Goal: Information Seeking & Learning: Learn about a topic

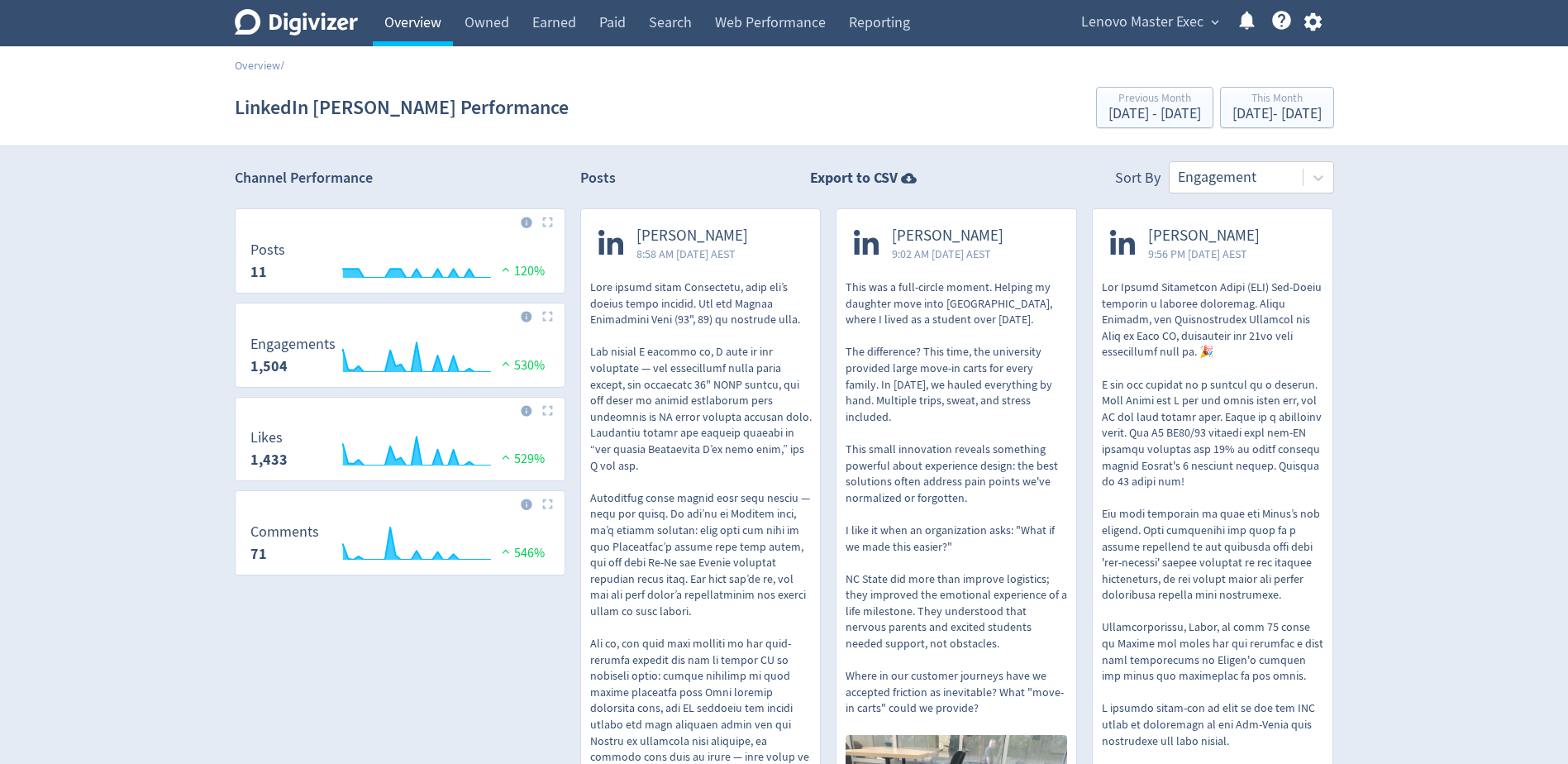
click at [424, 34] on link "Overview" at bounding box center [413, 23] width 80 height 46
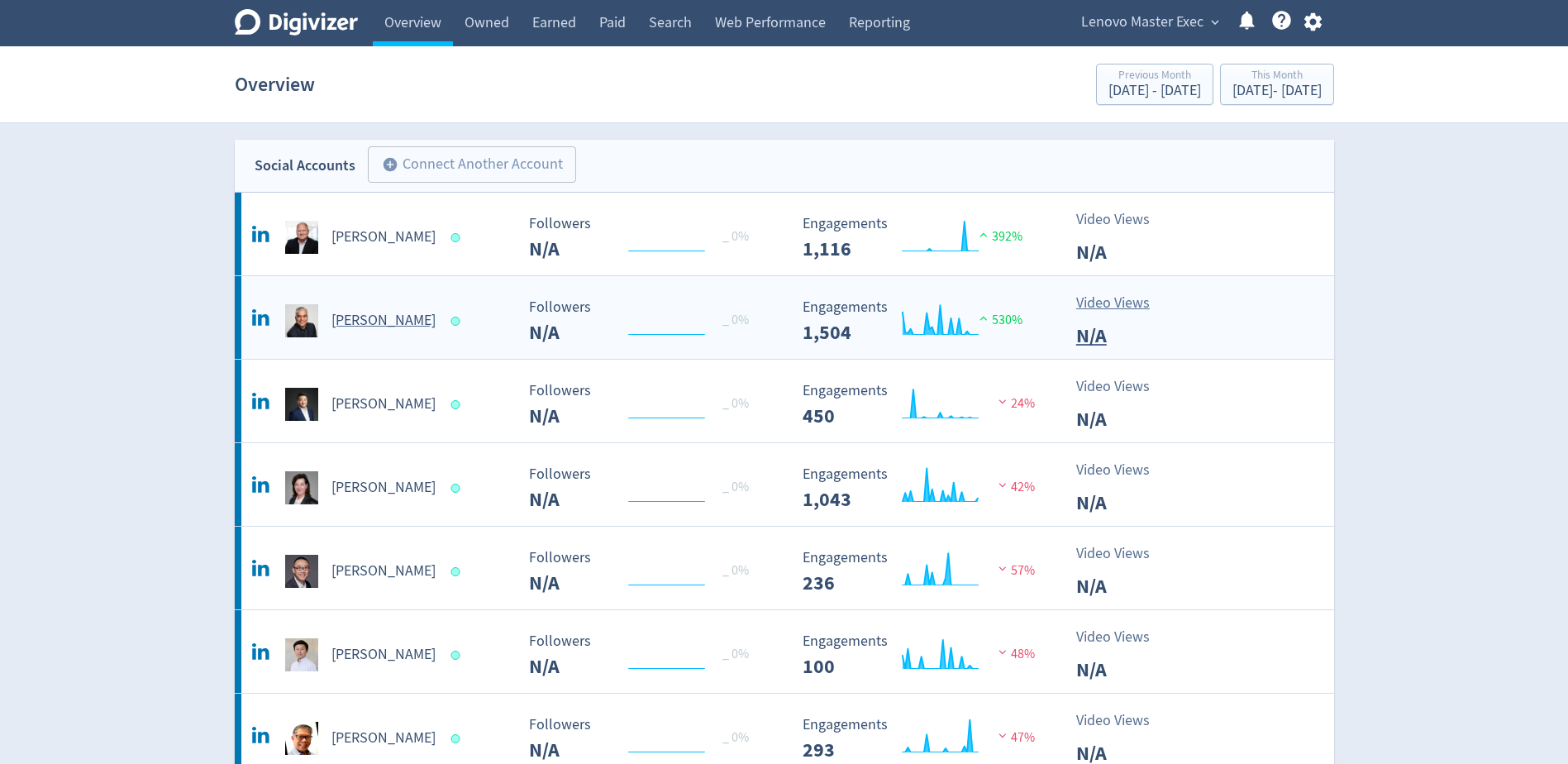
click at [349, 320] on h5 "[PERSON_NAME]" at bounding box center [383, 320] width 104 height 20
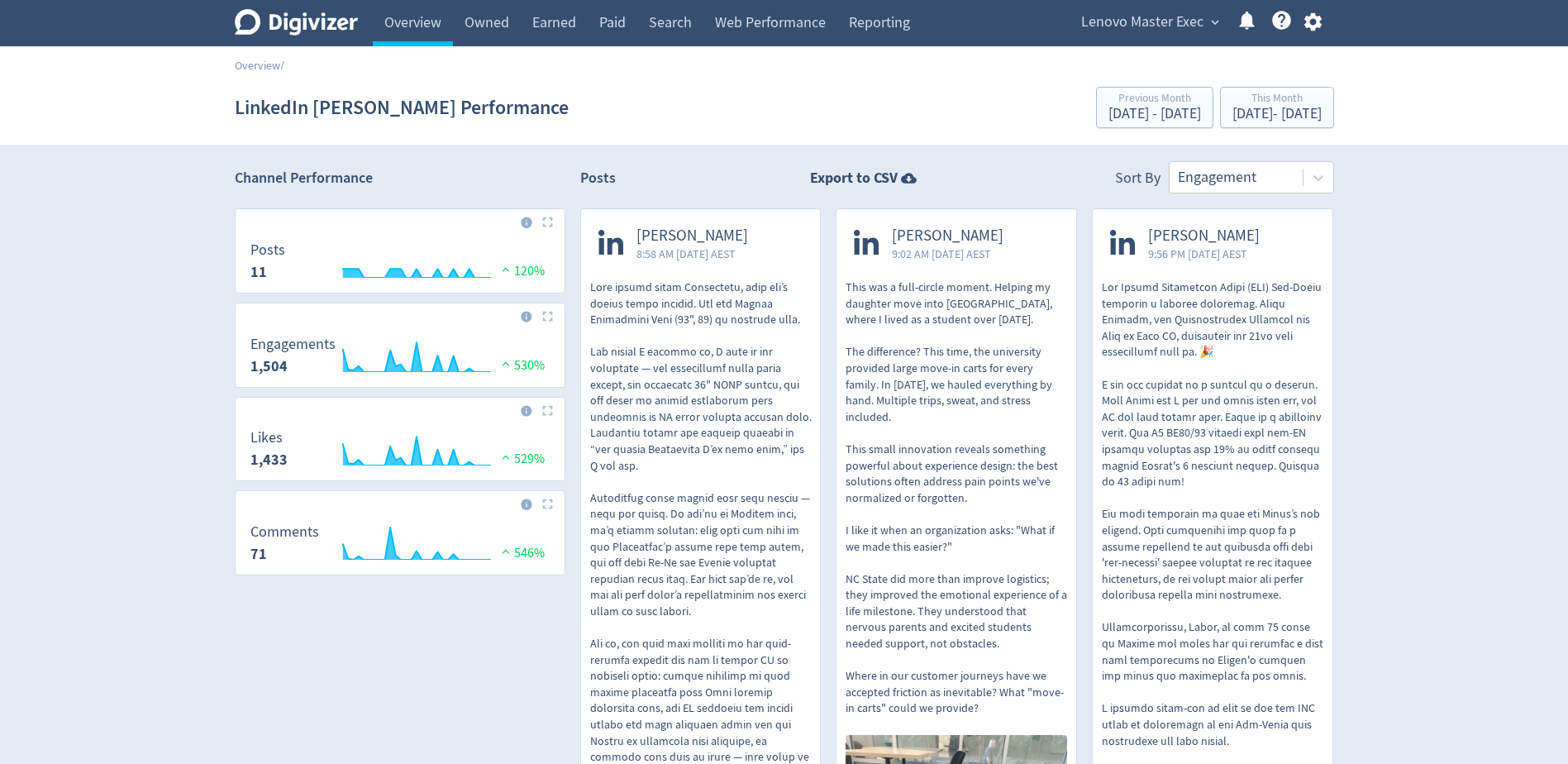
click at [1151, 16] on span "Lenovo Master Exec" at bounding box center [1143, 23] width 122 height 27
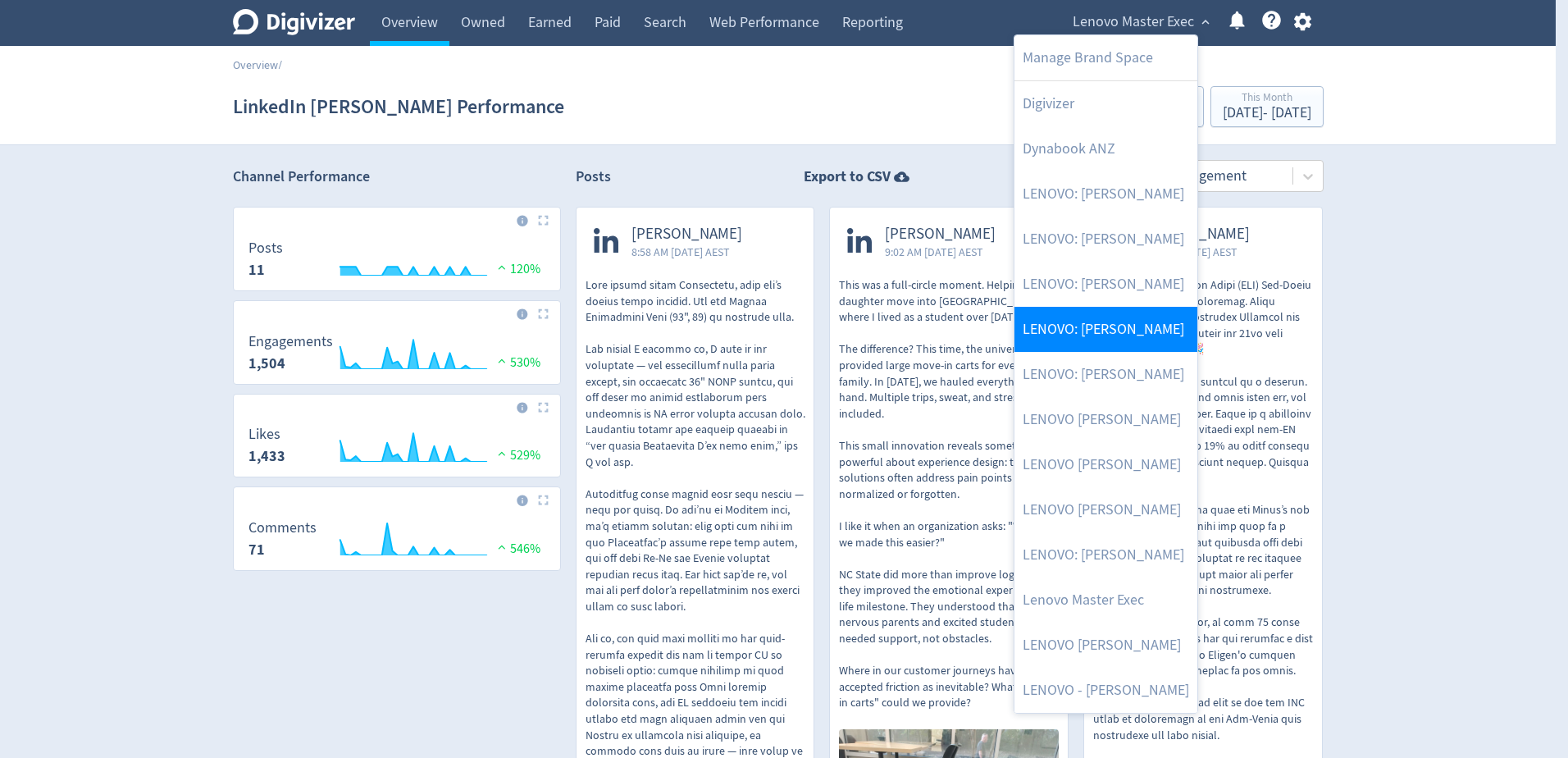
click at [1161, 324] on link "LENOVO: [PERSON_NAME]" at bounding box center [1106, 329] width 183 height 46
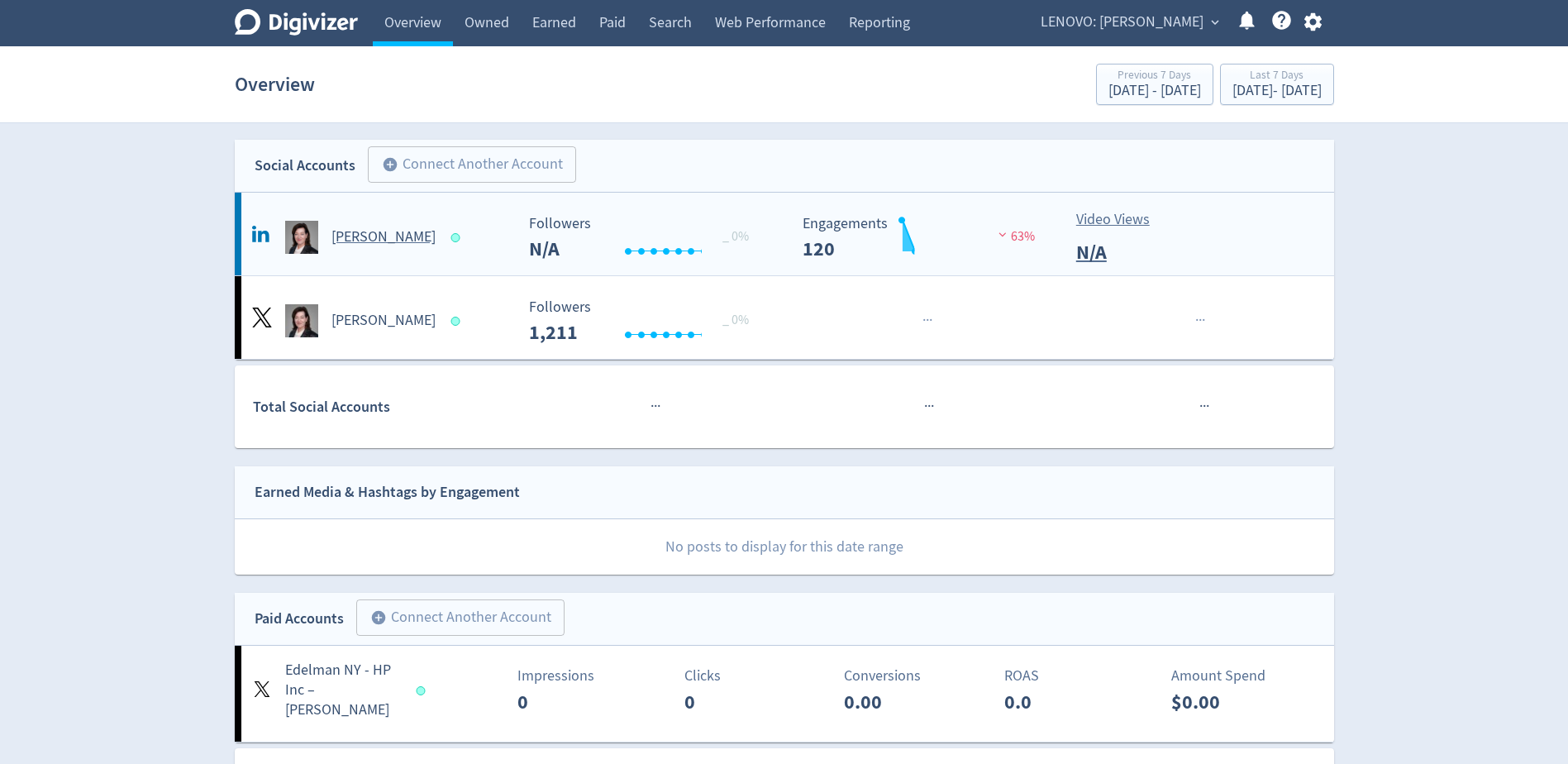
click at [386, 232] on h5 "[PERSON_NAME]" at bounding box center [383, 237] width 104 height 20
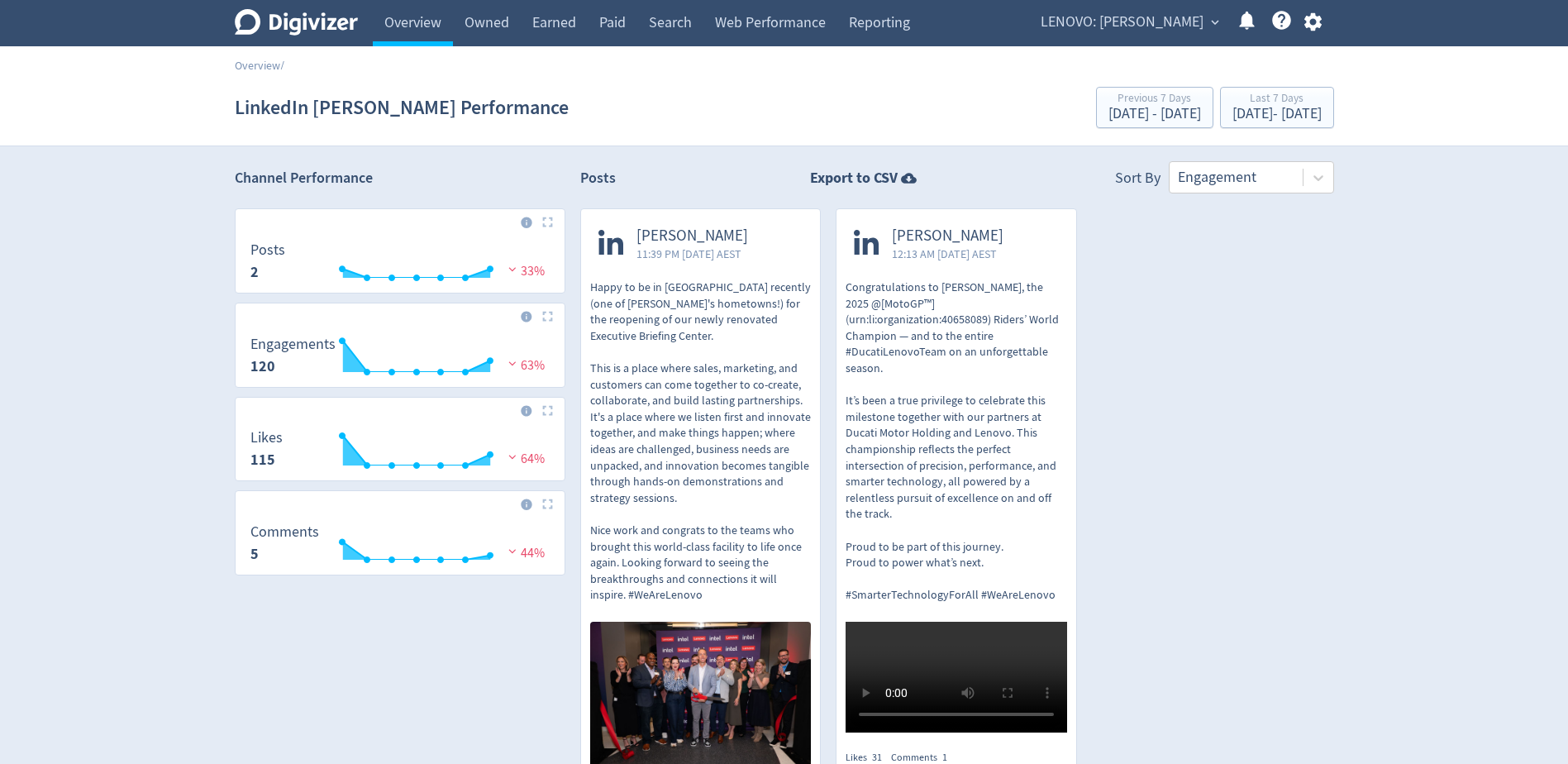
click at [1112, 25] on span "LENOVO: [PERSON_NAME]" at bounding box center [1122, 23] width 163 height 27
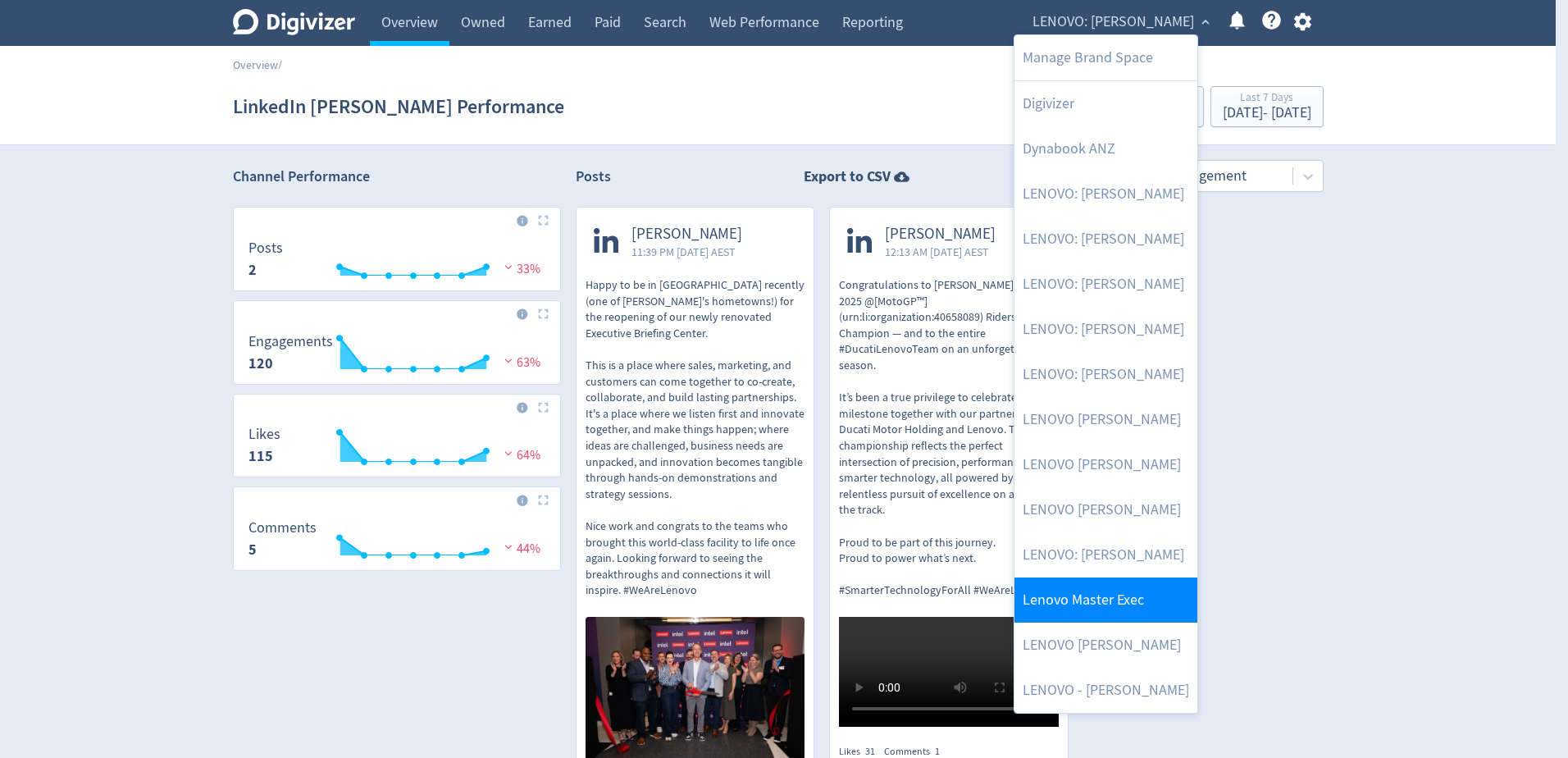
click at [1159, 600] on link "Lenovo Master Exec" at bounding box center [1106, 601] width 183 height 46
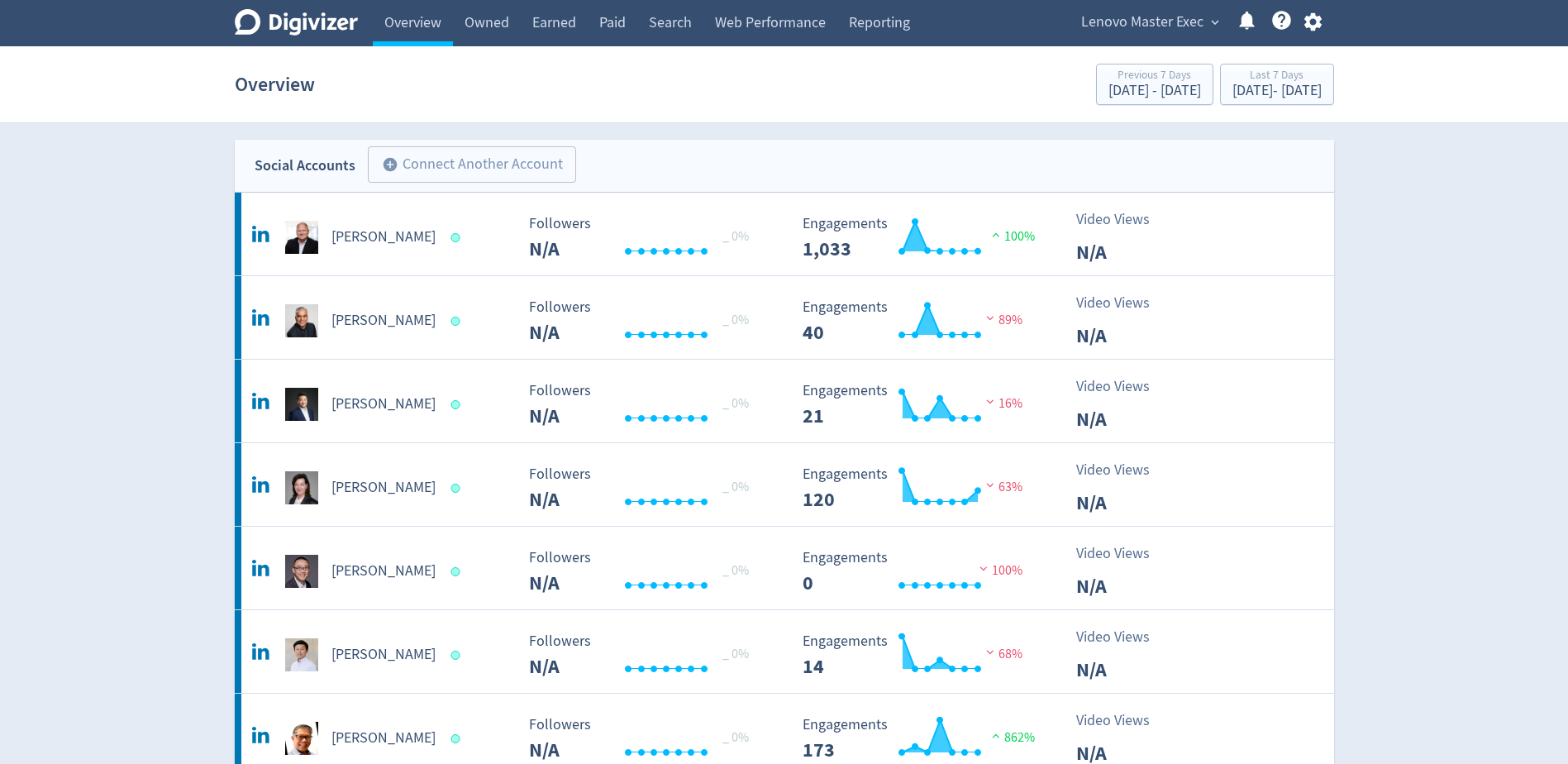
click at [1159, 18] on span "Lenovo Master Exec" at bounding box center [1143, 23] width 122 height 27
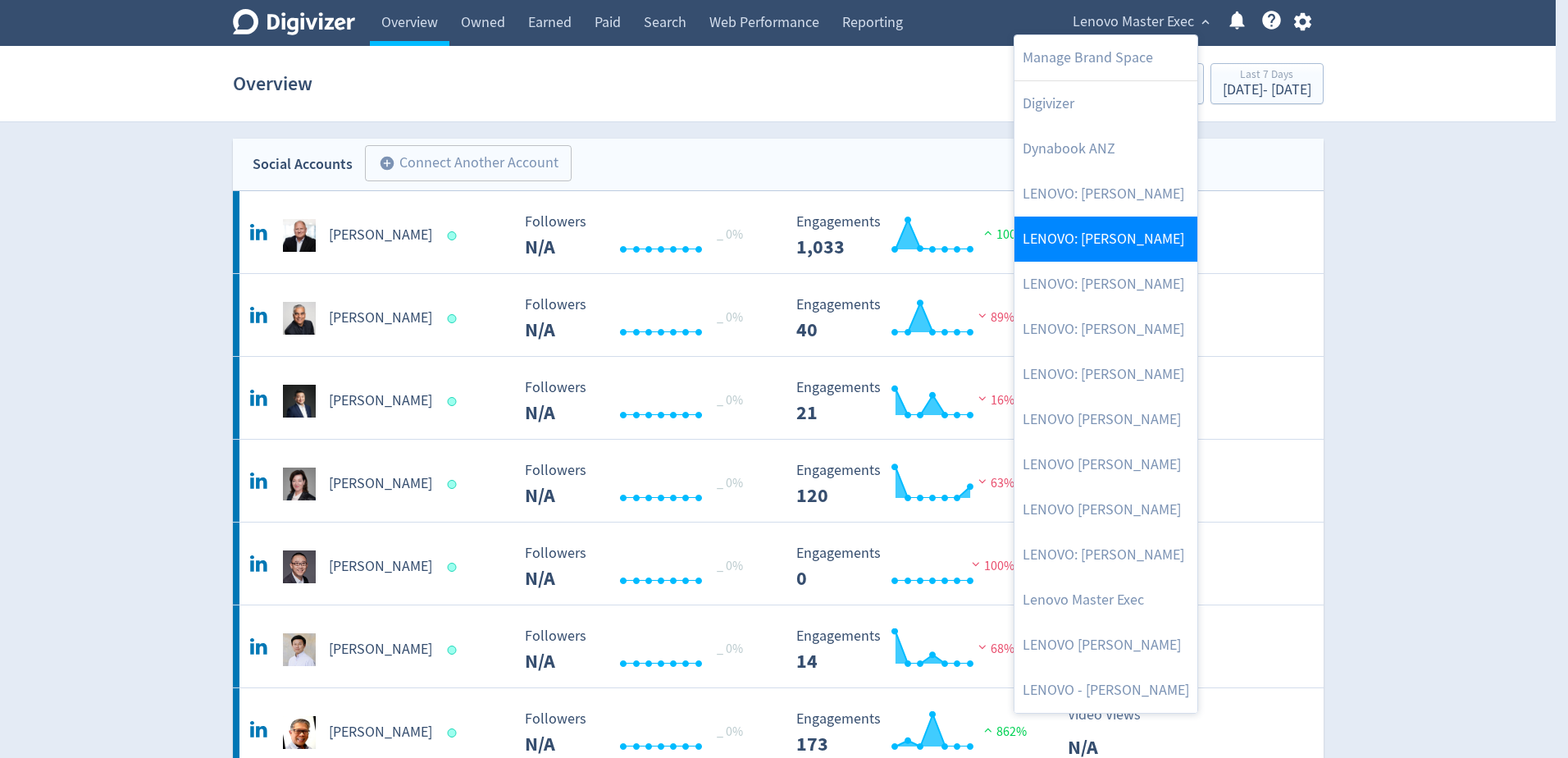
click at [1143, 223] on link "LENOVO: [PERSON_NAME]" at bounding box center [1106, 239] width 183 height 46
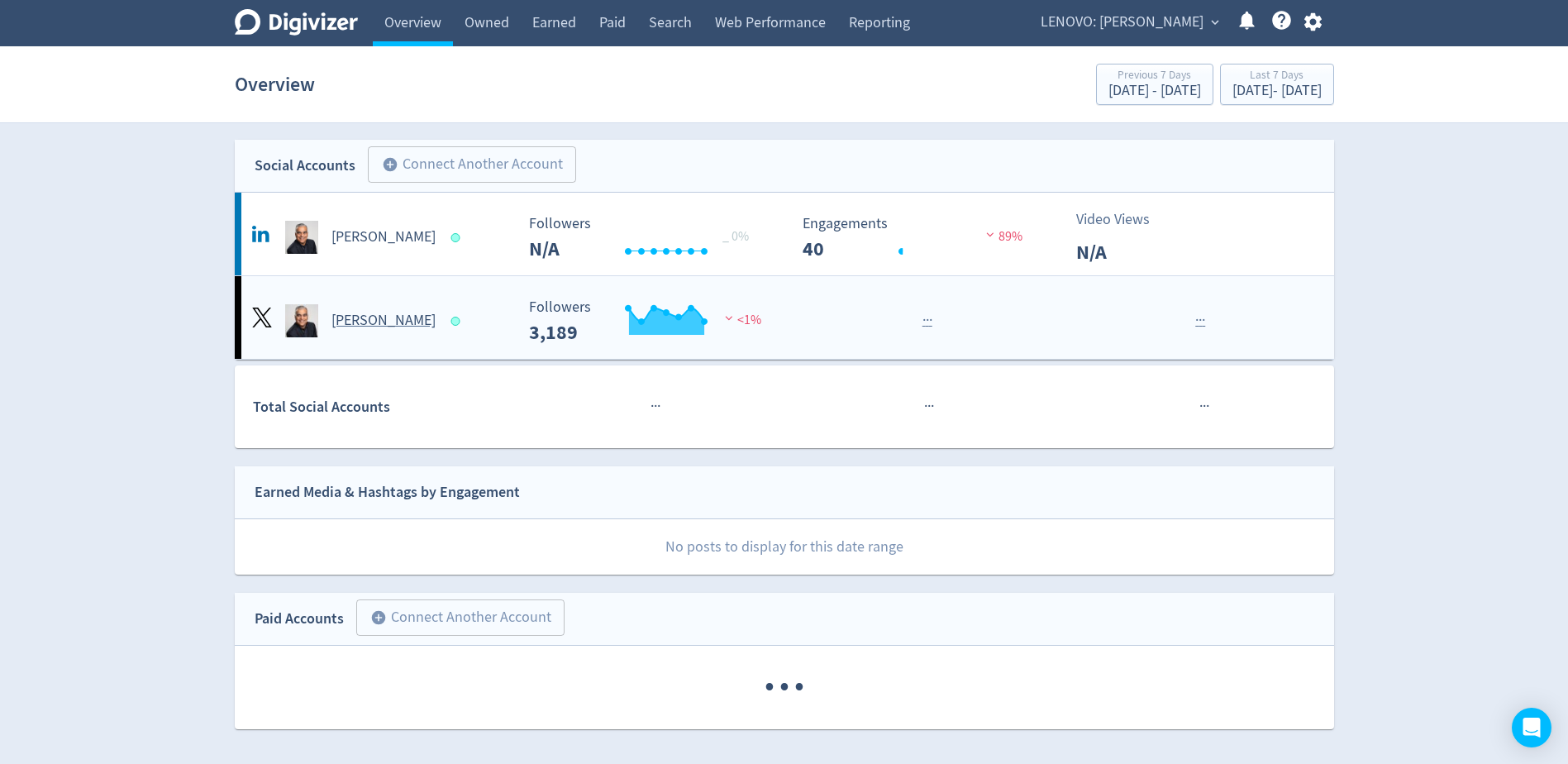
click at [385, 325] on h5 "[PERSON_NAME]" at bounding box center [383, 320] width 104 height 20
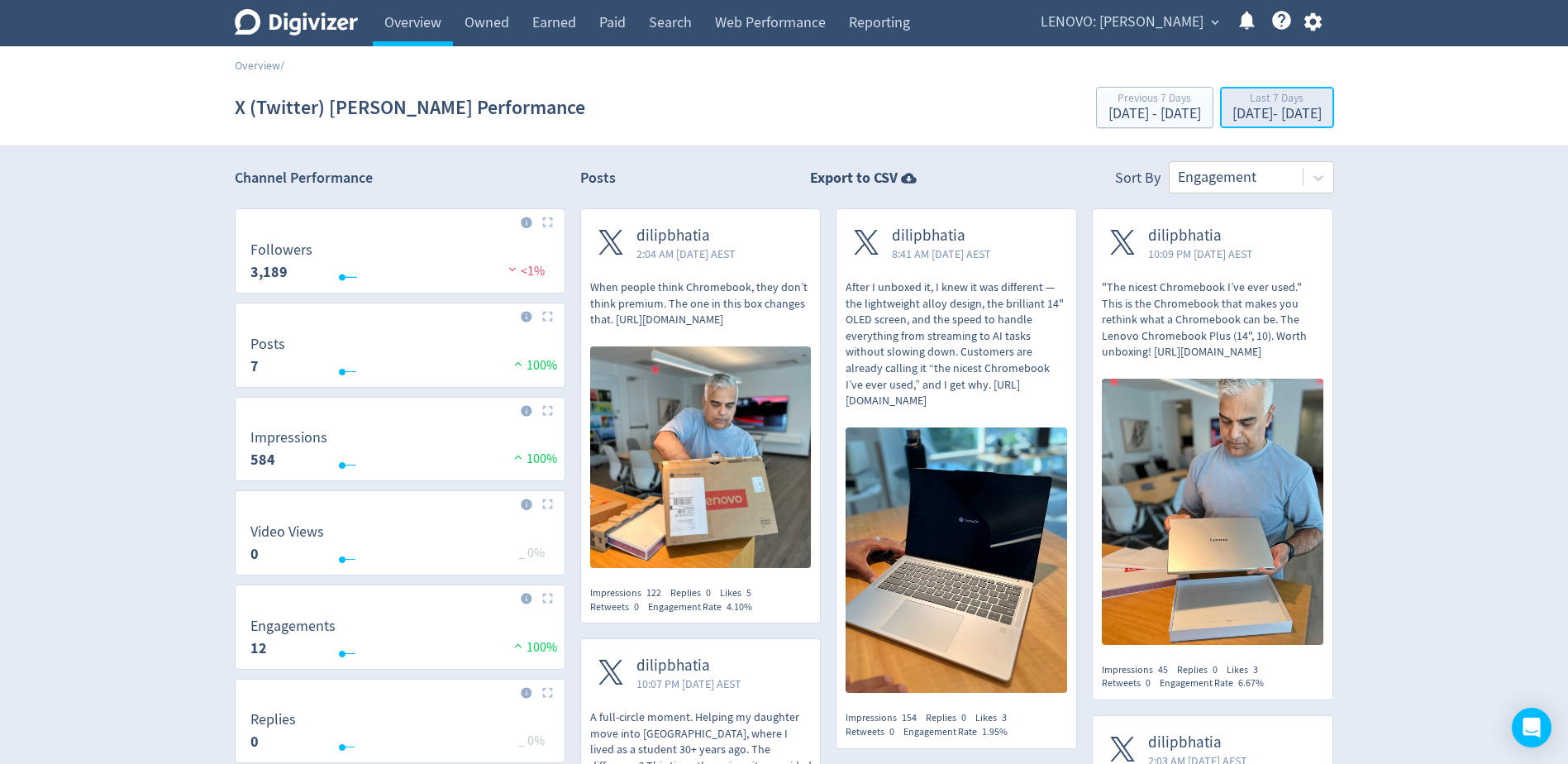
click at [1232, 110] on div "[DATE] - [DATE]" at bounding box center [1276, 115] width 89 height 15
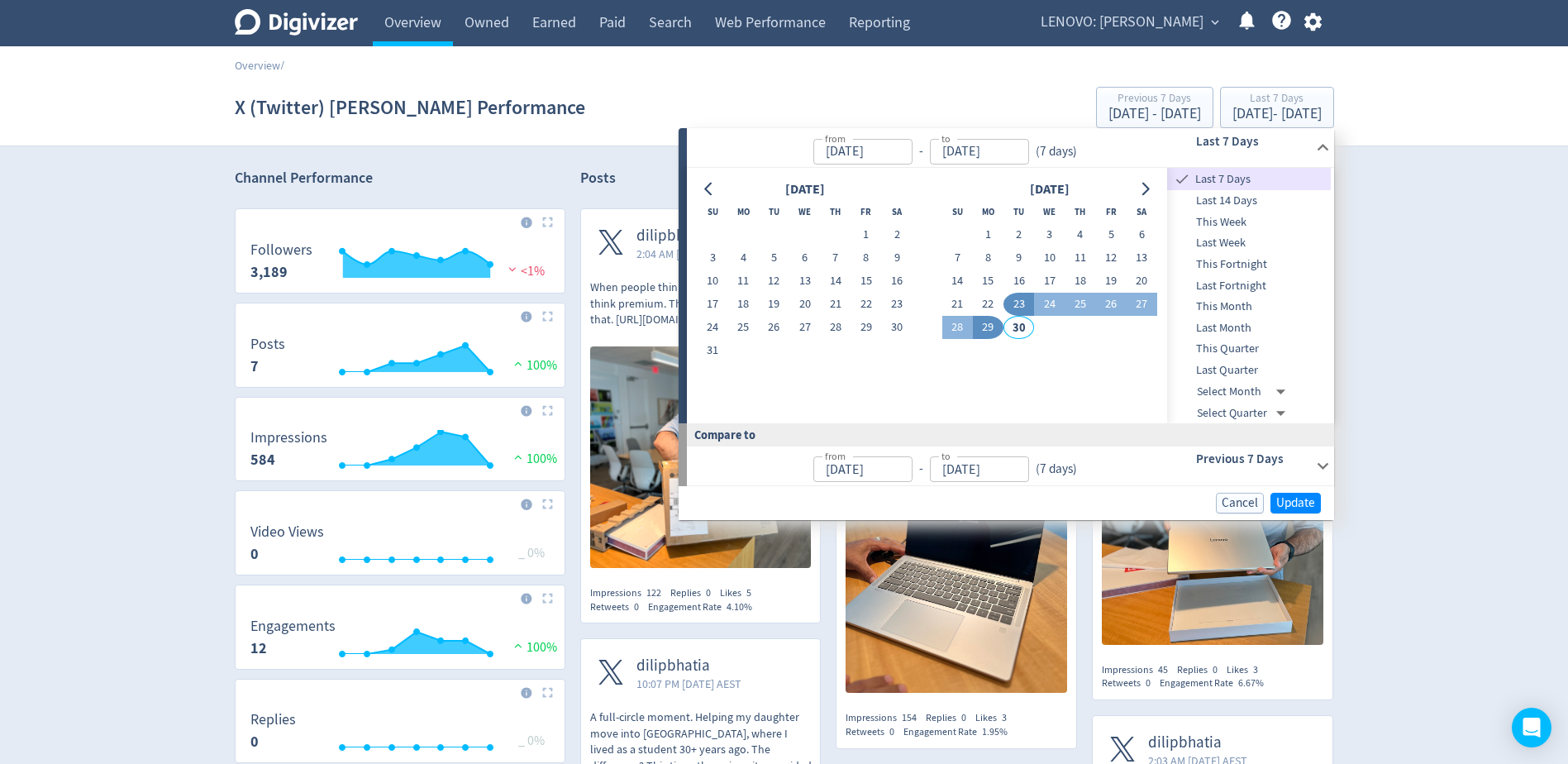
type input "[DATE]"
click at [940, 153] on input "[DATE]" at bounding box center [980, 151] width 99 height 26
type input "[DATE]"
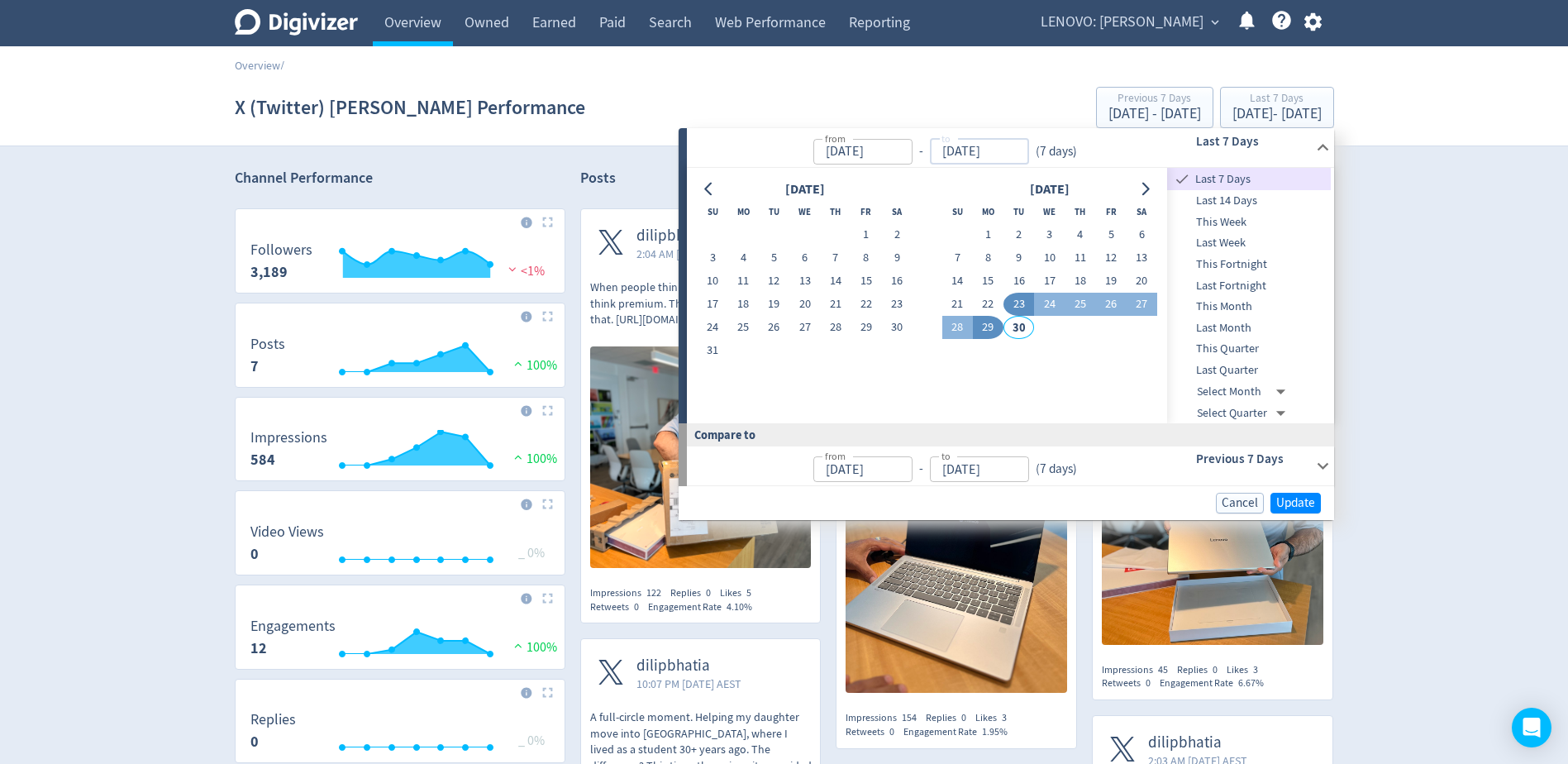
type input "[DATE]"
click at [887, 156] on input "[DATE]" at bounding box center [863, 151] width 99 height 26
type input "[DATE]"
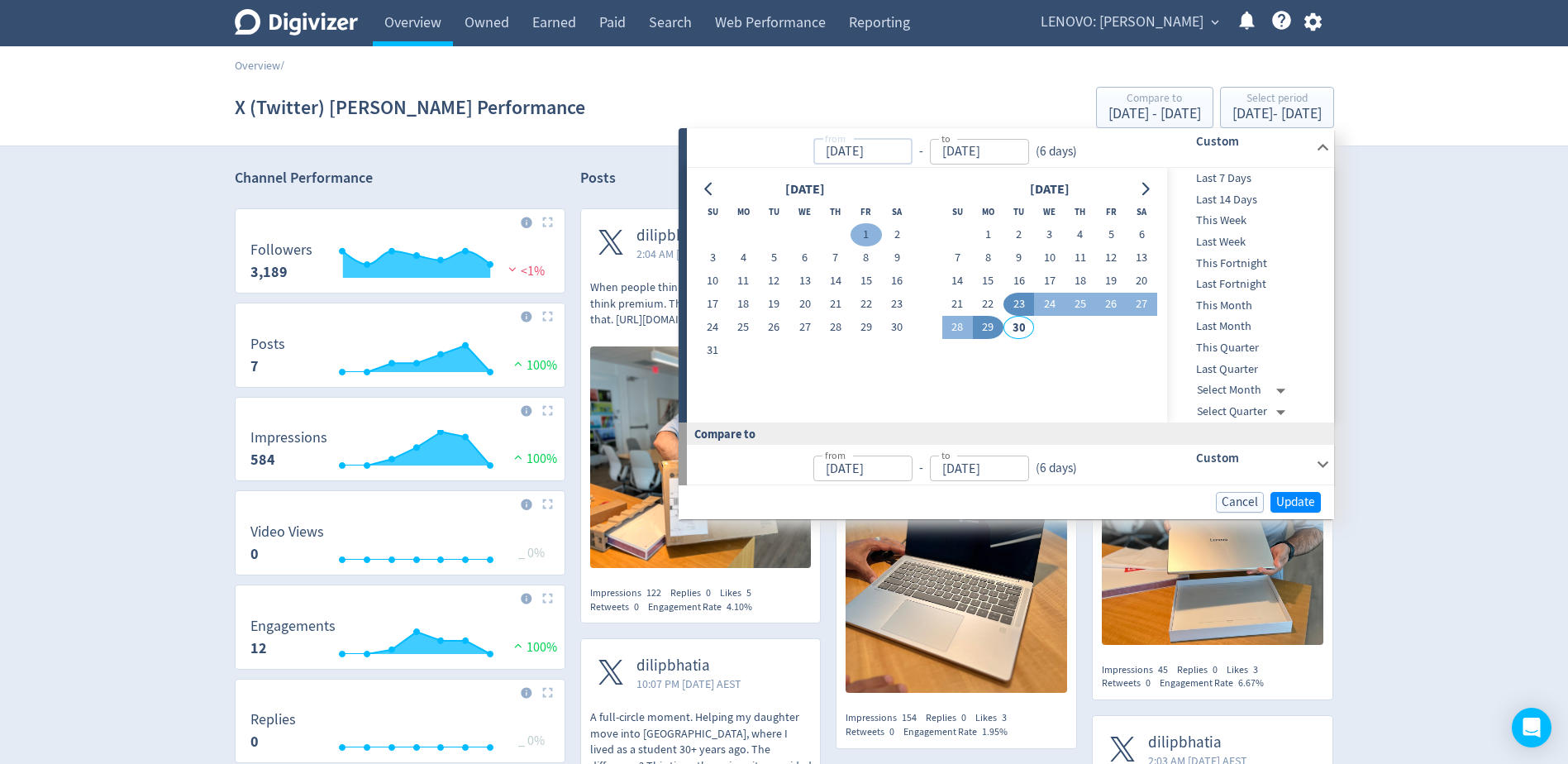
click at [863, 235] on button "1" at bounding box center [866, 234] width 31 height 23
type input "[DATE]"
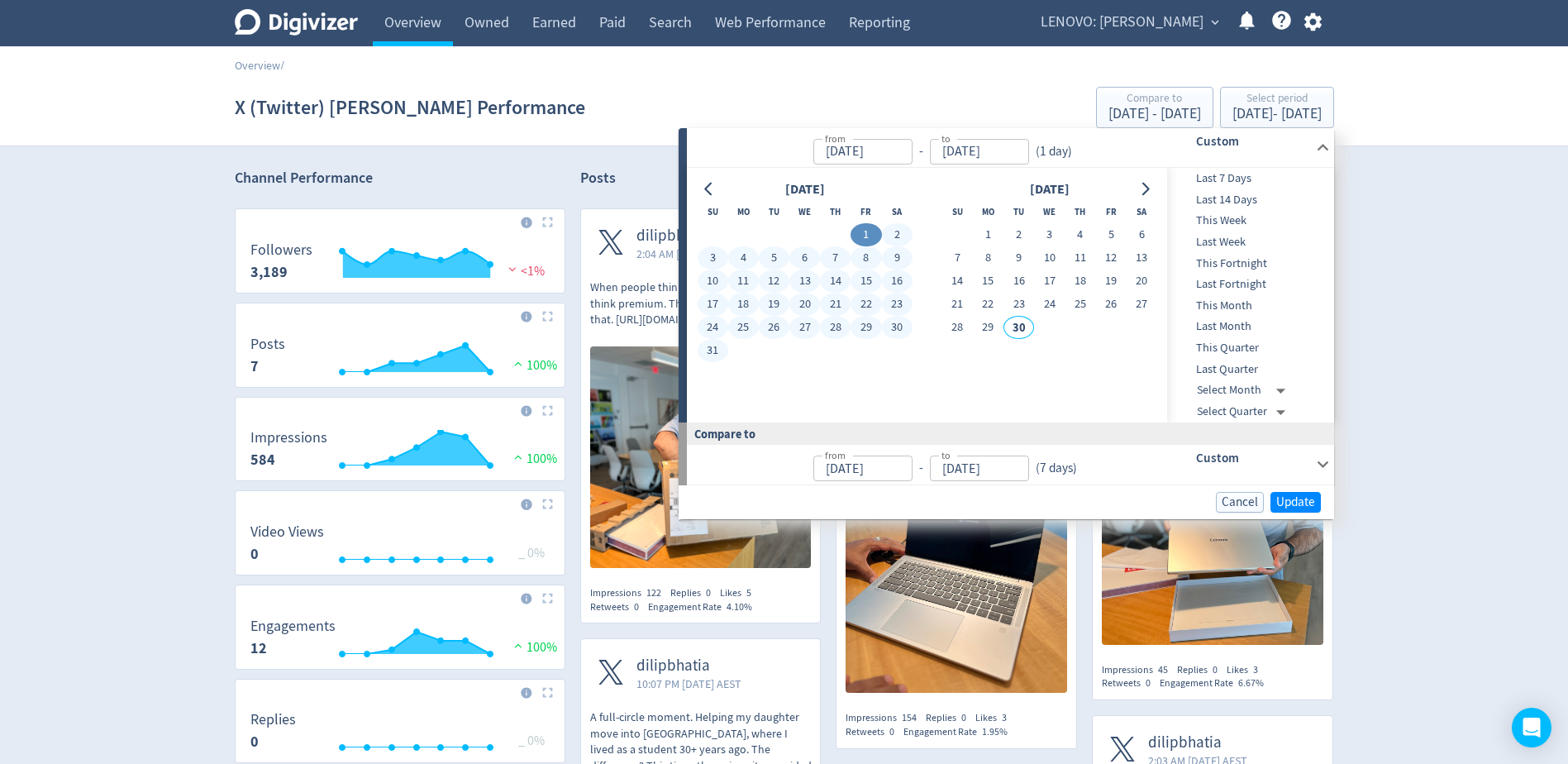
click at [715, 352] on button "31" at bounding box center [713, 351] width 31 height 23
type input "[DATE]"
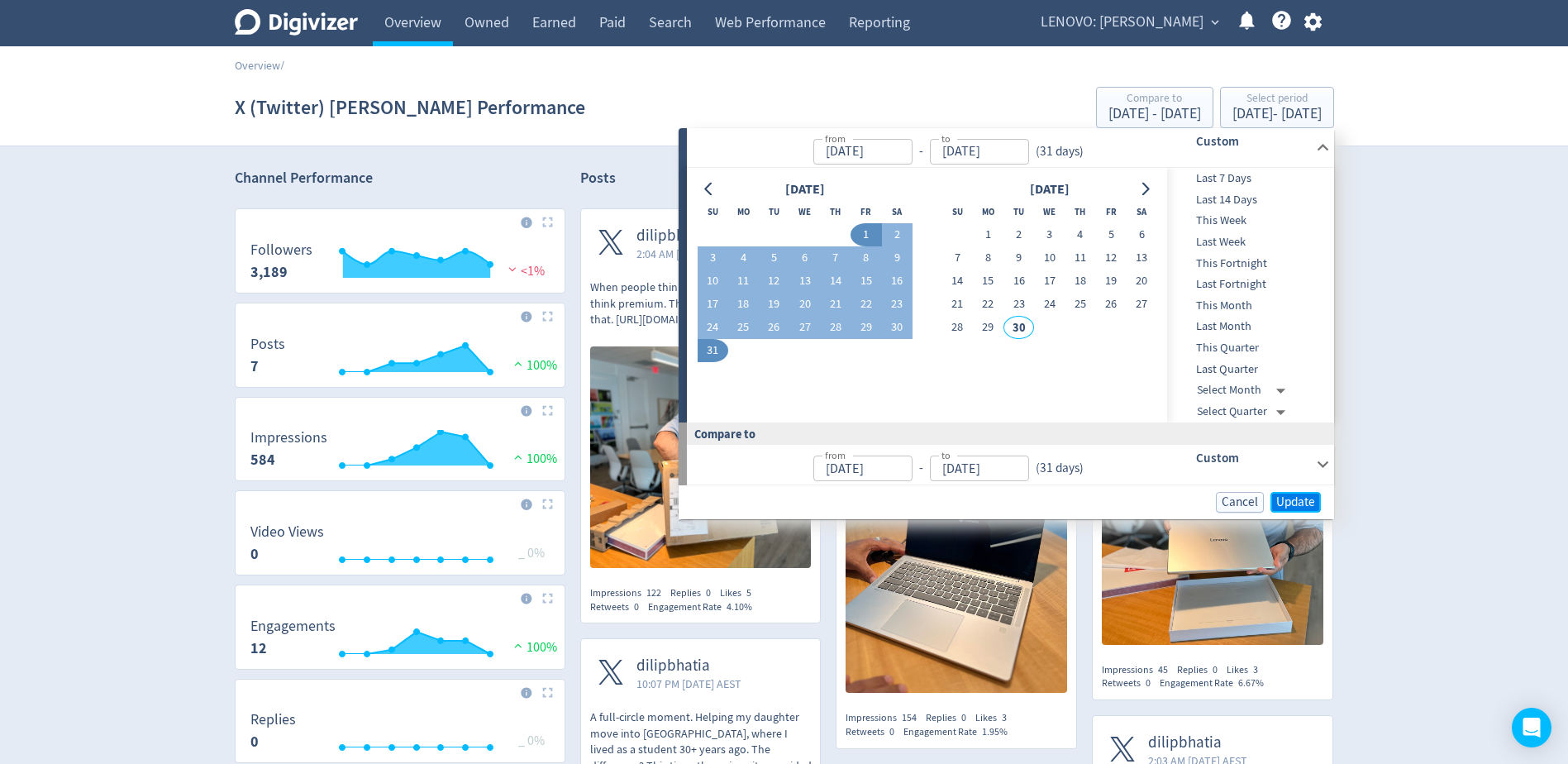
click at [1301, 502] on span "Update" at bounding box center [1296, 502] width 39 height 12
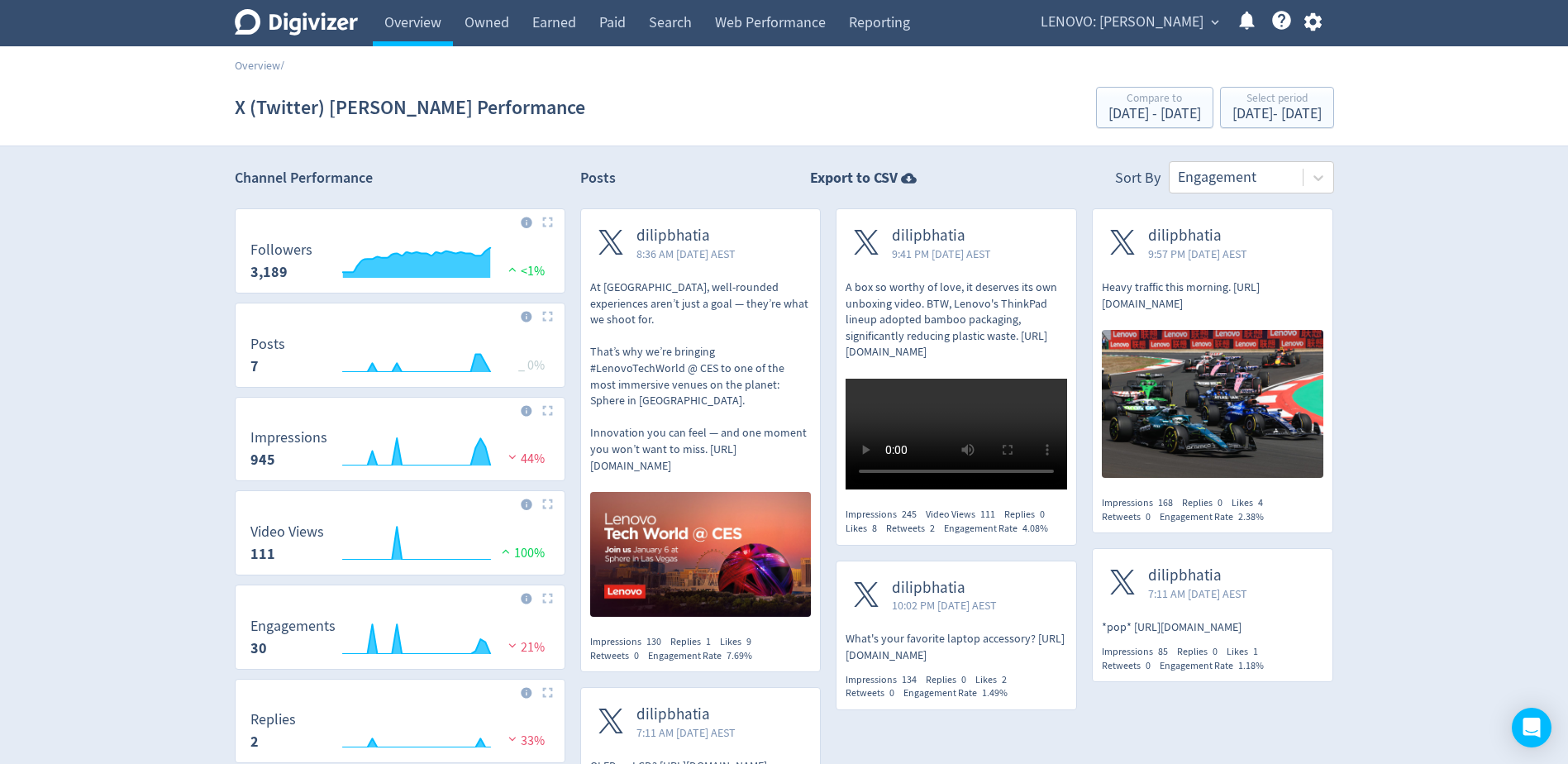
click at [547, 228] on img at bounding box center [547, 222] width 11 height 11
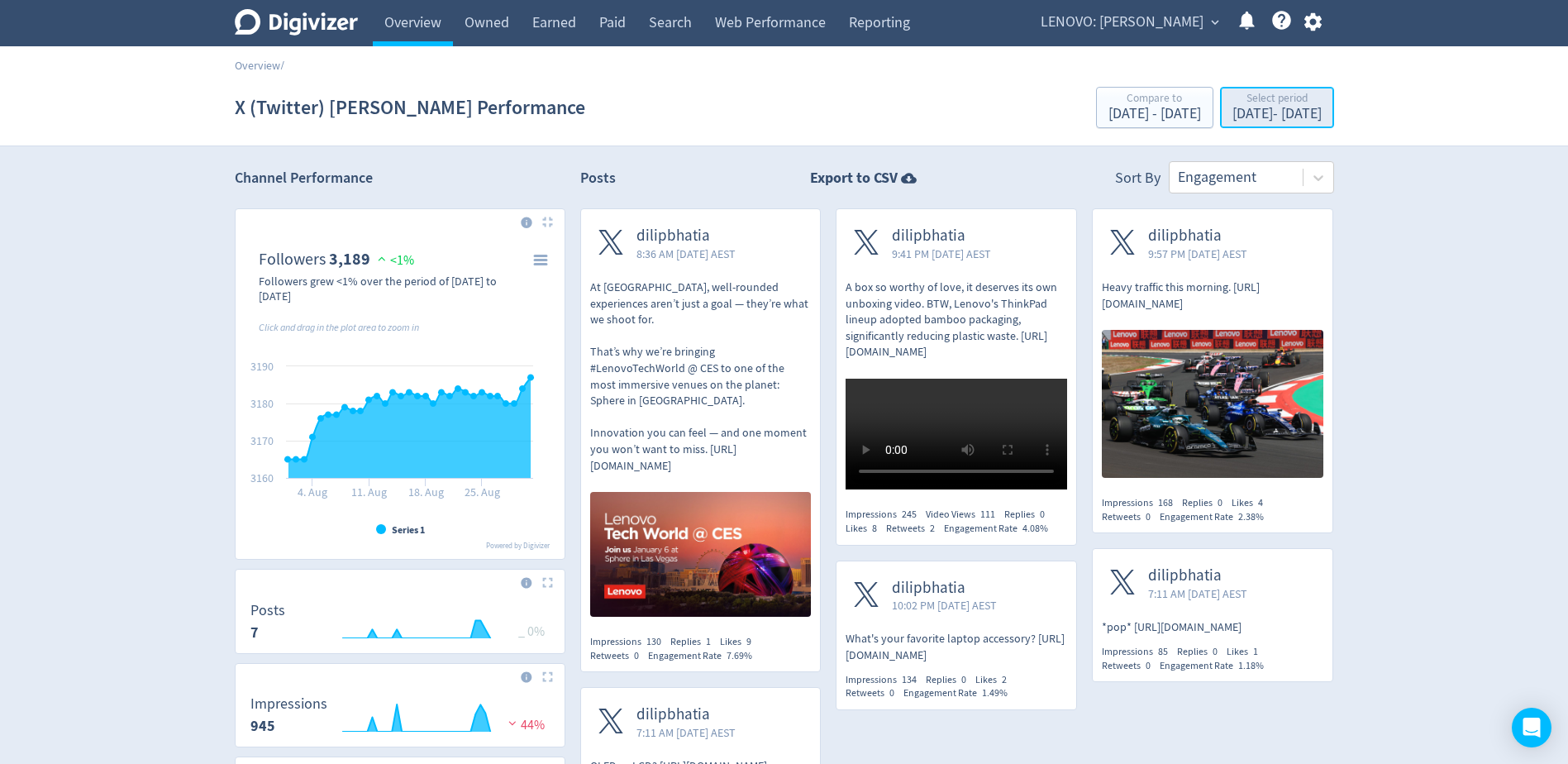
click at [1261, 120] on div "[DATE] - [DATE]" at bounding box center [1276, 115] width 89 height 15
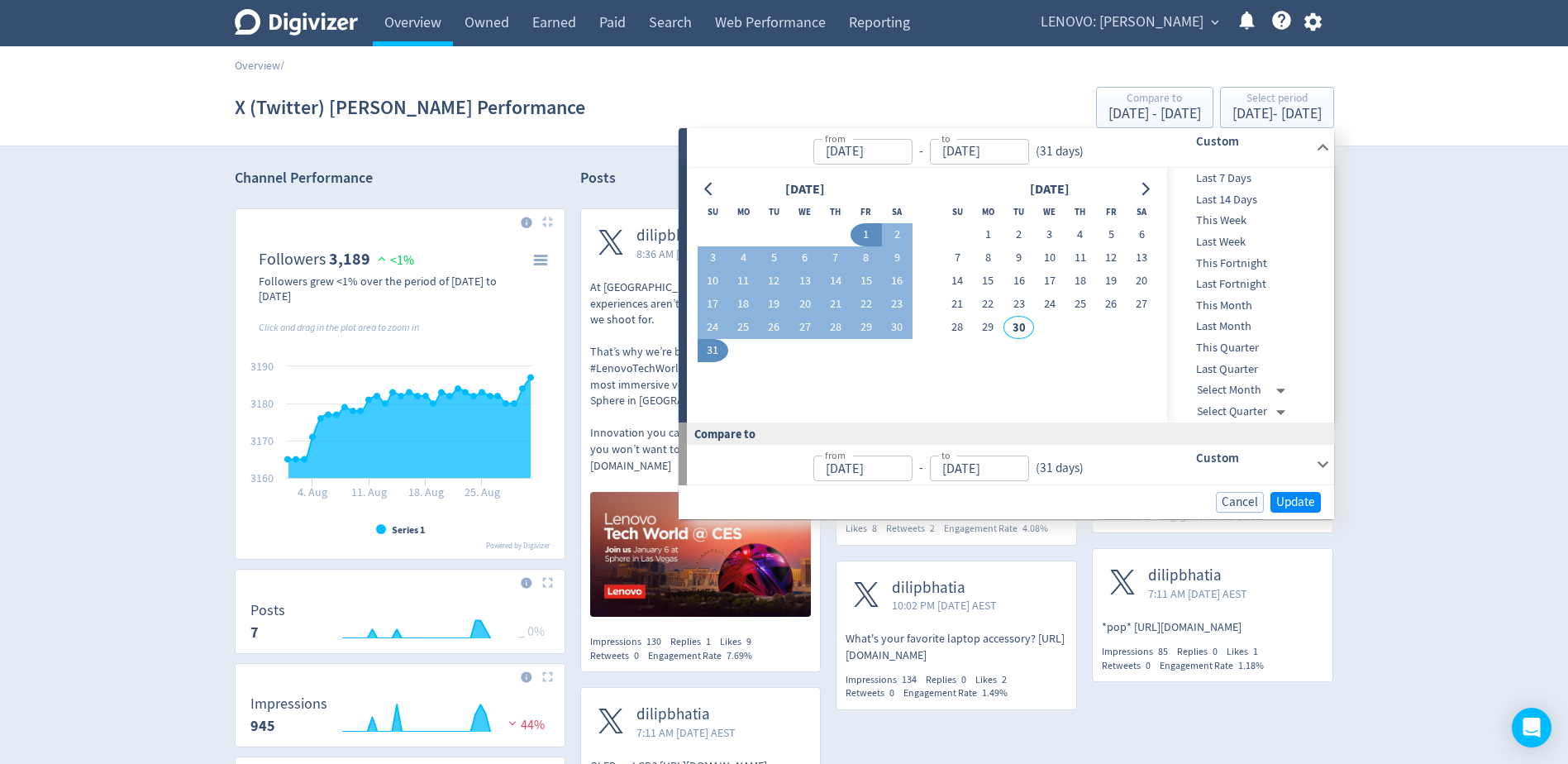
click at [1248, 305] on span "This Month" at bounding box center [1249, 305] width 163 height 18
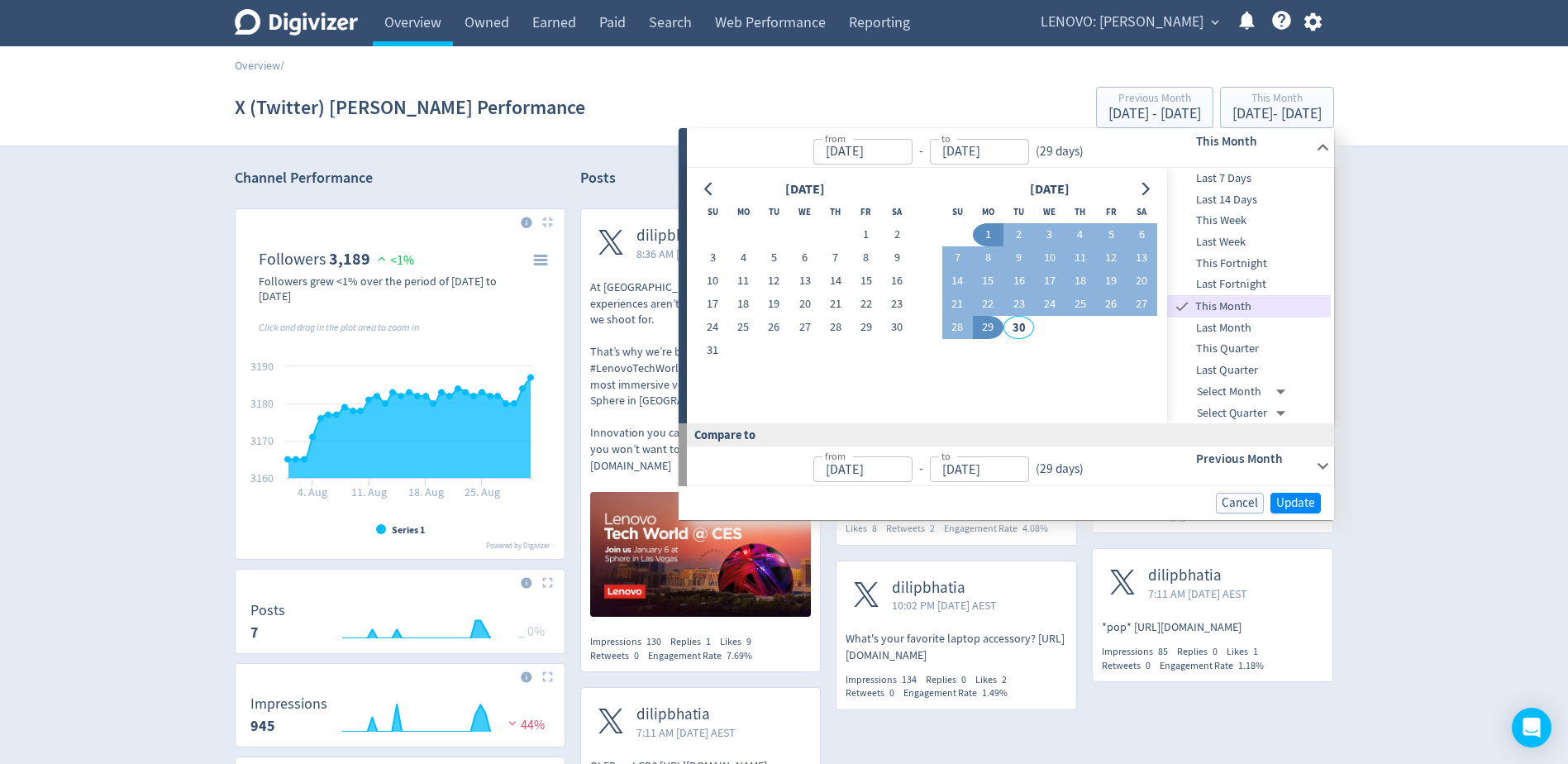
type input "[DATE]"
click at [1305, 500] on span "Update" at bounding box center [1296, 503] width 39 height 12
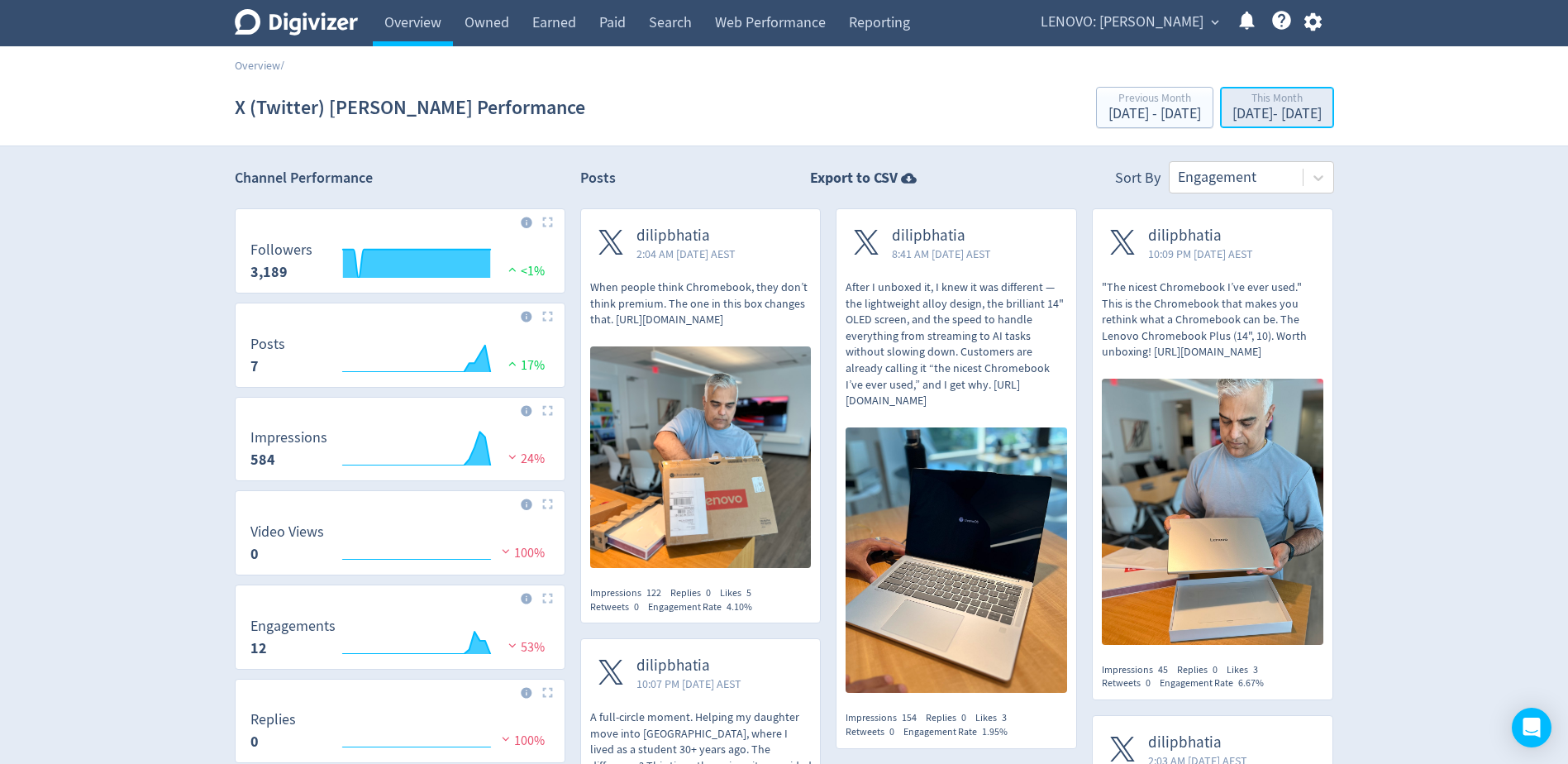
click at [1287, 120] on div "[DATE] - [DATE]" at bounding box center [1276, 115] width 89 height 15
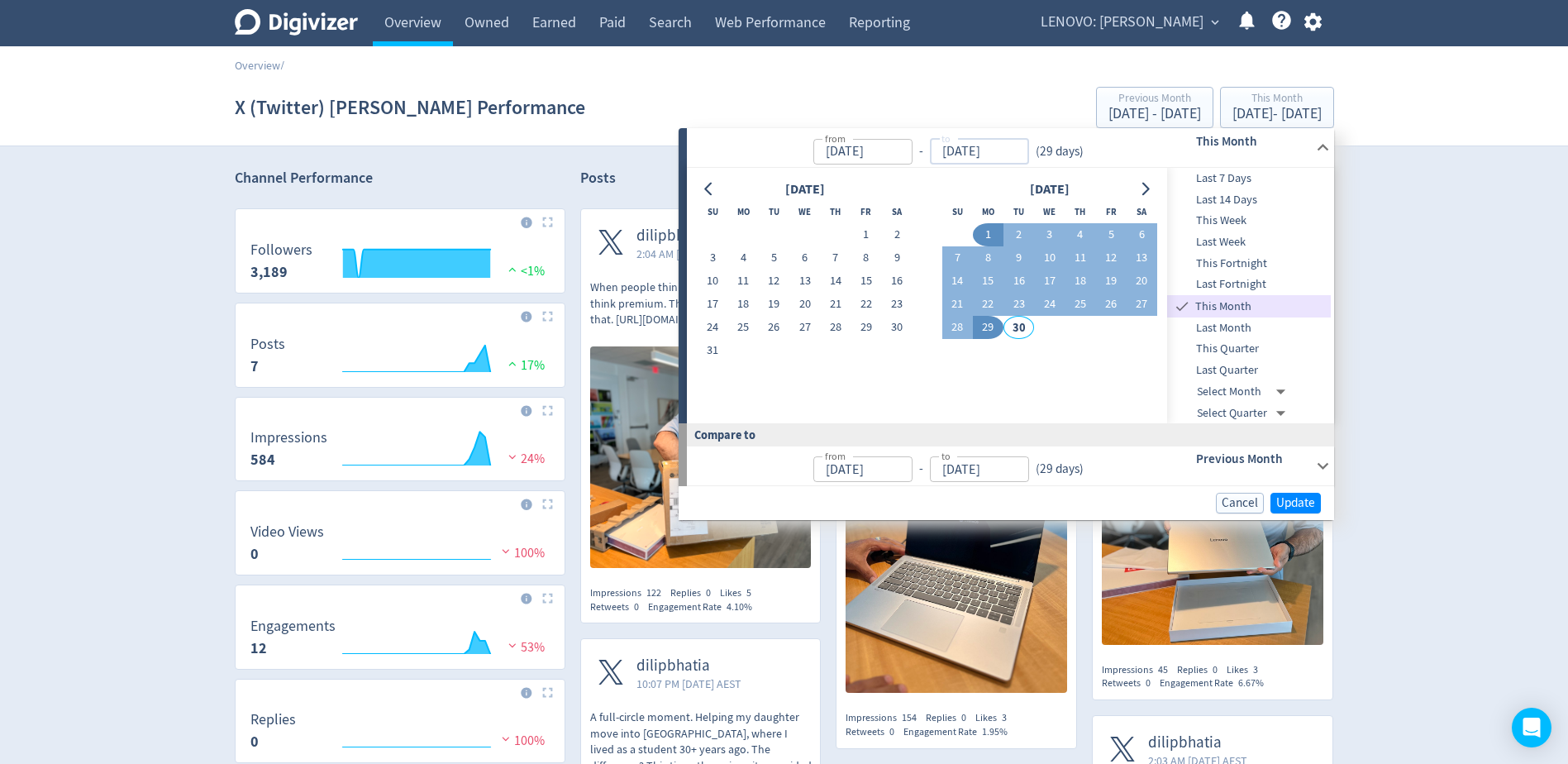
click at [978, 148] on input "[DATE]" at bounding box center [980, 151] width 99 height 26
drag, startPoint x: 954, startPoint y: 150, endPoint x: 938, endPoint y: 150, distance: 16.0
click at [938, 150] on input "[DATE]" at bounding box center [980, 151] width 99 height 26
type input "[DATE]"
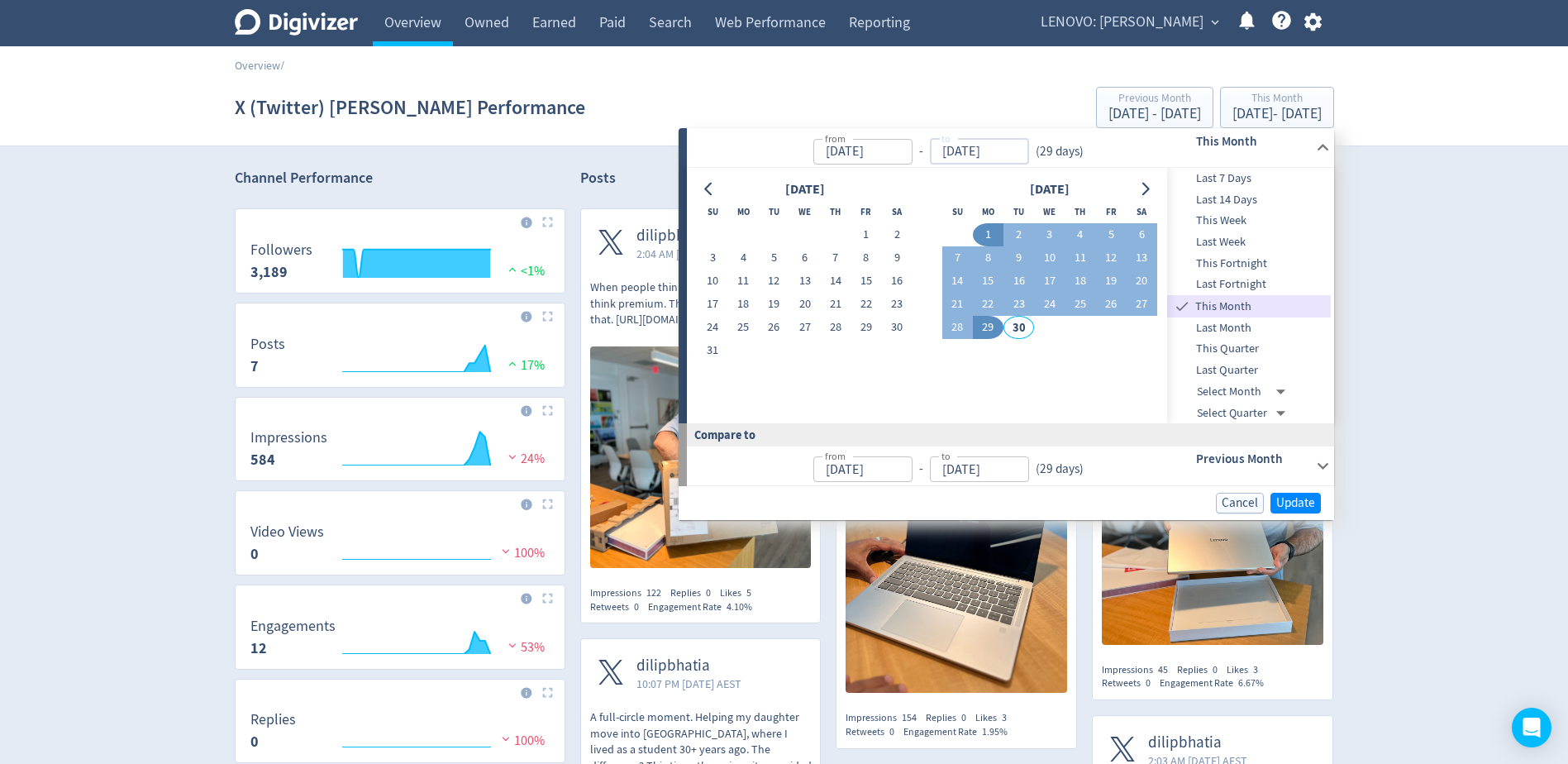
type input "[DATE]"
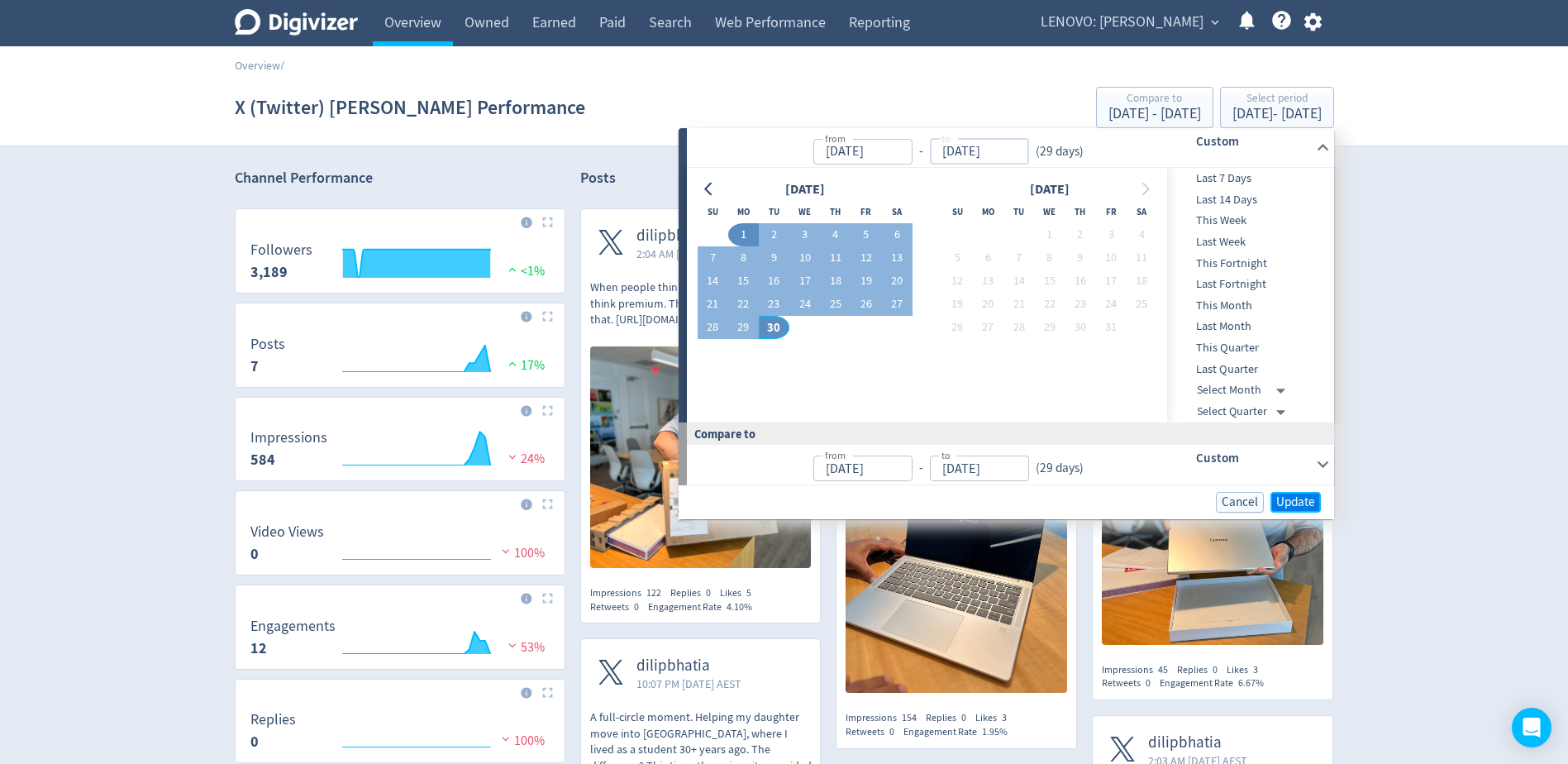
click at [1298, 496] on span "Update" at bounding box center [1296, 502] width 39 height 12
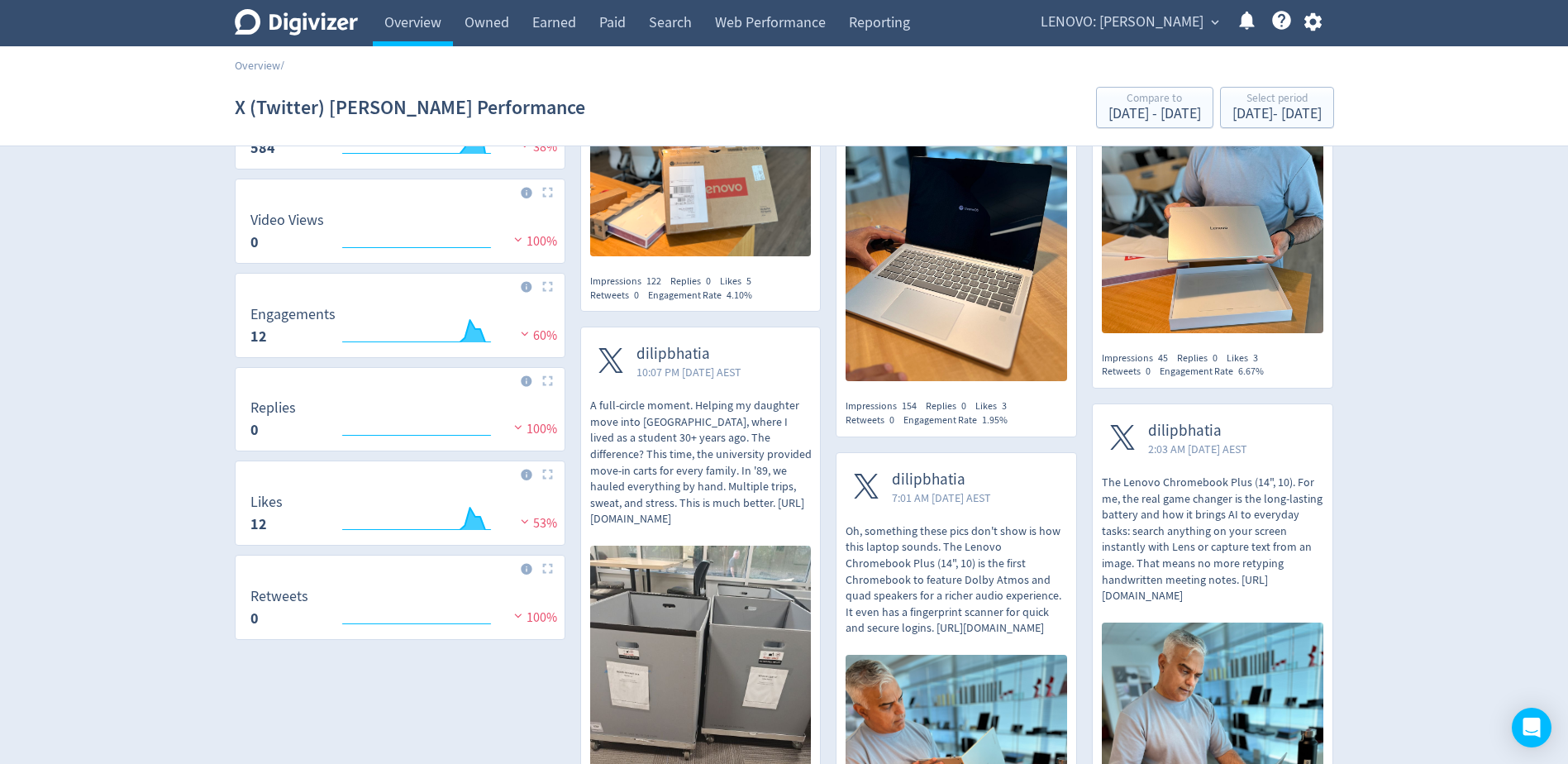
scroll to position [331, 0]
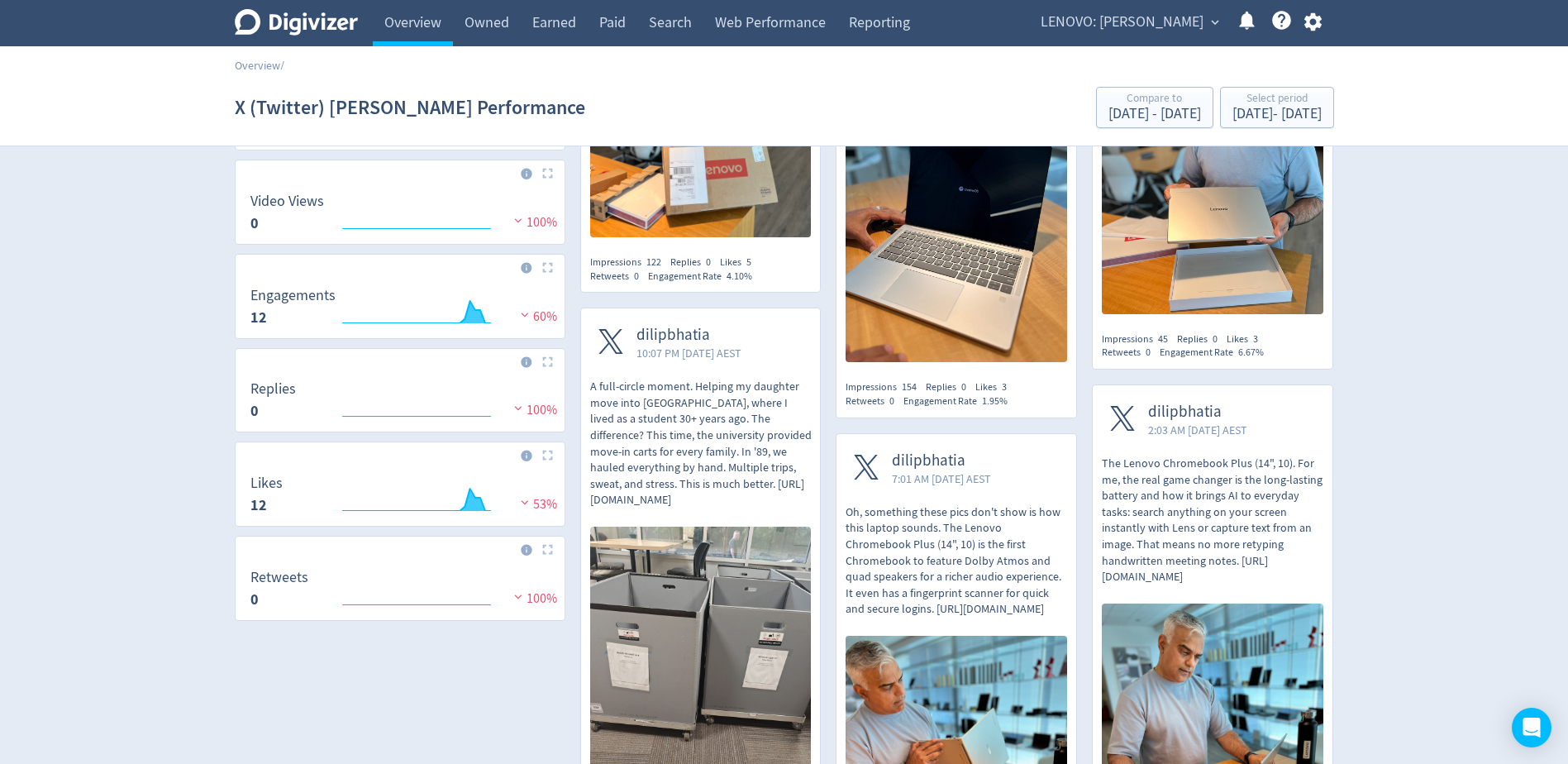
click at [1187, 23] on span "LENOVO: [PERSON_NAME]" at bounding box center [1122, 23] width 163 height 27
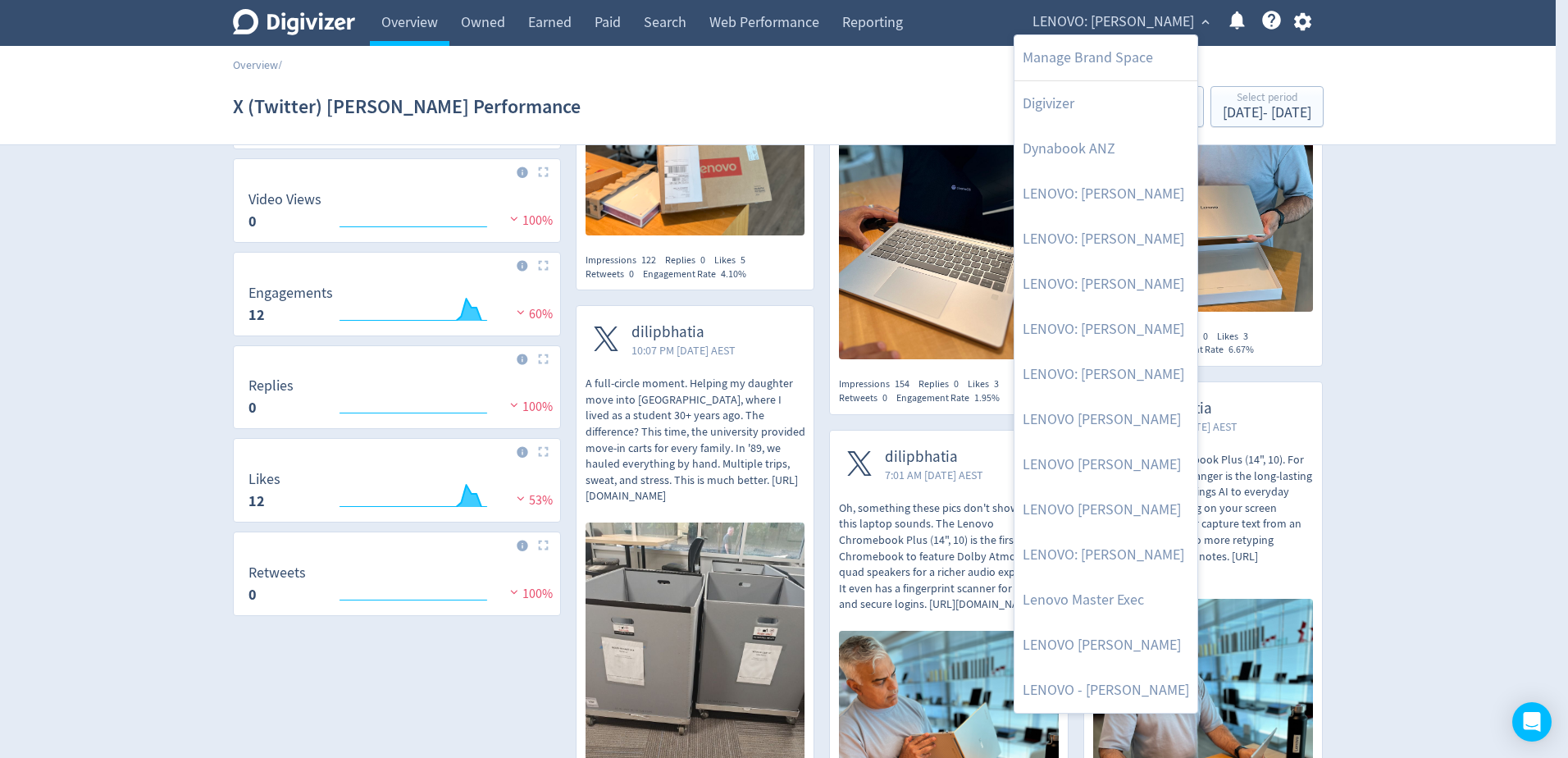
click at [1404, 337] on div at bounding box center [784, 379] width 1568 height 758
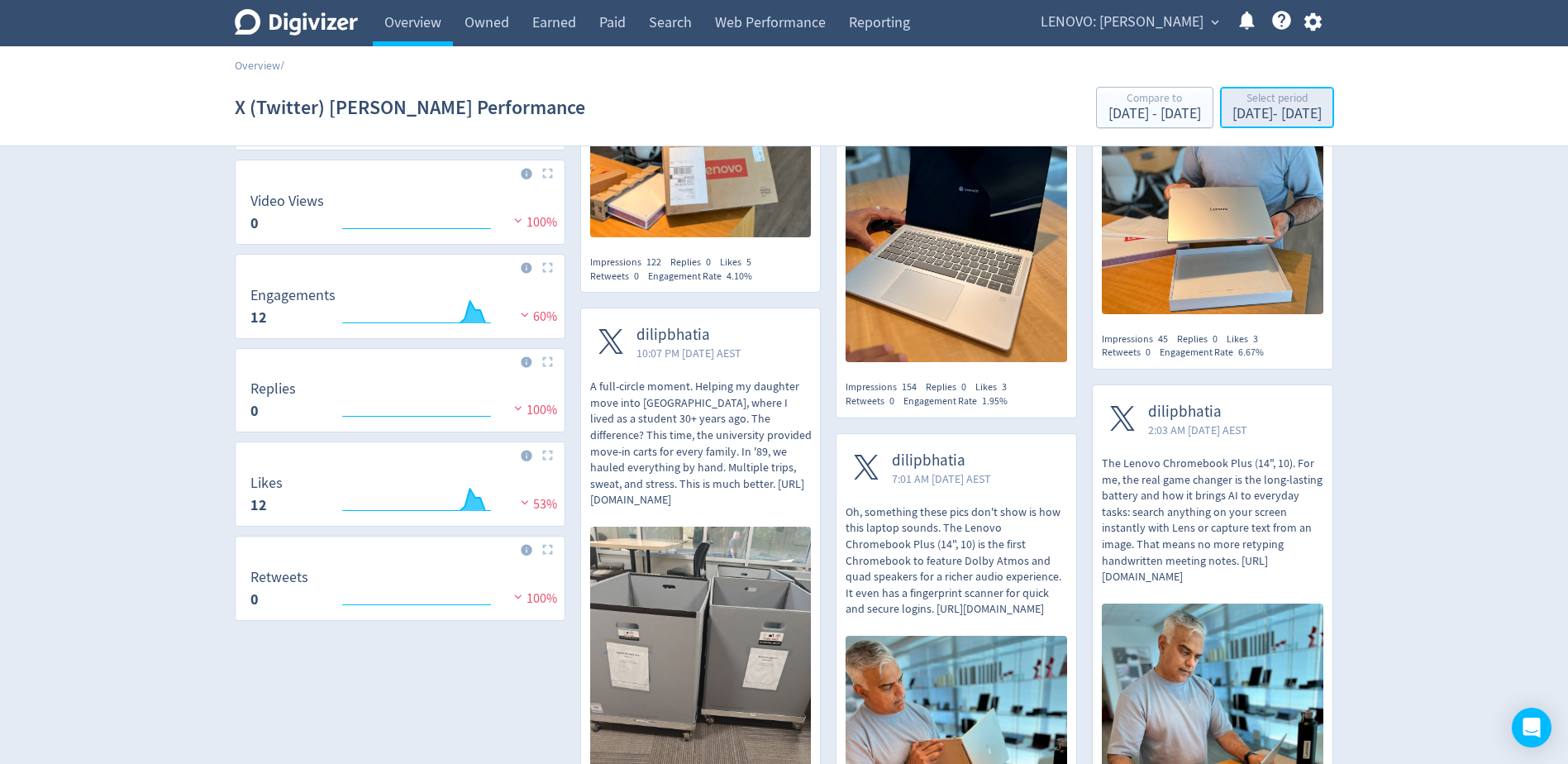
click at [1242, 98] on div "Select period" at bounding box center [1276, 99] width 89 height 14
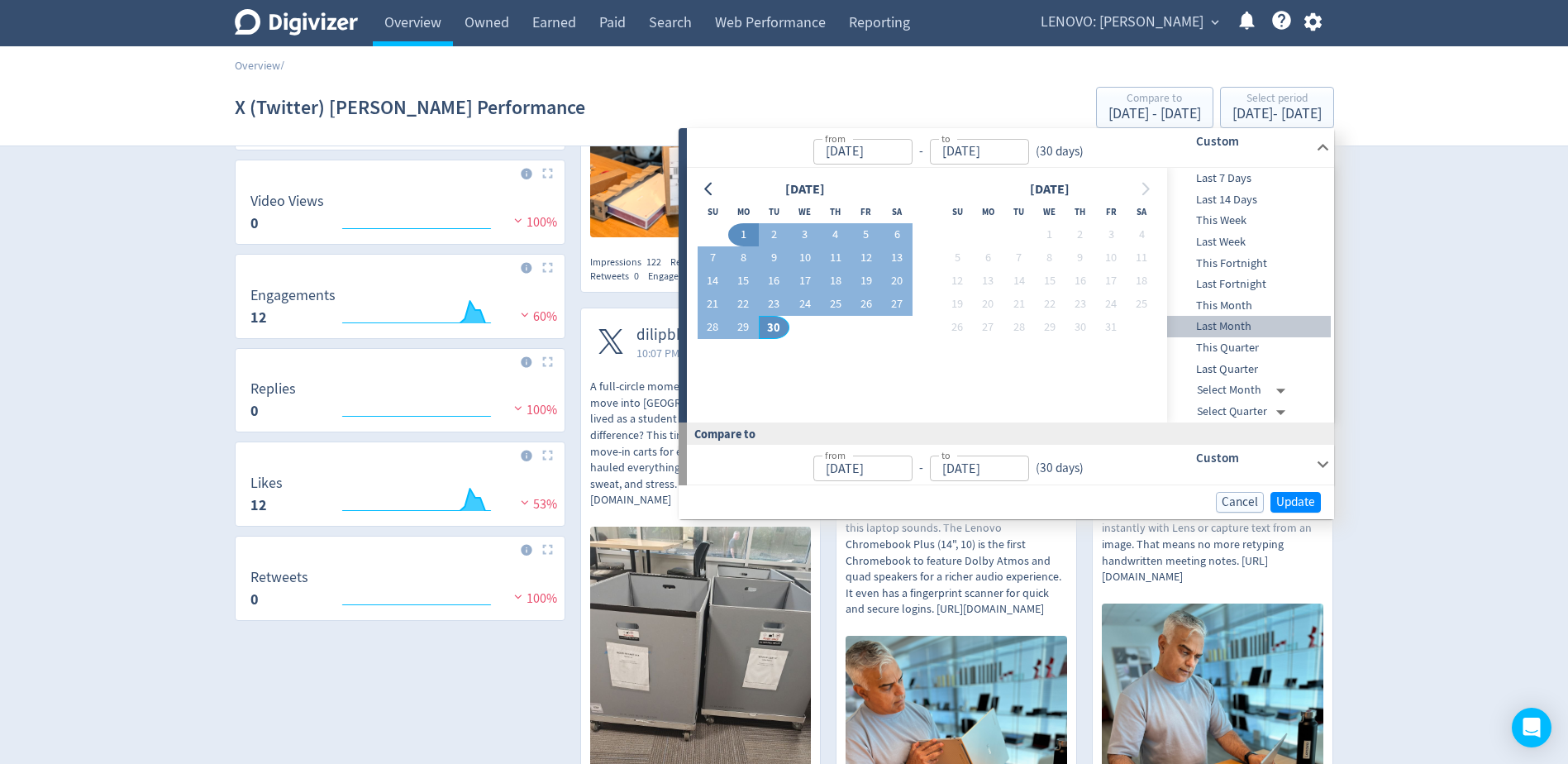
click at [1259, 320] on span "Last Month" at bounding box center [1249, 326] width 163 height 18
type input "[DATE]"
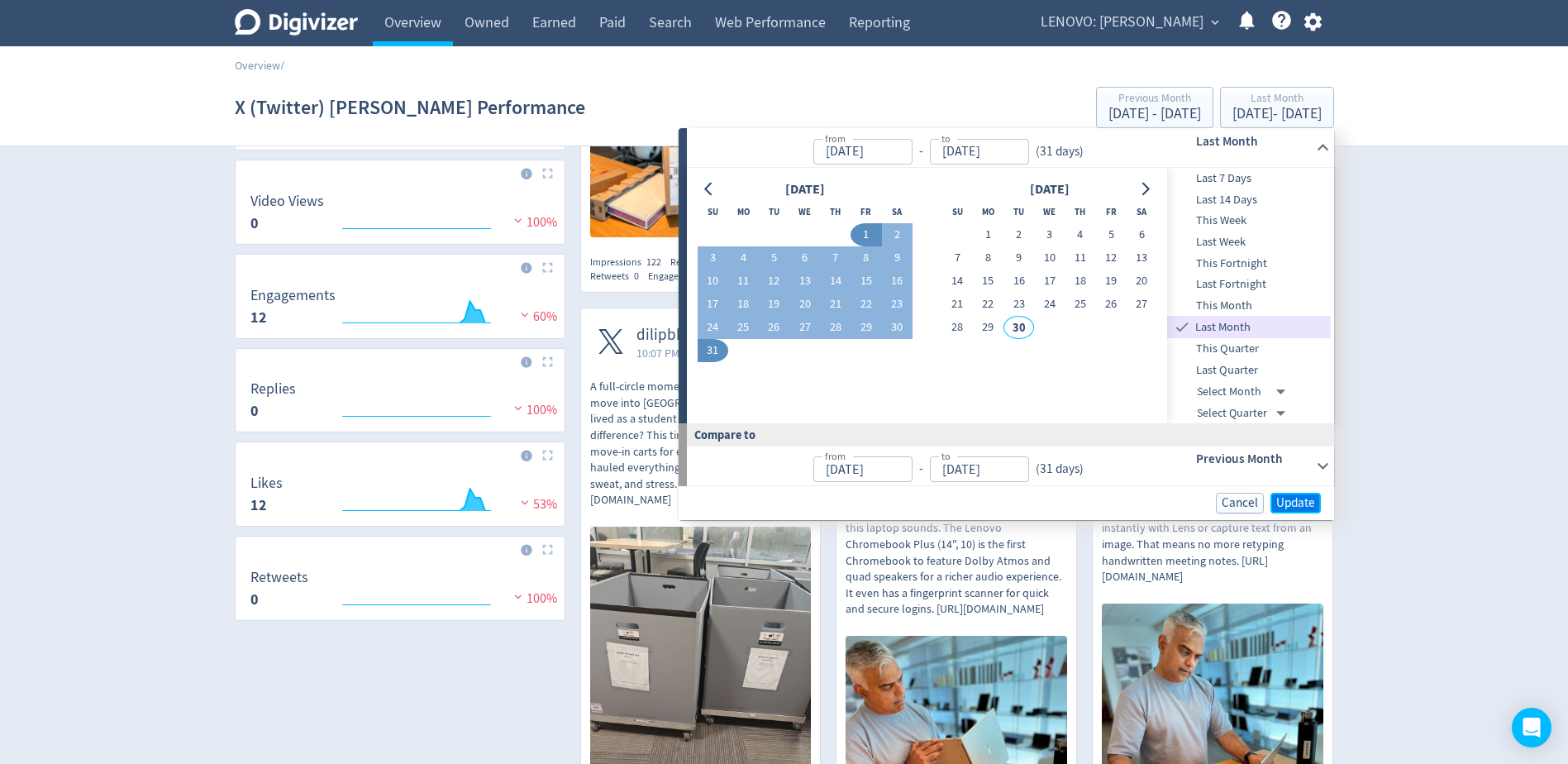
click at [1281, 507] on span "Update" at bounding box center [1296, 503] width 39 height 12
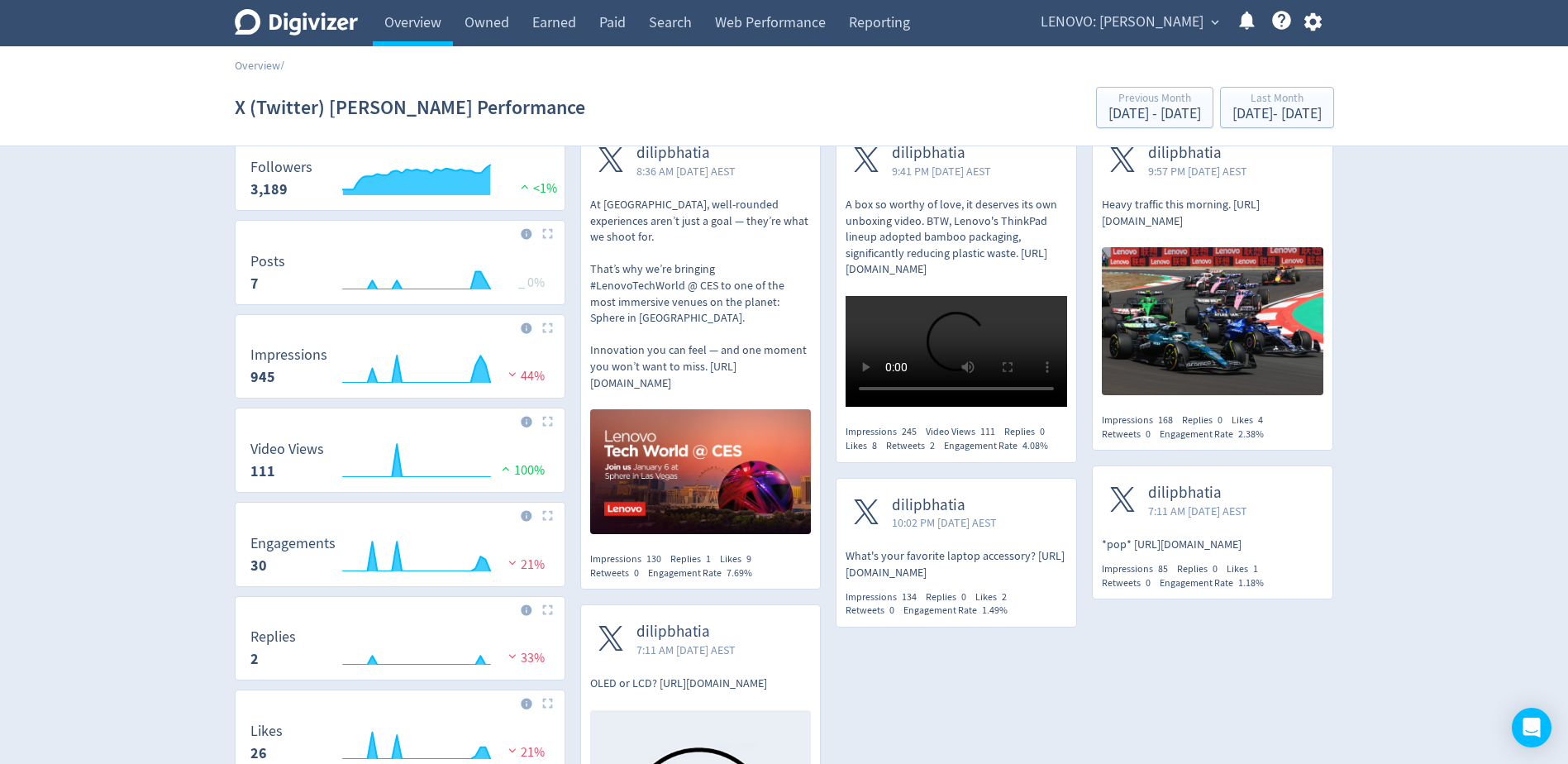
scroll to position [0, 0]
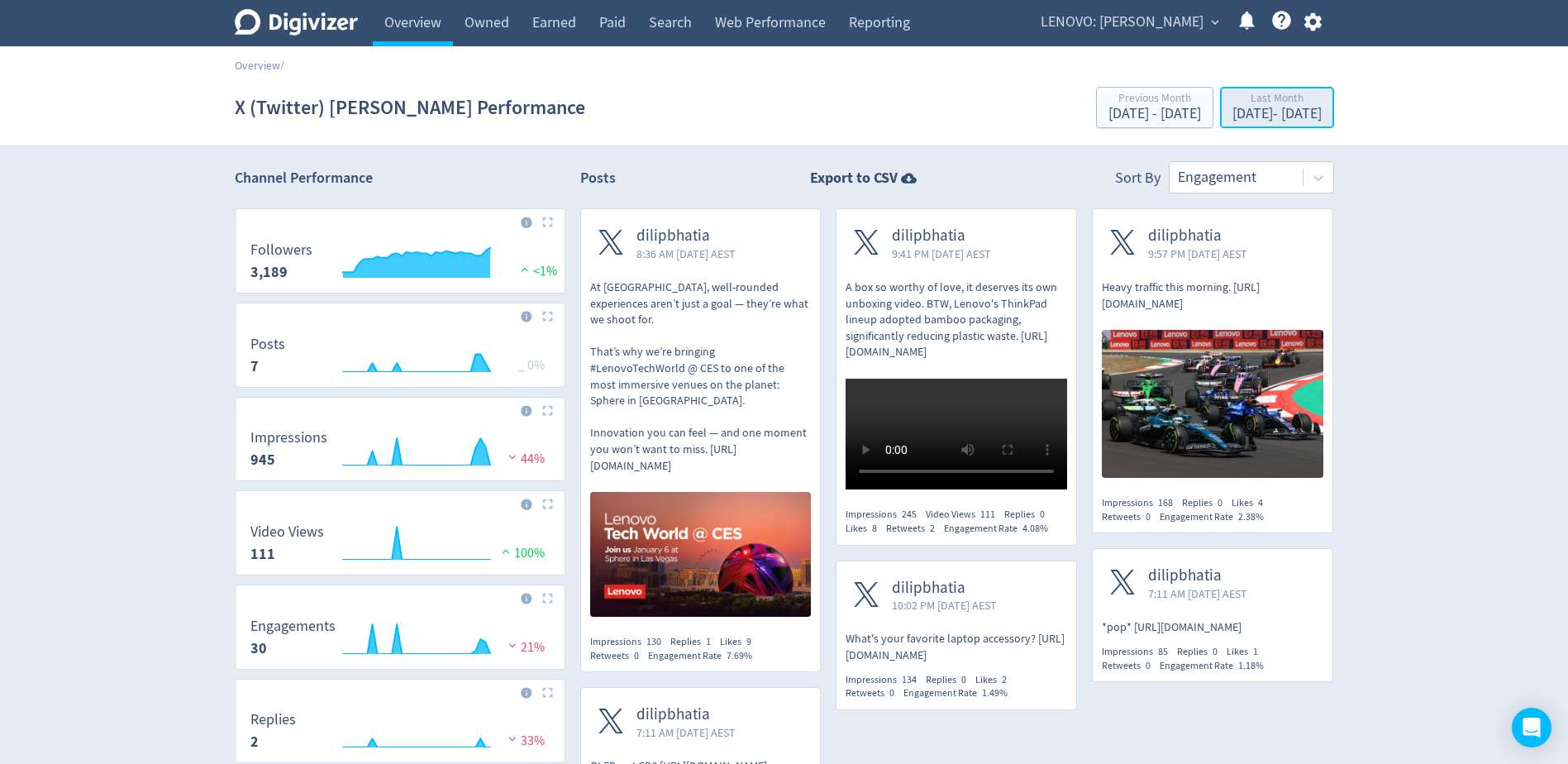
click at [1232, 114] on div "[DATE] - [DATE]" at bounding box center [1276, 115] width 89 height 15
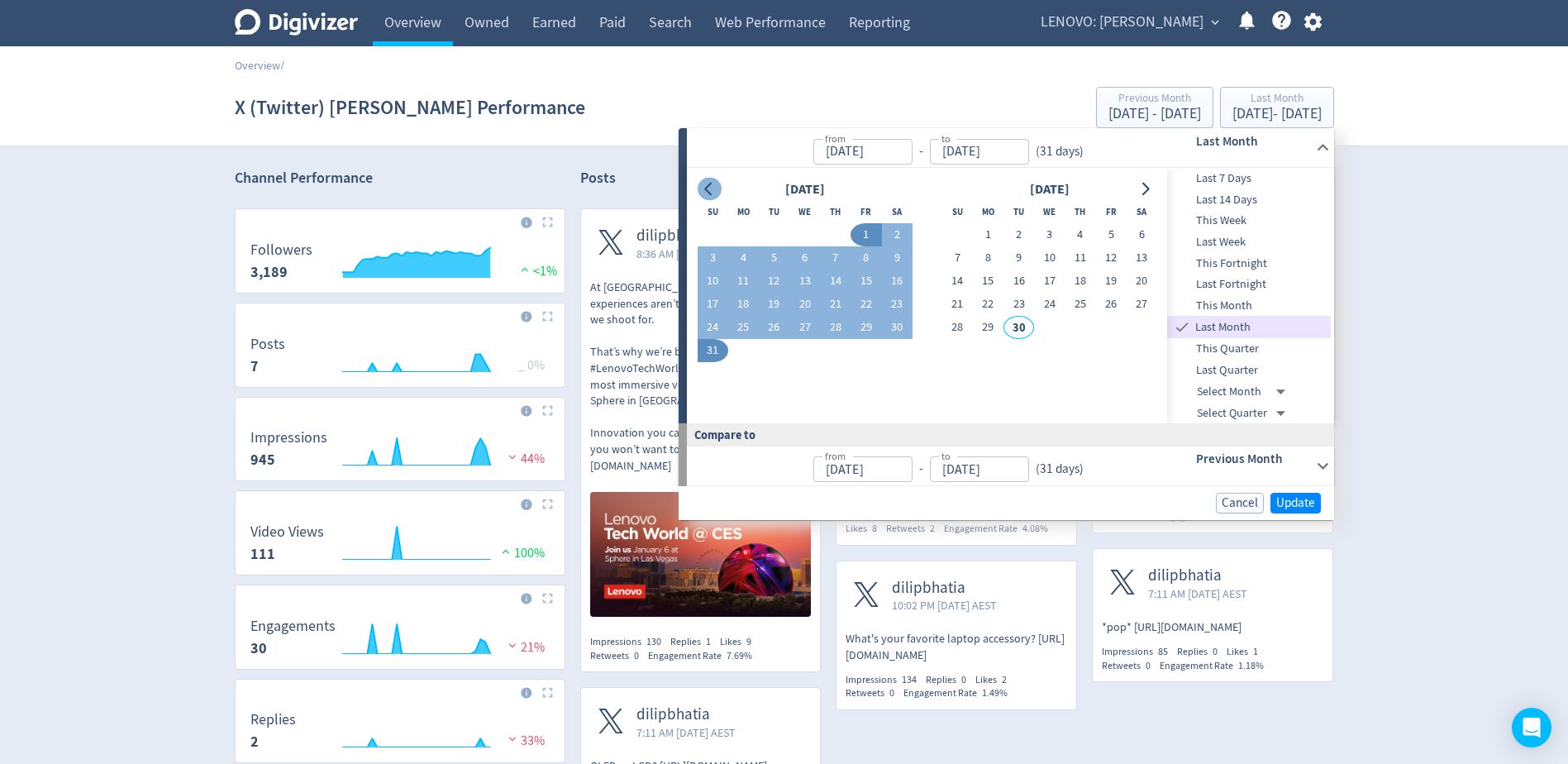
click at [708, 199] on button "Go to previous month" at bounding box center [709, 189] width 24 height 23
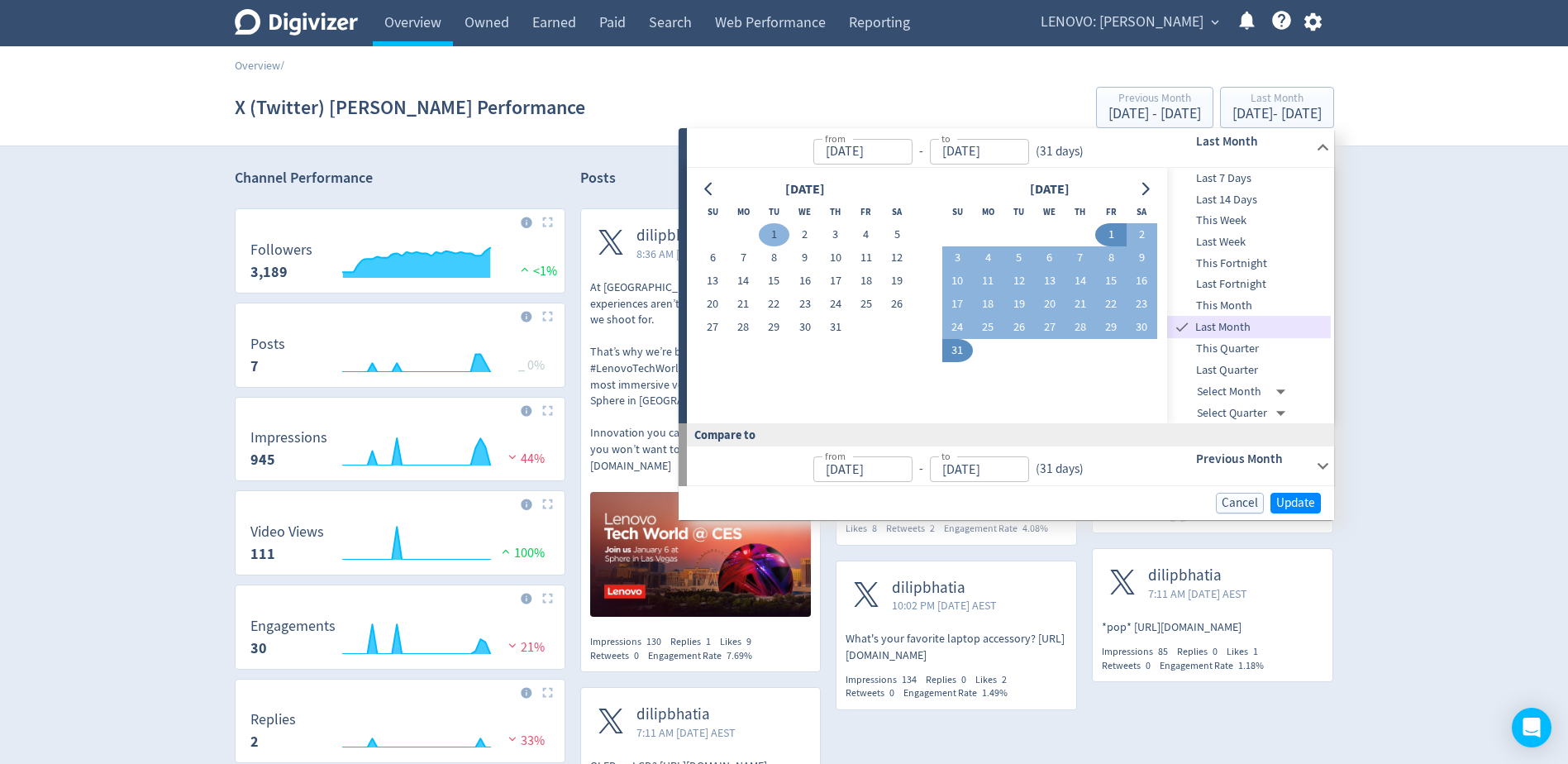
click at [777, 237] on button "1" at bounding box center [774, 234] width 31 height 23
type input "[DATE]"
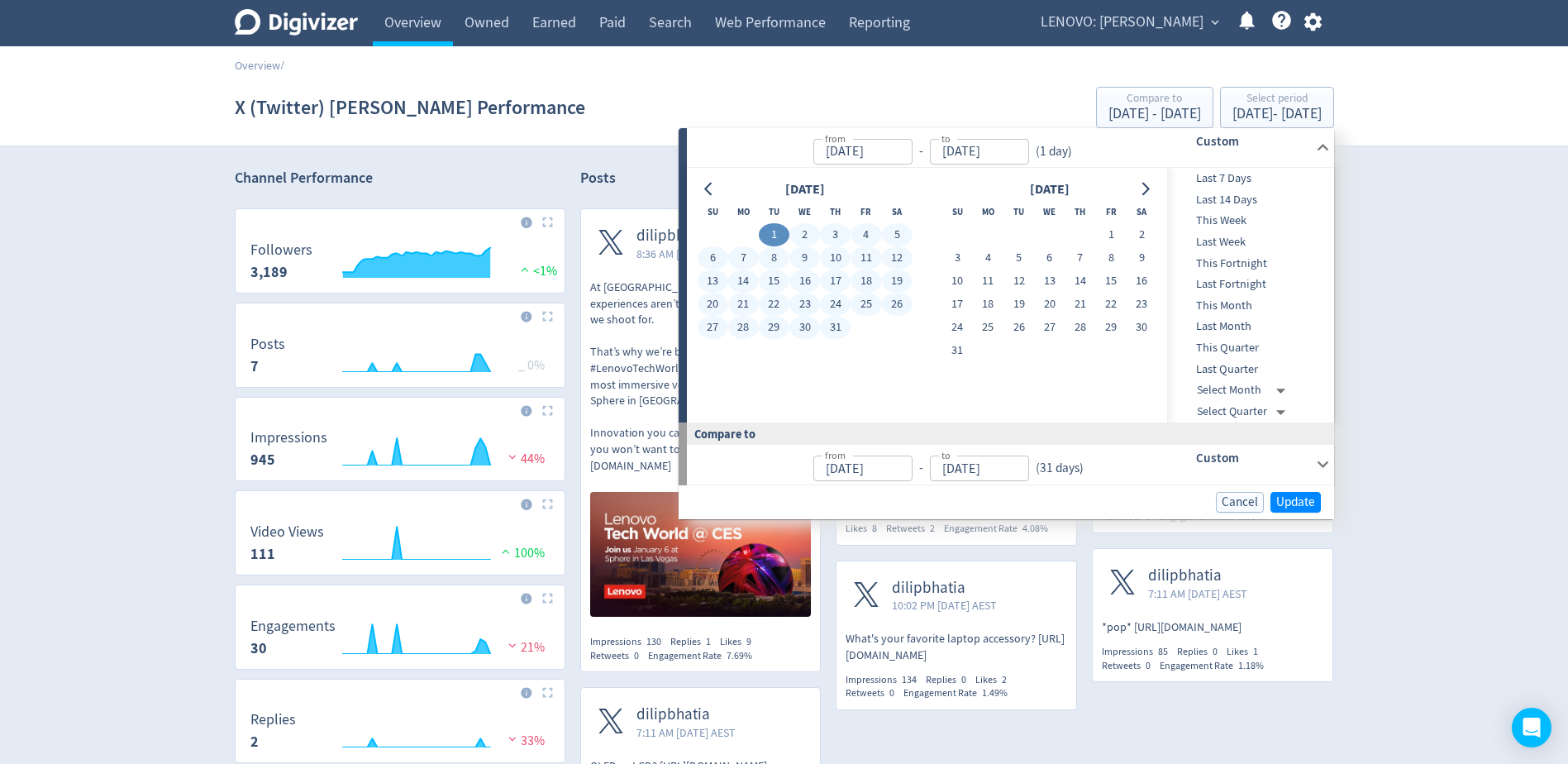
click at [841, 325] on button "31" at bounding box center [836, 327] width 31 height 23
type input "[DATE]"
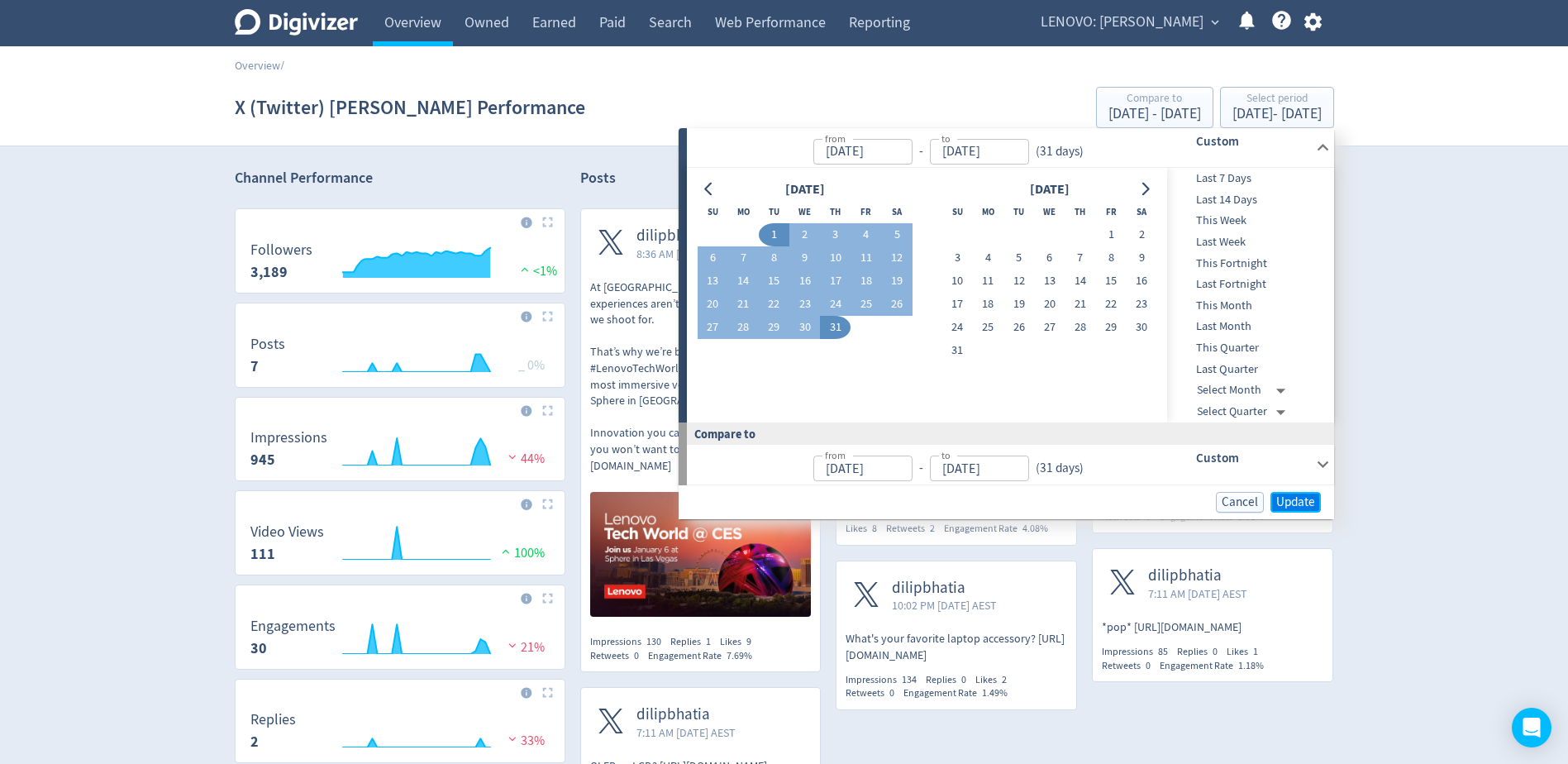
click at [1283, 498] on span "Update" at bounding box center [1296, 502] width 39 height 12
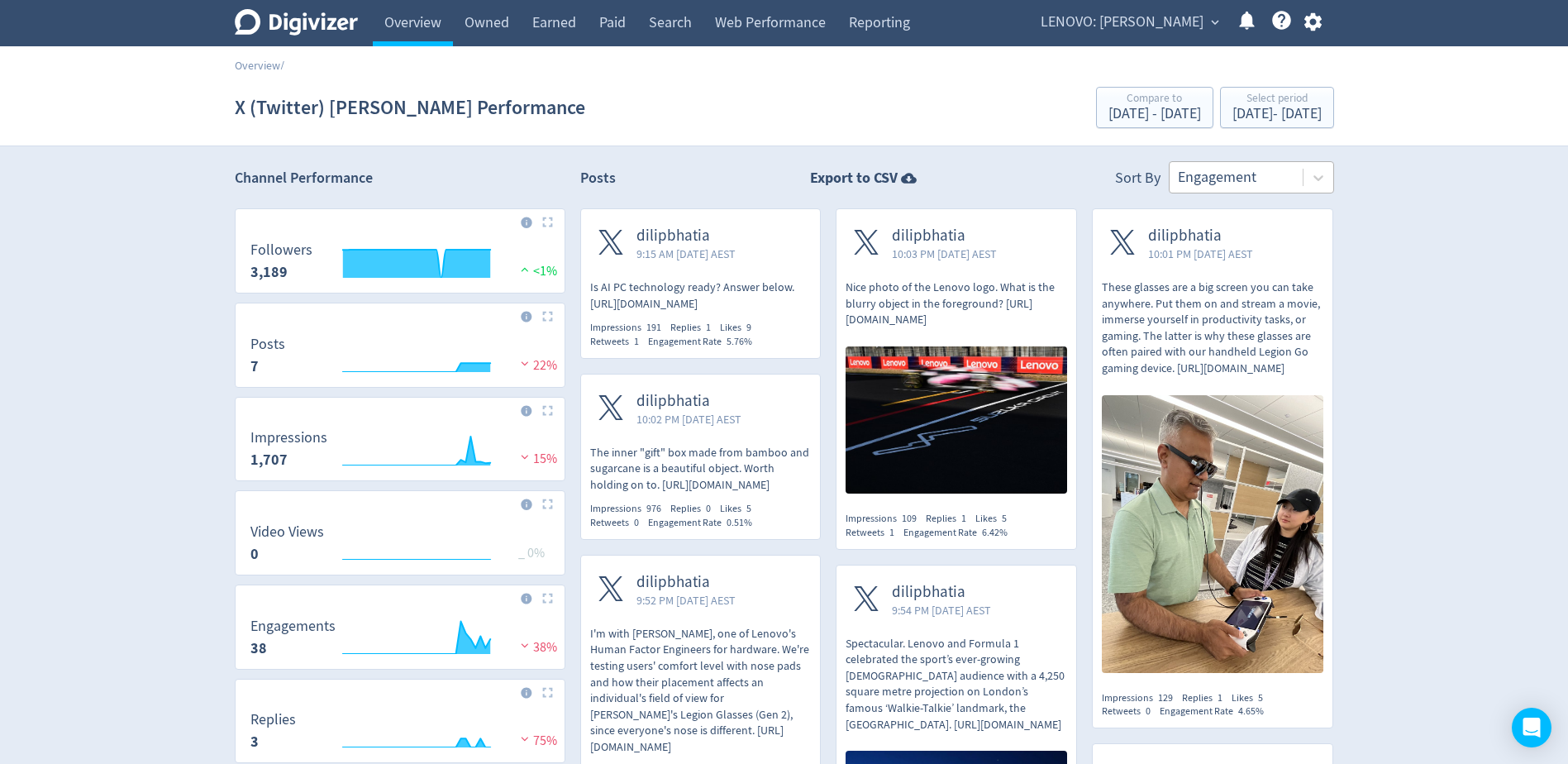
click at [1200, 182] on div at bounding box center [1236, 177] width 117 height 24
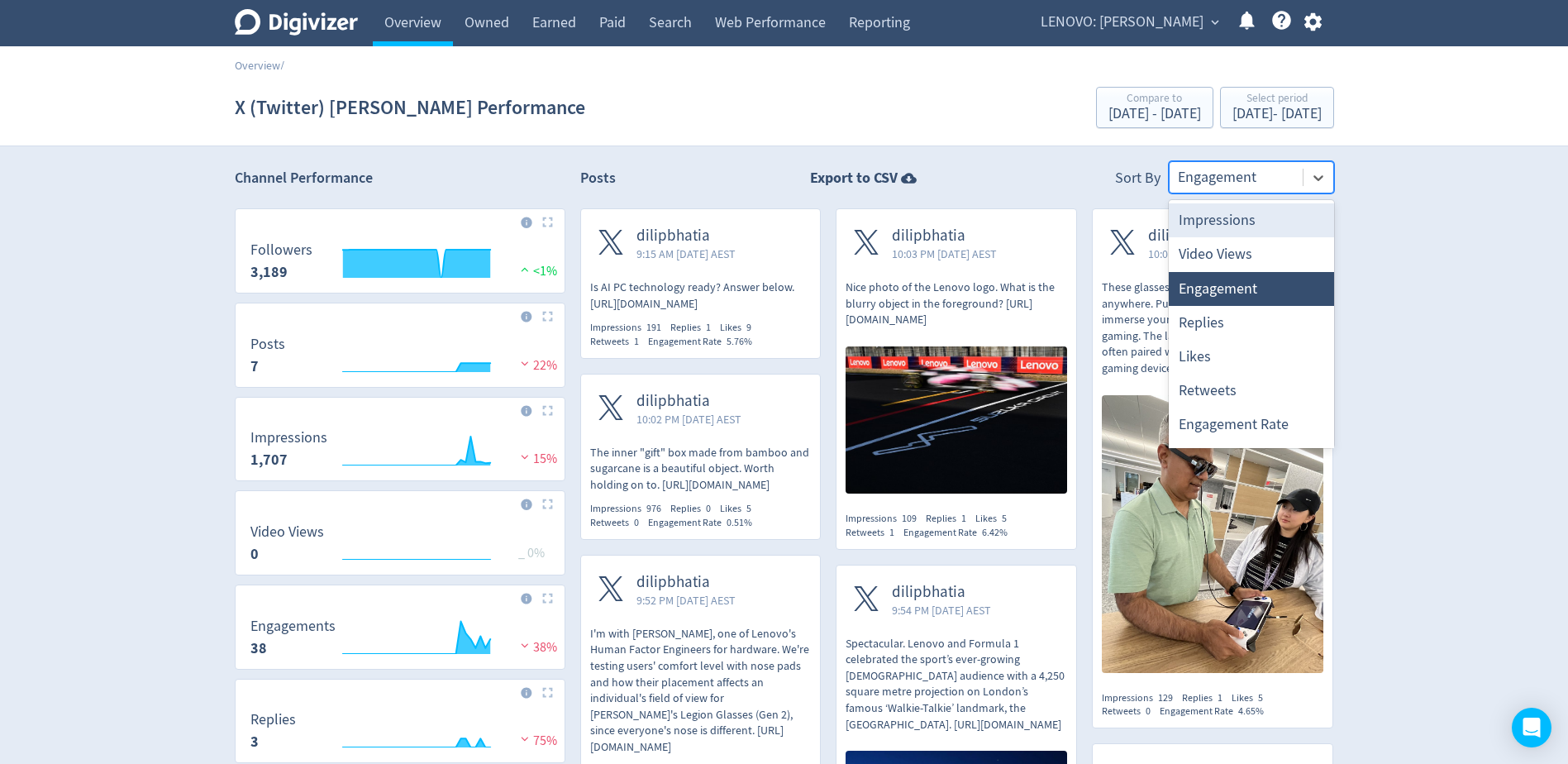
click at [1218, 217] on div "Impressions" at bounding box center [1252, 220] width 165 height 33
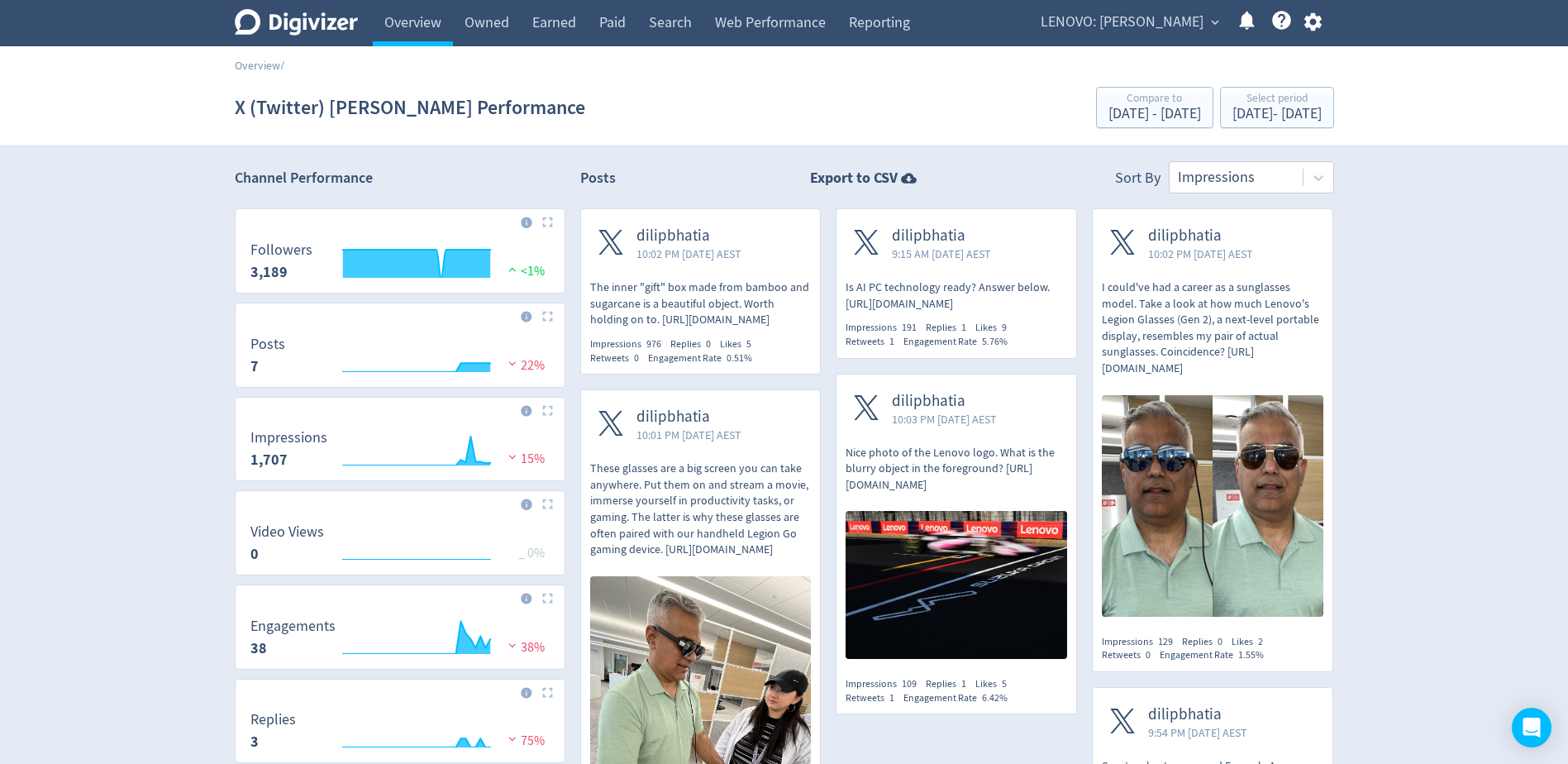
click at [604, 295] on p "The inner "gift" box made from bamboo and sugarcane is a beautiful object. Wort…" at bounding box center [701, 303] width 222 height 49
click at [1232, 118] on div "[DATE] - [DATE]" at bounding box center [1276, 115] width 89 height 15
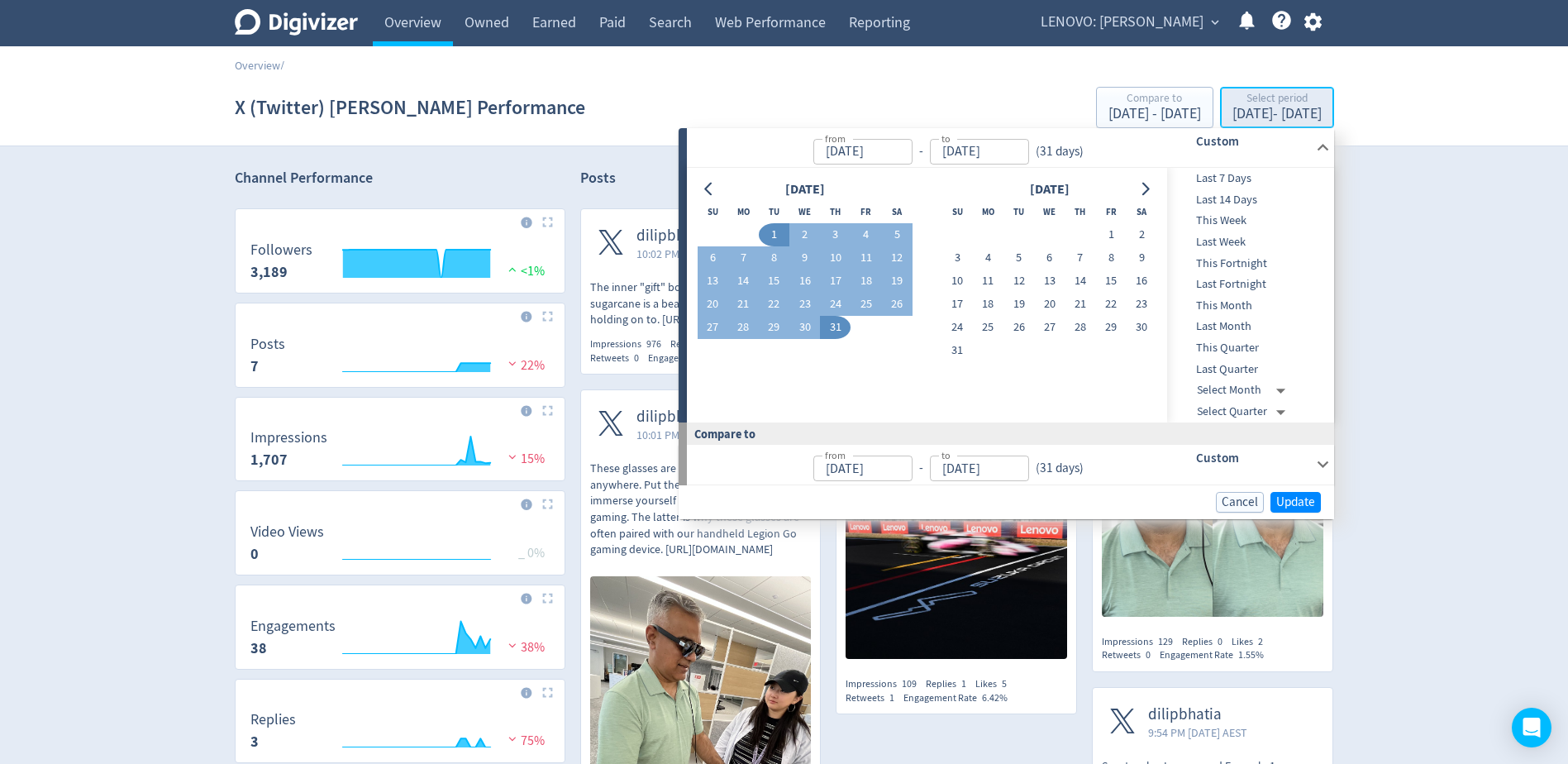
type input "[DATE]"
drag, startPoint x: 706, startPoint y: 188, endPoint x: 767, endPoint y: 207, distance: 63.9
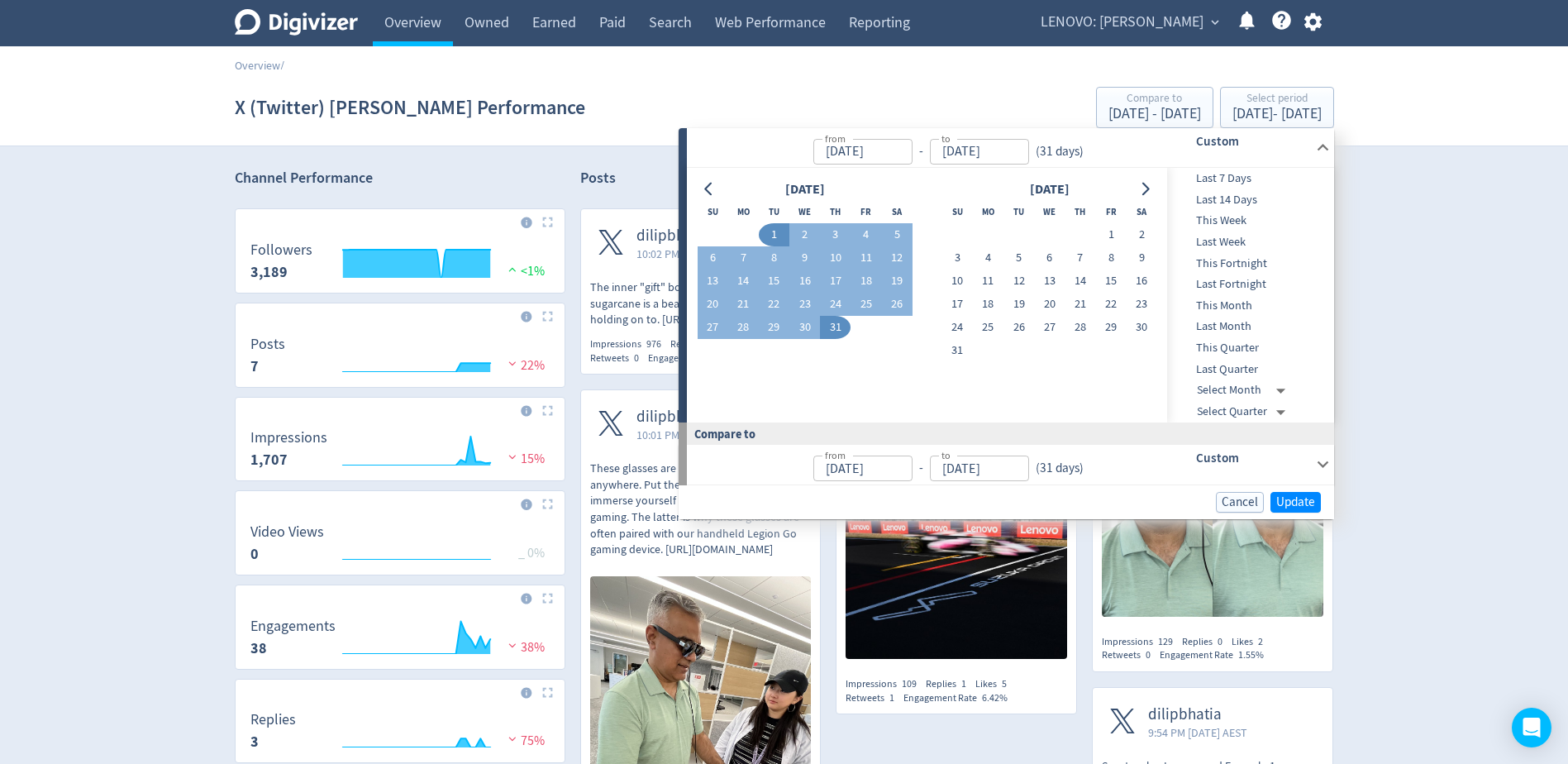
click at [707, 188] on icon "Go to previous month" at bounding box center [708, 189] width 8 height 13
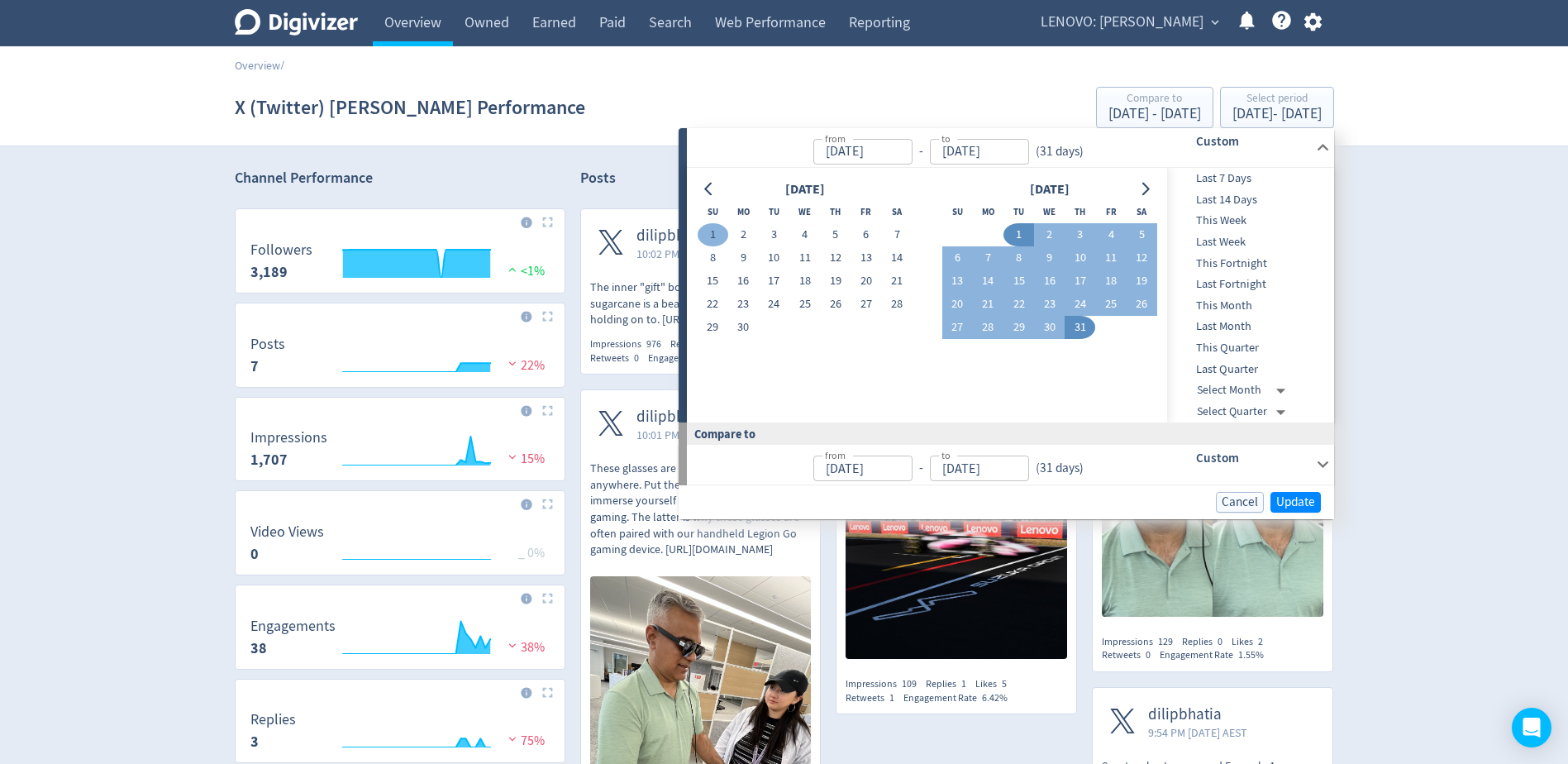
click at [710, 235] on button "1" at bounding box center [713, 234] width 31 height 23
type input "[DATE]"
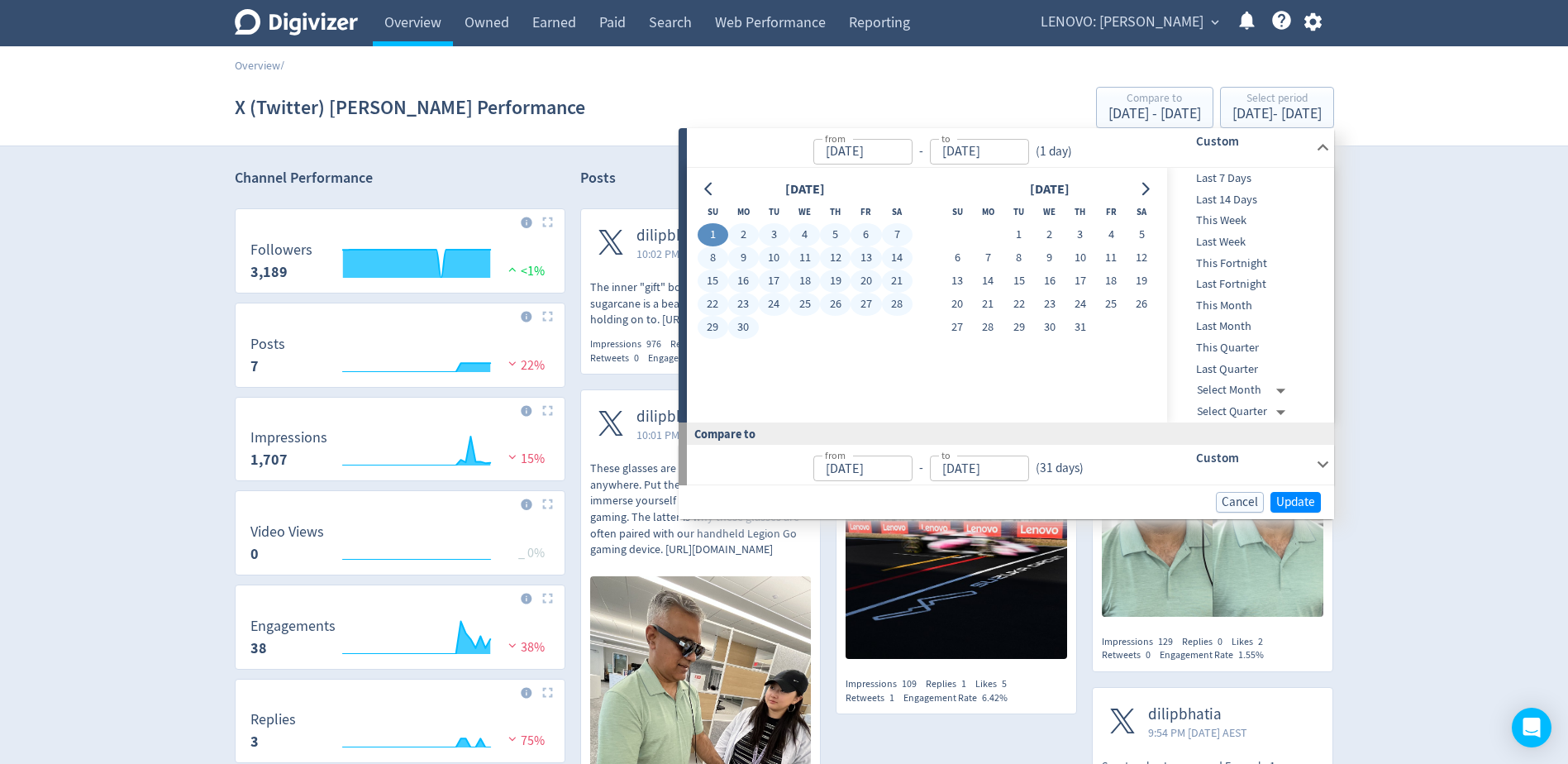
click at [746, 325] on button "30" at bounding box center [744, 327] width 31 height 23
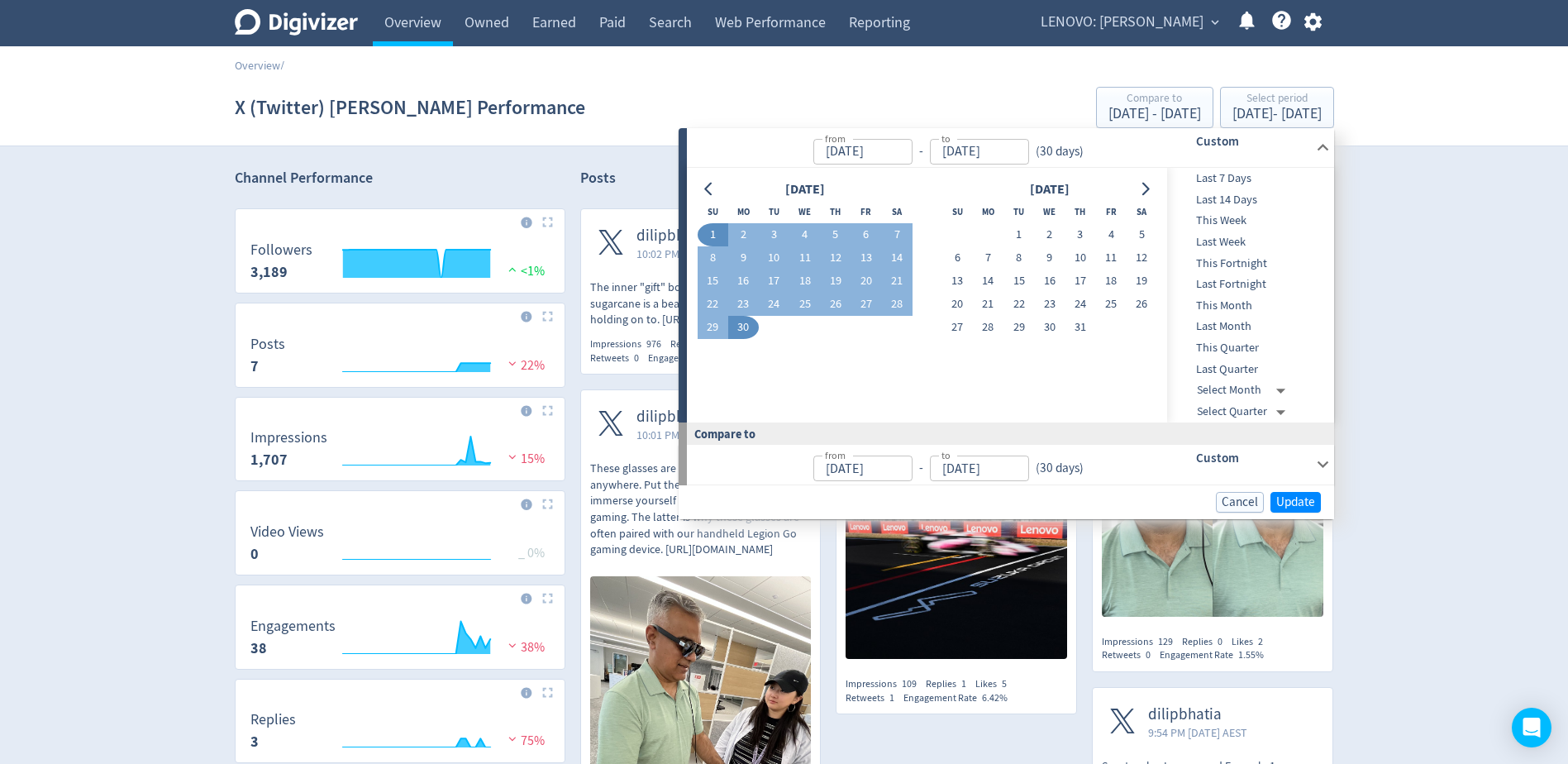
type input "[DATE]"
drag, startPoint x: 1289, startPoint y: 491, endPoint x: 1294, endPoint y: 510, distance: 19.6
click at [1290, 494] on button "Update" at bounding box center [1296, 503] width 51 height 21
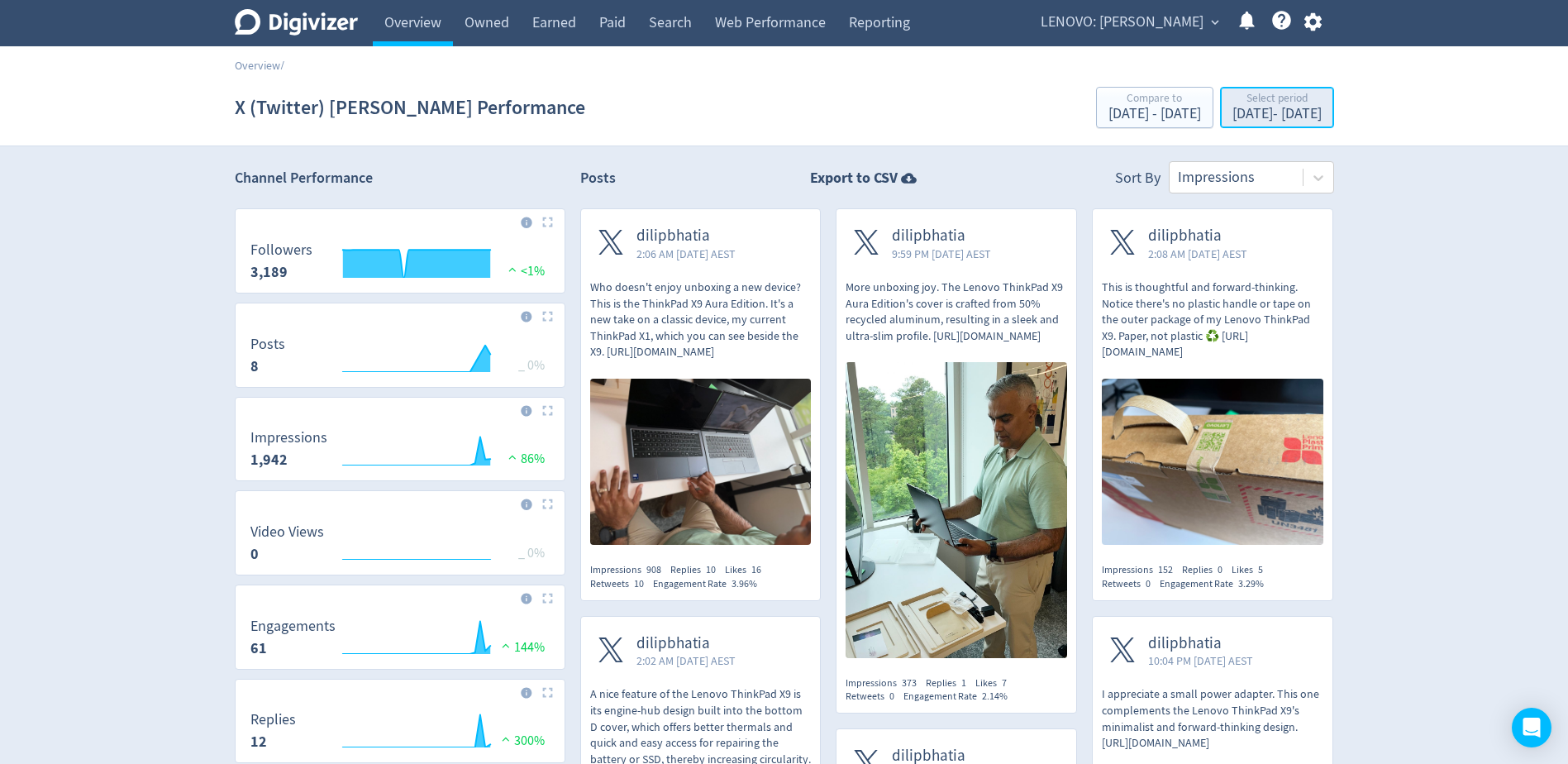
click at [1248, 114] on div "[DATE] - [DATE]" at bounding box center [1276, 115] width 89 height 15
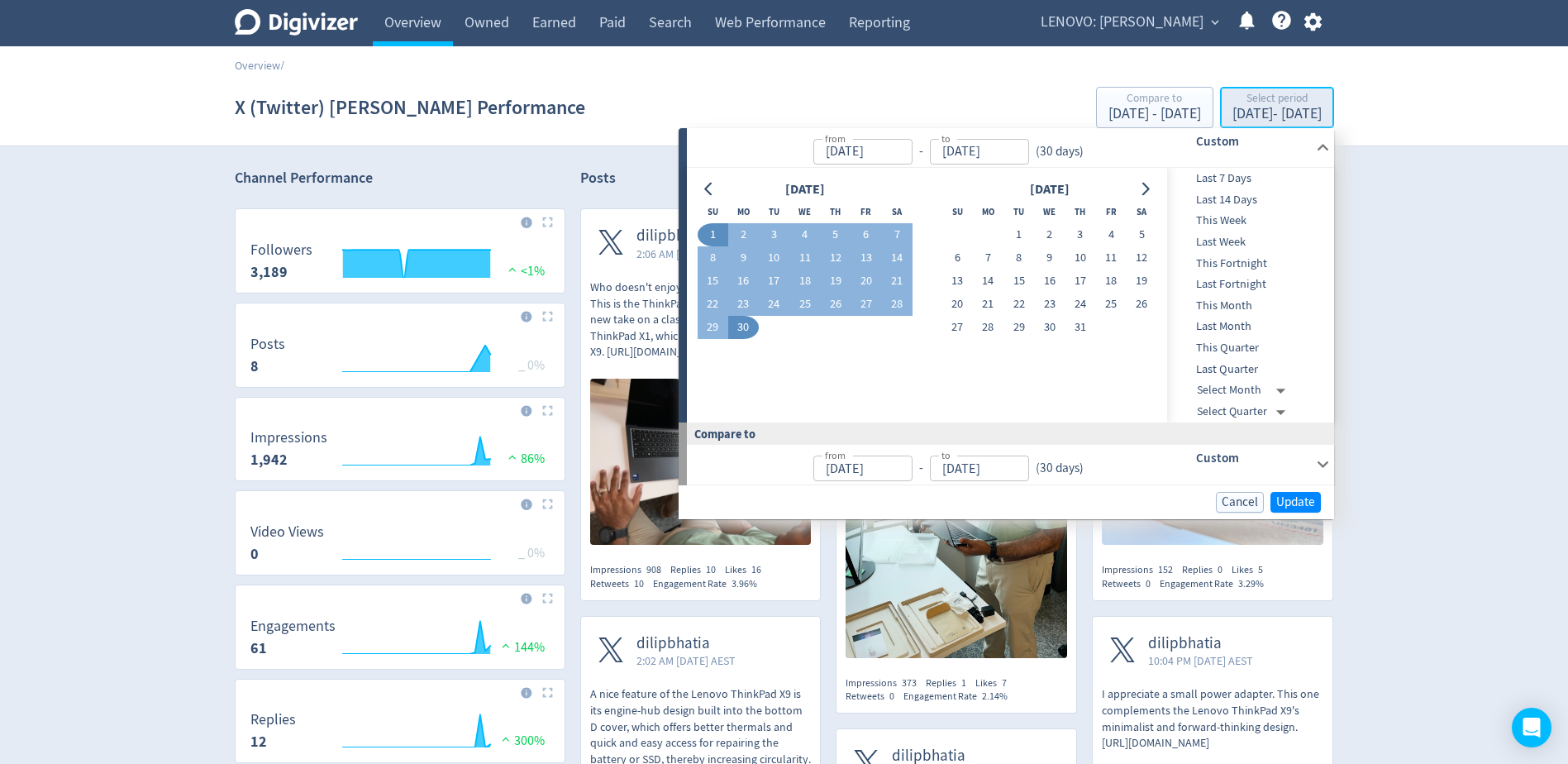
type input "[DATE]"
click at [1149, 186] on icon "Go to next month" at bounding box center [1145, 189] width 13 height 13
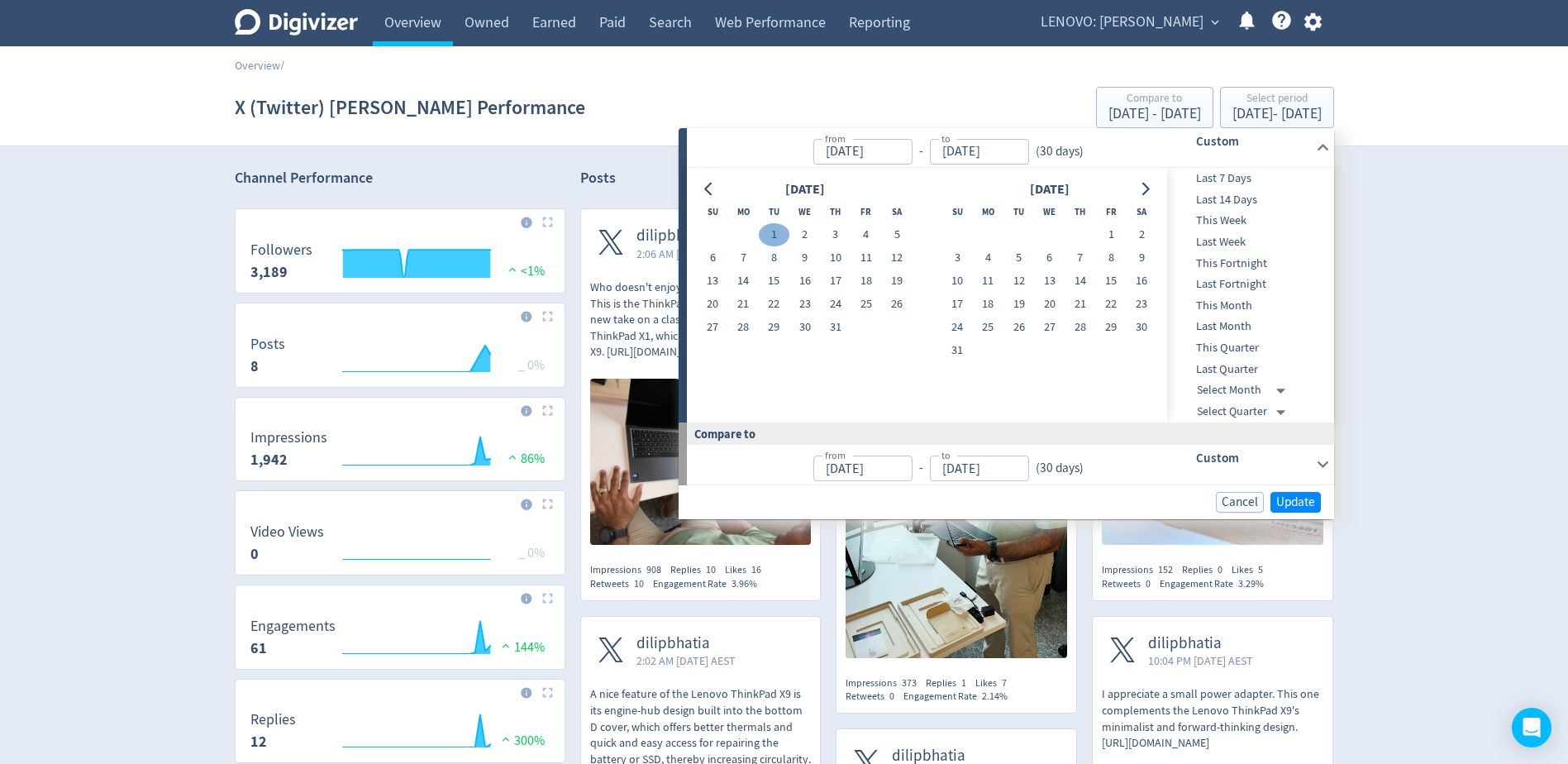
click at [782, 229] on button "1" at bounding box center [774, 234] width 31 height 23
type input "[DATE]"
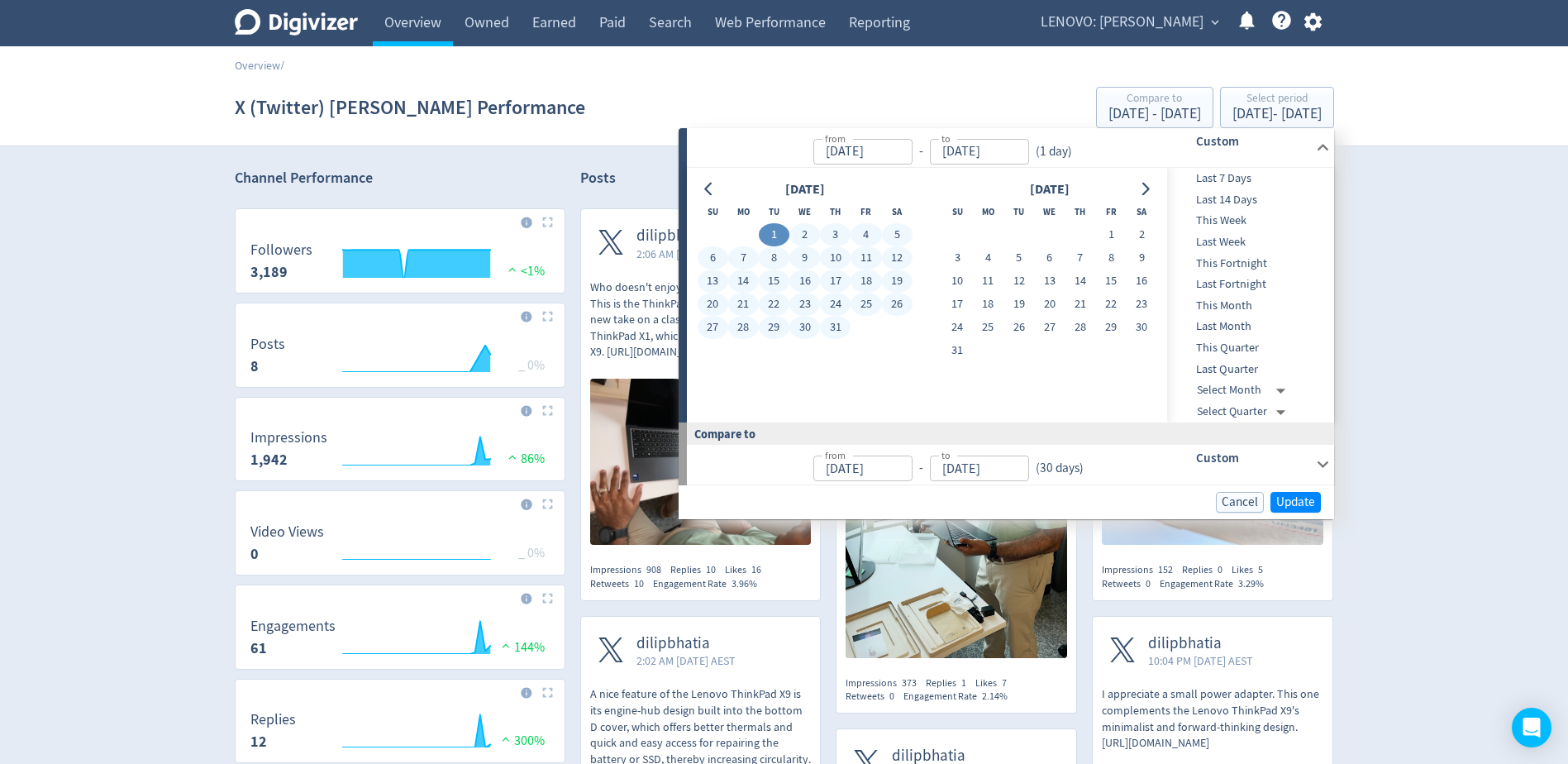
click at [841, 324] on button "31" at bounding box center [836, 327] width 31 height 23
type input "[DATE]"
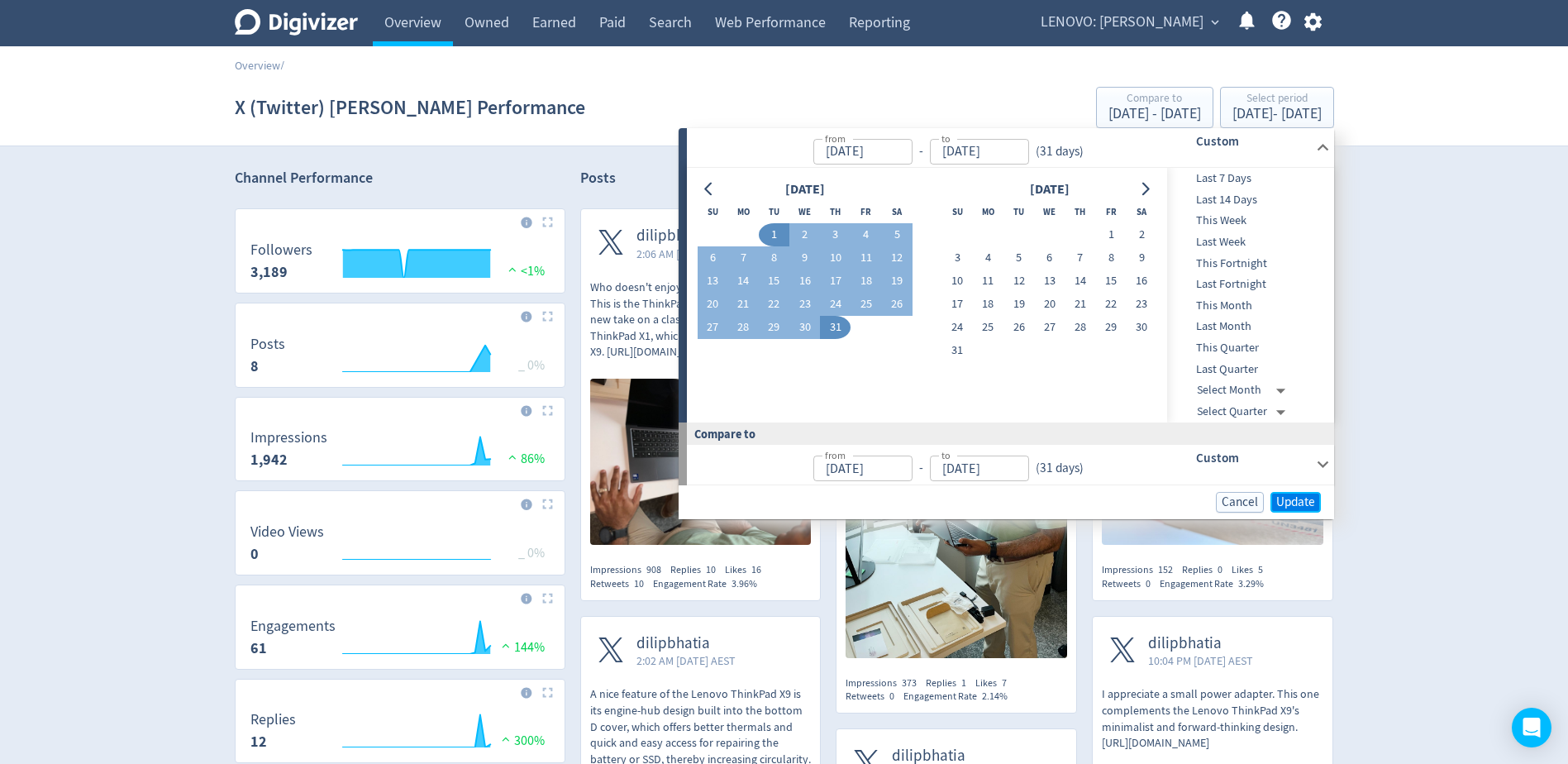
click at [1287, 509] on span "Update" at bounding box center [1296, 502] width 39 height 12
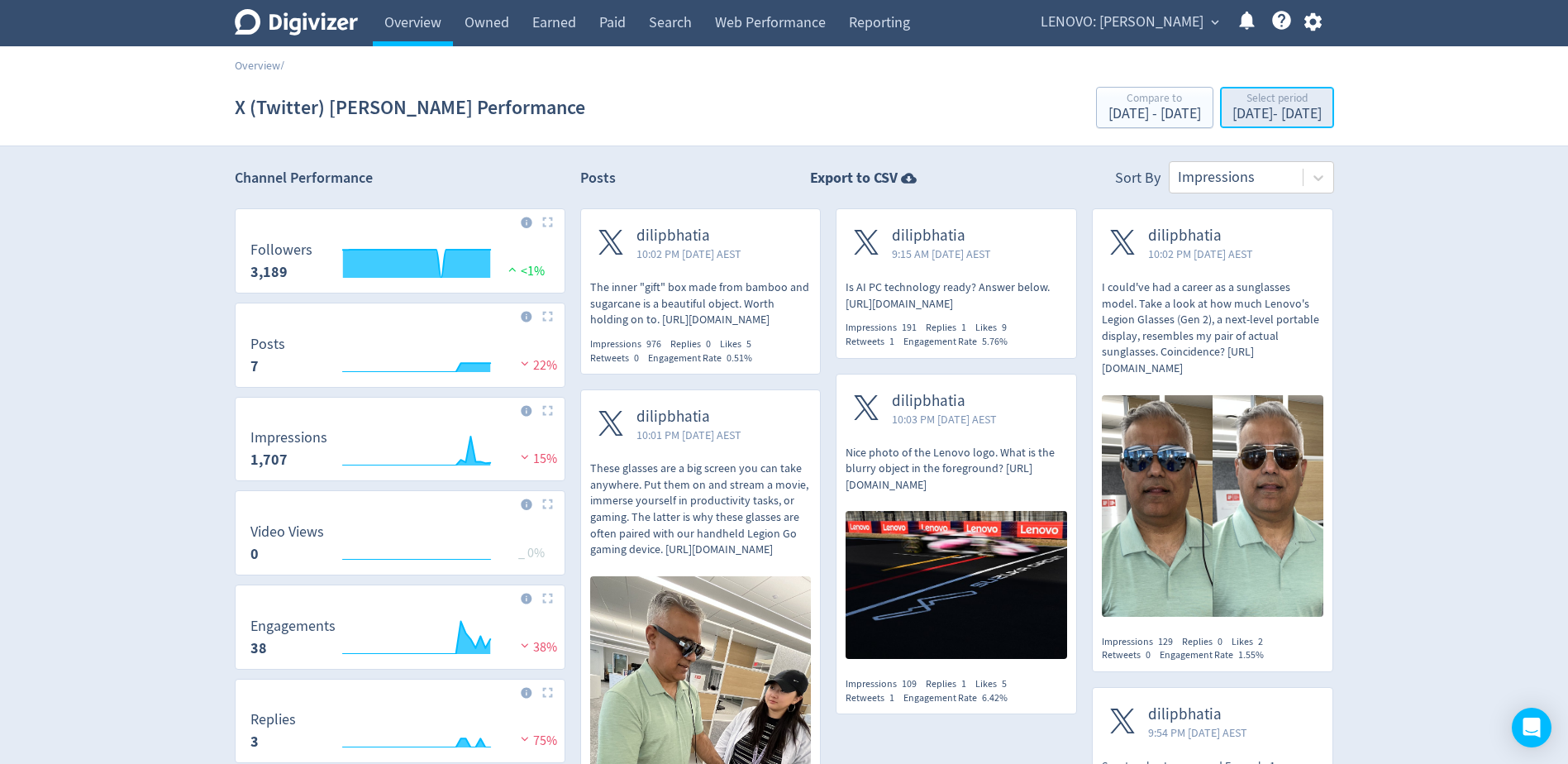
click at [1232, 104] on div "Select period" at bounding box center [1276, 99] width 89 height 14
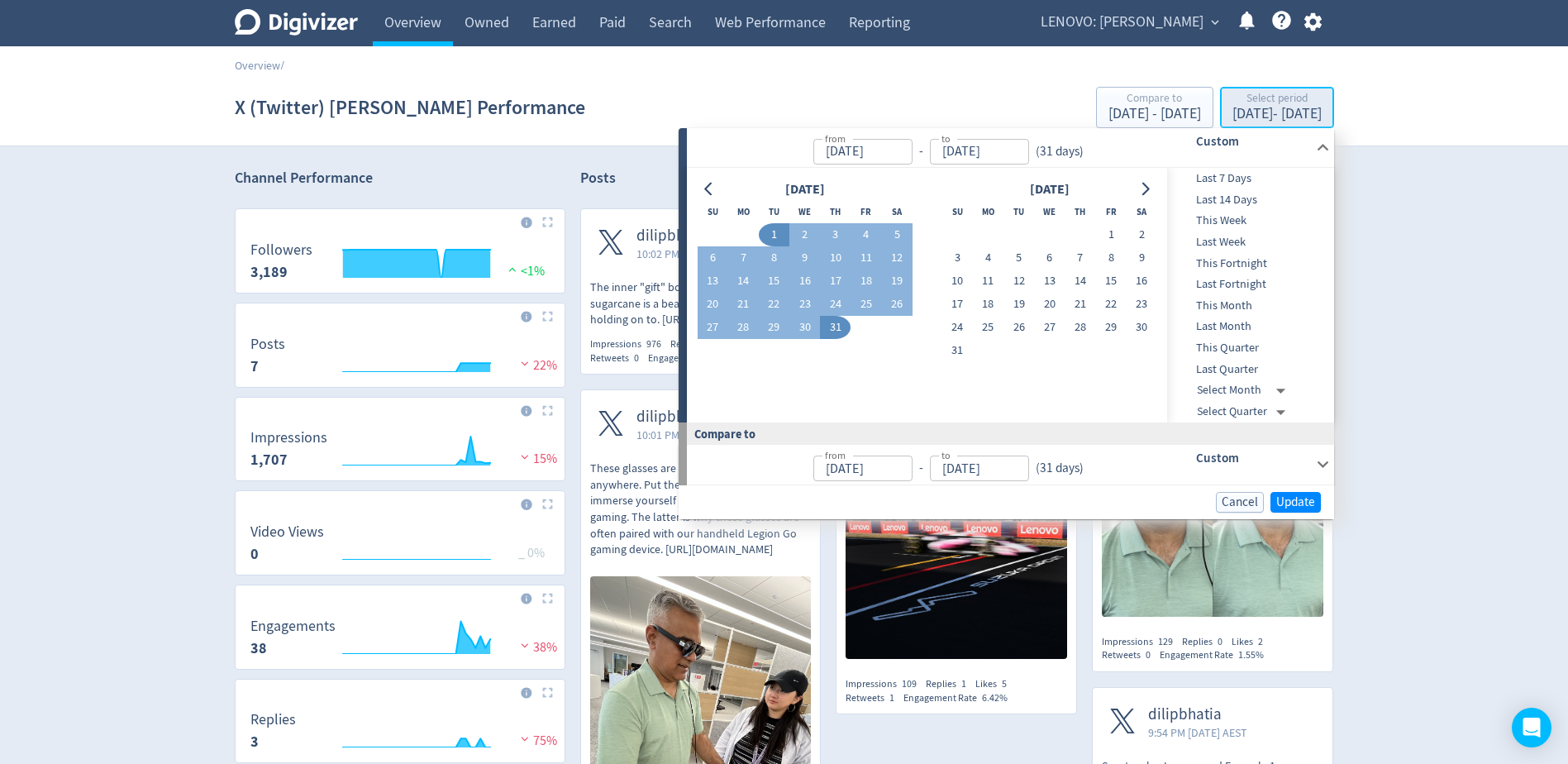
type input "[DATE]"
click at [708, 188] on icon "Go to previous month" at bounding box center [709, 189] width 13 height 13
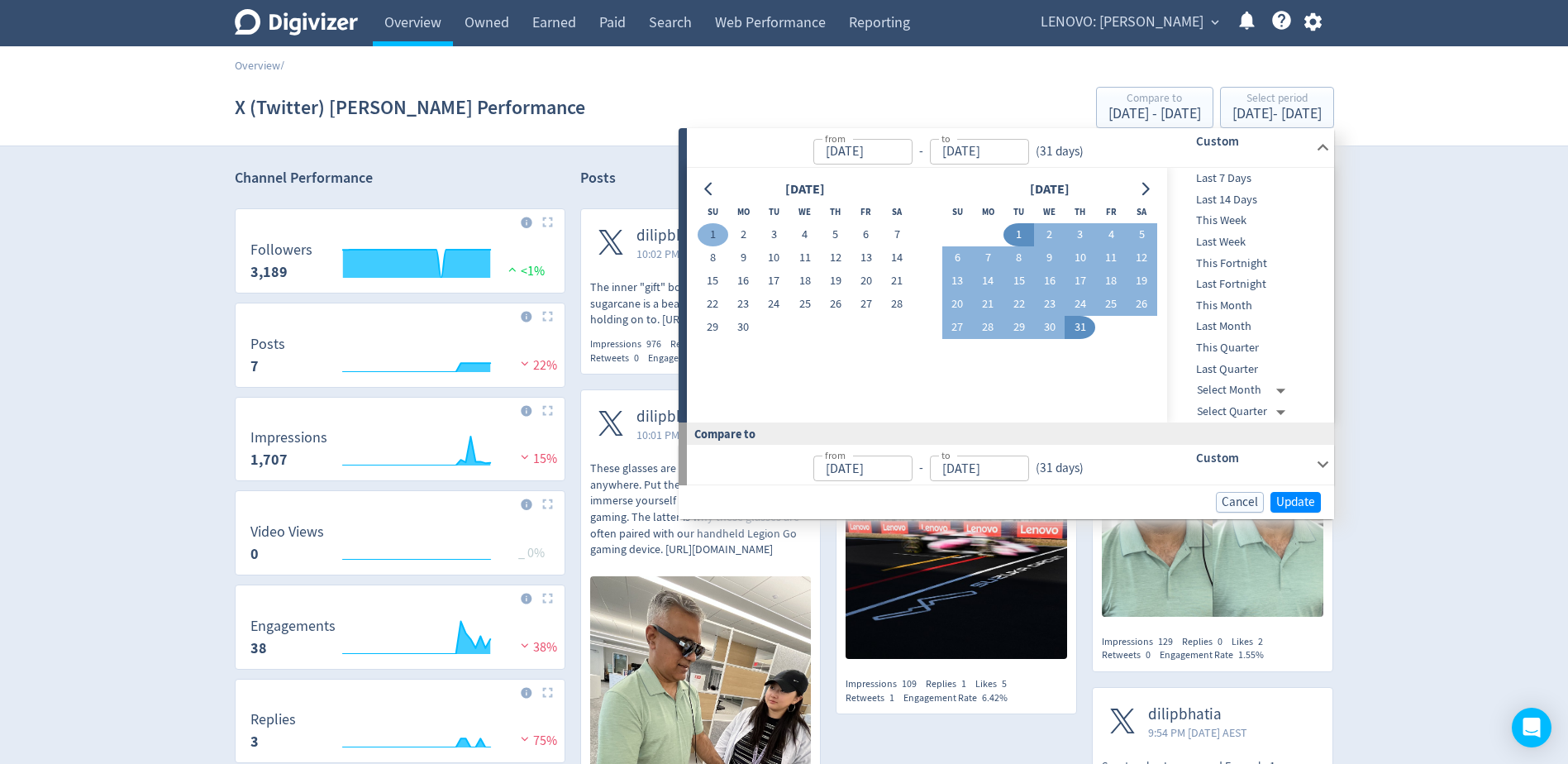
click at [720, 227] on button "1" at bounding box center [713, 234] width 31 height 23
type input "[DATE]"
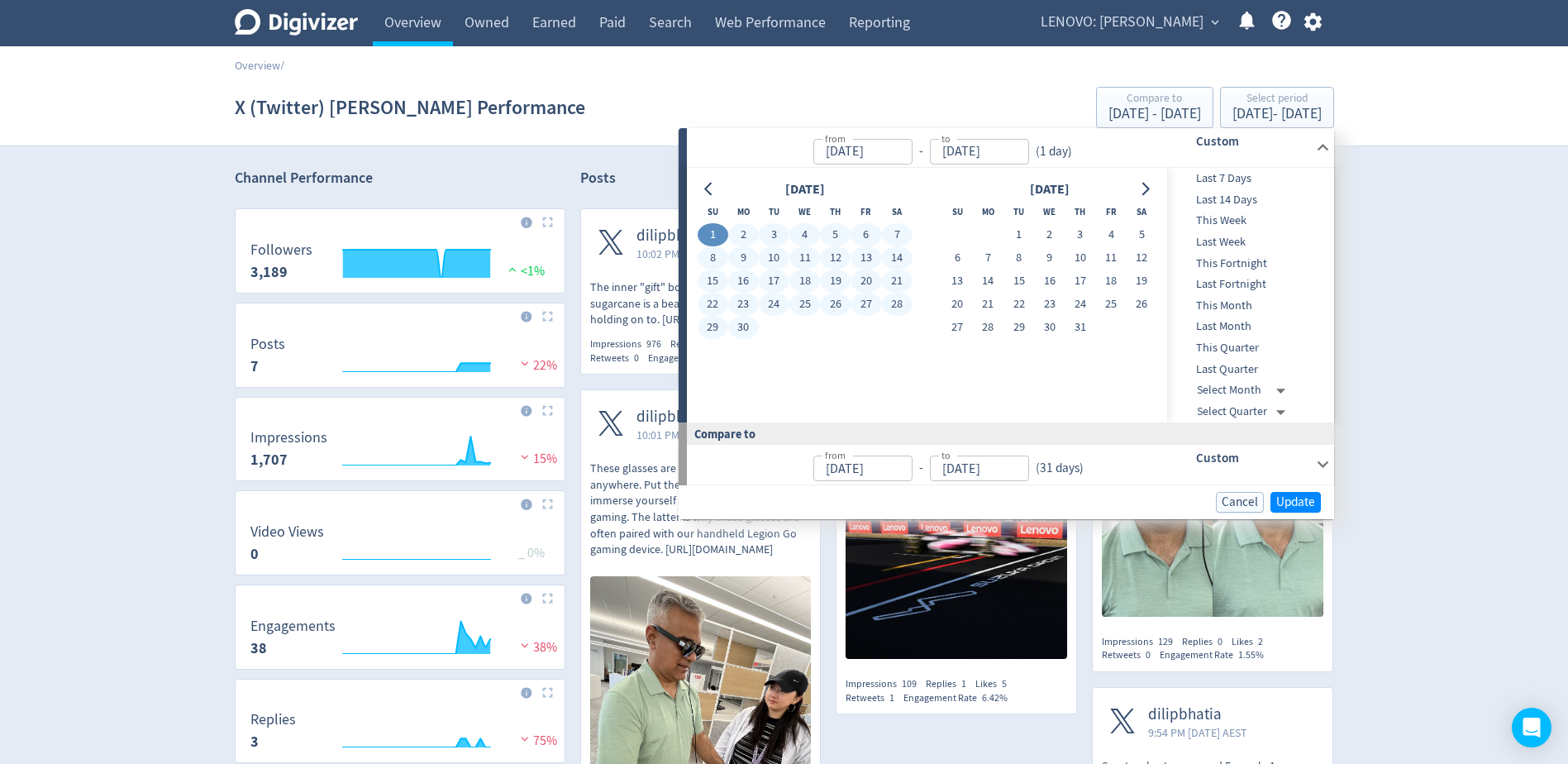
click at [738, 319] on button "30" at bounding box center [744, 327] width 31 height 23
type input "[DATE]"
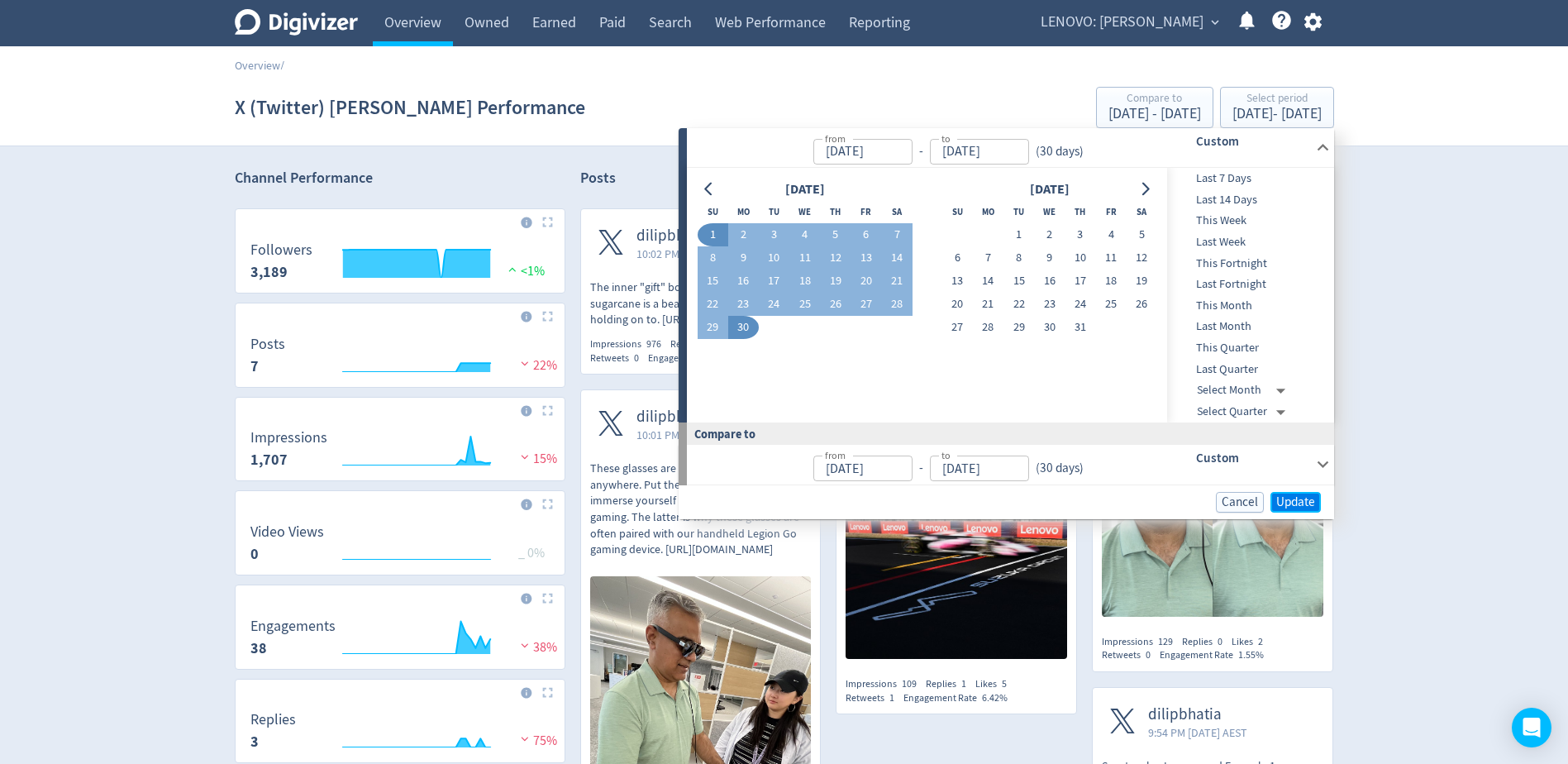
click at [1308, 500] on span "Update" at bounding box center [1296, 502] width 39 height 12
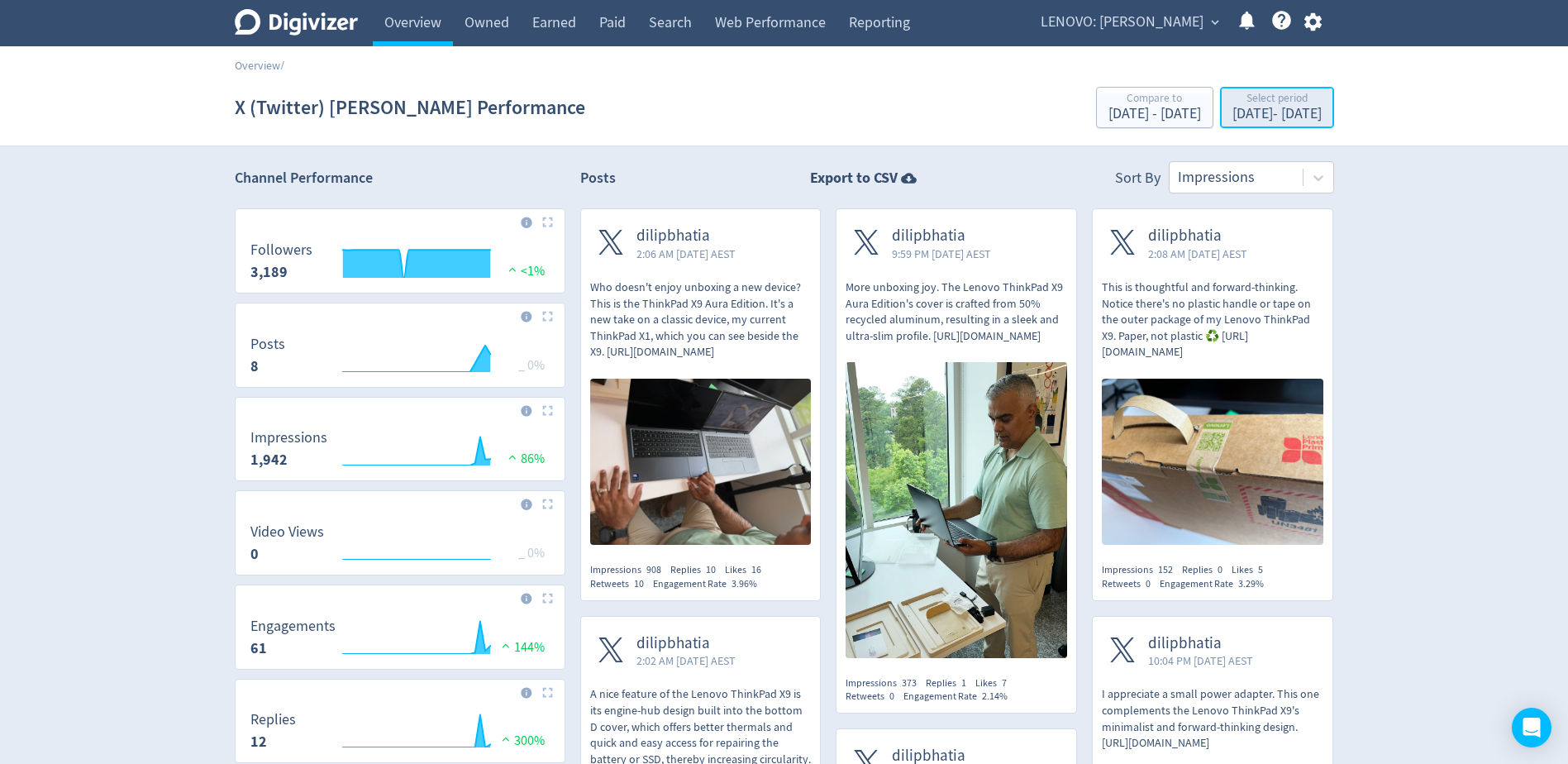
click at [1232, 101] on div "Select period" at bounding box center [1276, 99] width 89 height 14
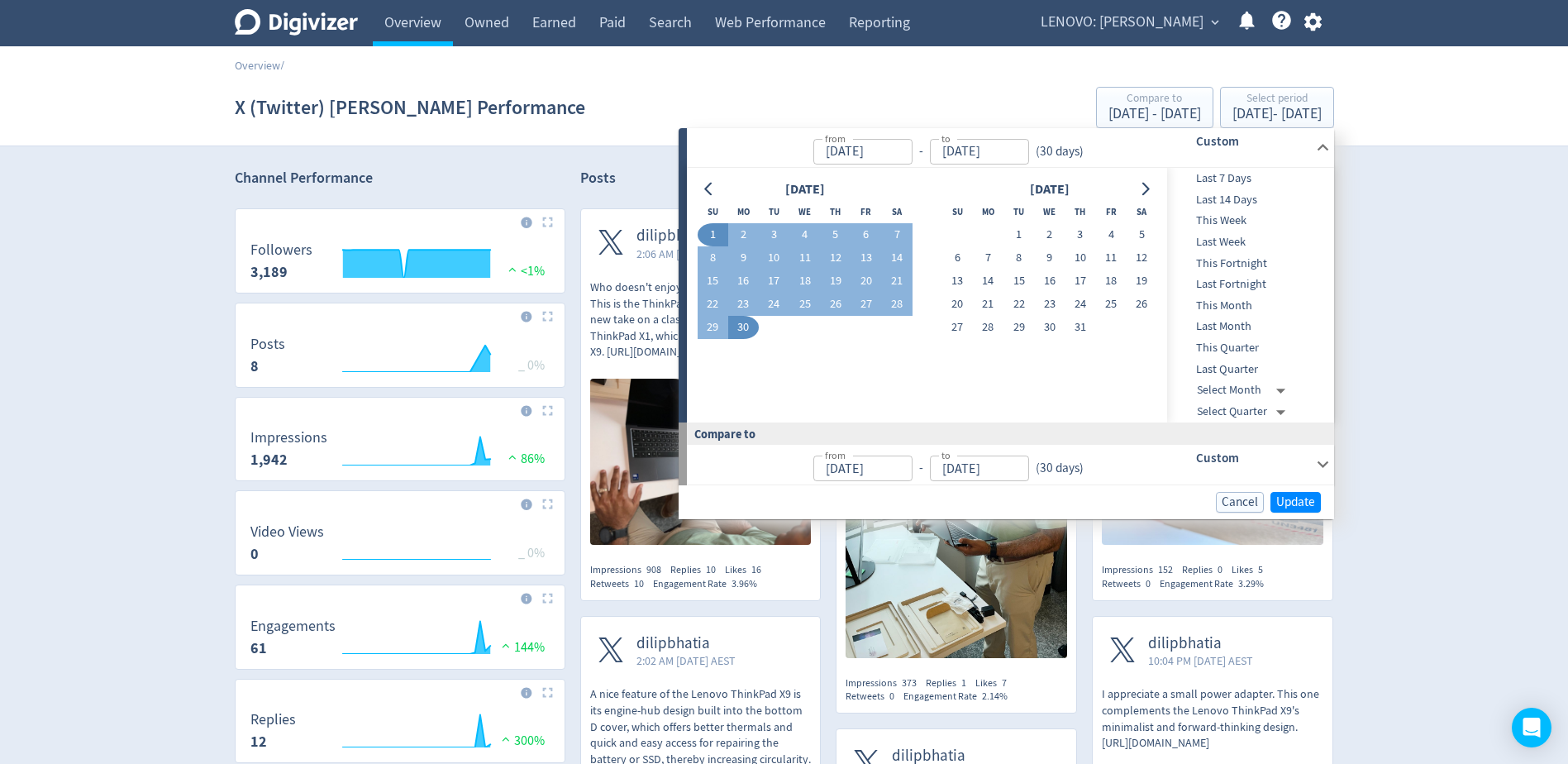
click at [1236, 309] on span "This Month" at bounding box center [1249, 305] width 163 height 18
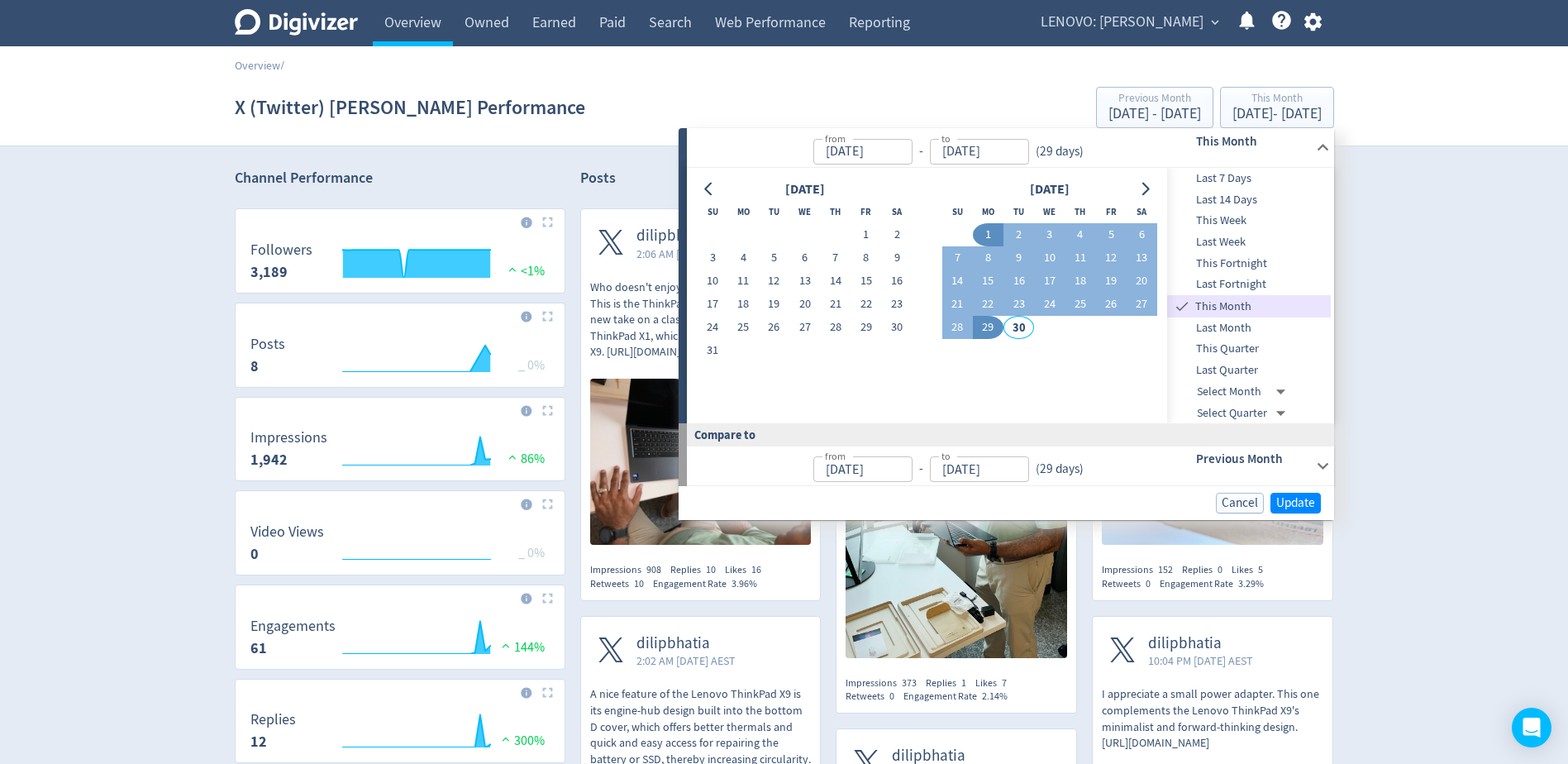
type input "[DATE]"
click at [1285, 498] on span "Update" at bounding box center [1296, 503] width 39 height 12
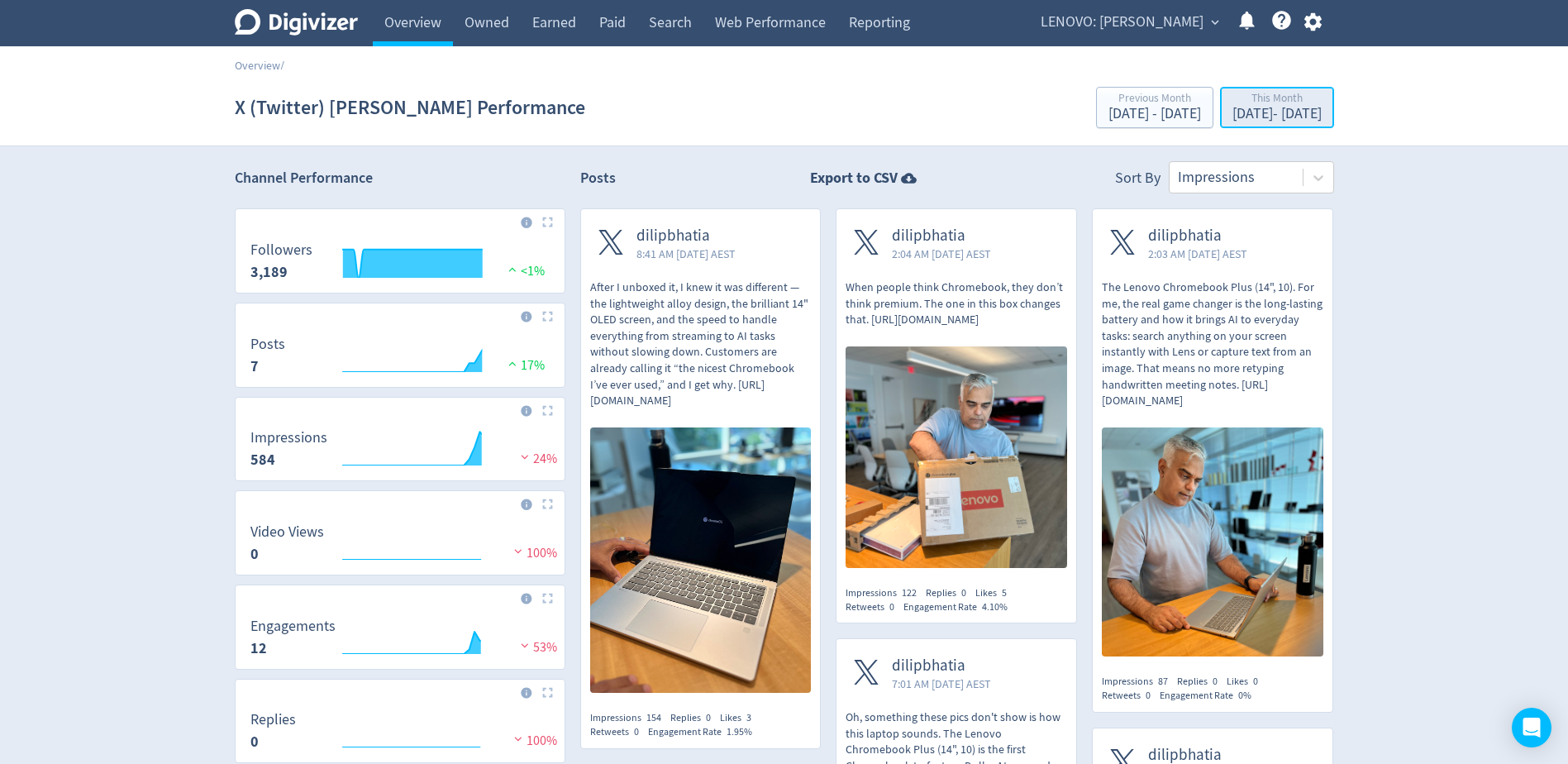
click at [1285, 108] on div "[DATE] - [DATE]" at bounding box center [1276, 115] width 89 height 15
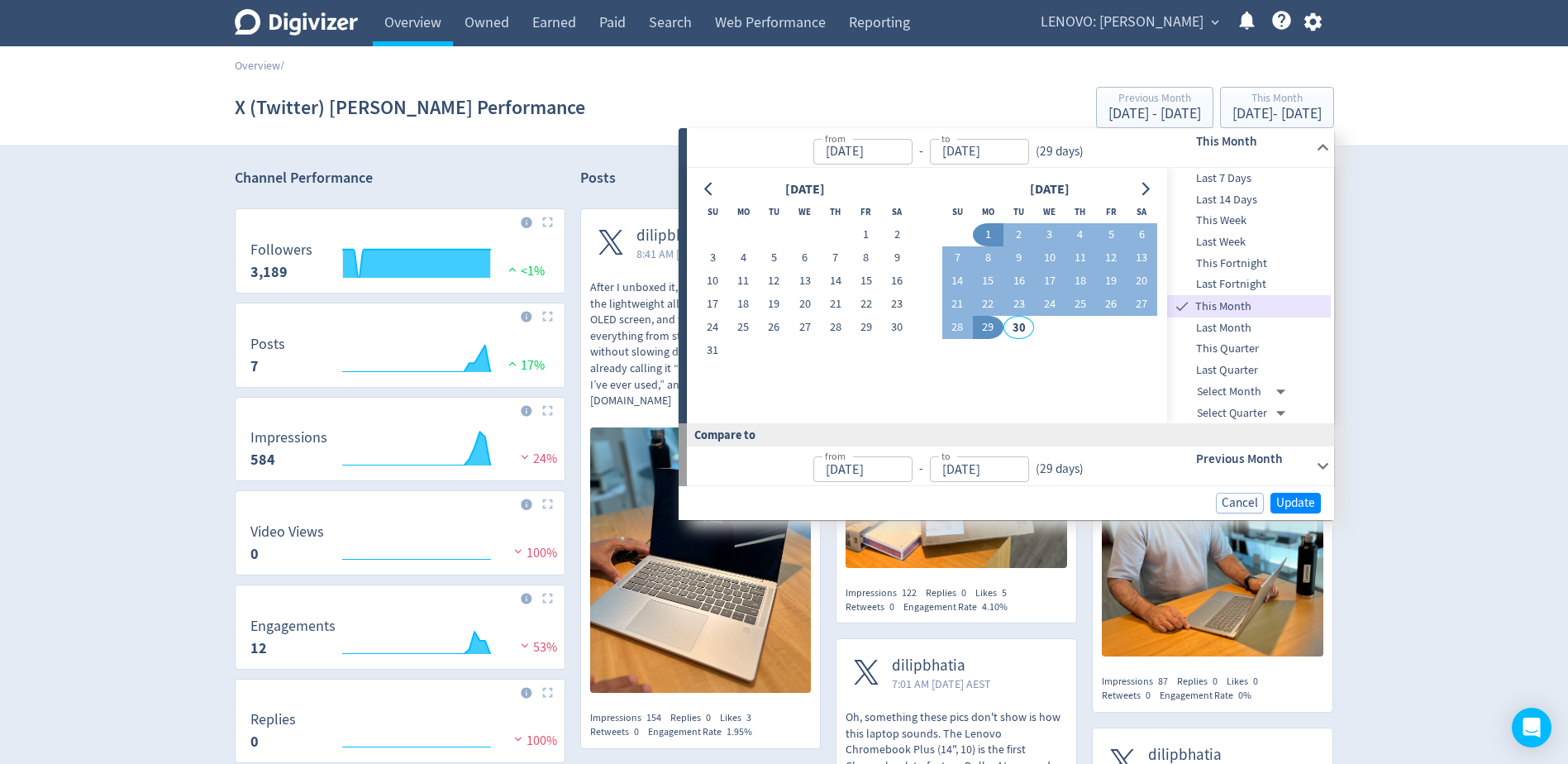
click at [983, 229] on button "1" at bounding box center [989, 234] width 31 height 23
type input "[DATE]"
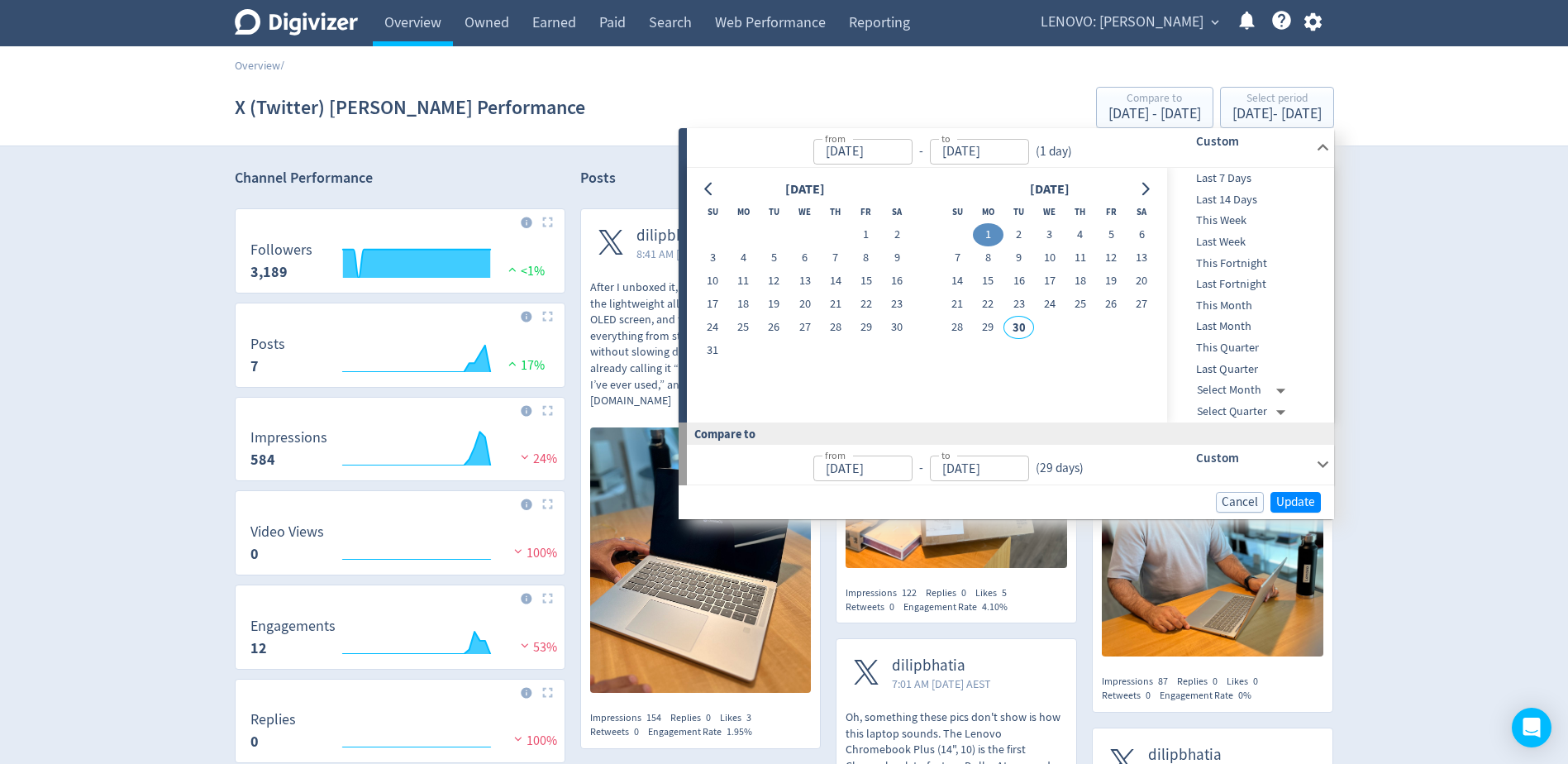
click at [991, 233] on button "1" at bounding box center [989, 234] width 31 height 23
type input "[DATE]"
click at [986, 333] on button "29" at bounding box center [989, 327] width 31 height 23
type input "[DATE]"
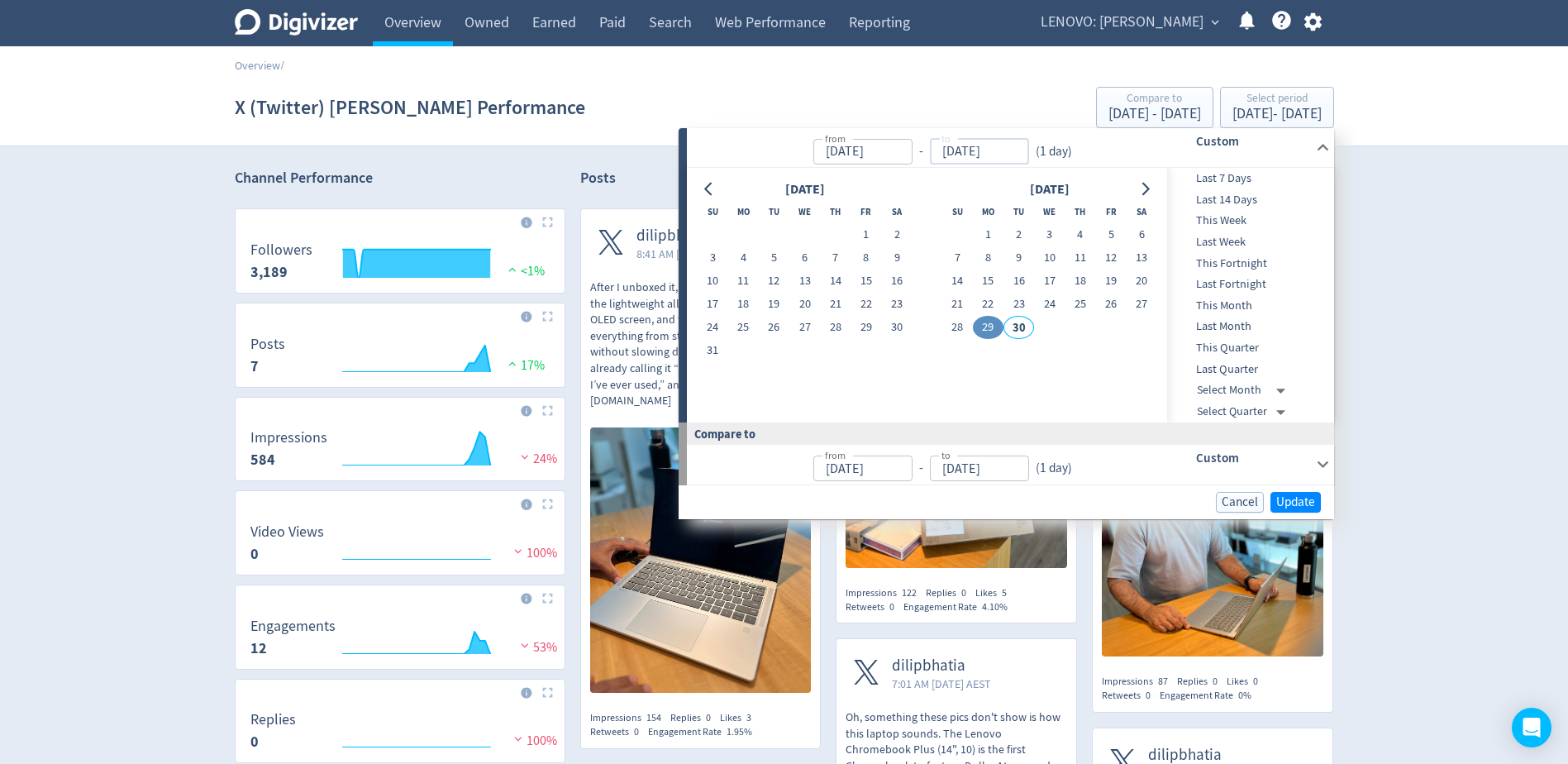
click at [972, 148] on input "[DATE]" at bounding box center [980, 151] width 99 height 26
drag, startPoint x: 952, startPoint y: 146, endPoint x: 933, endPoint y: 146, distance: 19.0
click at [933, 146] on input "[DATE]" at bounding box center [980, 151] width 99 height 26
type input "[DATE]"
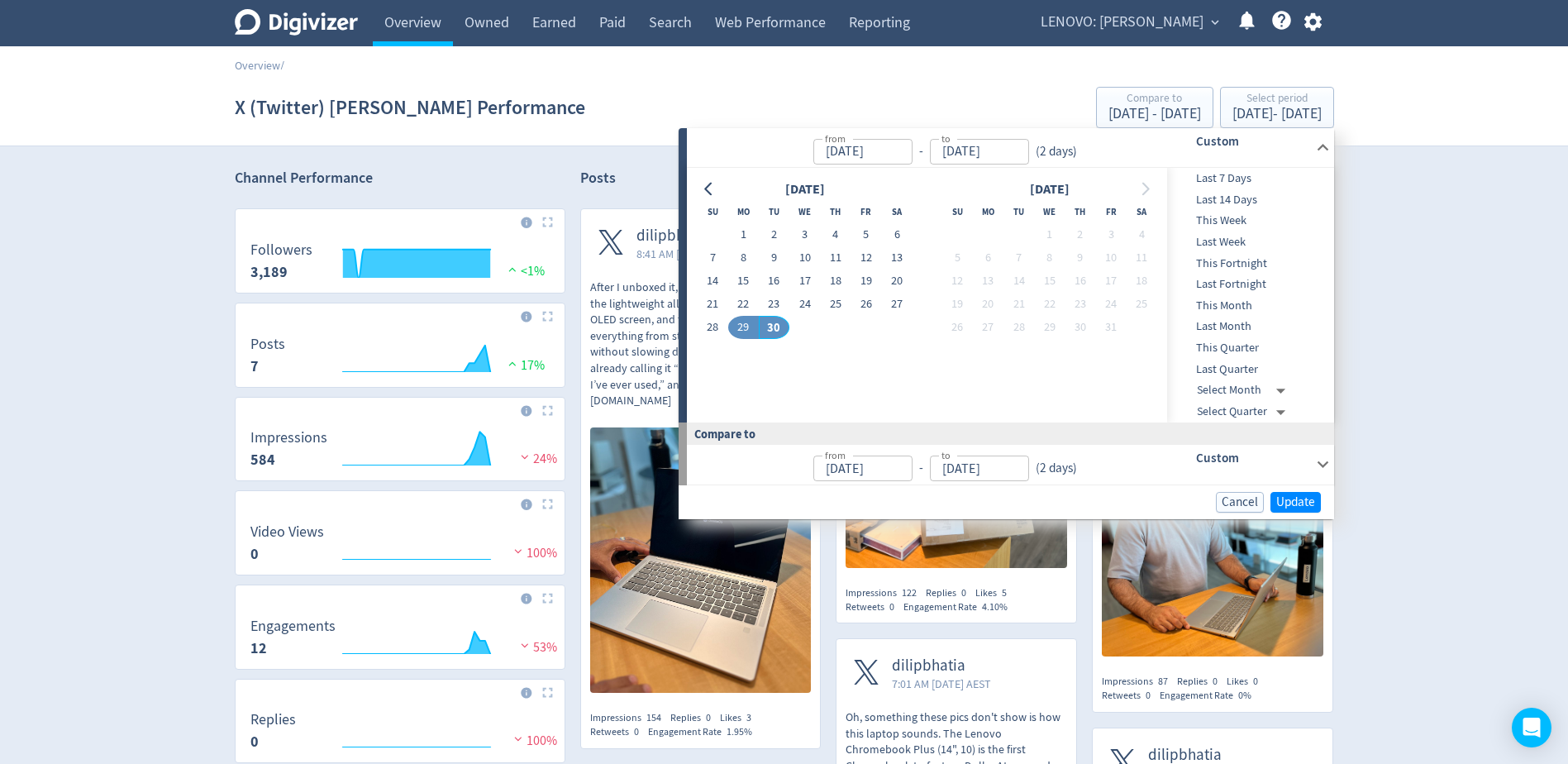
type input "[DATE]"
click at [1117, 141] on div "from [DATE] from - to [DATE] to ( 2 days )" at bounding box center [918, 147] width 462 height 39
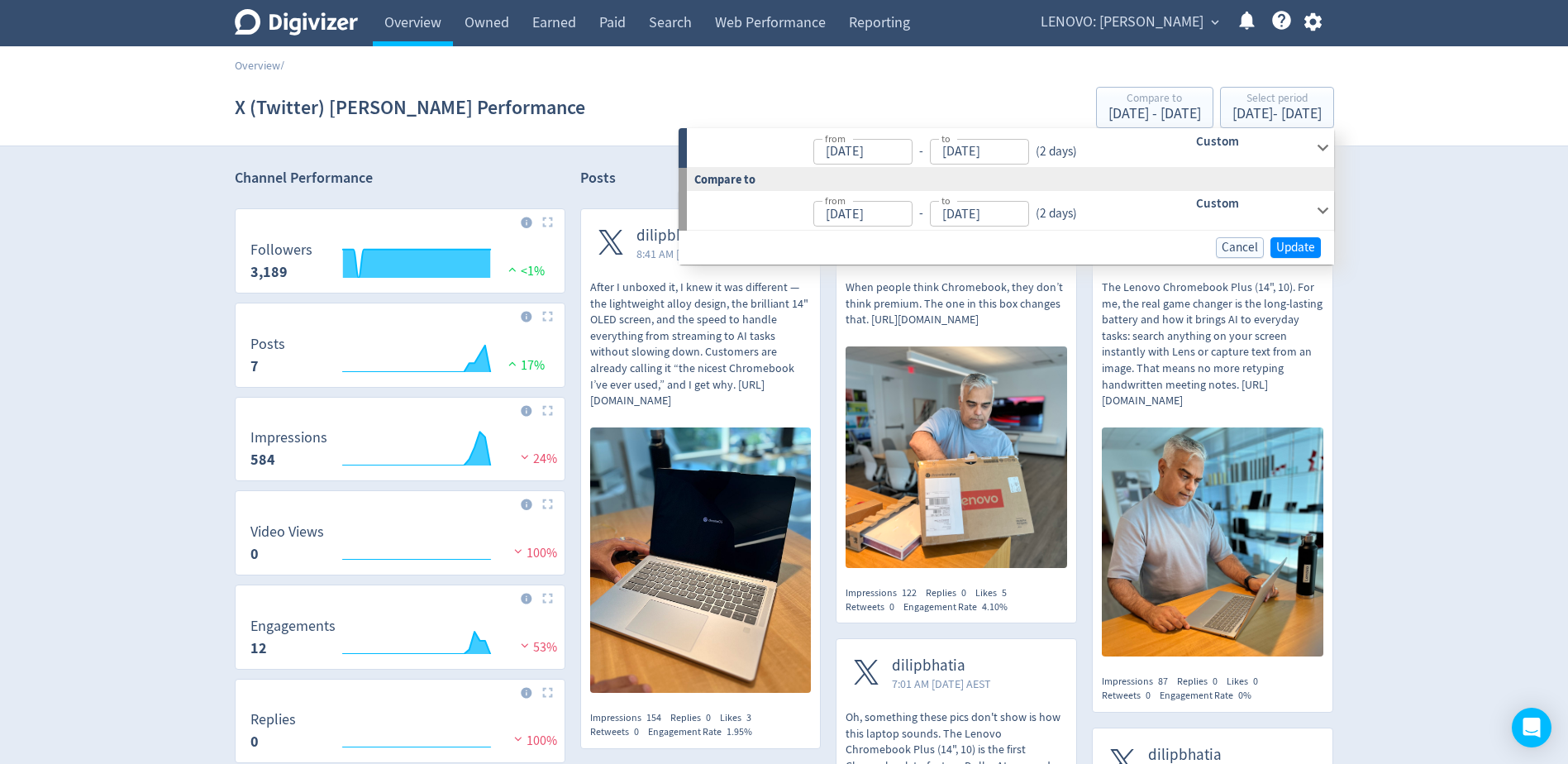
click at [852, 155] on input "[DATE]" at bounding box center [863, 151] width 99 height 26
drag, startPoint x: 840, startPoint y: 150, endPoint x: 800, endPoint y: 150, distance: 40.0
click at [800, 150] on p "from [DATE] from - to [DATE] to ( 2 days )" at bounding box center [891, 147] width 386 height 33
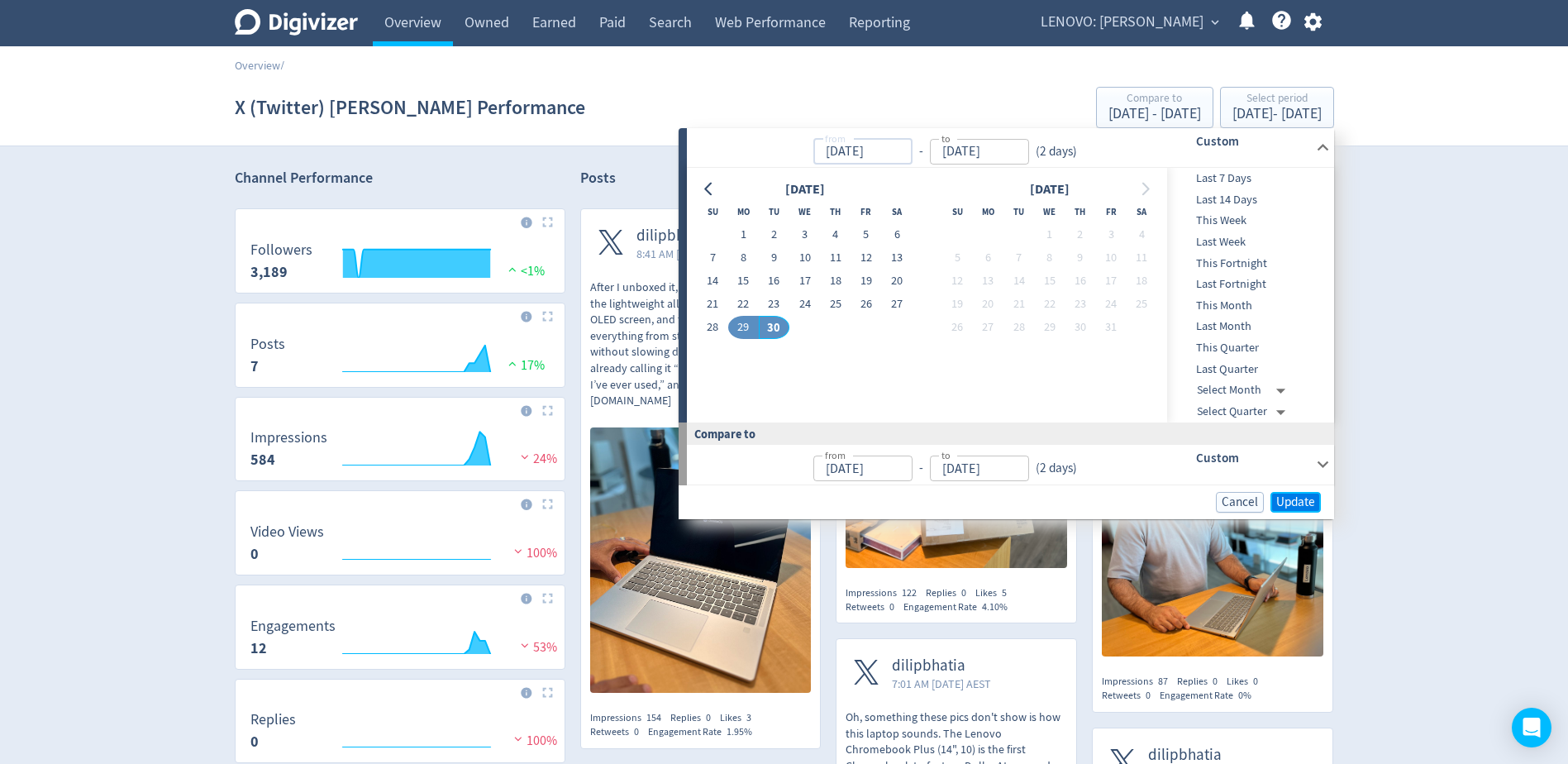
type input "[DATE]"
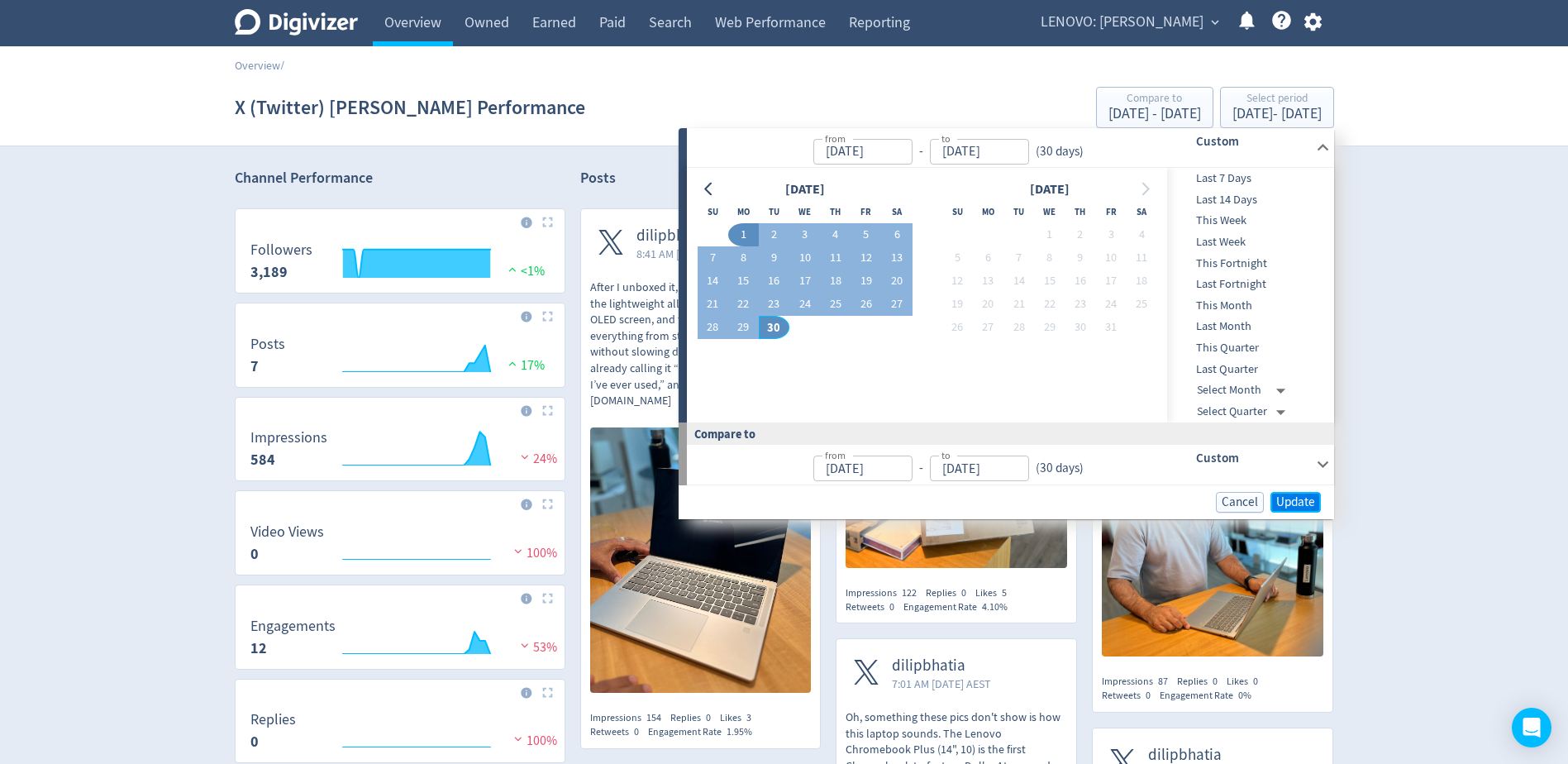
click at [1287, 501] on span "Update" at bounding box center [1296, 502] width 39 height 12
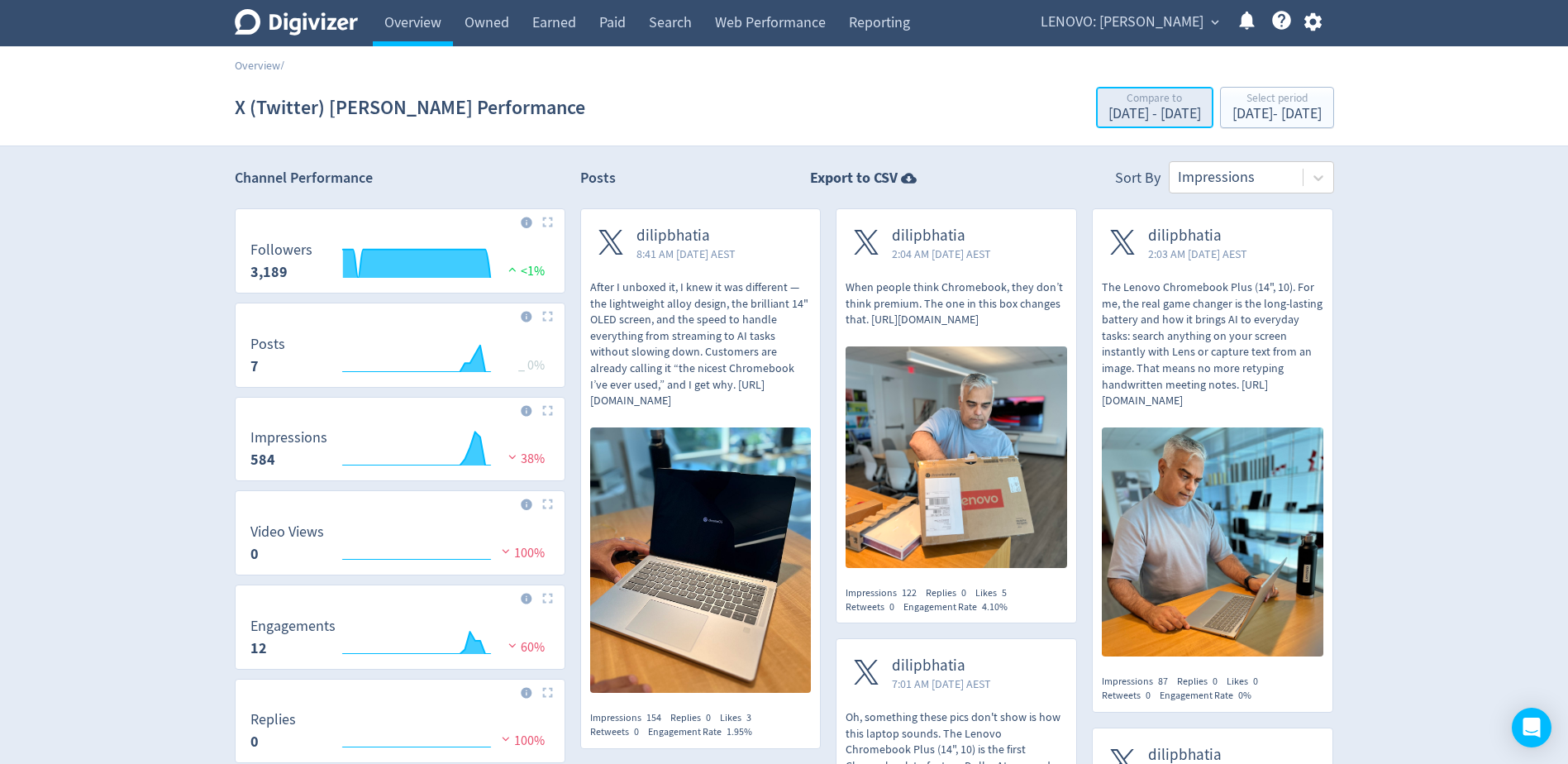
click at [1109, 112] on div "[DATE] - [DATE]" at bounding box center [1155, 115] width 93 height 15
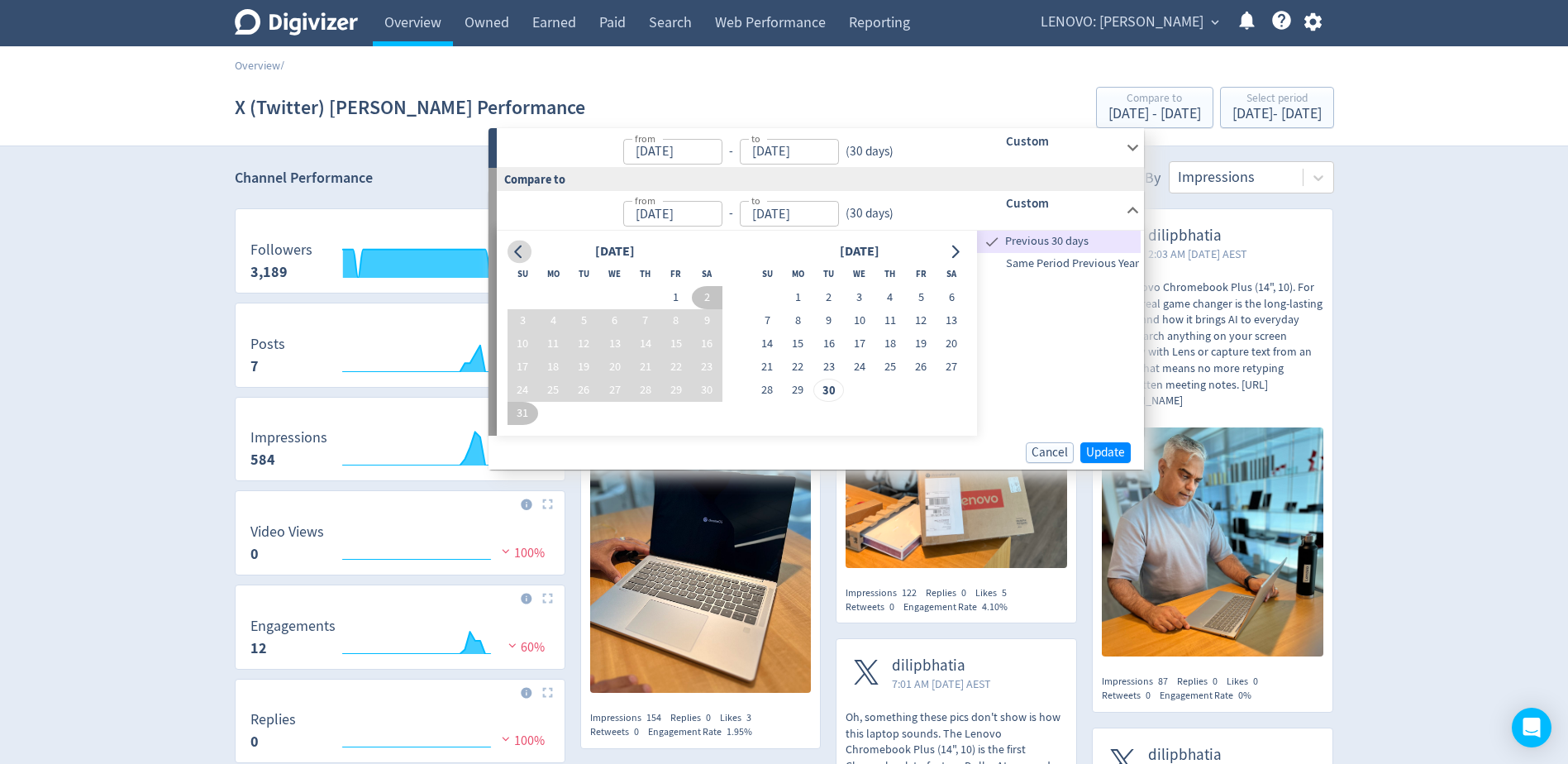
click at [518, 251] on icon "Go to previous month" at bounding box center [519, 251] width 13 height 13
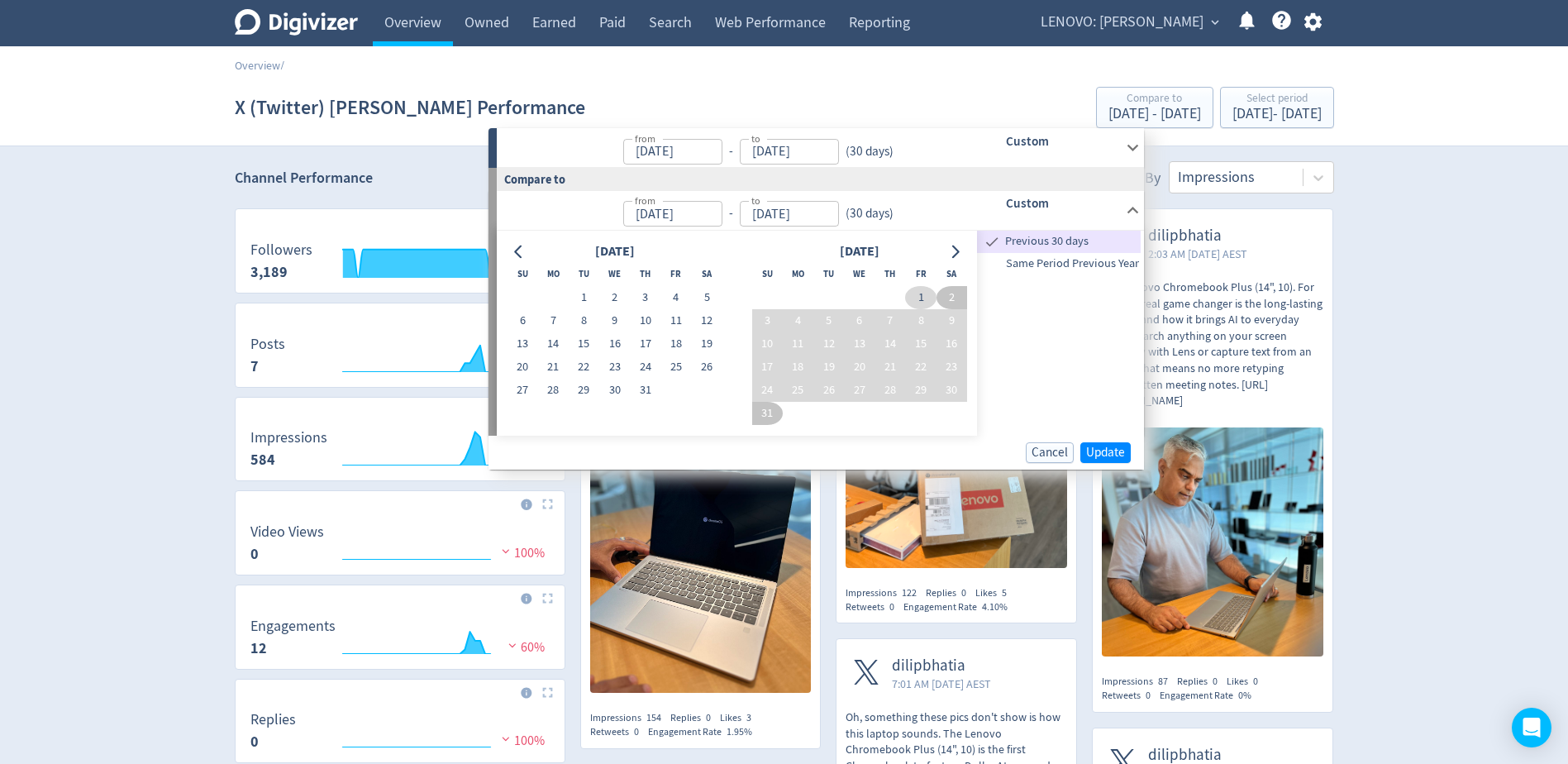
click at [912, 296] on button "1" at bounding box center [921, 297] width 31 height 23
type input "[DATE]"
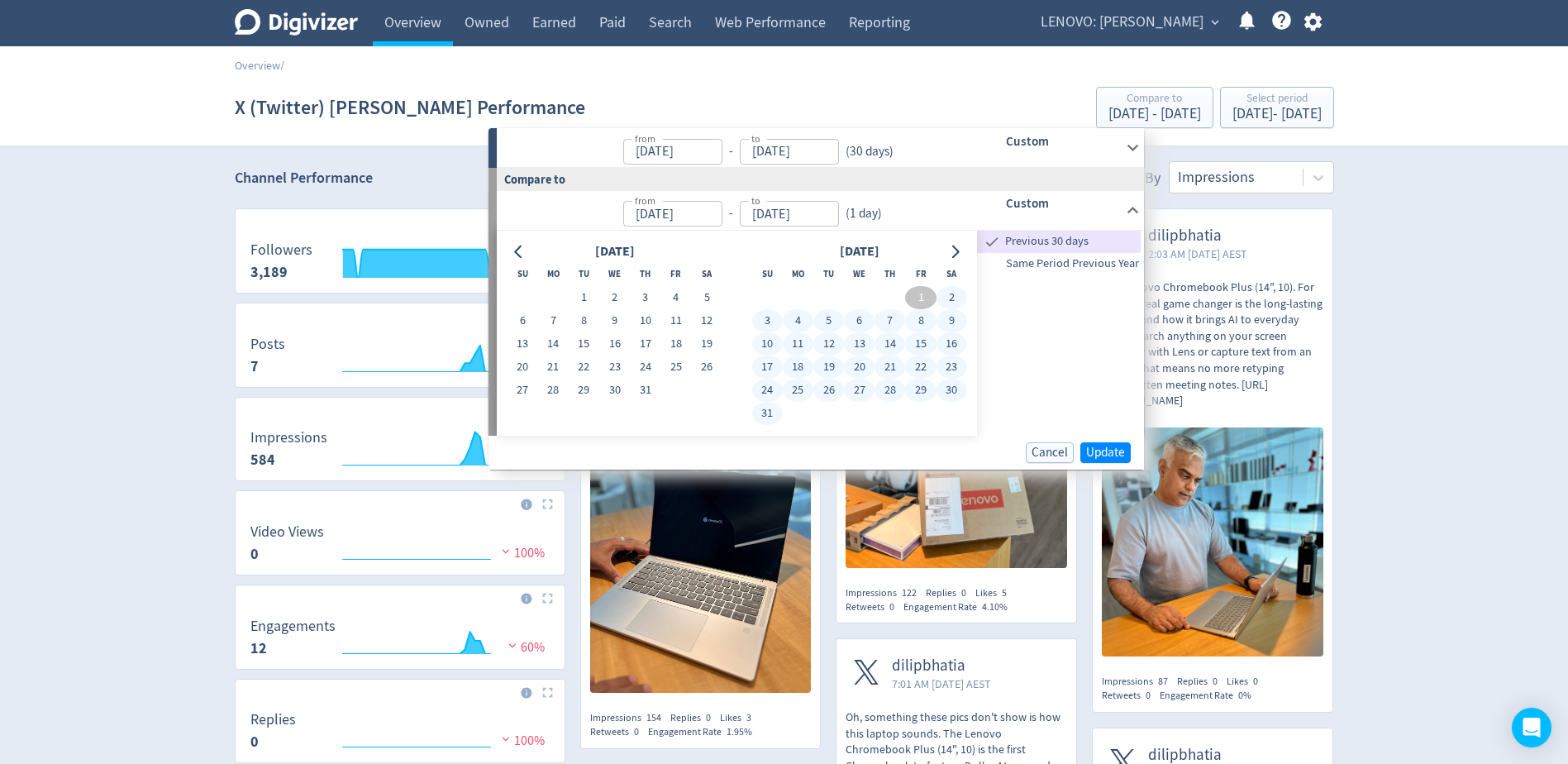
click at [763, 413] on button "31" at bounding box center [768, 413] width 31 height 23
type input "[DATE]"
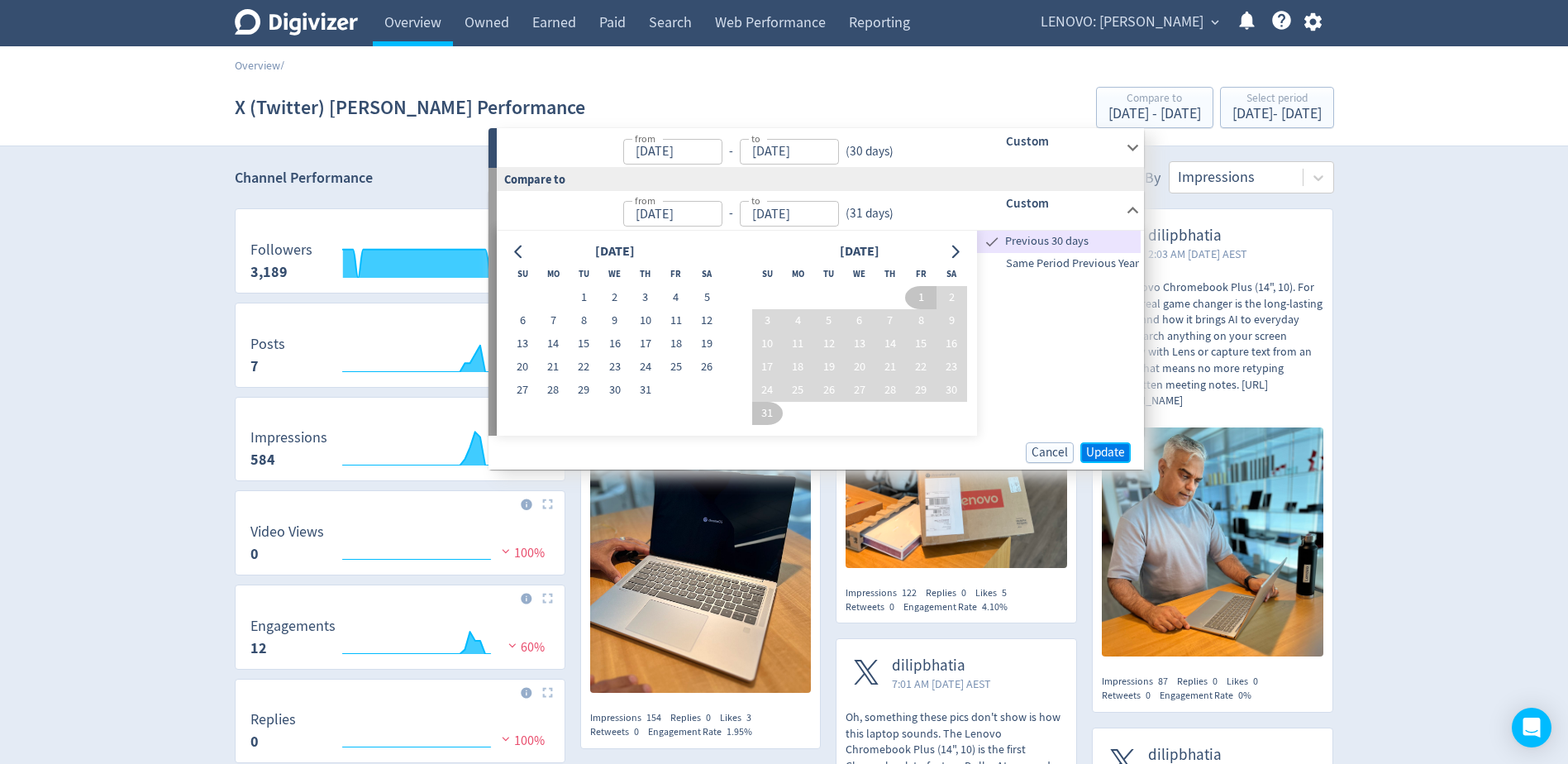
click at [1122, 455] on span "Update" at bounding box center [1105, 452] width 39 height 12
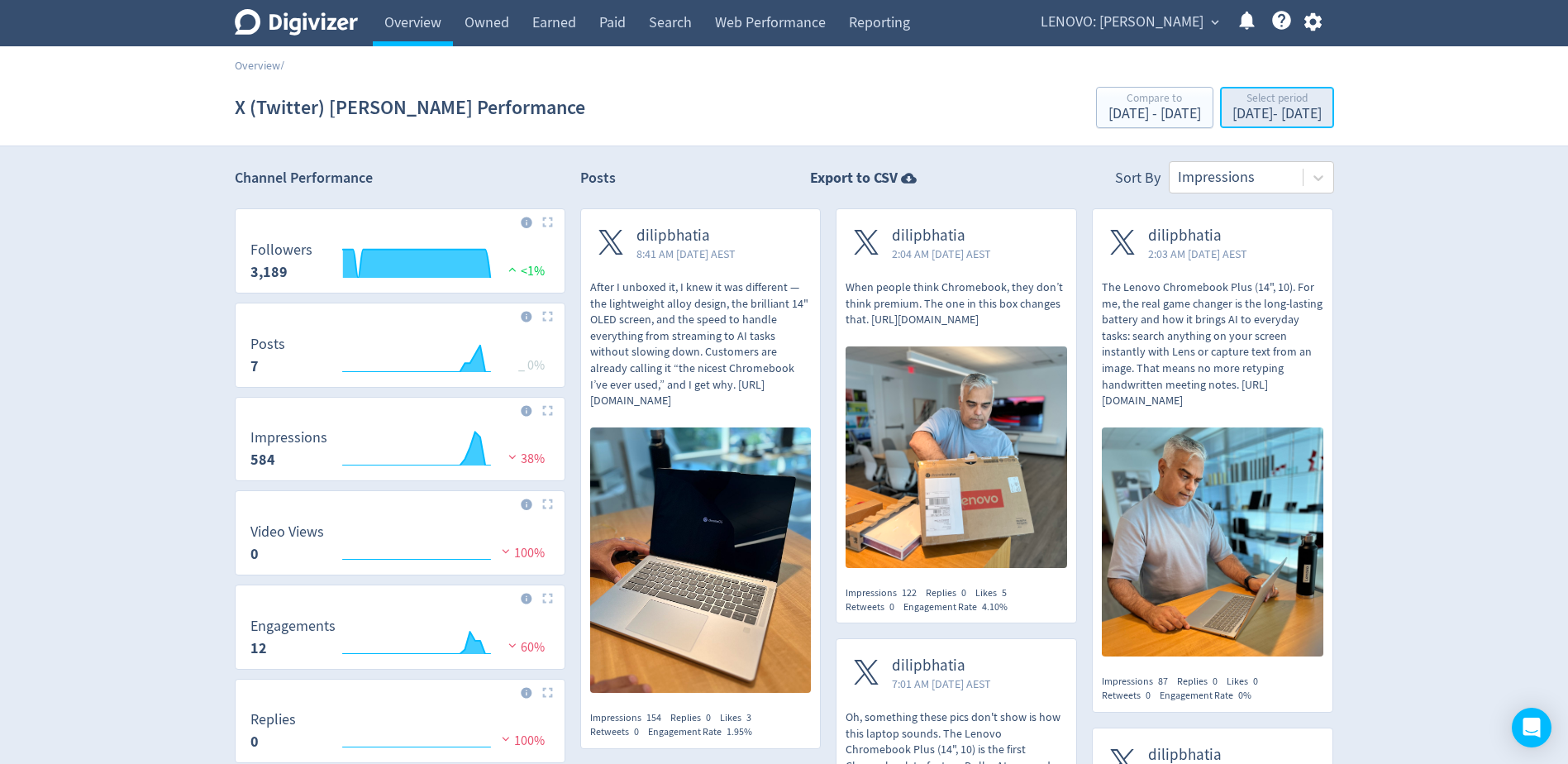
click at [1232, 105] on div "Select period" at bounding box center [1276, 99] width 89 height 14
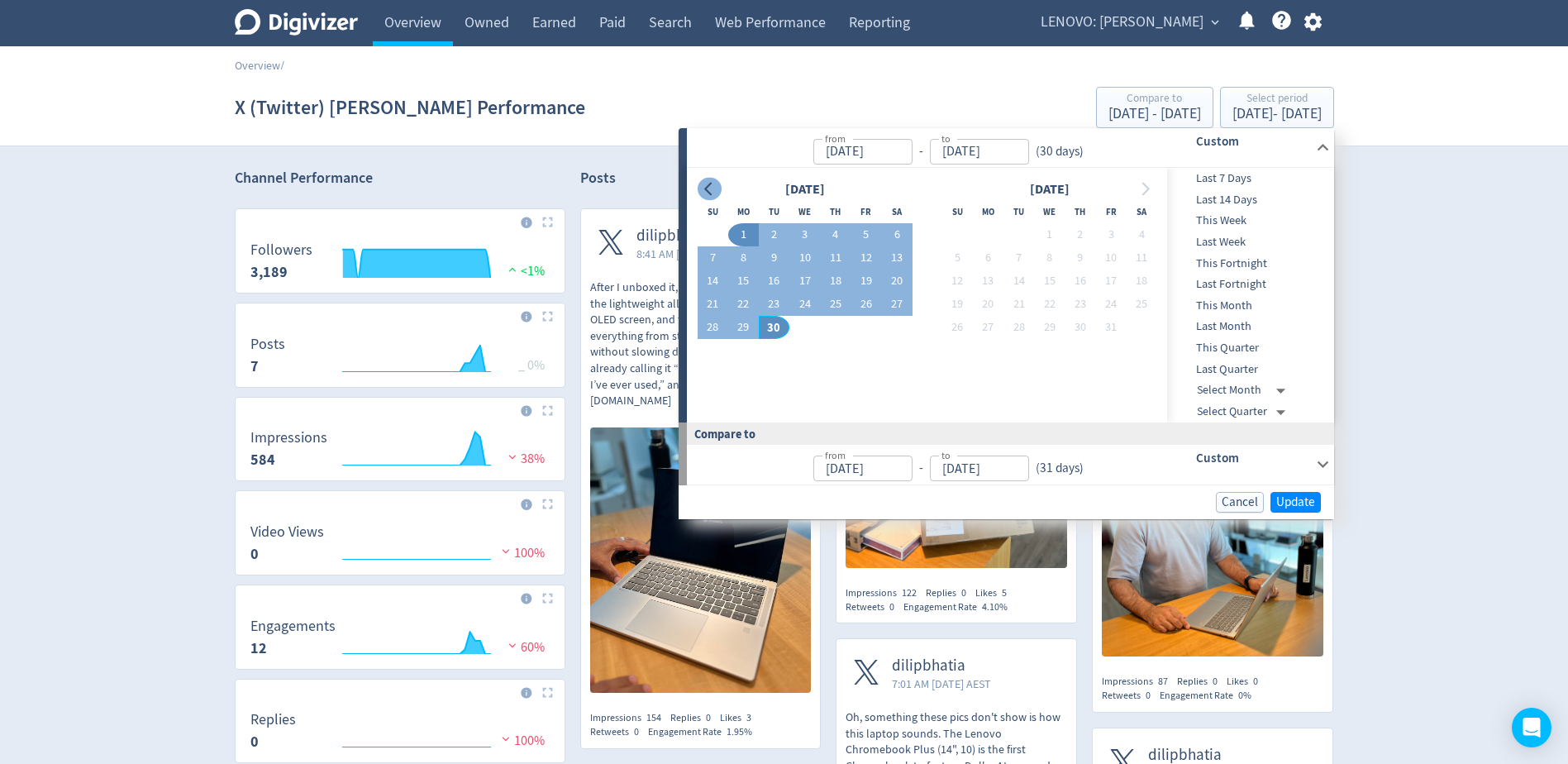
click at [713, 196] on button "Go to previous month" at bounding box center [709, 189] width 24 height 23
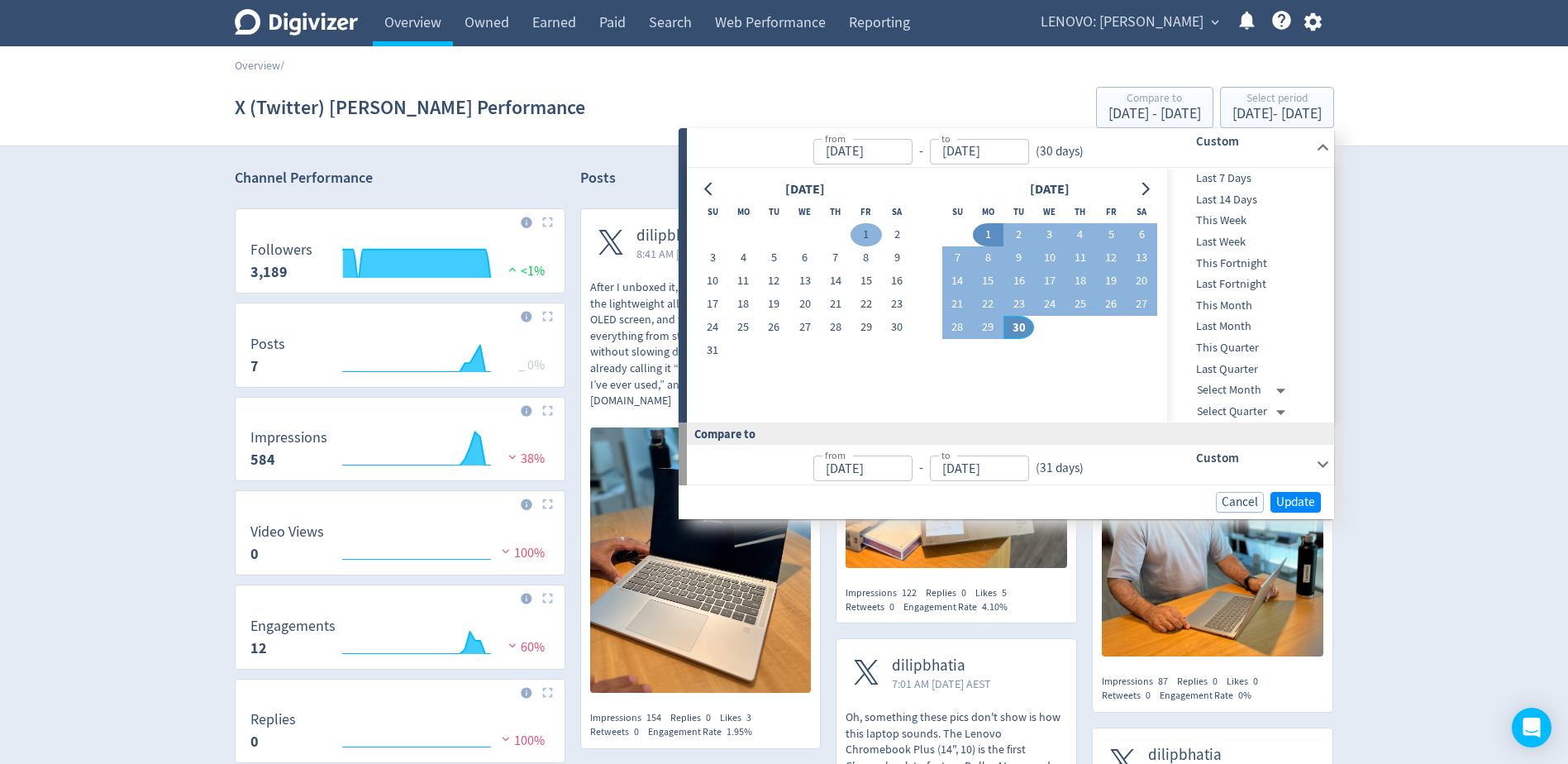
click at [860, 235] on button "1" at bounding box center [866, 234] width 31 height 23
type input "[DATE]"
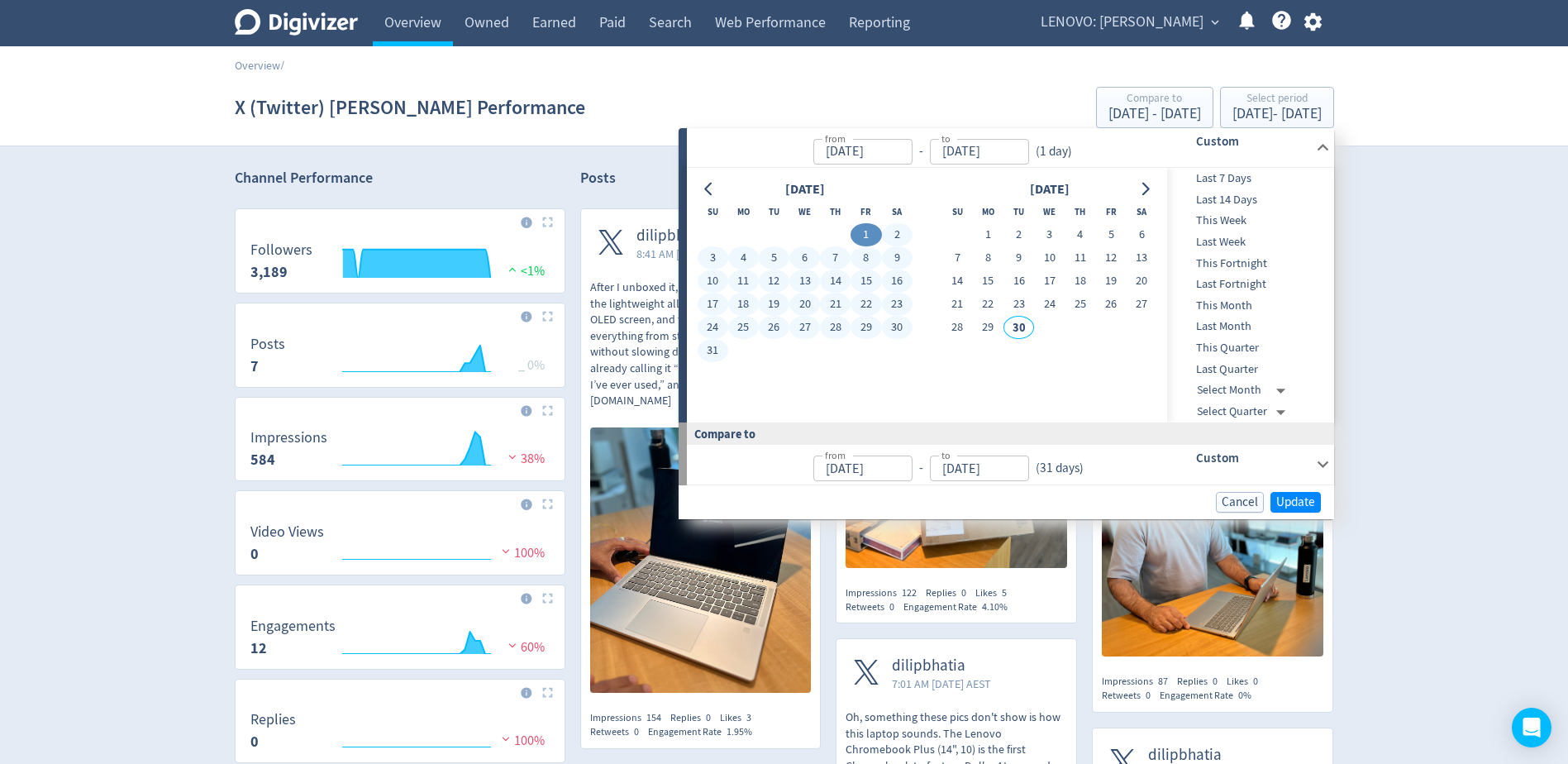
click at [717, 347] on button "31" at bounding box center [713, 351] width 31 height 23
type input "[DATE]"
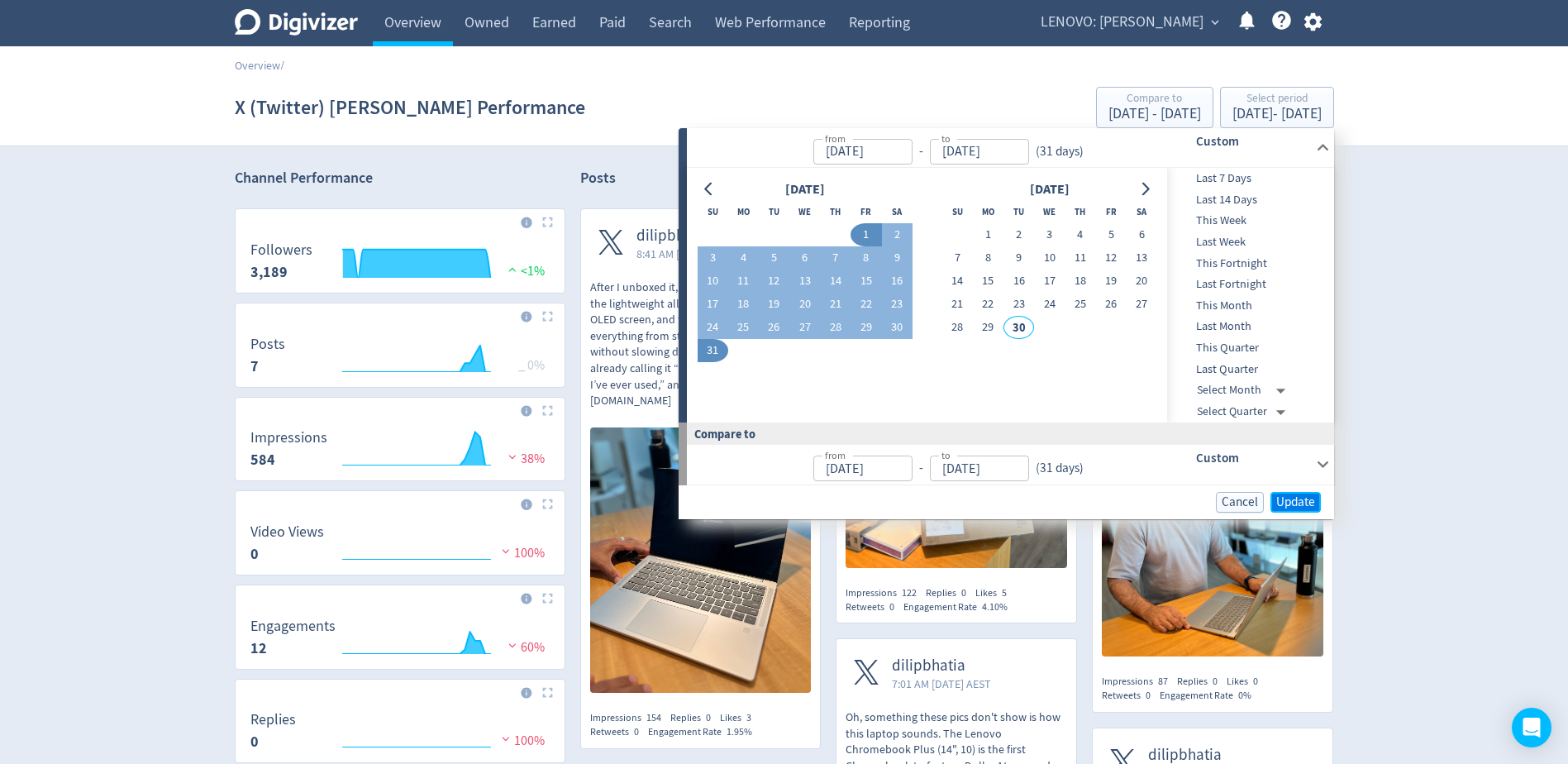
click at [1280, 498] on span "Update" at bounding box center [1296, 502] width 39 height 12
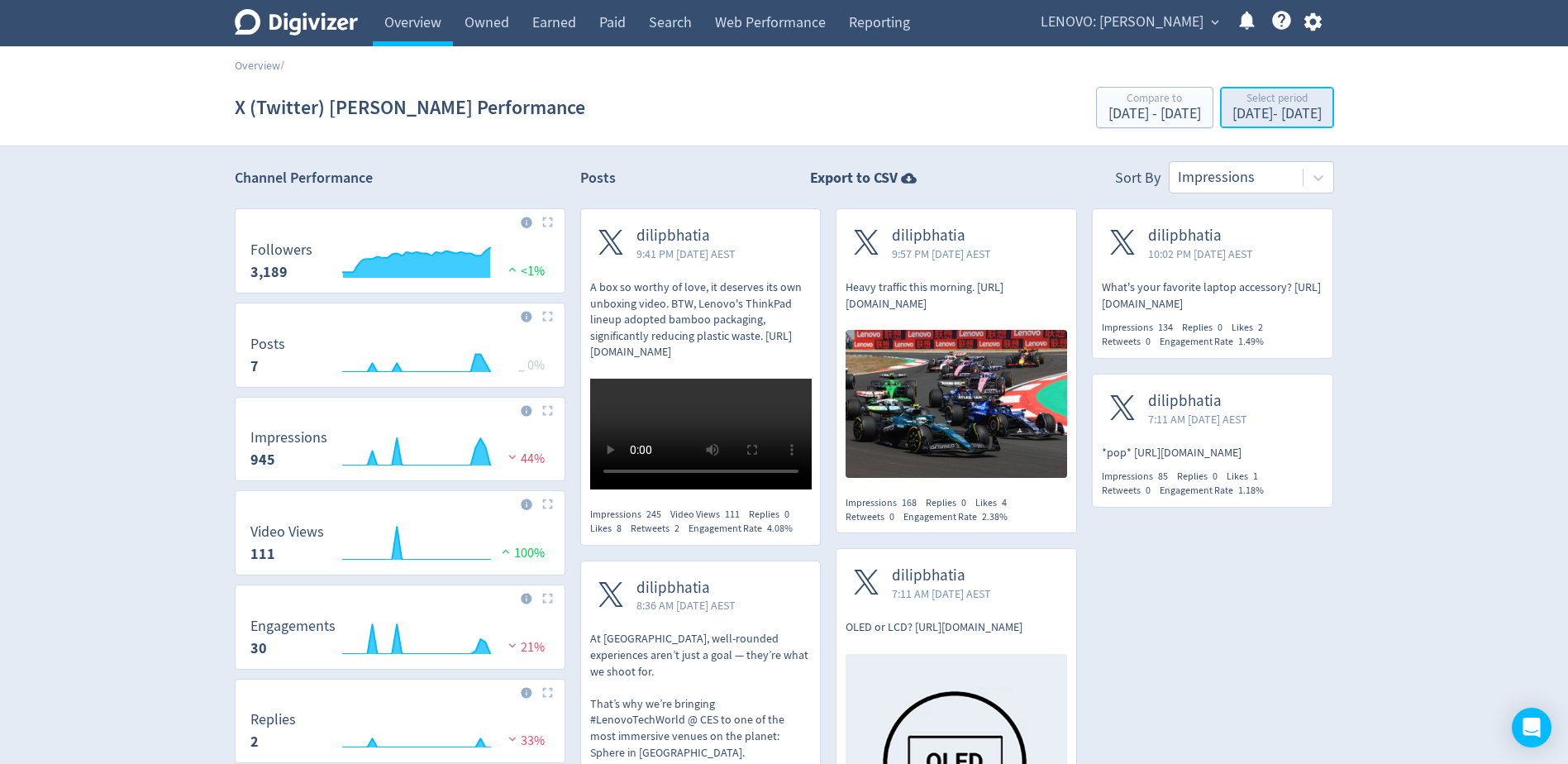
click at [1232, 106] on div "Select period" at bounding box center [1276, 99] width 89 height 14
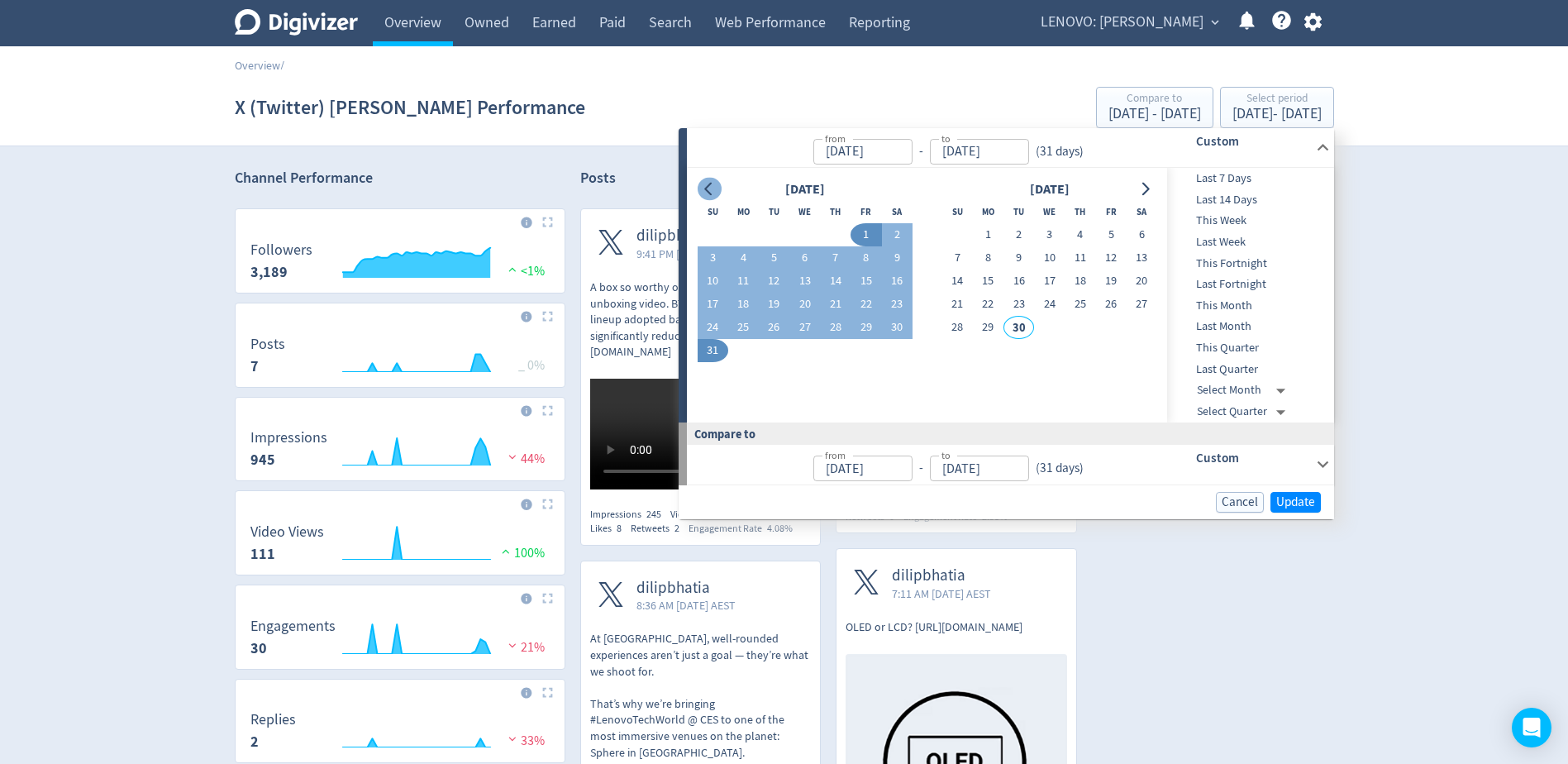
click at [707, 189] on icon "Go to previous month" at bounding box center [708, 189] width 8 height 13
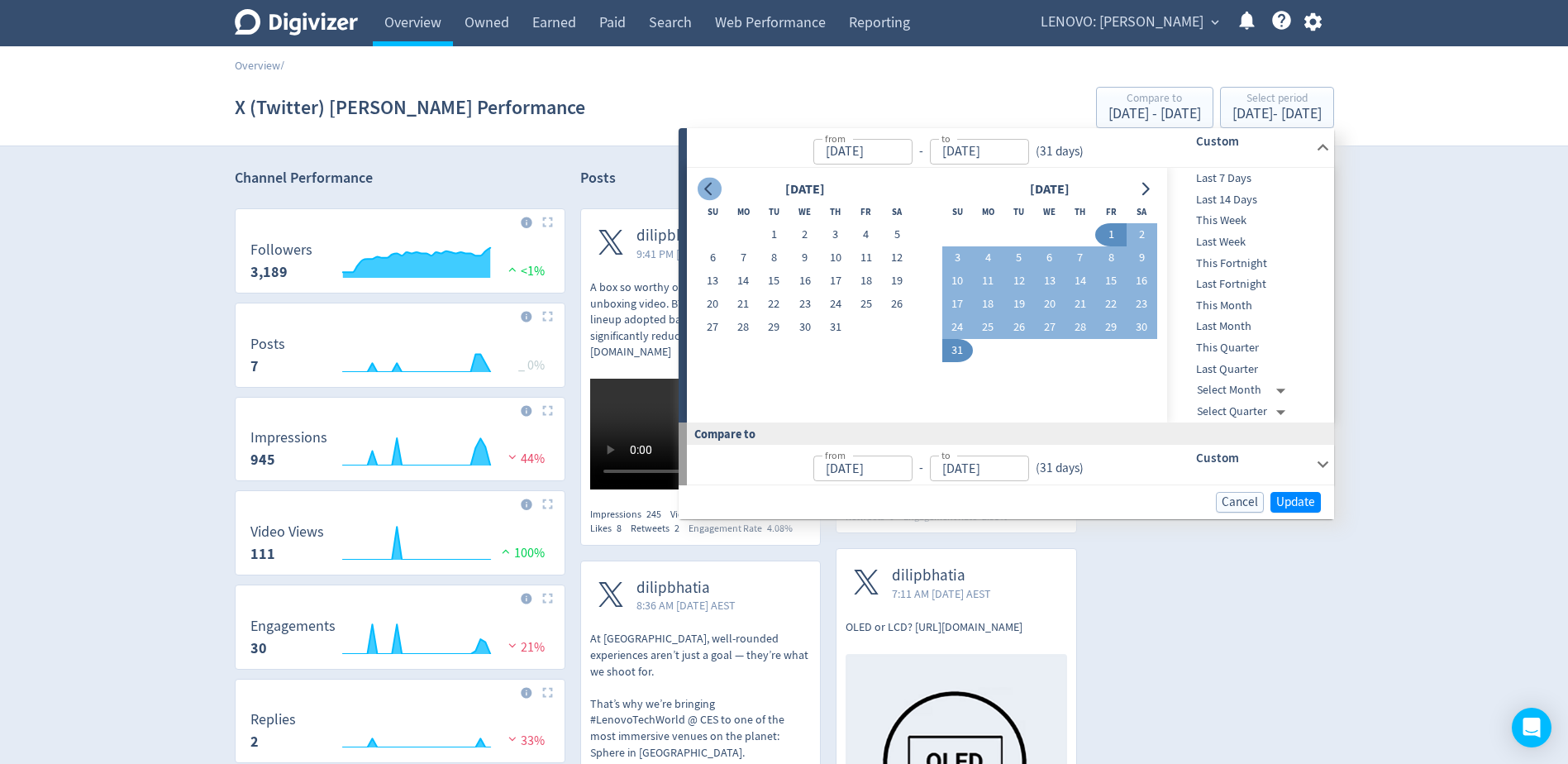
click at [707, 189] on icon "Go to previous month" at bounding box center [708, 189] width 8 height 13
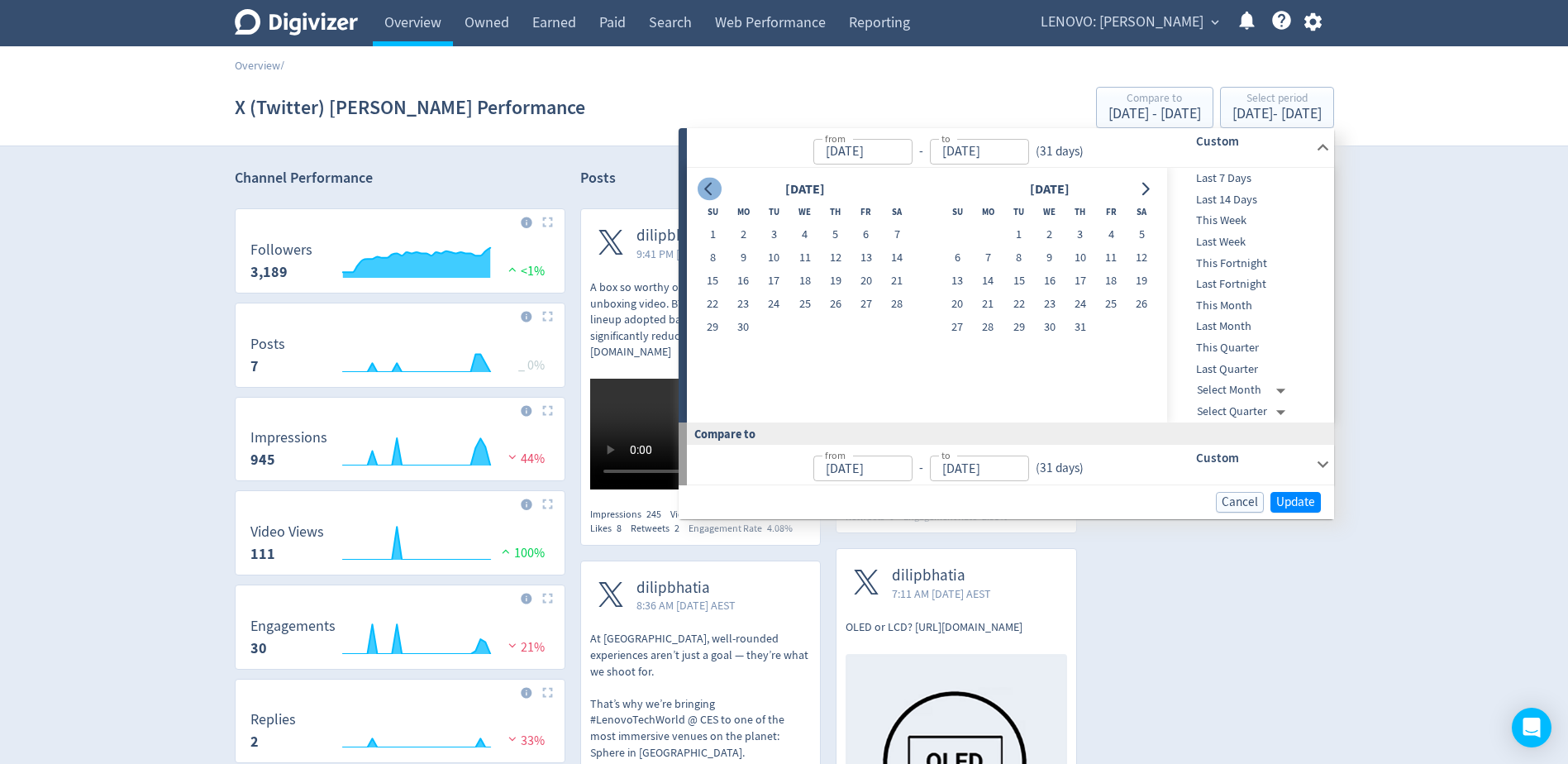
click at [707, 189] on icon "Go to previous month" at bounding box center [708, 189] width 8 height 13
click at [832, 235] on button "1" at bounding box center [836, 234] width 31 height 23
type input "[DATE]"
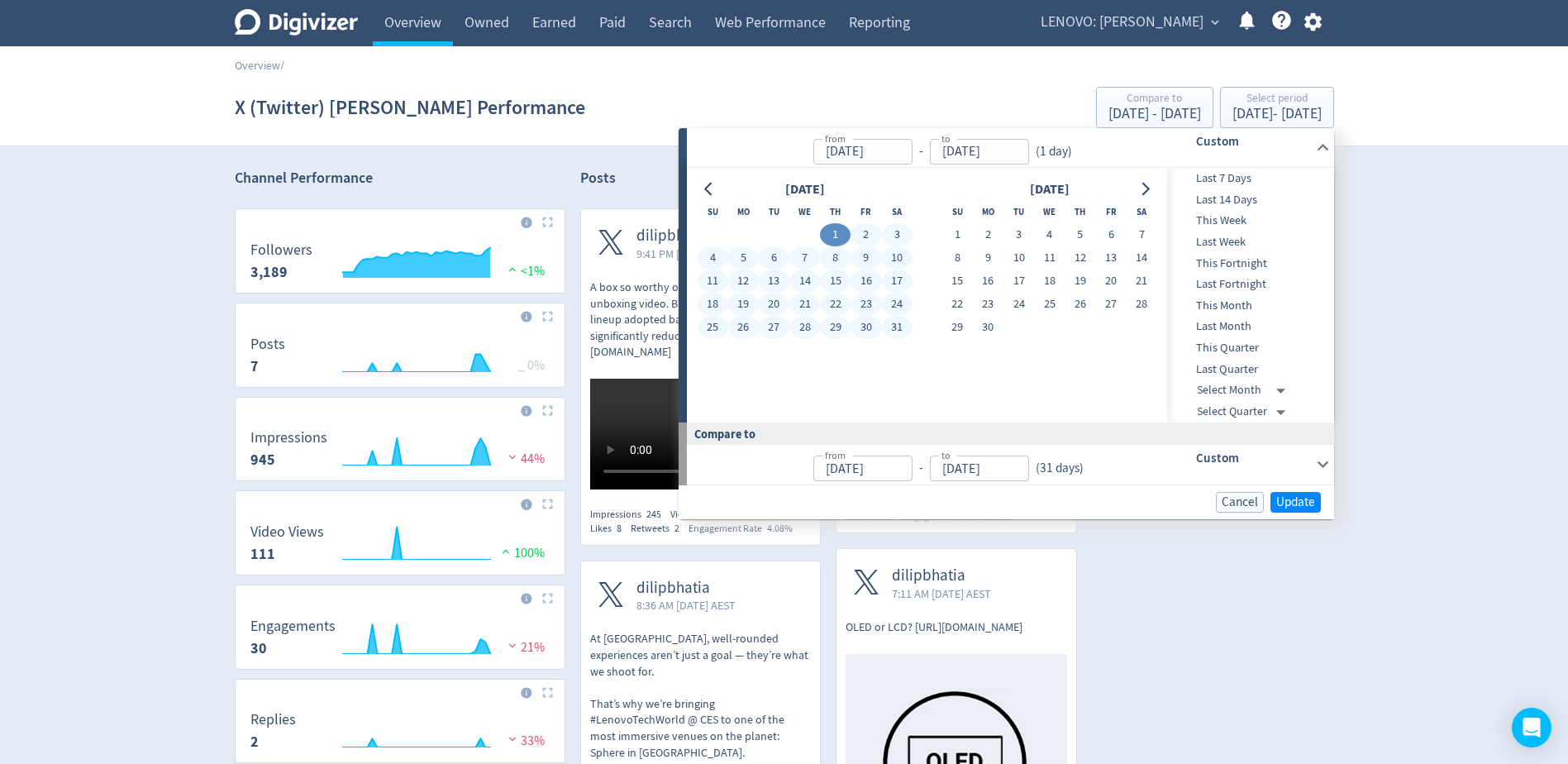
click at [903, 330] on button "31" at bounding box center [898, 327] width 31 height 23
type input "[DATE]"
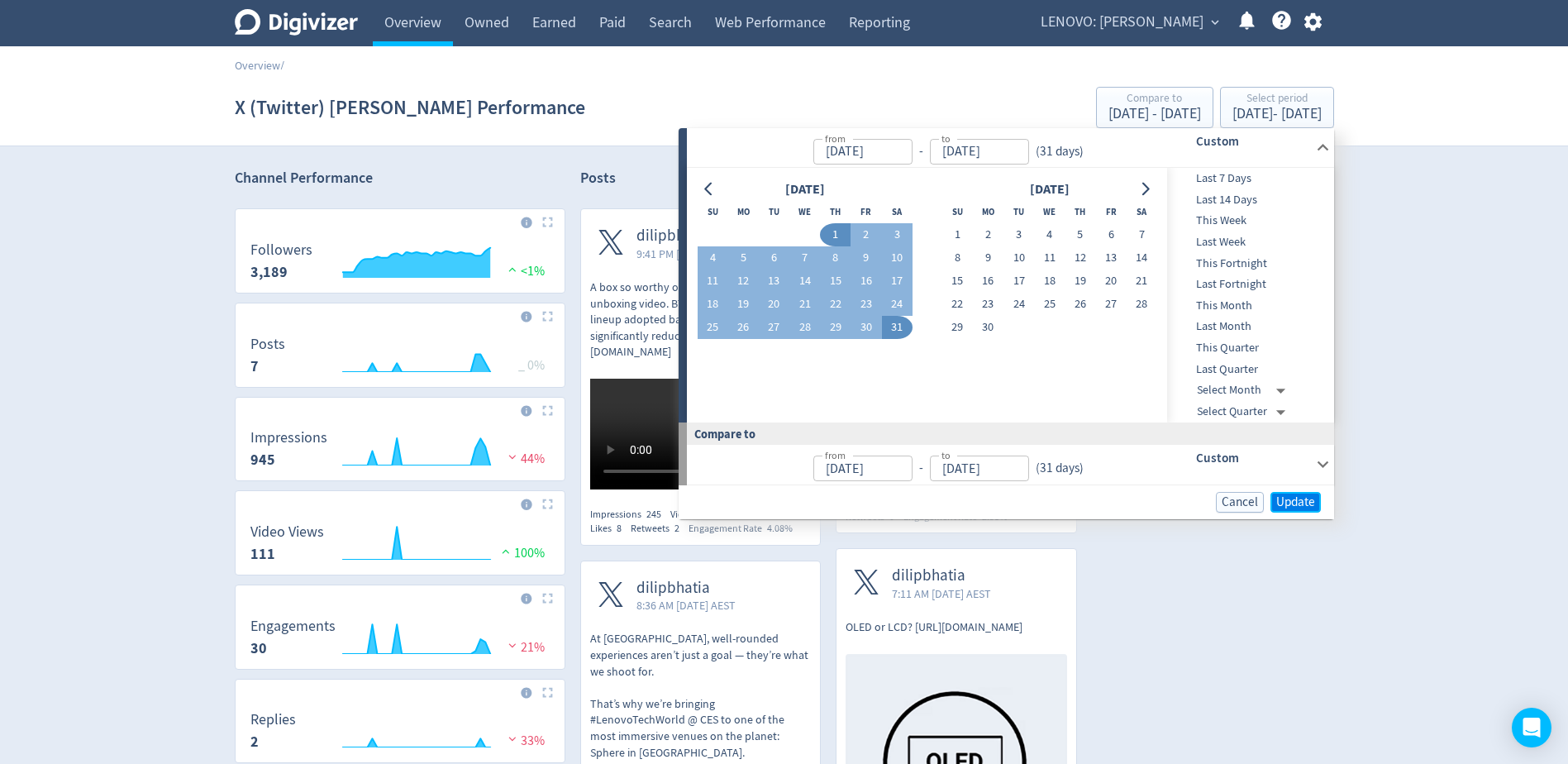
click at [1283, 496] on span "Update" at bounding box center [1296, 502] width 39 height 12
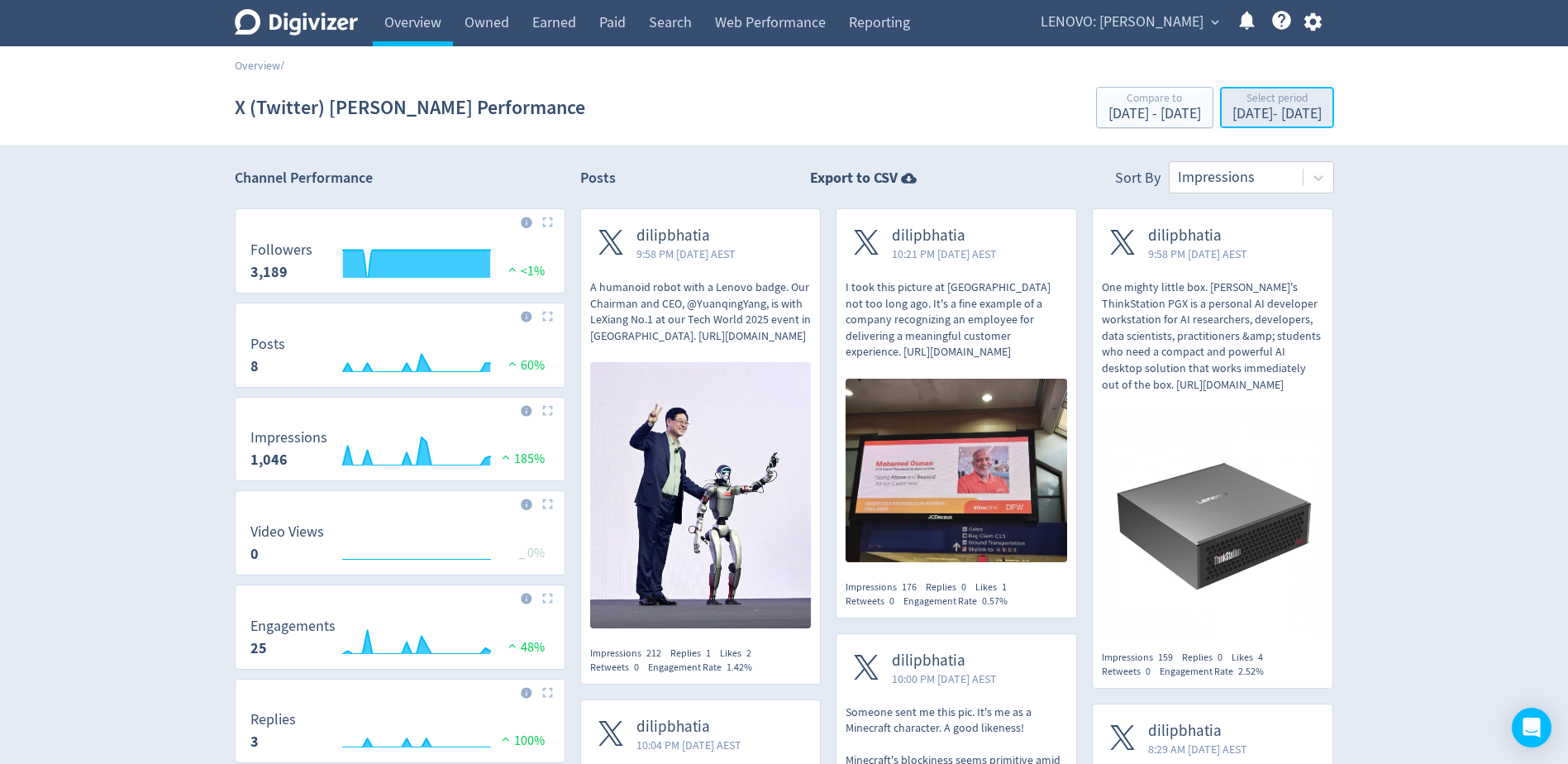
click at [1242, 114] on div "[DATE] - [DATE]" at bounding box center [1276, 115] width 89 height 15
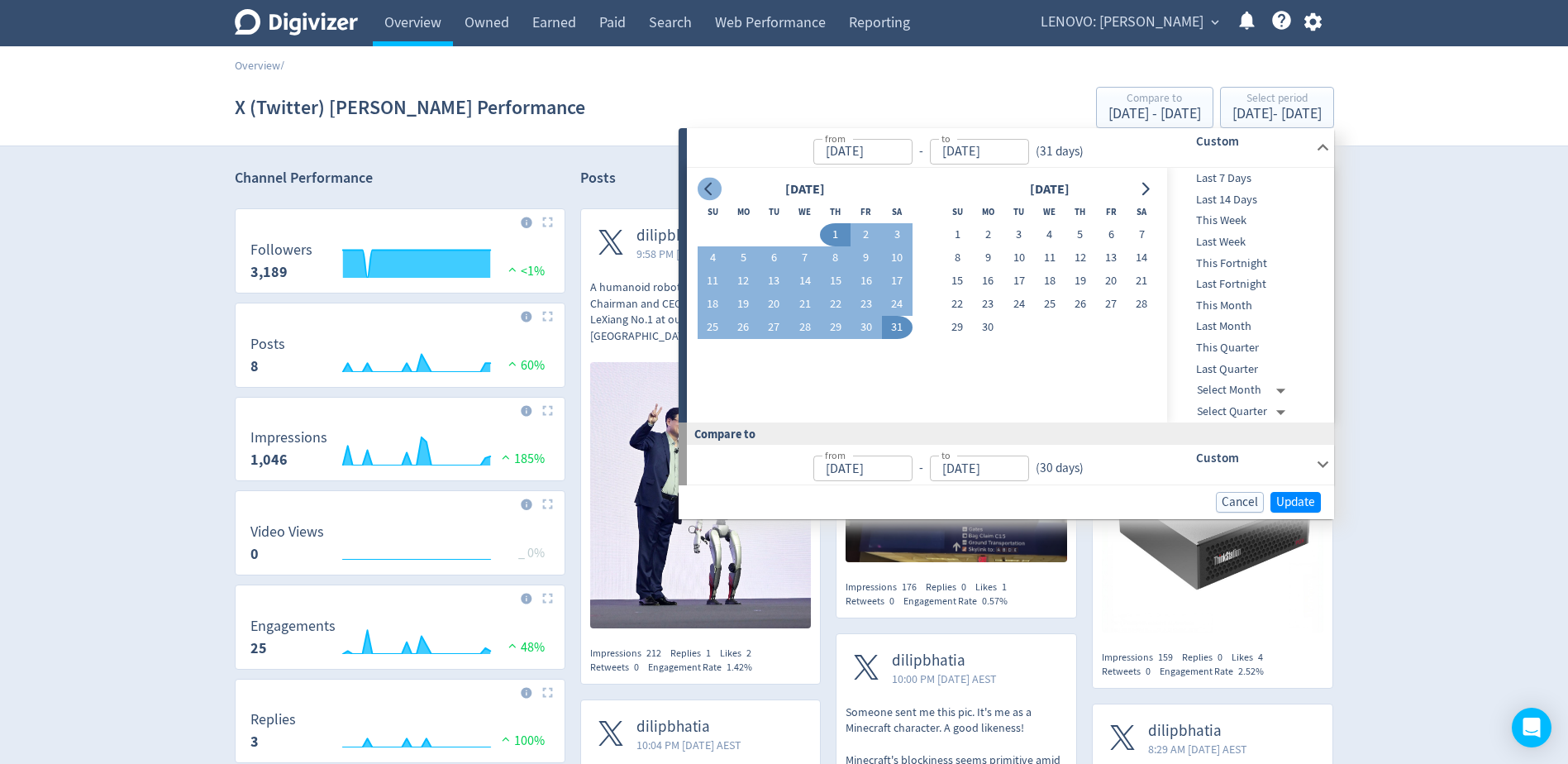
click at [701, 189] on button "Go to previous month" at bounding box center [709, 189] width 24 height 23
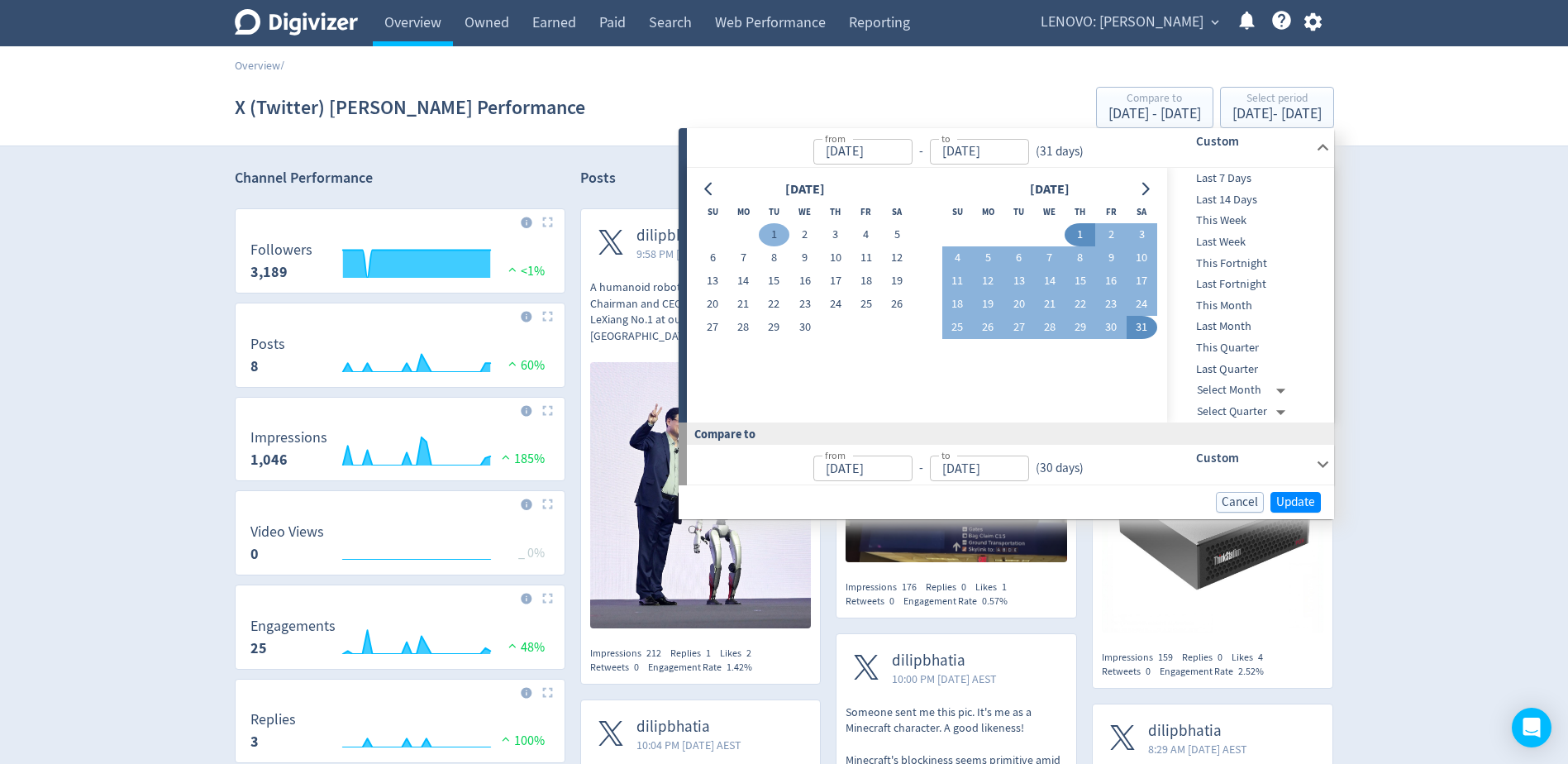
click at [779, 241] on button "1" at bounding box center [774, 234] width 31 height 23
type input "[DATE]"
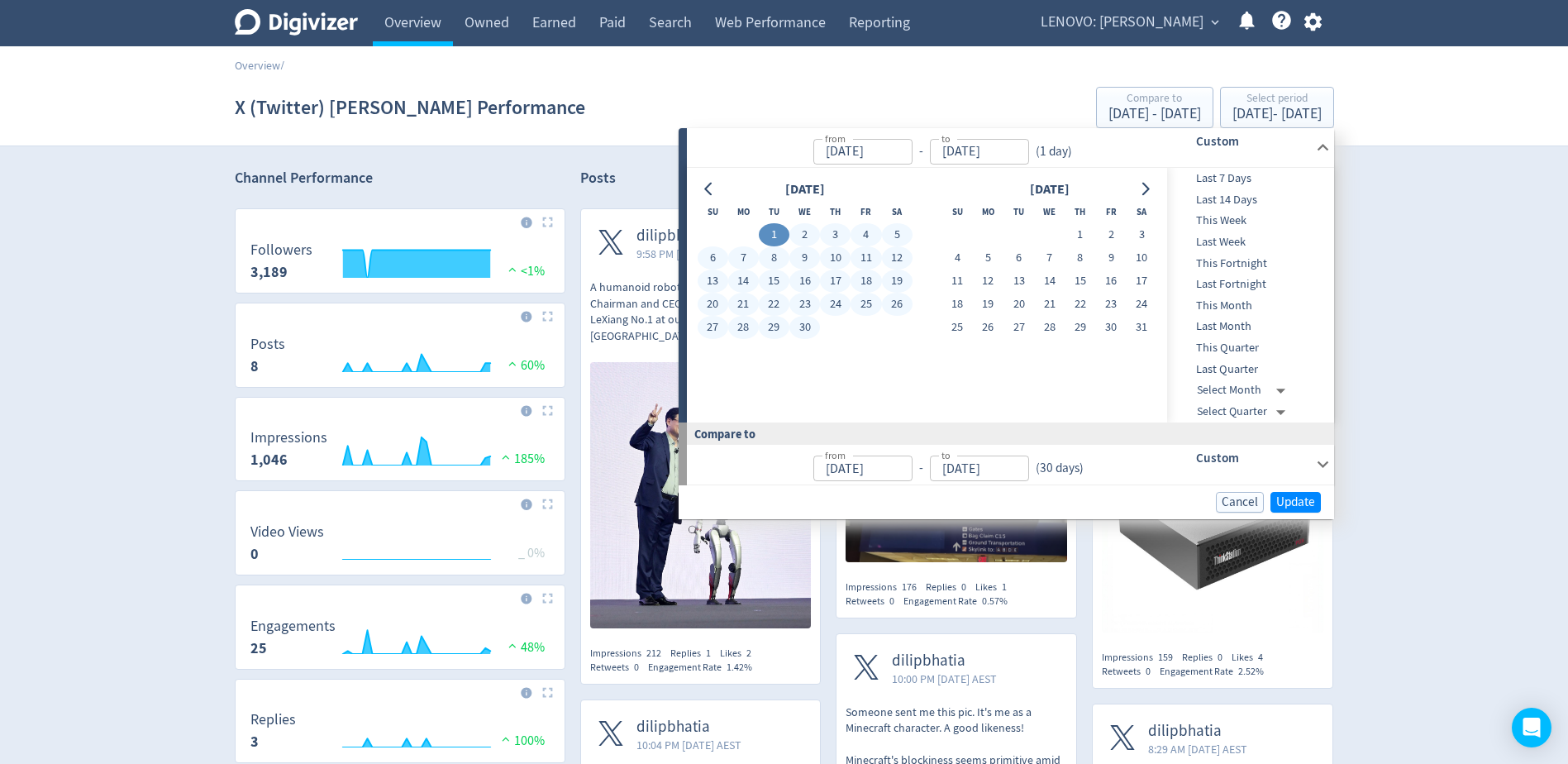
click at [809, 331] on button "30" at bounding box center [805, 327] width 31 height 23
type input "[DATE]"
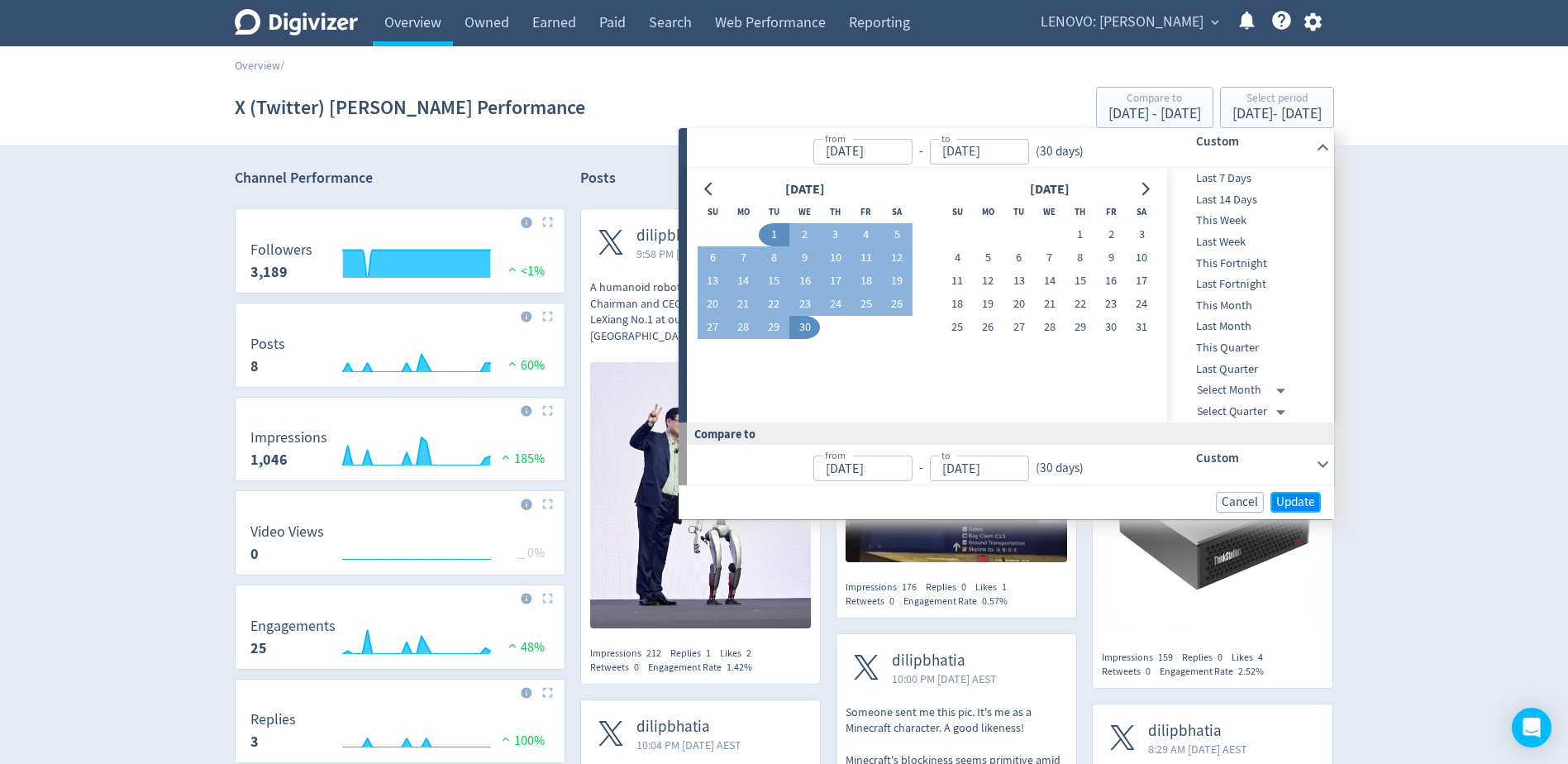
click at [1296, 499] on span "Update" at bounding box center [1296, 502] width 39 height 12
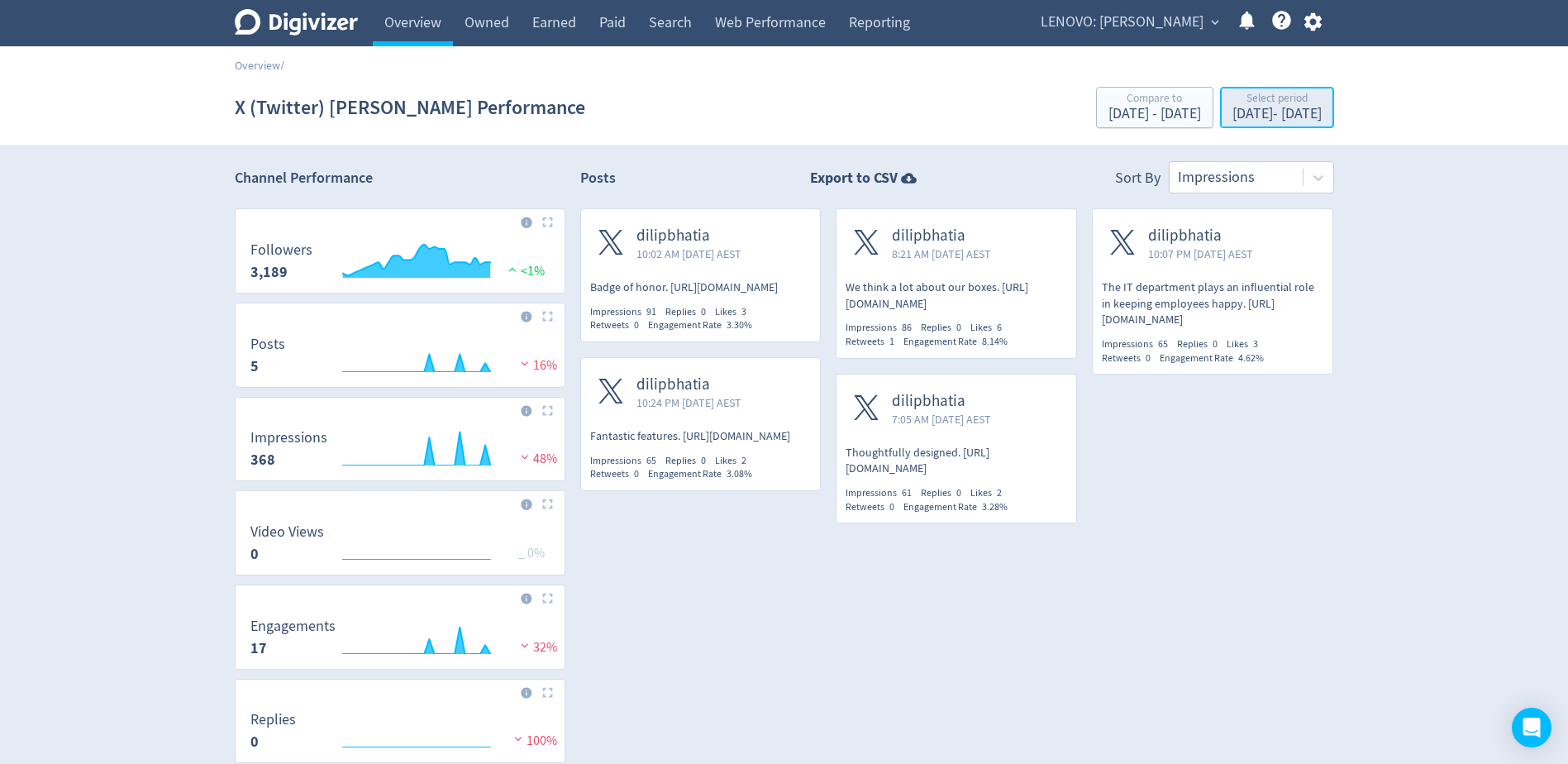
click at [1232, 120] on div "[DATE] - [DATE]" at bounding box center [1276, 115] width 89 height 15
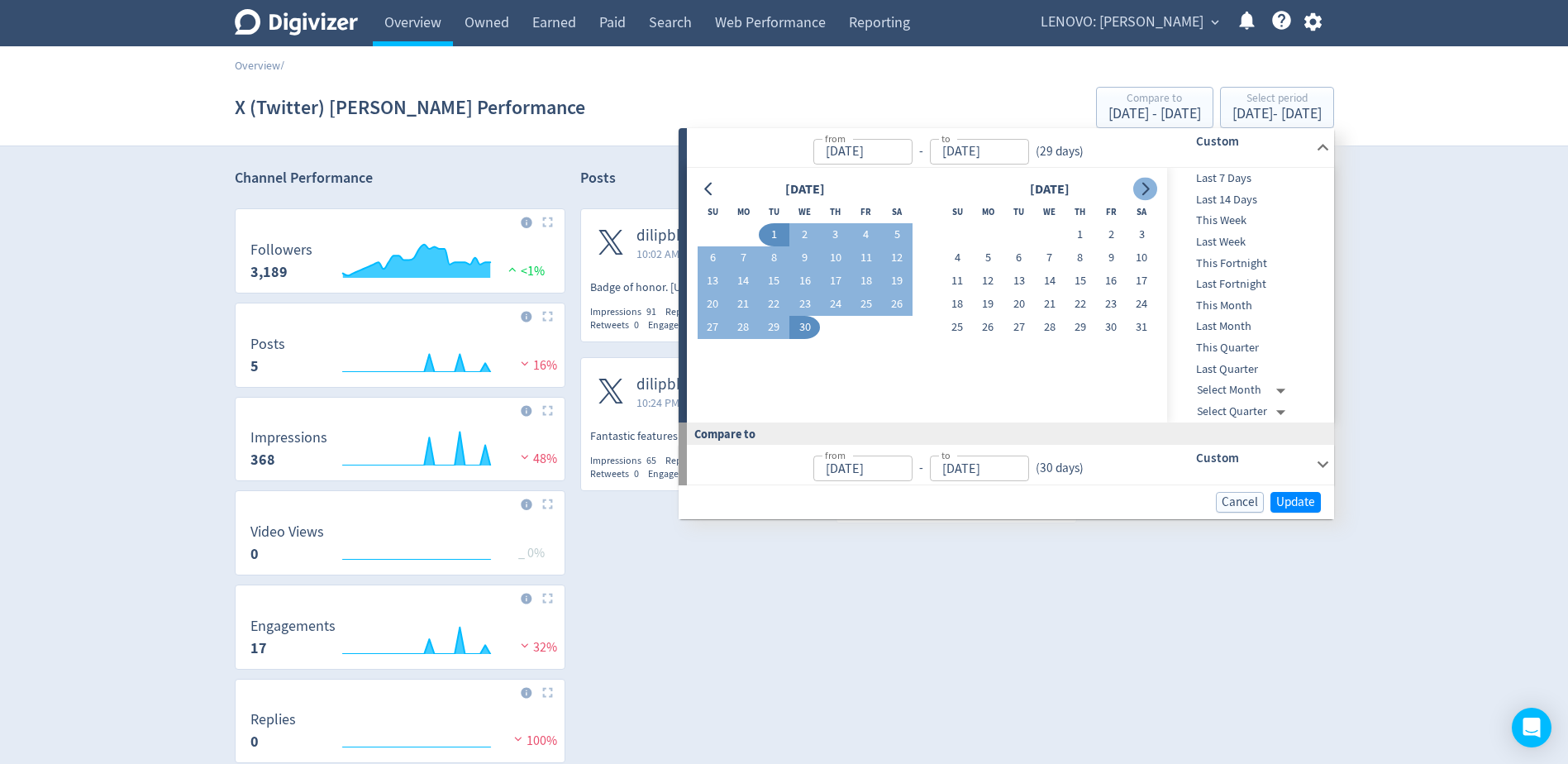
click at [1157, 188] on button "Go to next month" at bounding box center [1145, 189] width 24 height 23
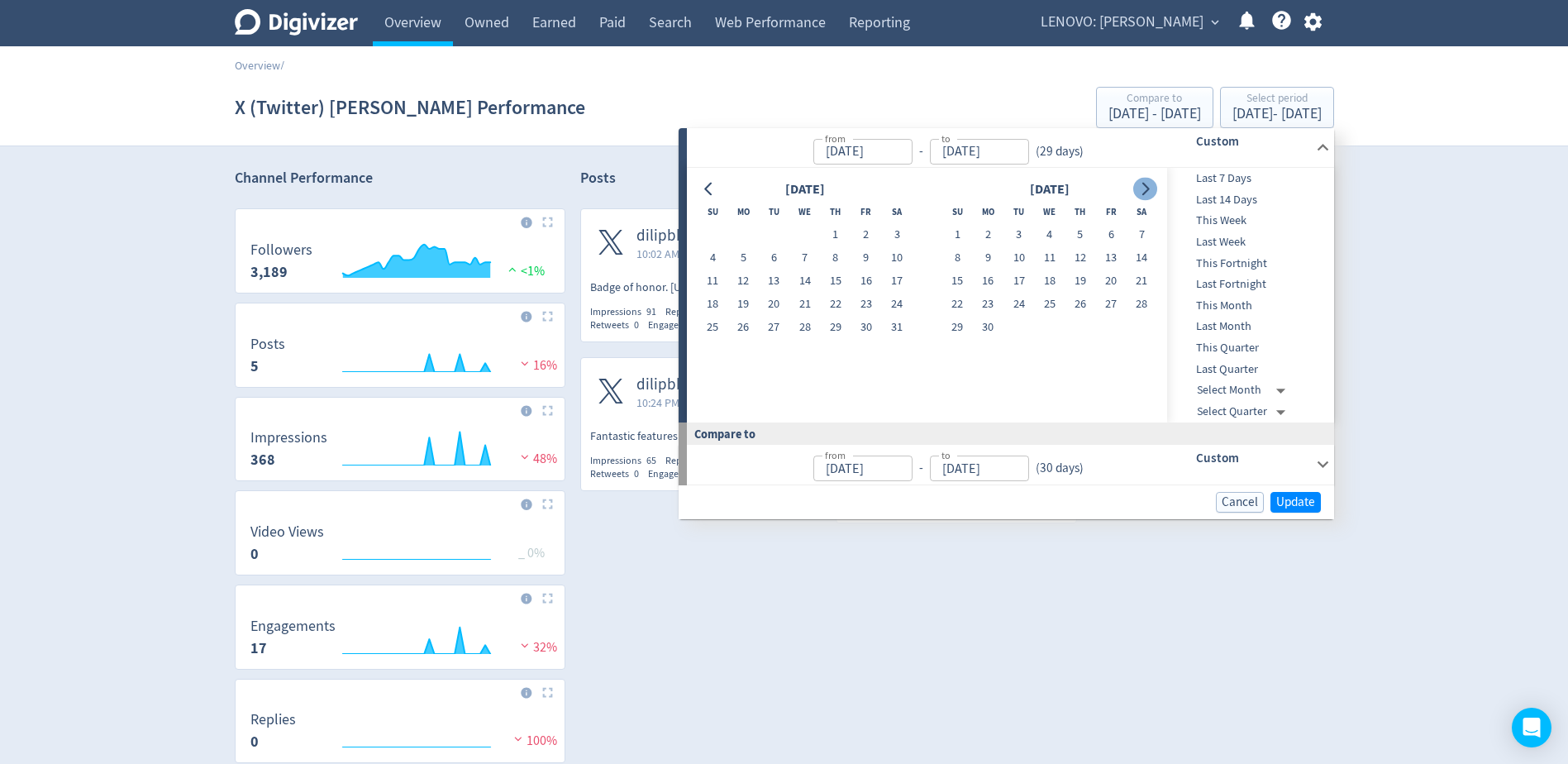
click at [1157, 188] on button "Go to next month" at bounding box center [1145, 189] width 24 height 23
click at [773, 240] on button "1" at bounding box center [774, 234] width 31 height 23
type input "[DATE]"
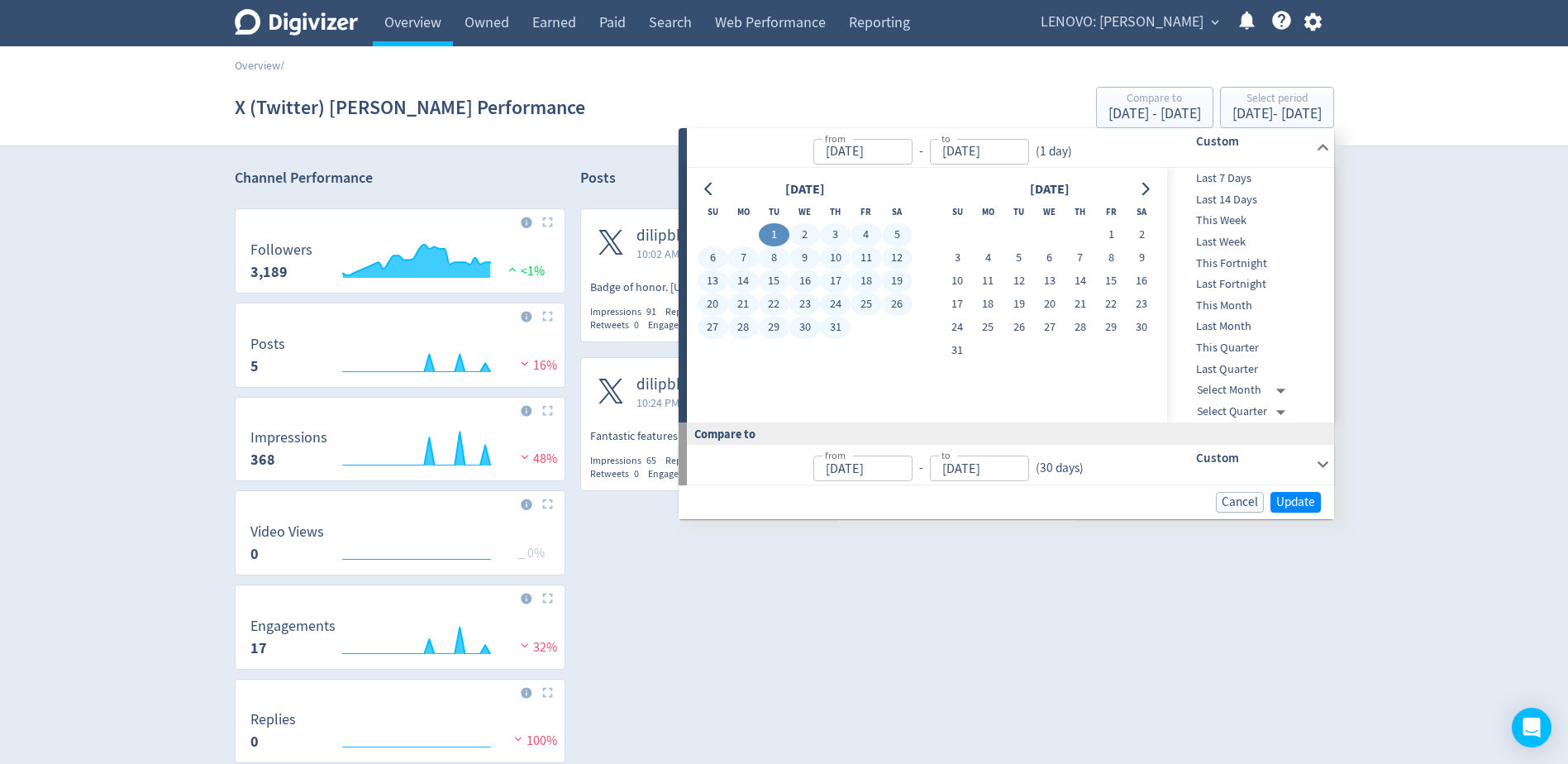
click at [837, 329] on button "31" at bounding box center [836, 327] width 31 height 23
type input "[DATE]"
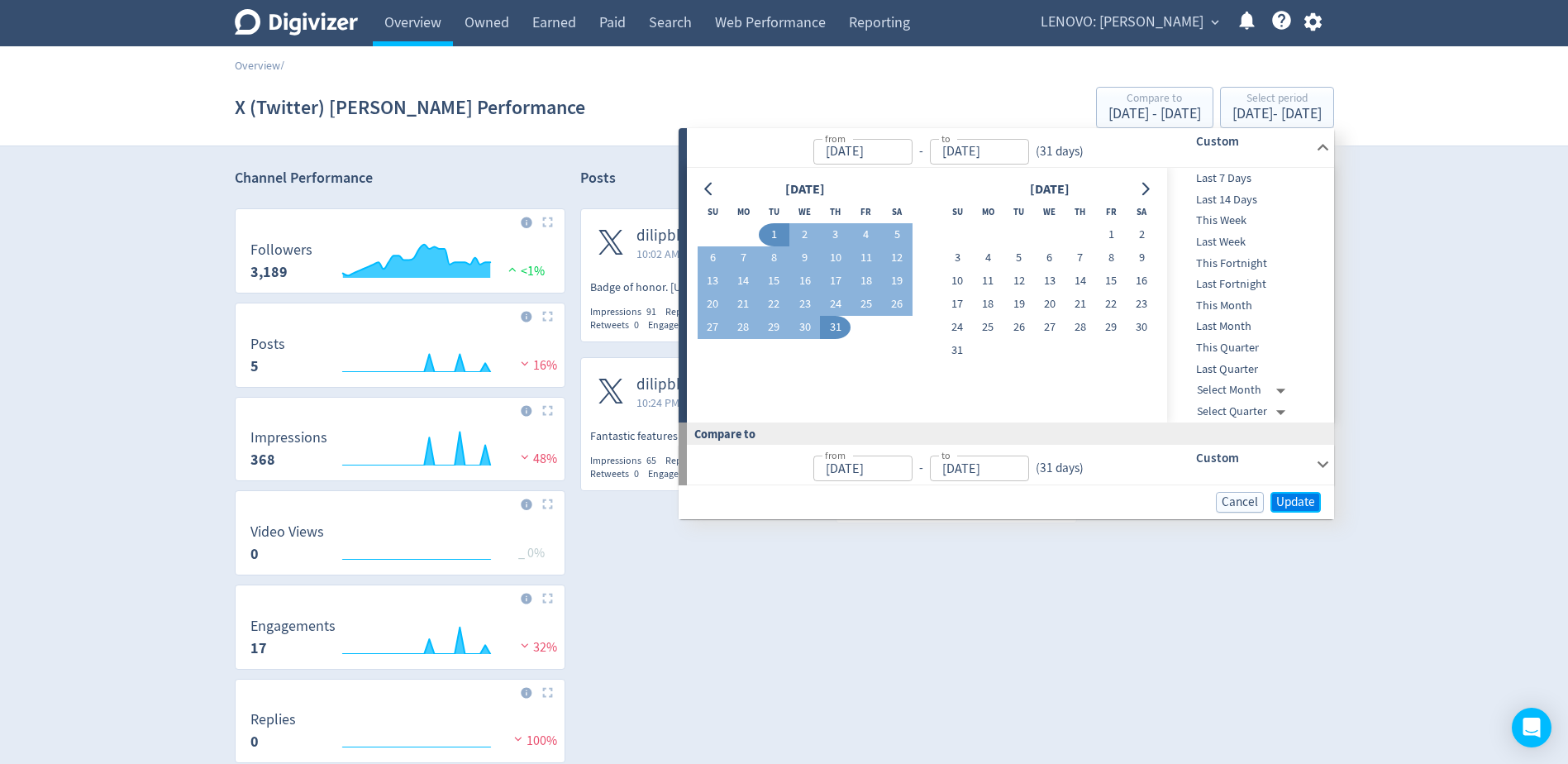
click at [1282, 504] on span "Update" at bounding box center [1296, 502] width 39 height 12
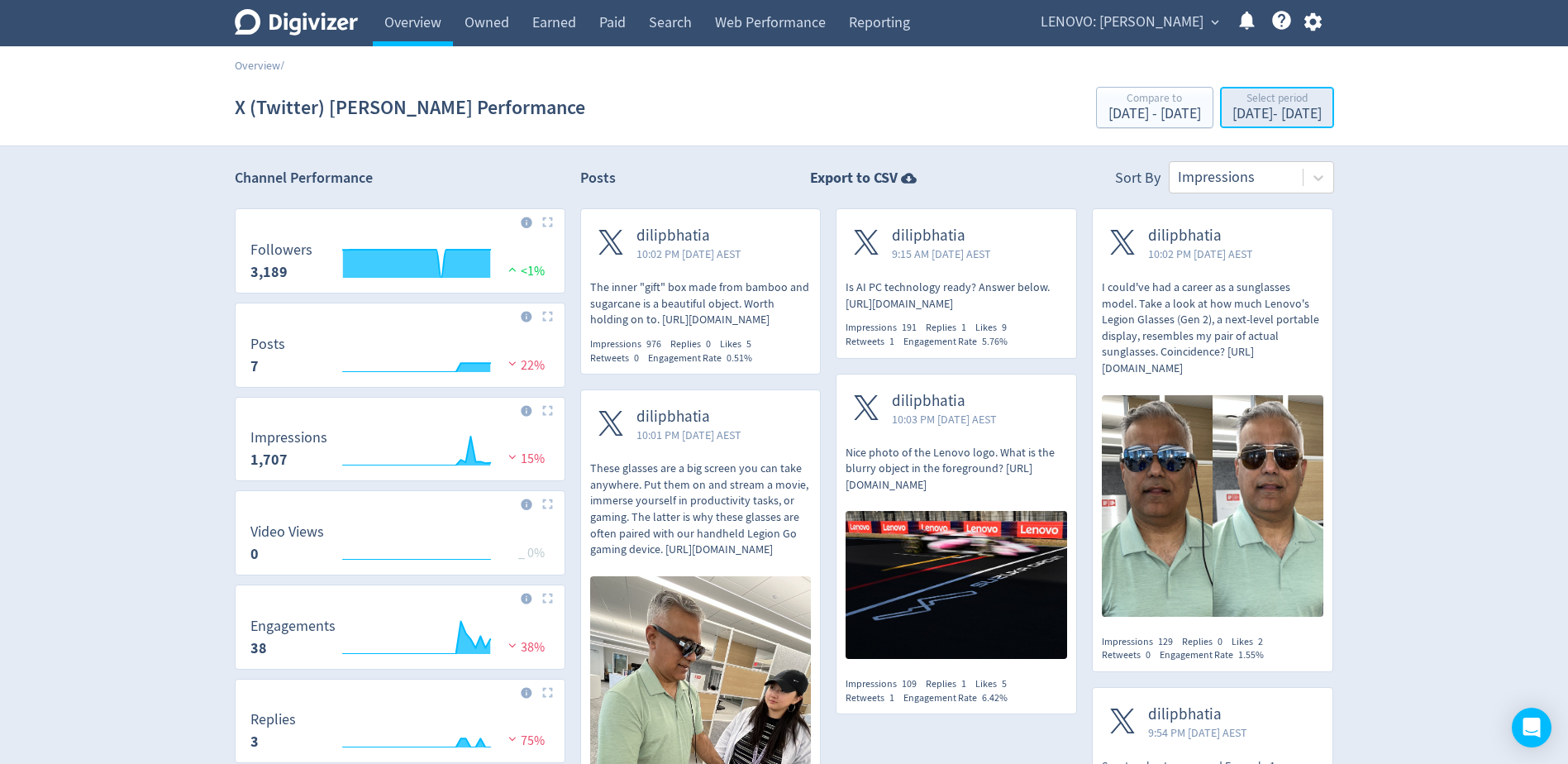
click at [1271, 114] on div "[DATE] - [DATE]" at bounding box center [1276, 115] width 89 height 15
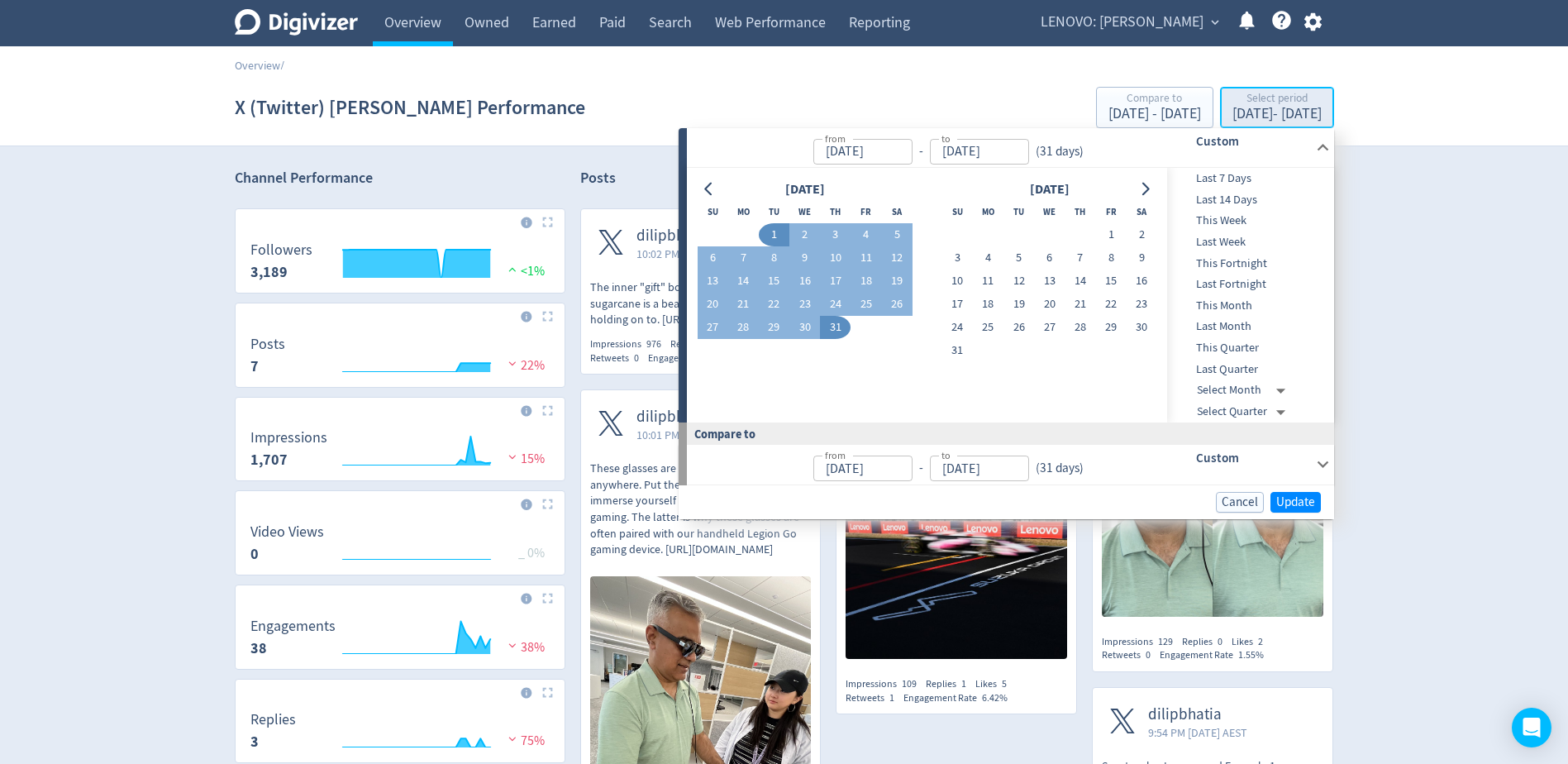
type input "[DATE]"
click at [716, 189] on icon "Go to previous month" at bounding box center [709, 189] width 13 height 13
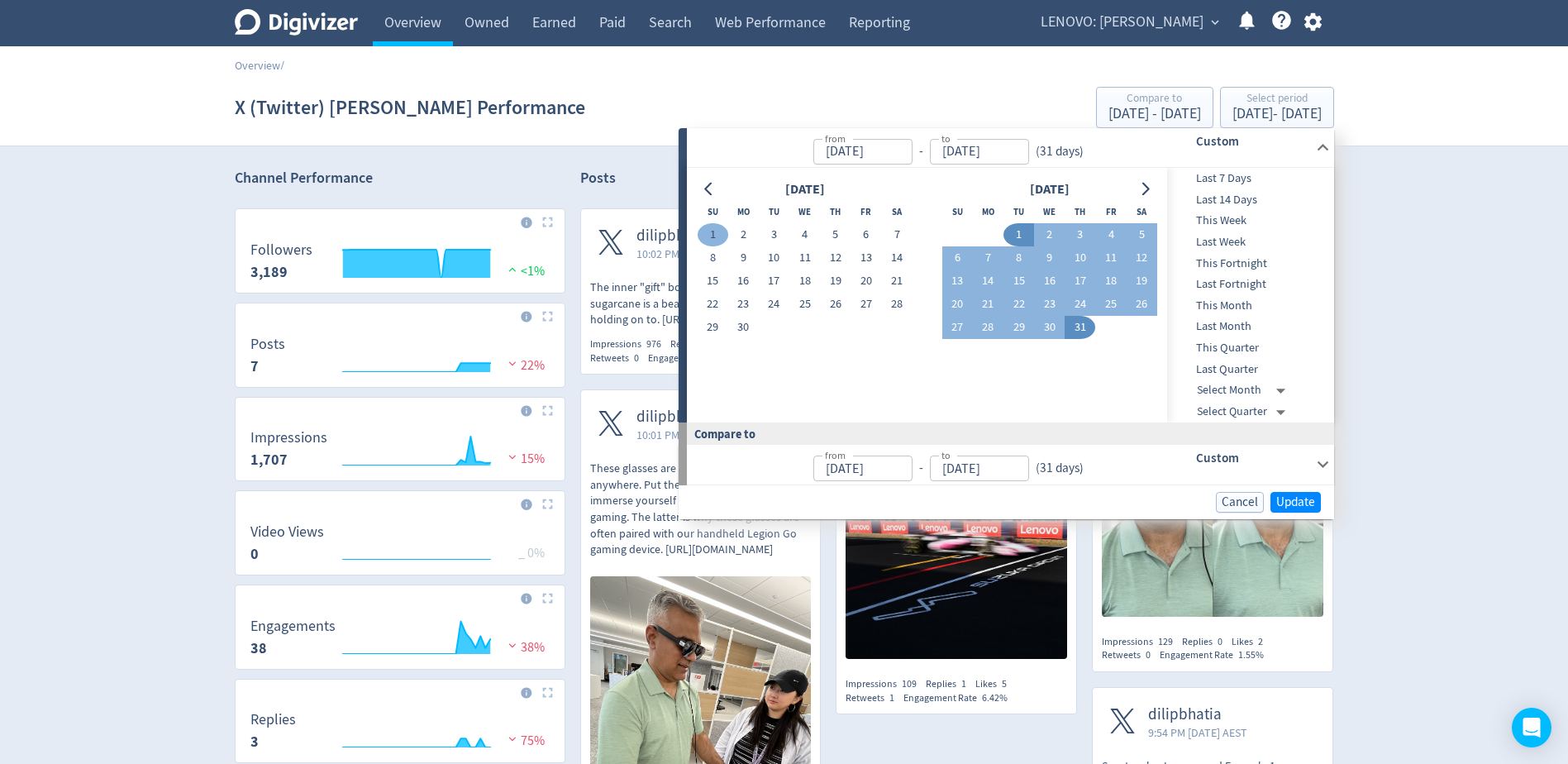
click at [717, 231] on button "1" at bounding box center [713, 234] width 31 height 23
type input "[DATE]"
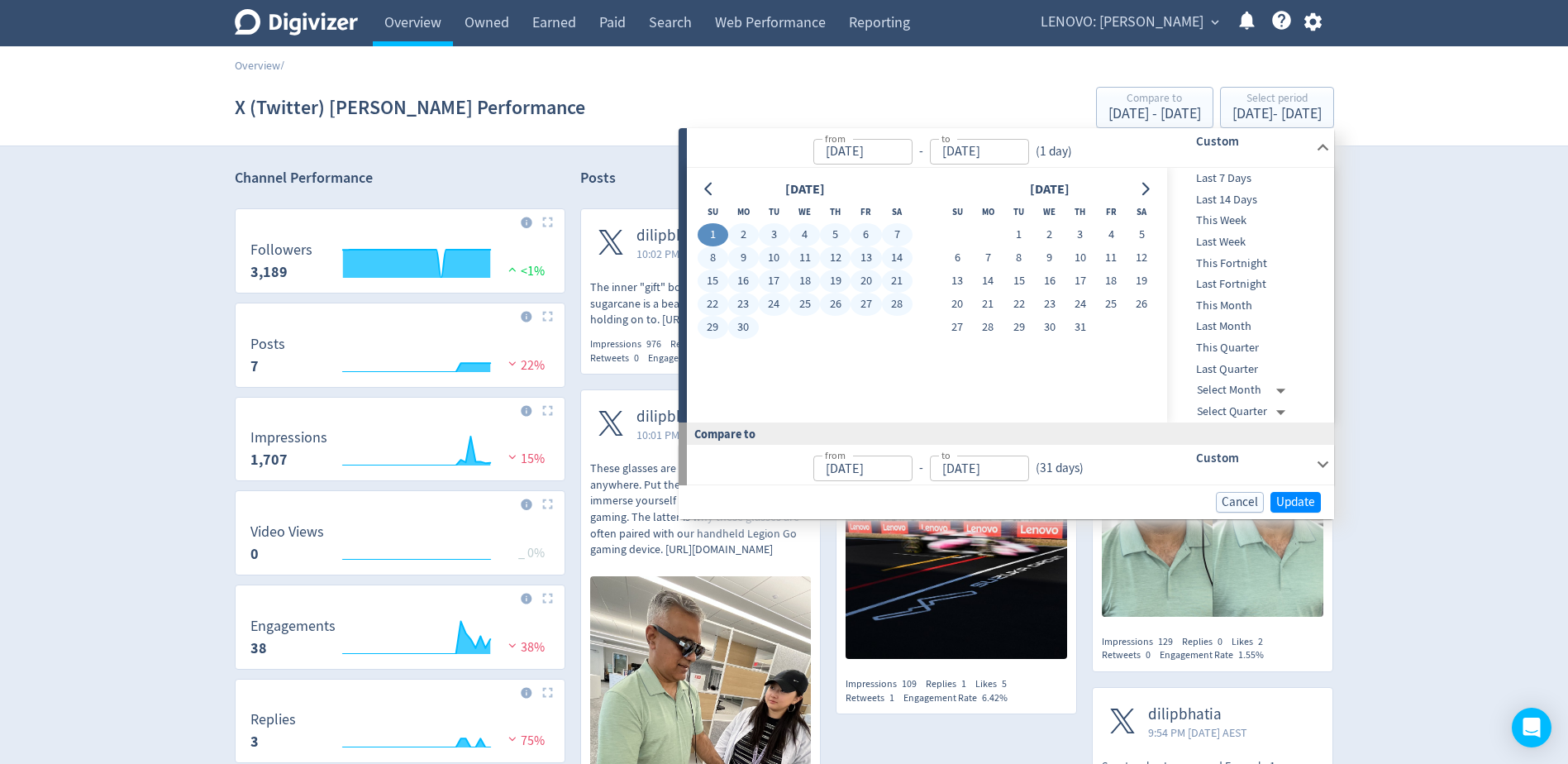
click at [743, 326] on button "30" at bounding box center [744, 327] width 31 height 23
type input "[DATE]"
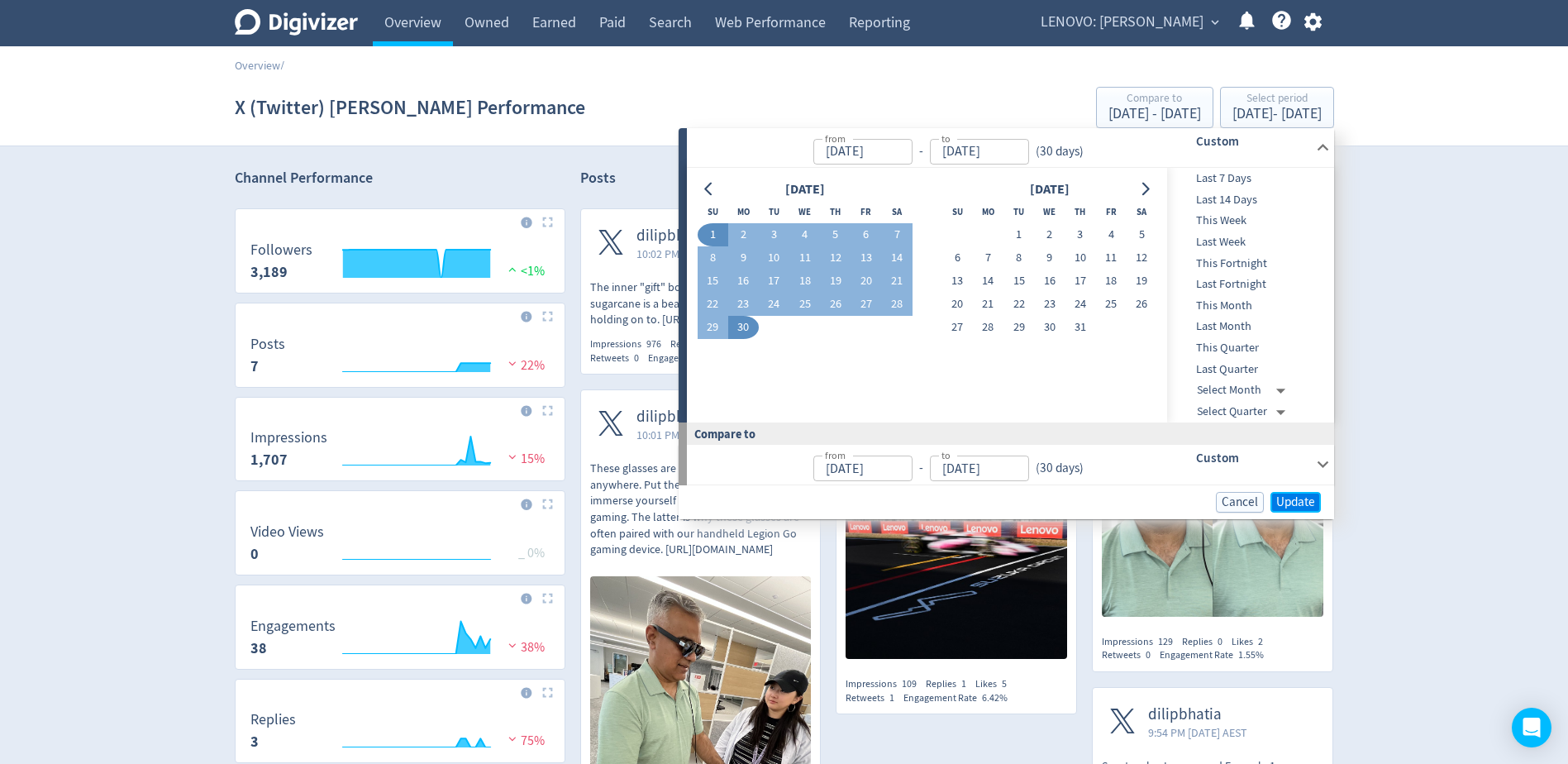
click at [1297, 497] on span "Update" at bounding box center [1296, 502] width 39 height 12
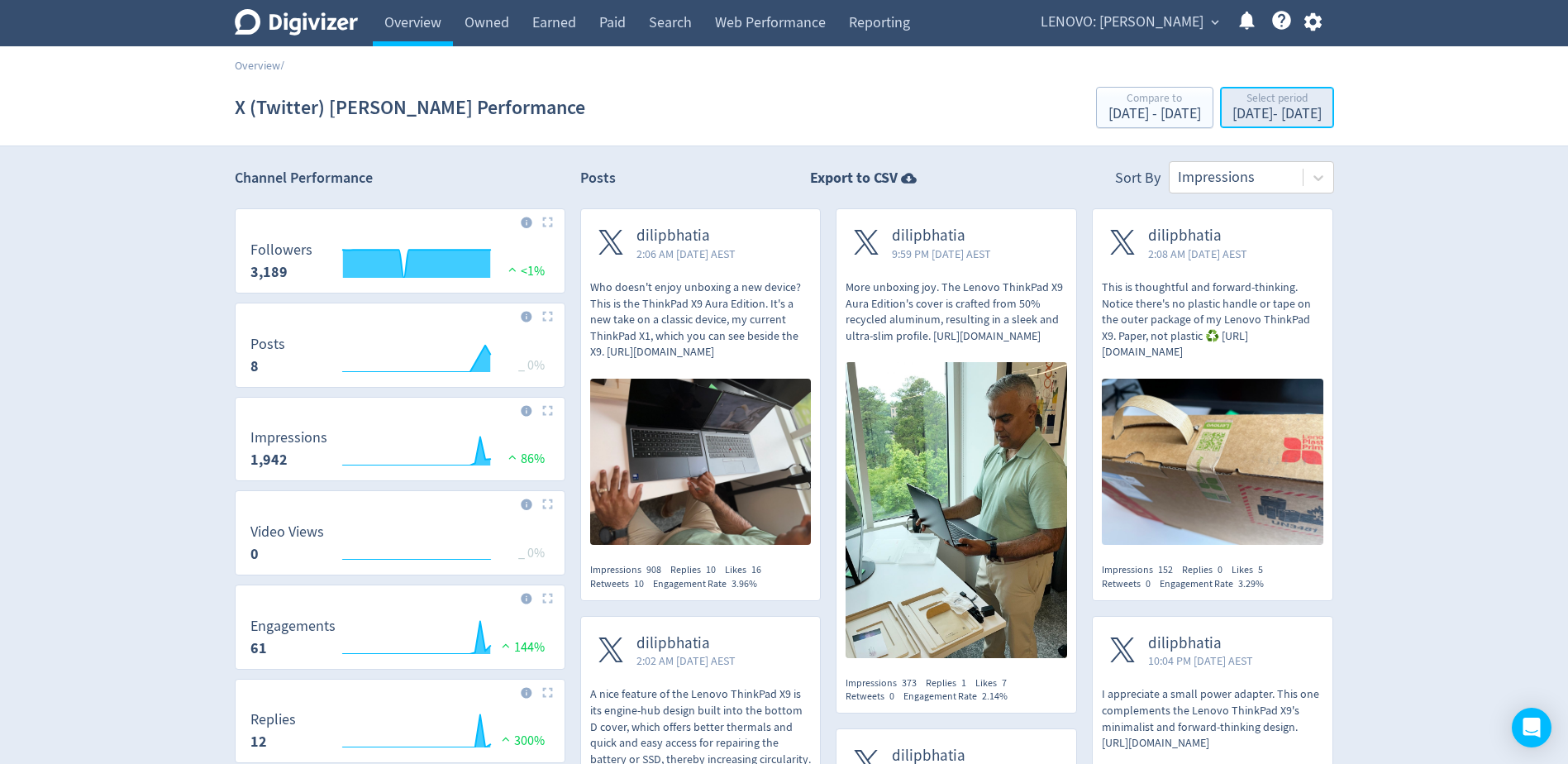
click at [1247, 110] on div "[DATE] - [DATE]" at bounding box center [1276, 115] width 89 height 15
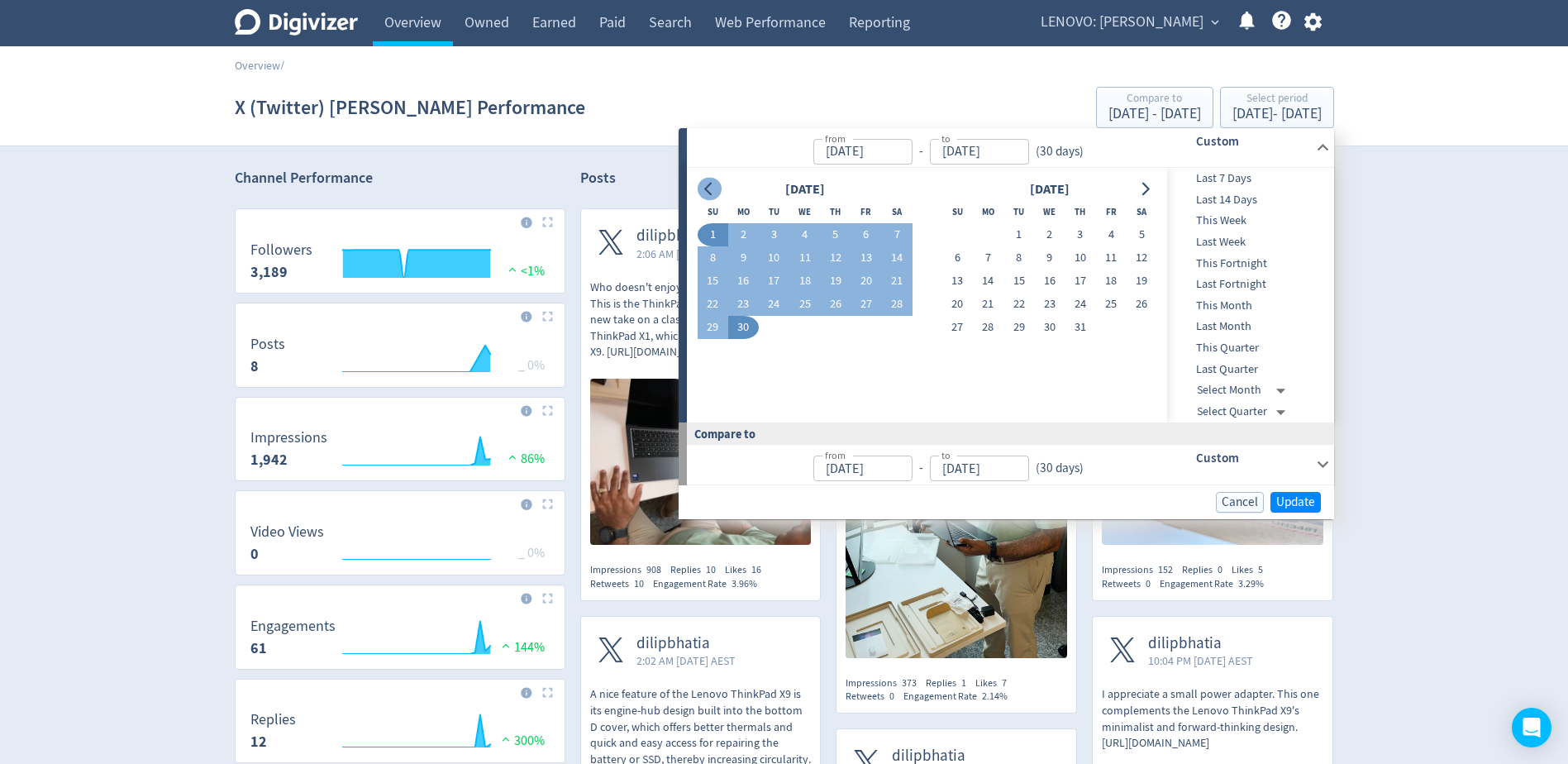
click at [712, 193] on icon "Go to previous month" at bounding box center [709, 189] width 13 height 13
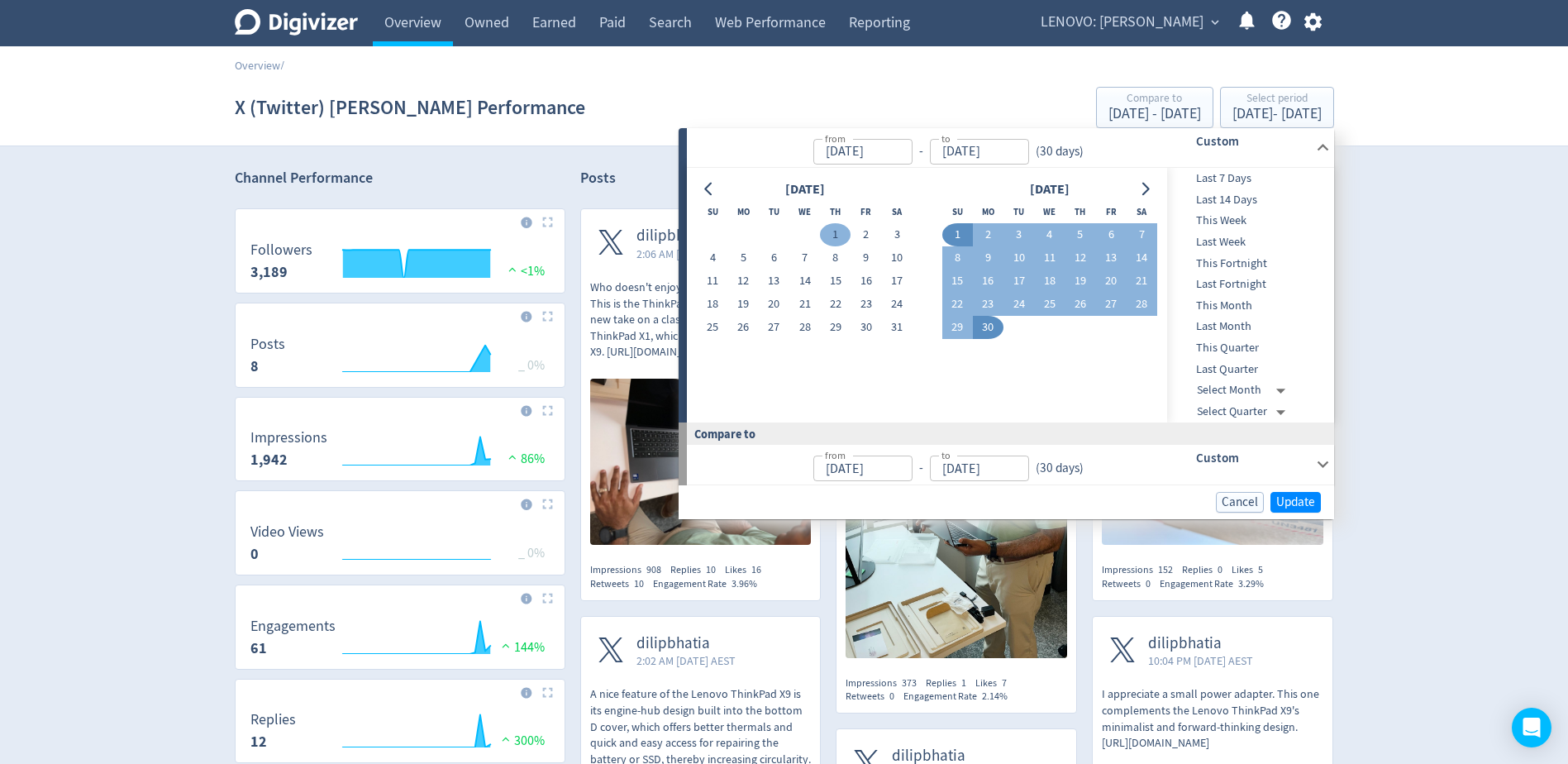
click at [839, 232] on button "1" at bounding box center [836, 234] width 31 height 23
type input "[DATE]"
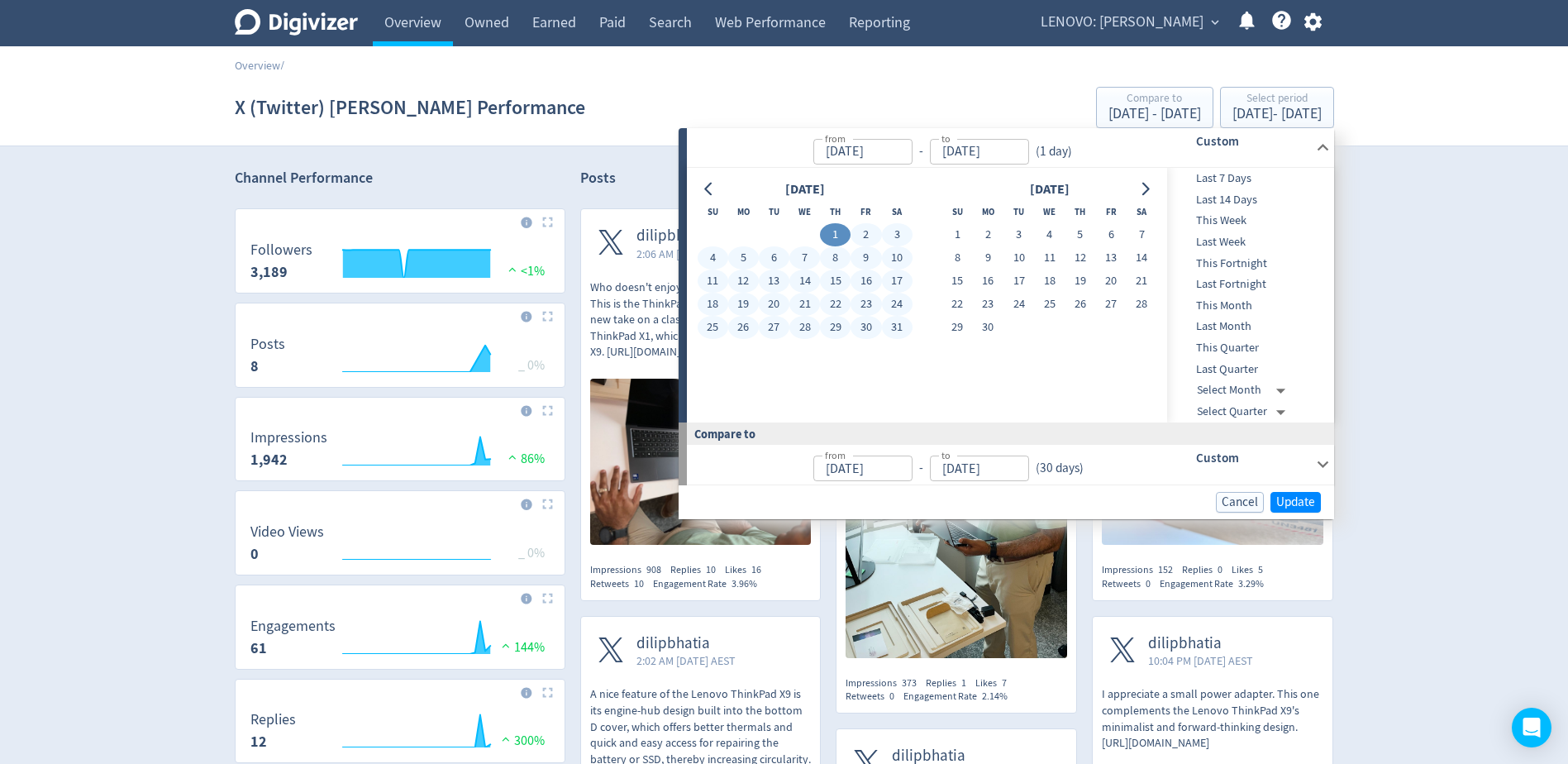
click at [902, 321] on button "31" at bounding box center [898, 327] width 31 height 23
type input "[DATE]"
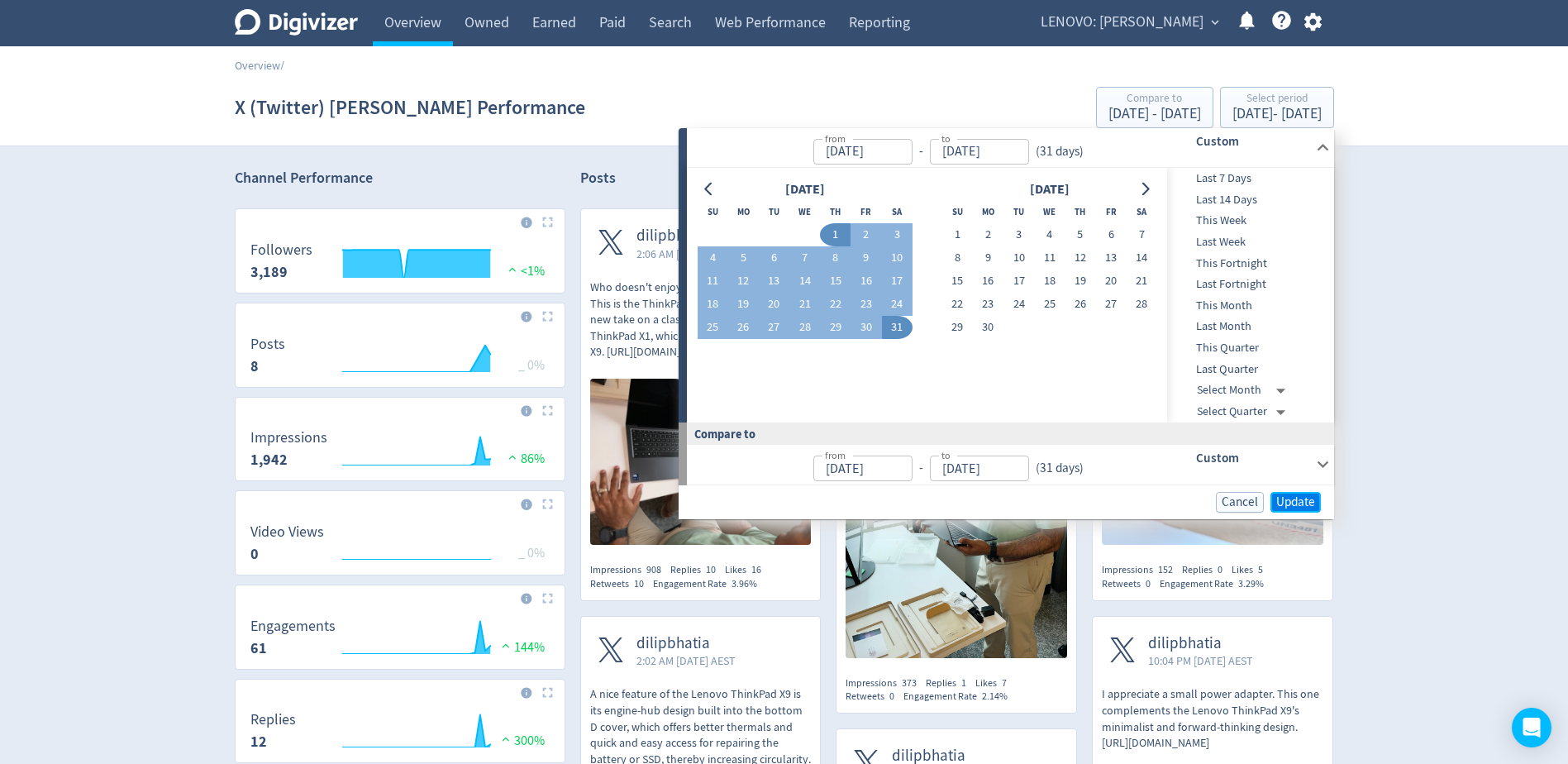
click at [1318, 504] on button "Update" at bounding box center [1296, 503] width 51 height 21
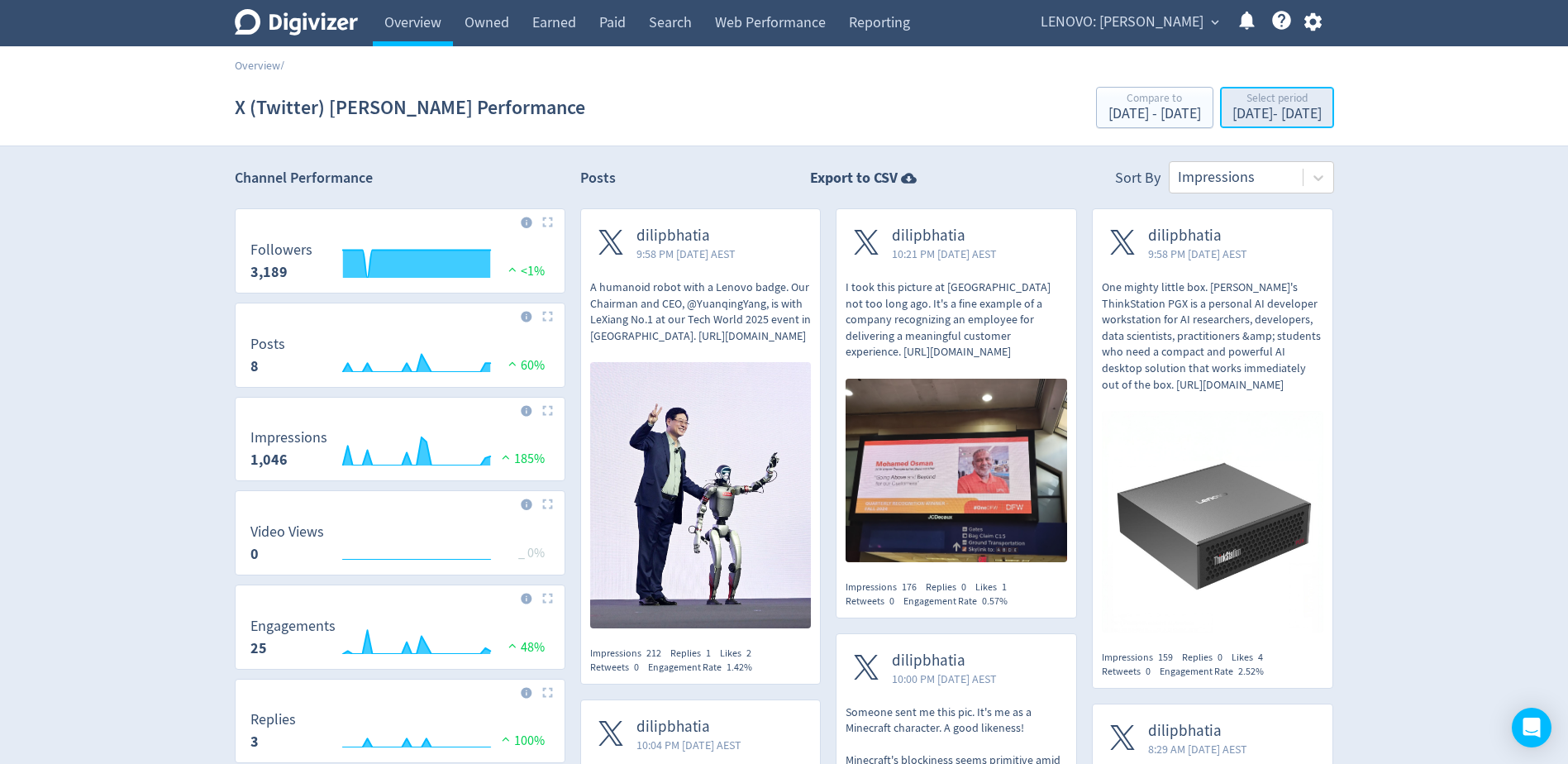
drag, startPoint x: 1190, startPoint y: 115, endPoint x: 1190, endPoint y: 127, distance: 12.0
click at [1232, 115] on div "[DATE] - [DATE]" at bounding box center [1276, 115] width 89 height 15
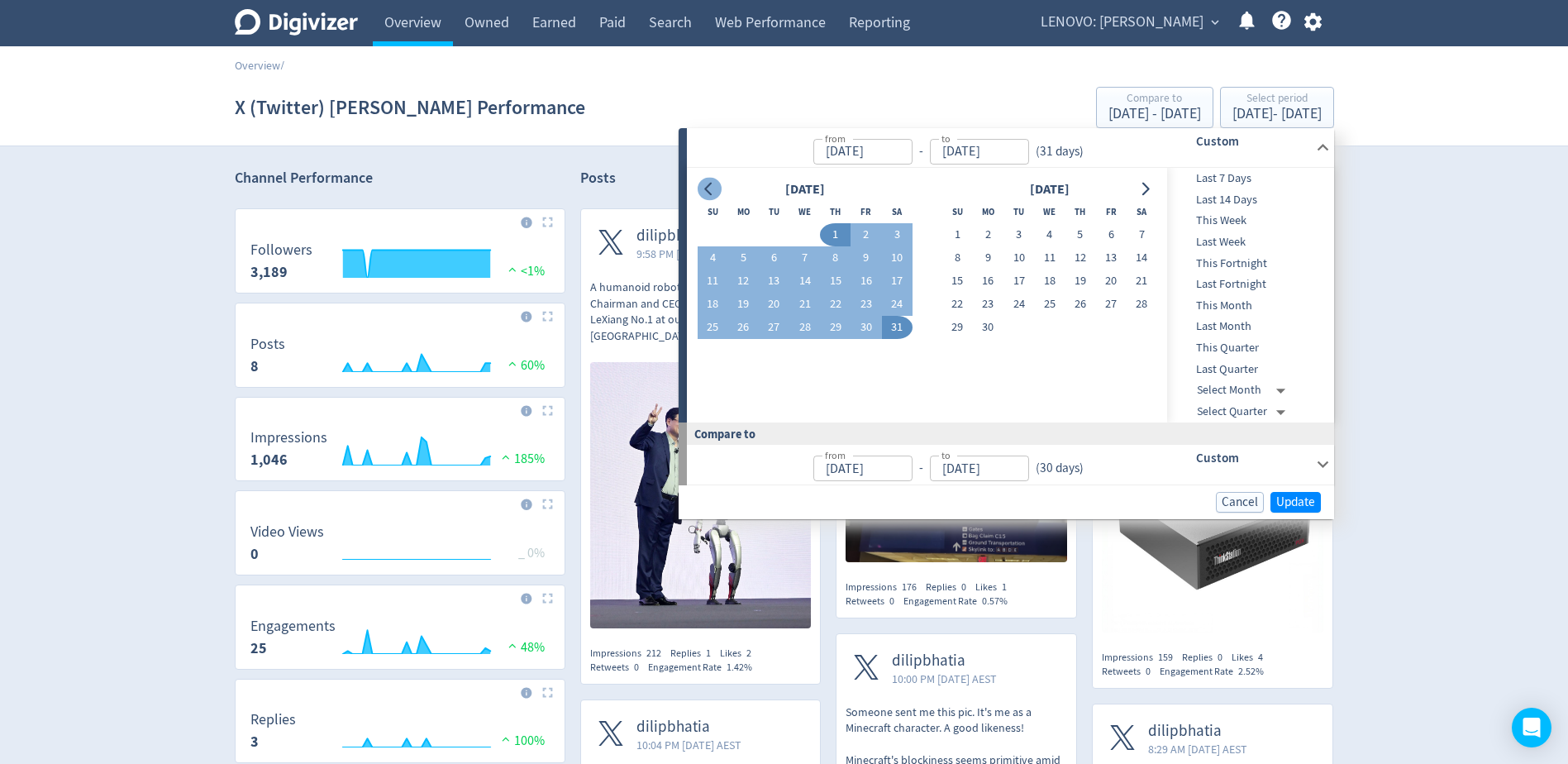
click at [704, 190] on icon "Go to previous month" at bounding box center [709, 189] width 13 height 13
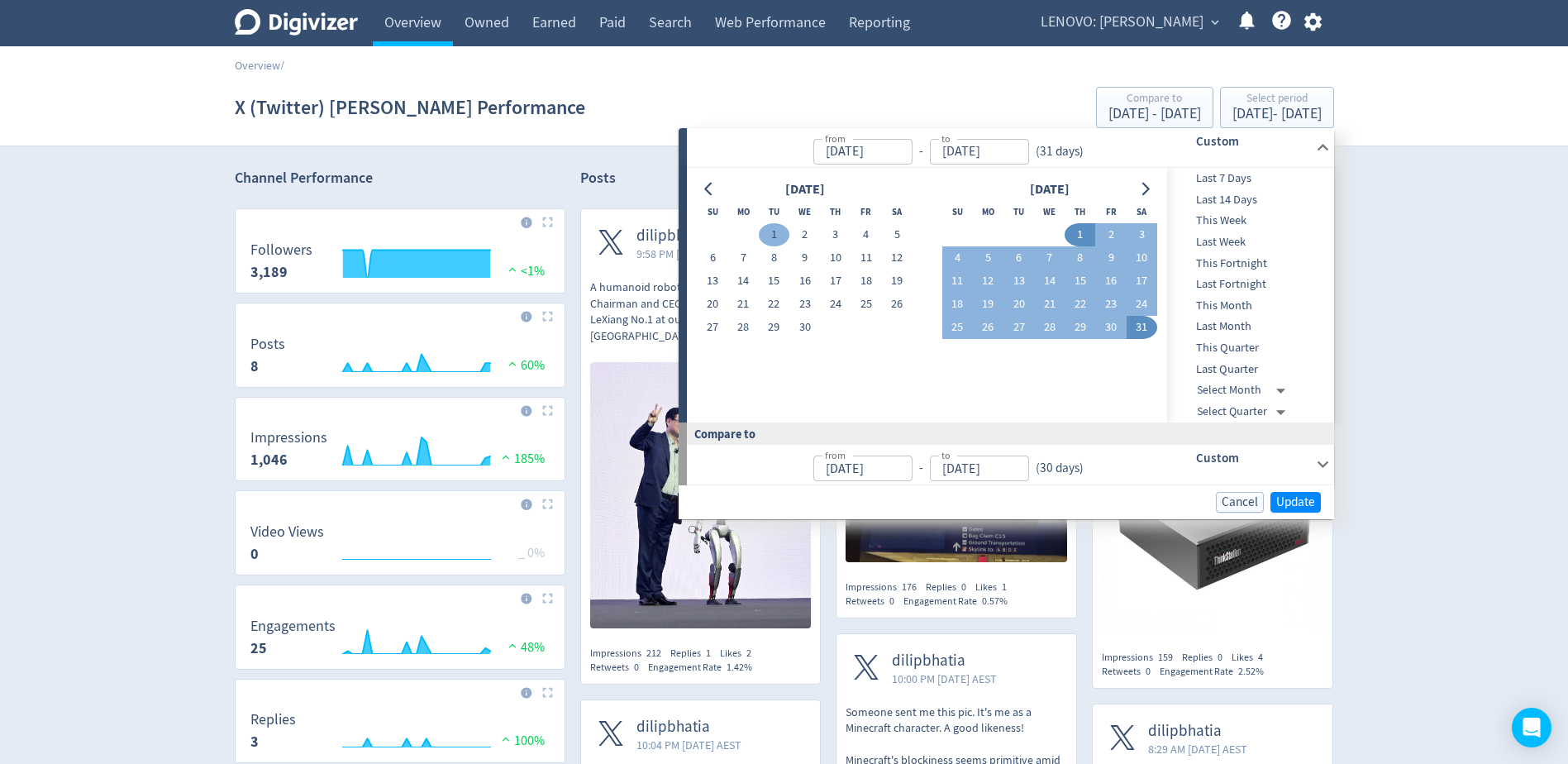
click at [771, 239] on button "1" at bounding box center [774, 234] width 31 height 23
type input "[DATE]"
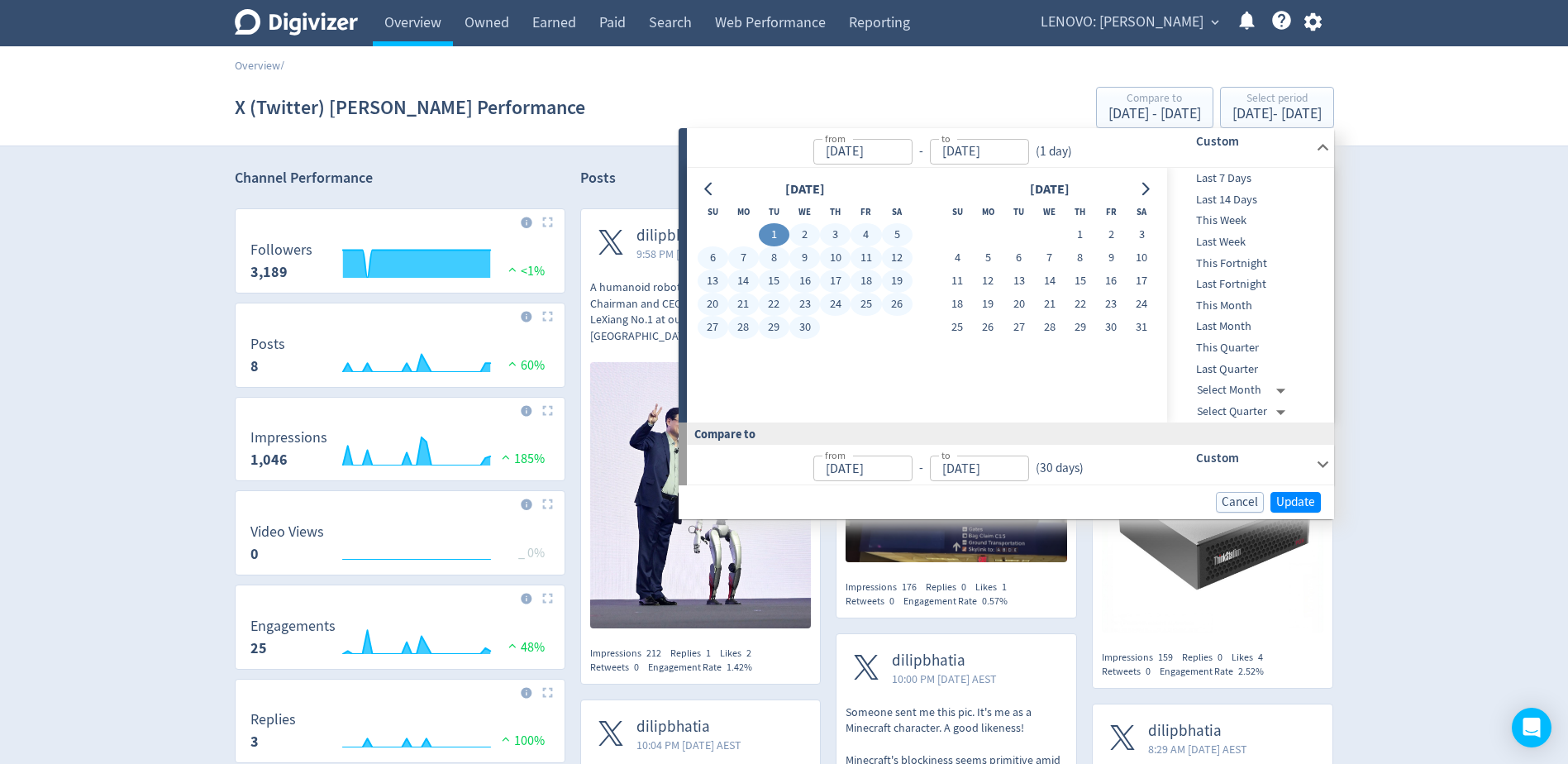
click at [809, 330] on button "30" at bounding box center [805, 327] width 31 height 23
type input "[DATE]"
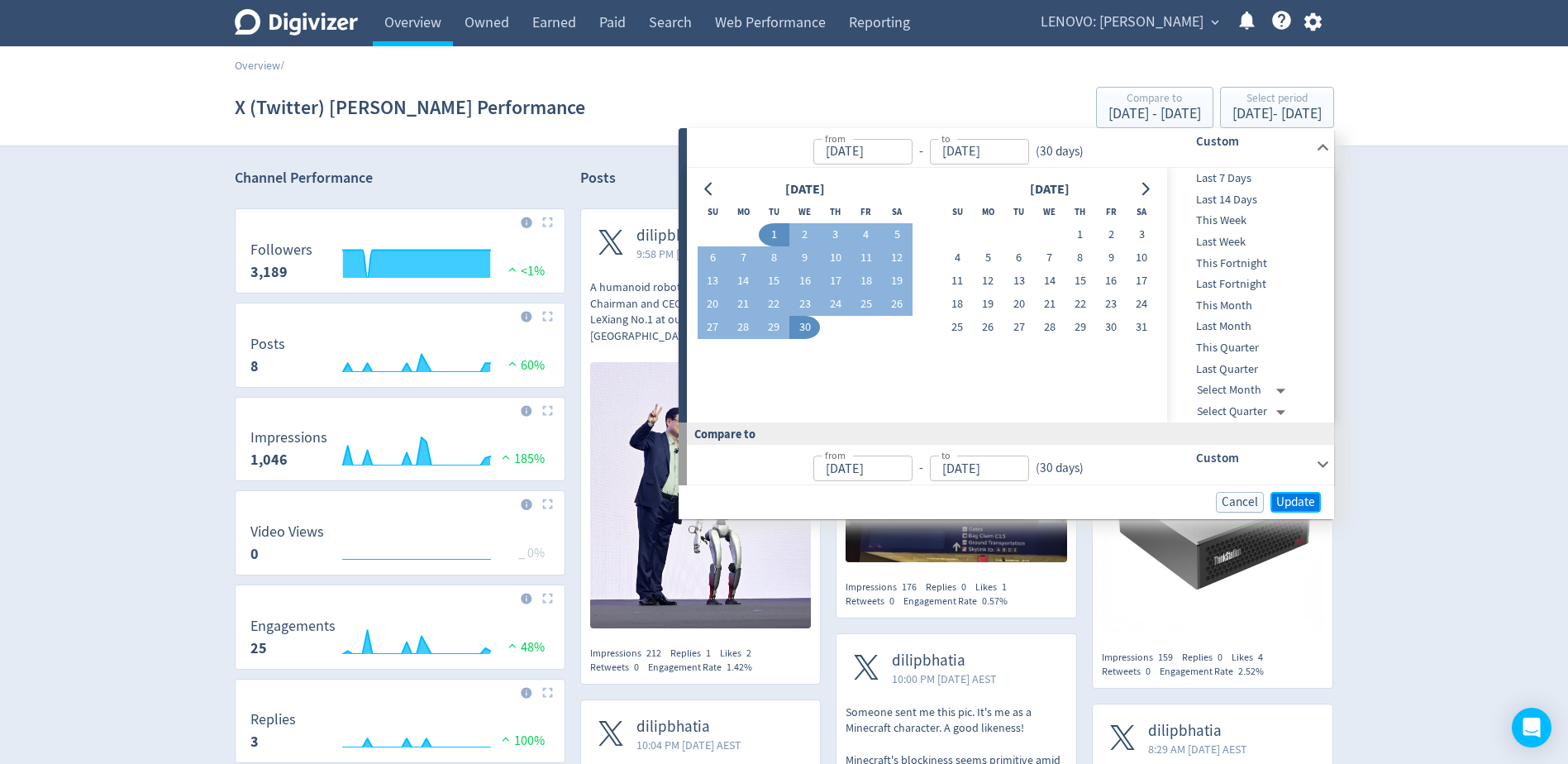
click at [1298, 504] on span "Update" at bounding box center [1296, 502] width 39 height 12
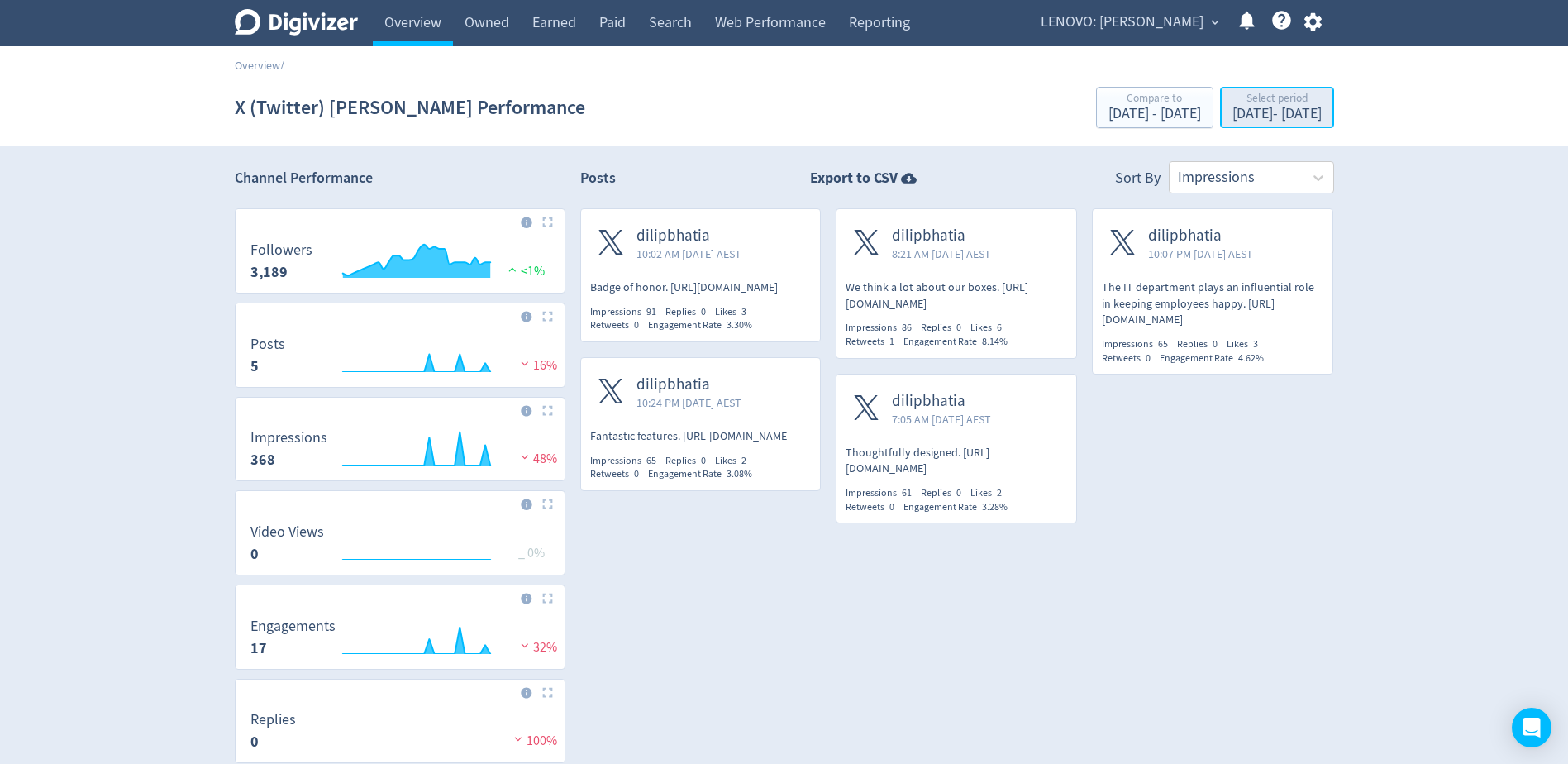
click at [1232, 101] on div "Select period" at bounding box center [1276, 99] width 89 height 14
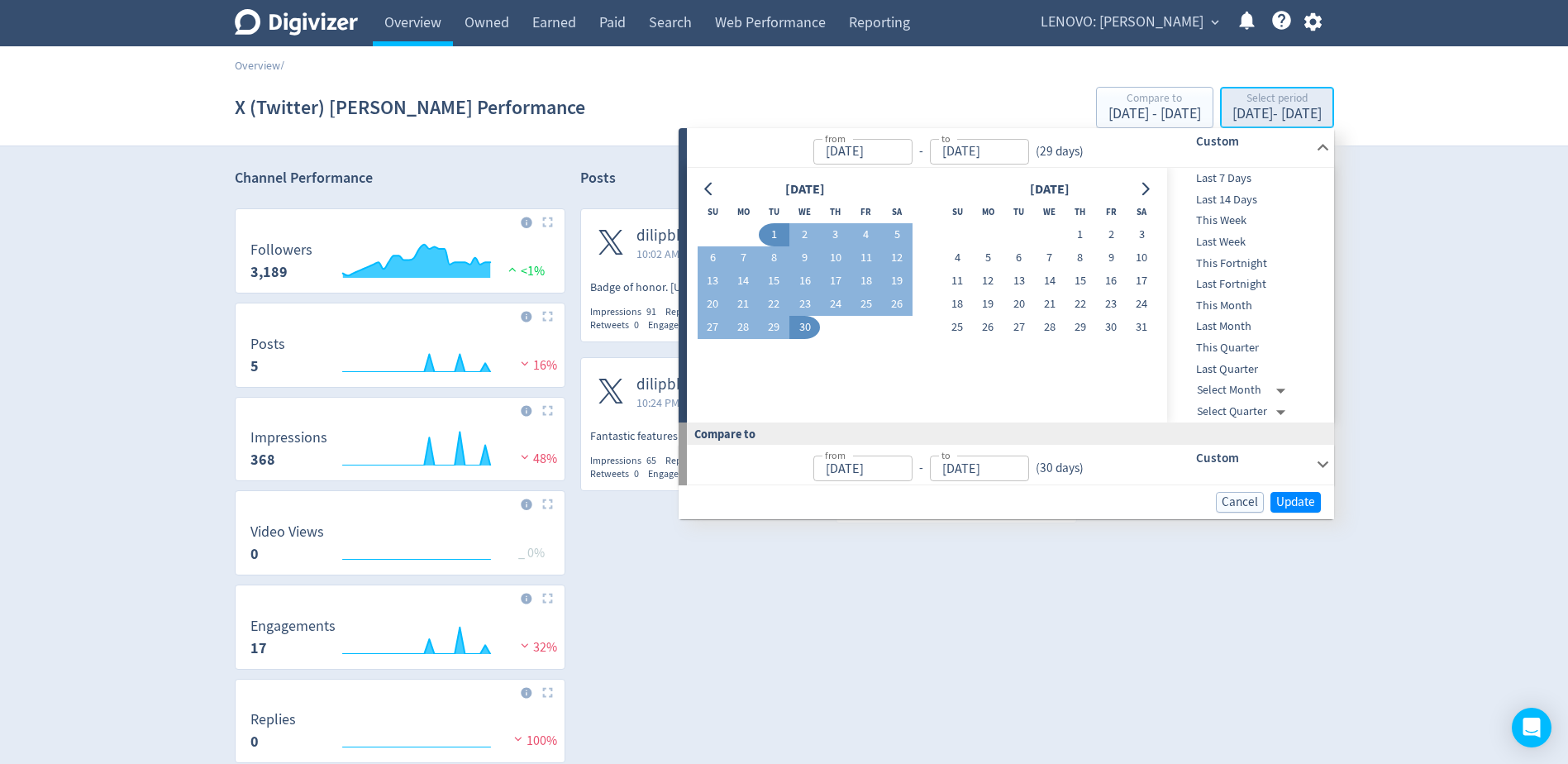
type input "[DATE]"
click at [1149, 186] on icon "Go to next month" at bounding box center [1145, 189] width 13 height 13
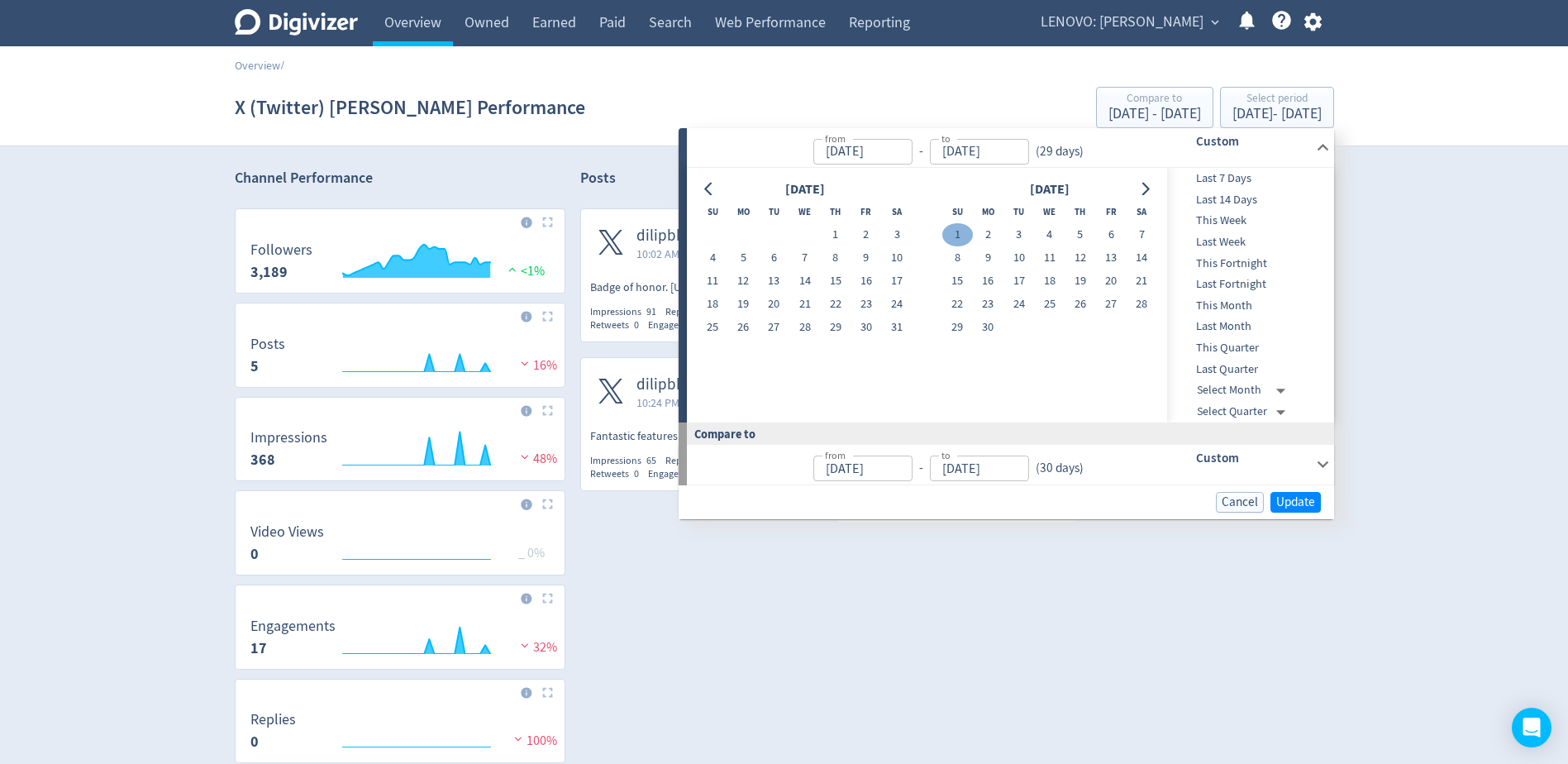
click at [970, 237] on button "1" at bounding box center [958, 234] width 31 height 23
type input "[DATE]"
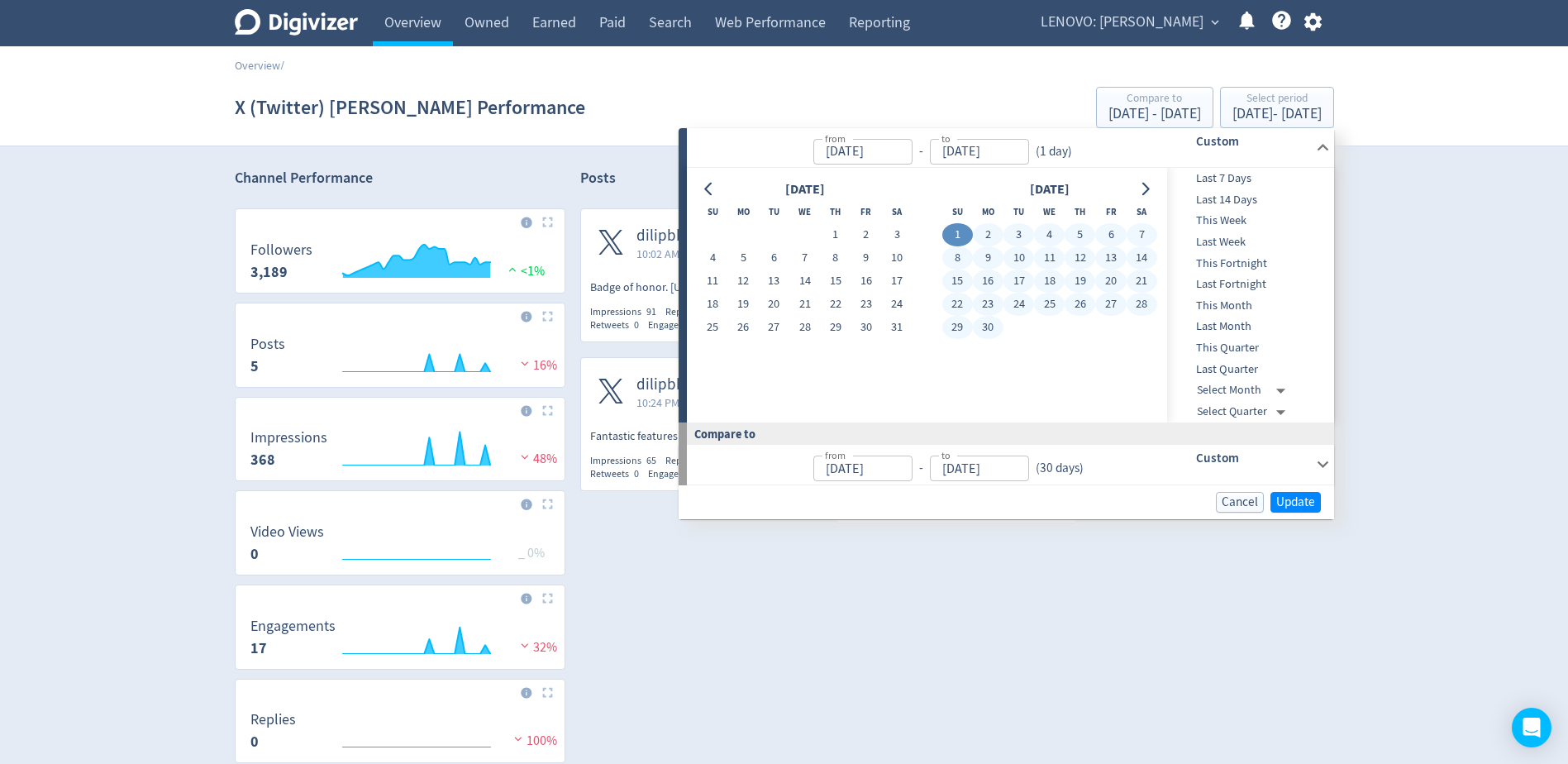
click at [991, 324] on button "30" at bounding box center [989, 327] width 31 height 23
type input "[DATE]"
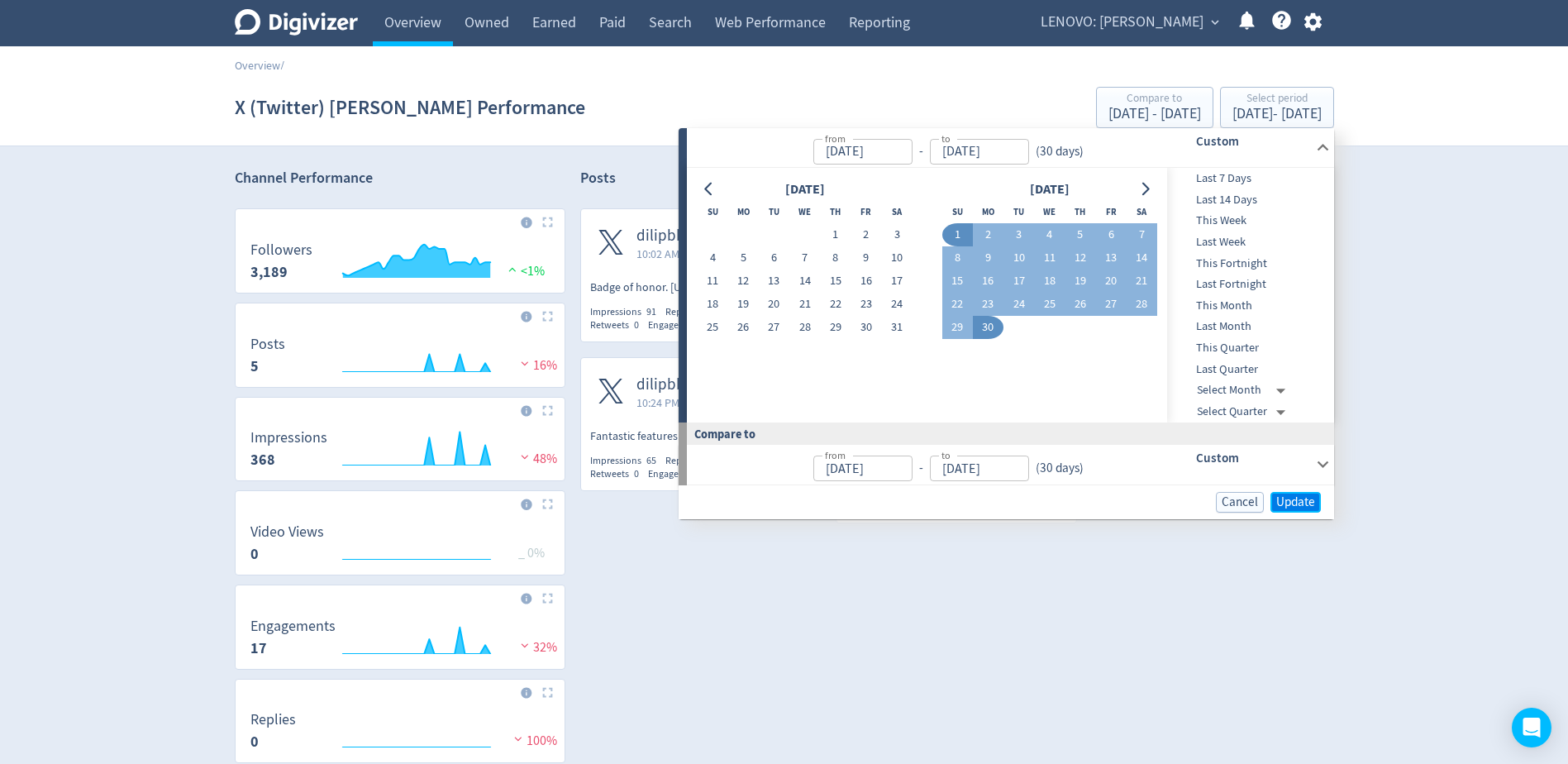
click at [1280, 501] on span "Update" at bounding box center [1296, 502] width 39 height 12
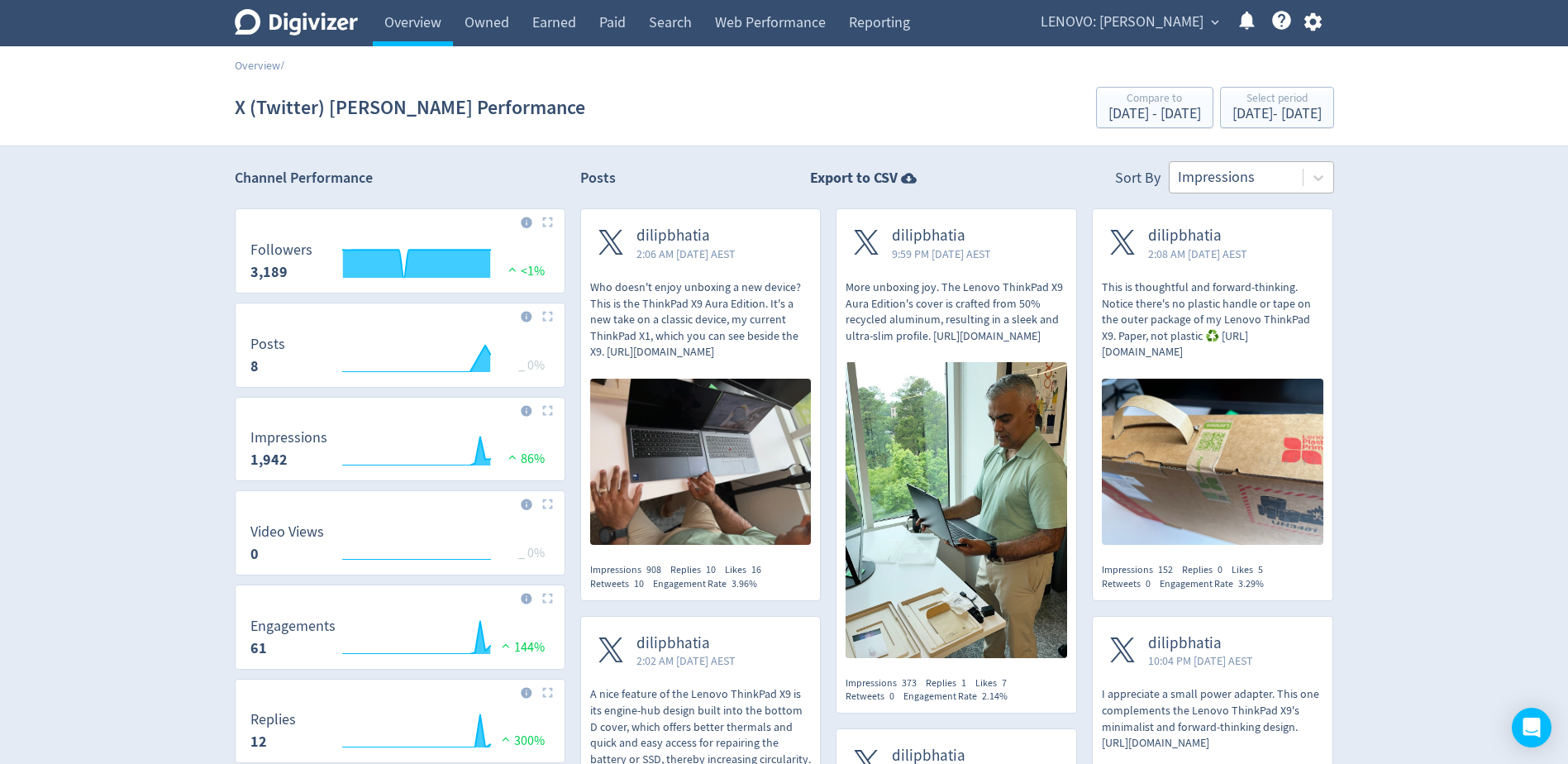
click at [1255, 184] on div at bounding box center [1236, 177] width 117 height 24
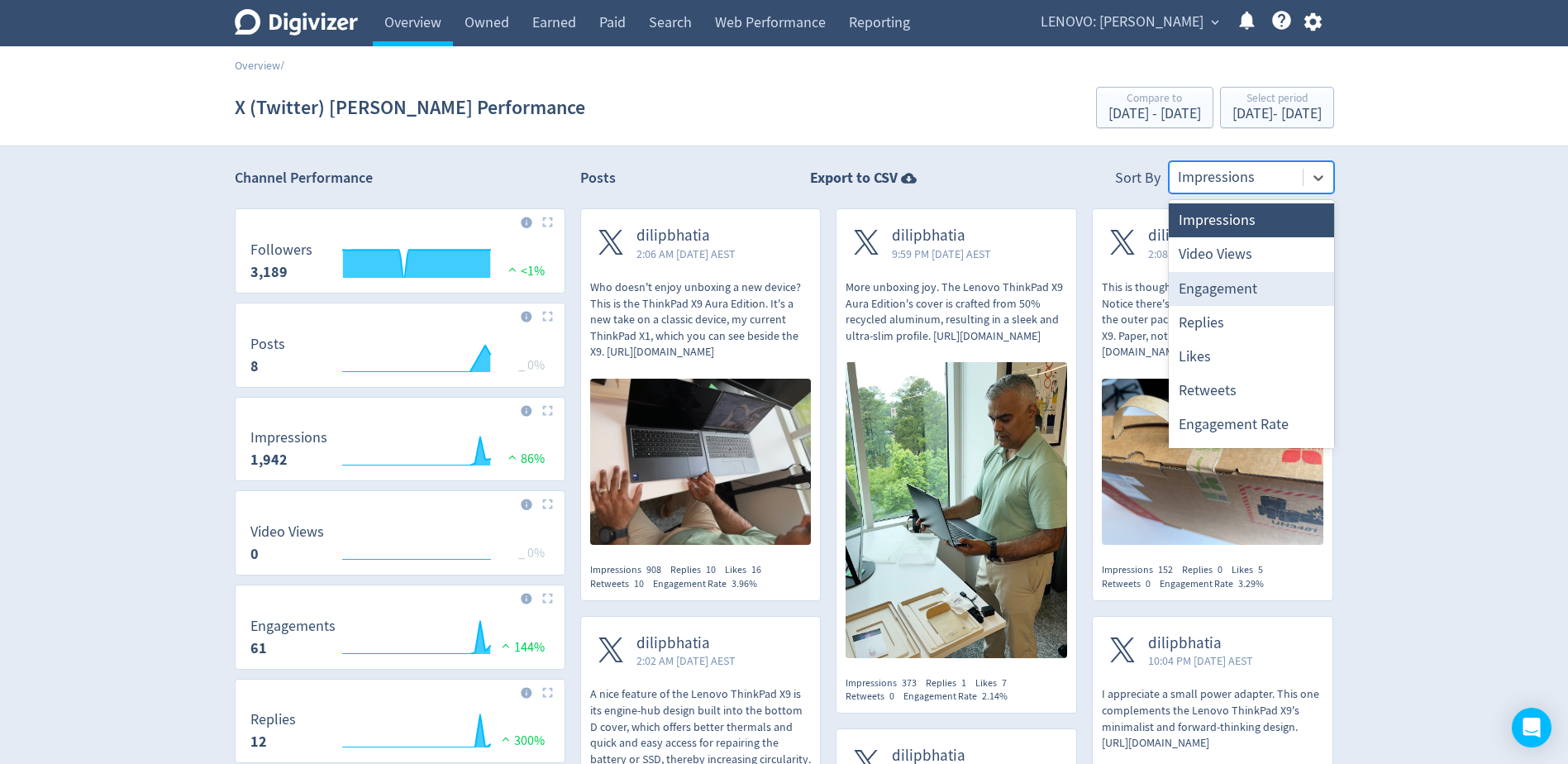
click at [1235, 291] on div "Engagement" at bounding box center [1252, 288] width 165 height 33
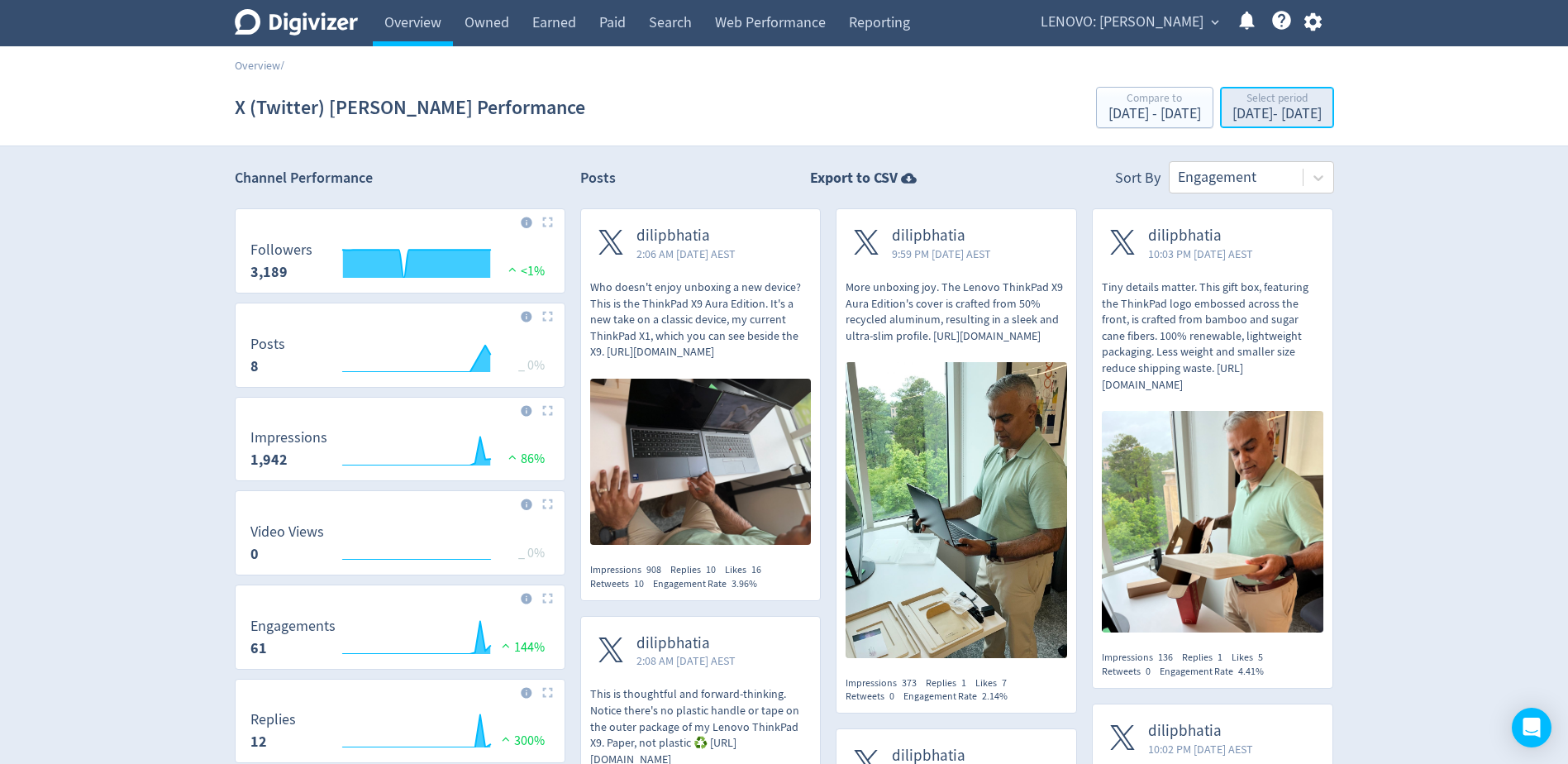
click at [1233, 118] on div "[DATE] - [DATE]" at bounding box center [1276, 115] width 89 height 15
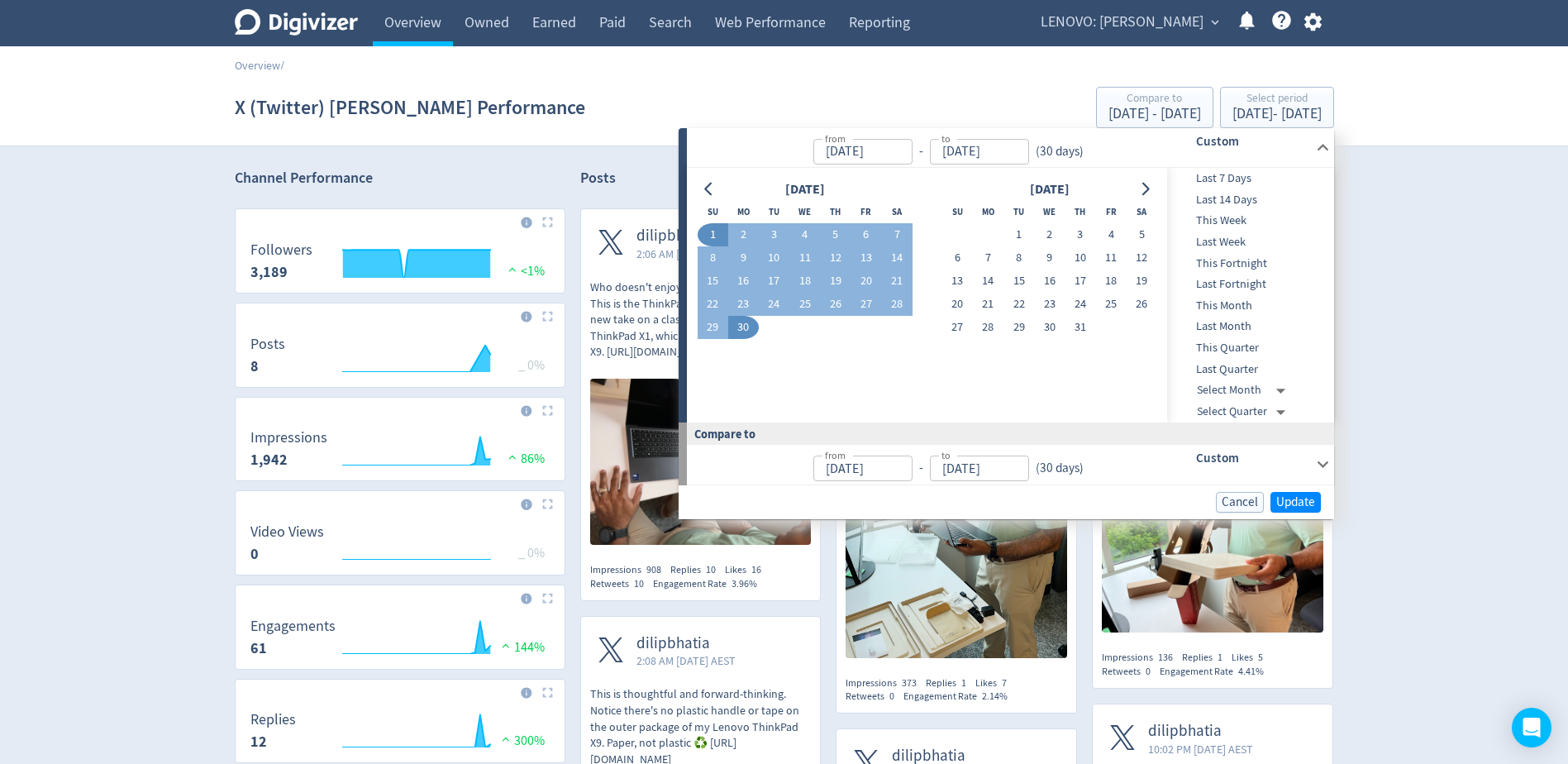
click at [1250, 307] on span "This Month" at bounding box center [1249, 305] width 163 height 18
type input "[DATE]"
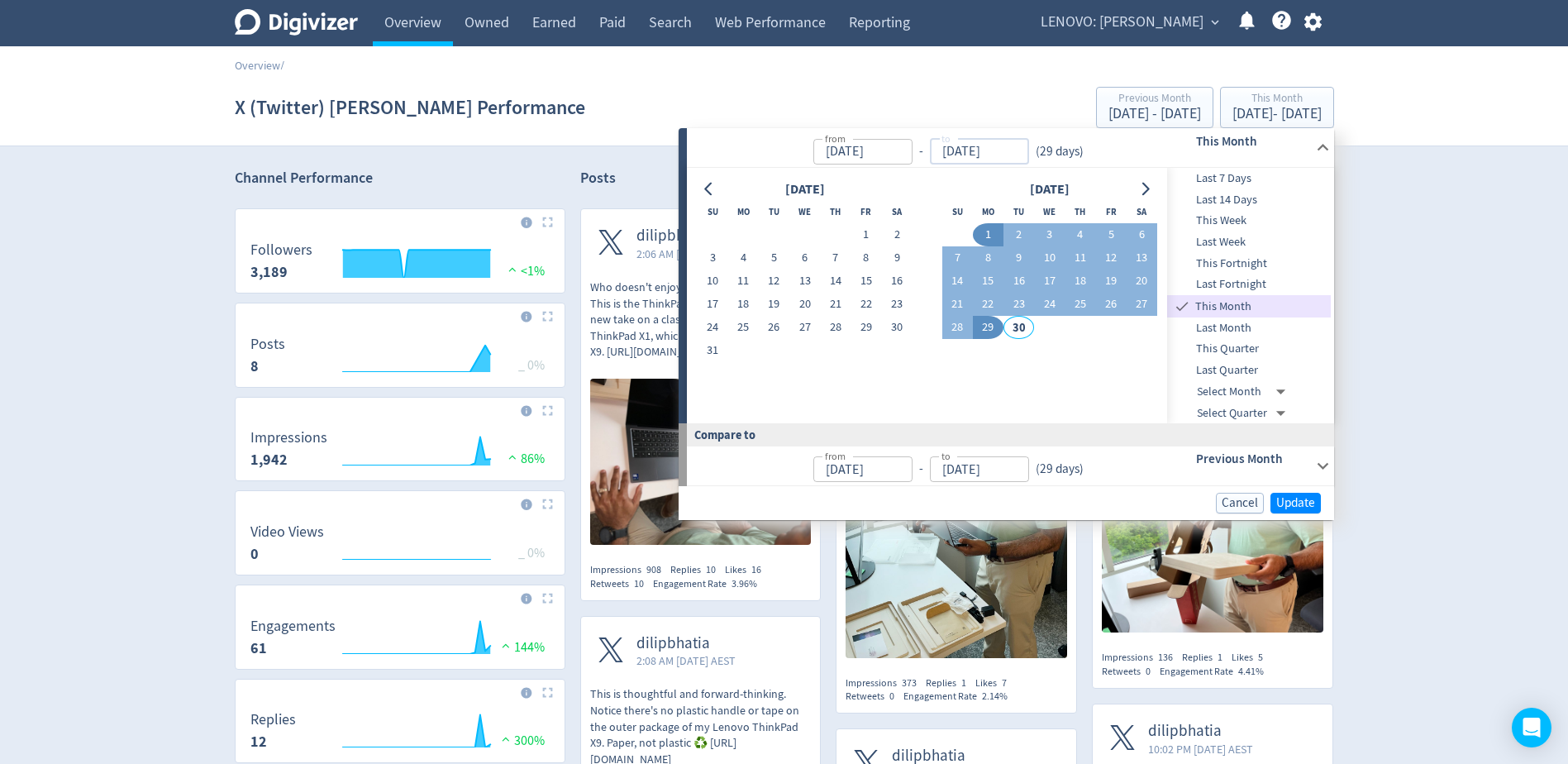
click at [994, 156] on input "[DATE]" at bounding box center [980, 151] width 99 height 26
click at [952, 155] on input "[DATE]" at bounding box center [980, 151] width 99 height 26
drag, startPoint x: 954, startPoint y: 150, endPoint x: 933, endPoint y: 146, distance: 21.4
click at [936, 149] on input "[DATE]" at bounding box center [980, 151] width 99 height 26
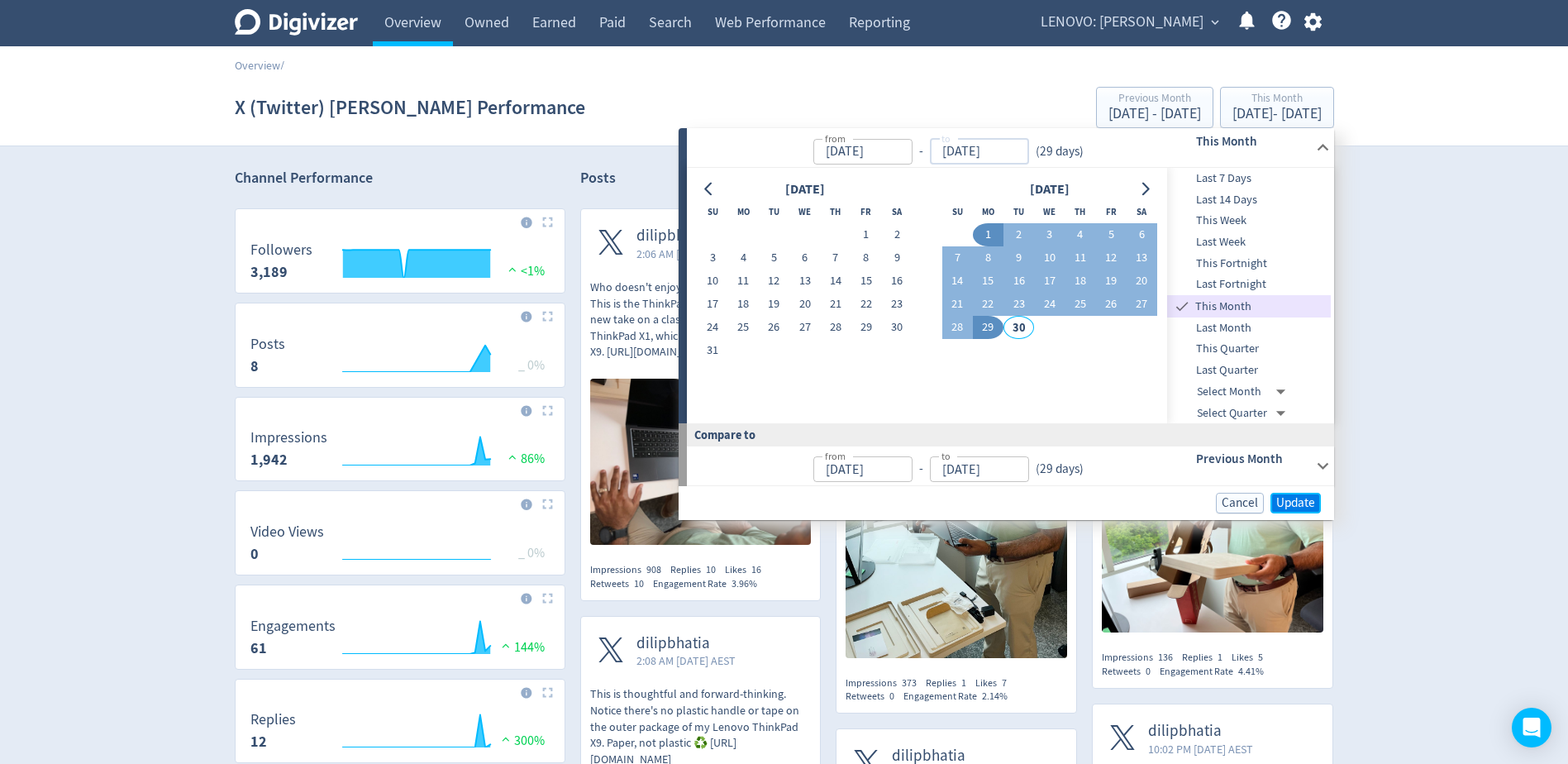
type input "[DATE]"
click at [1301, 497] on span "Update" at bounding box center [1296, 503] width 39 height 12
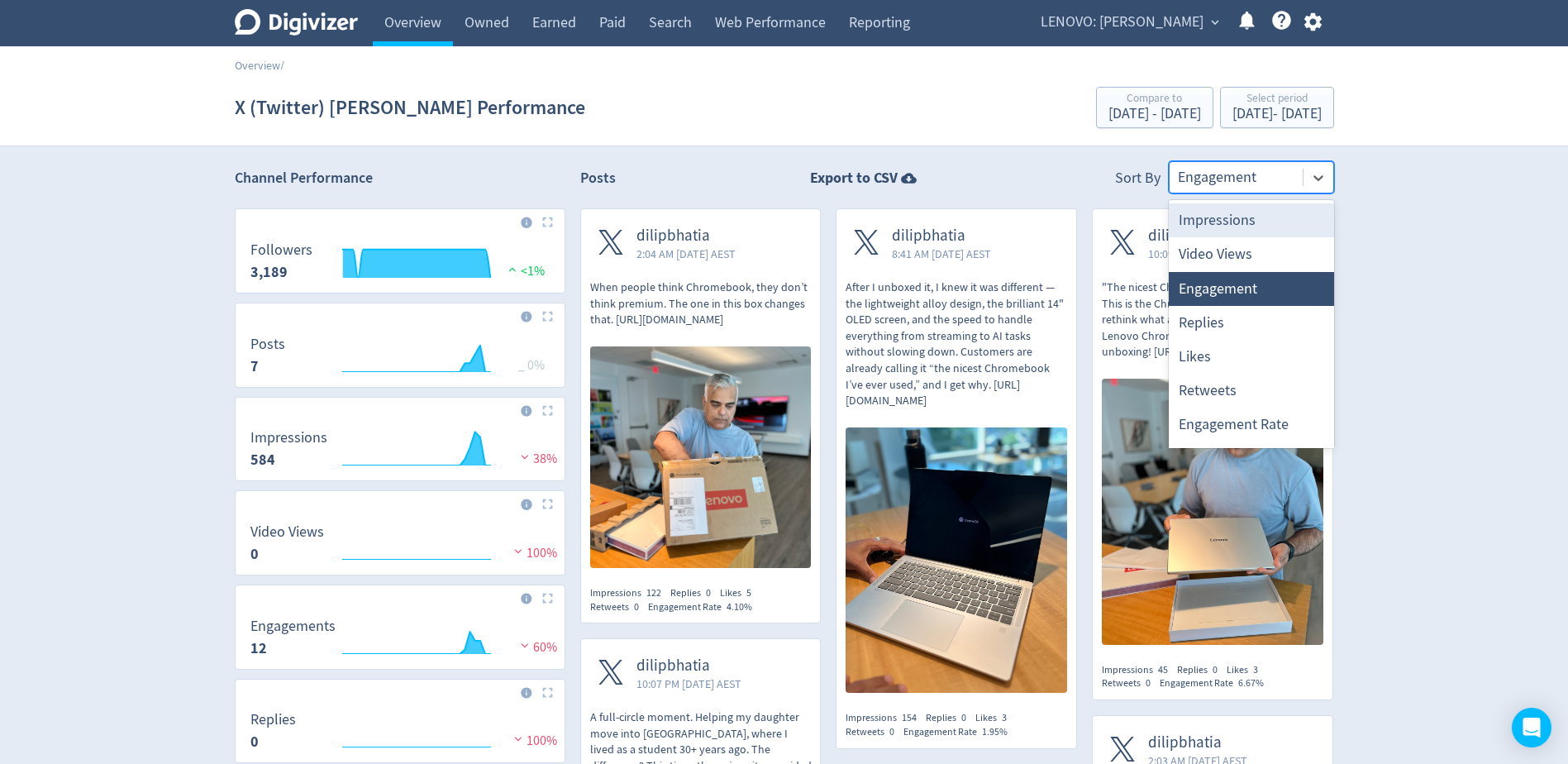
click at [1256, 174] on div at bounding box center [1236, 177] width 117 height 24
click at [1252, 220] on div "Impressions" at bounding box center [1252, 220] width 165 height 33
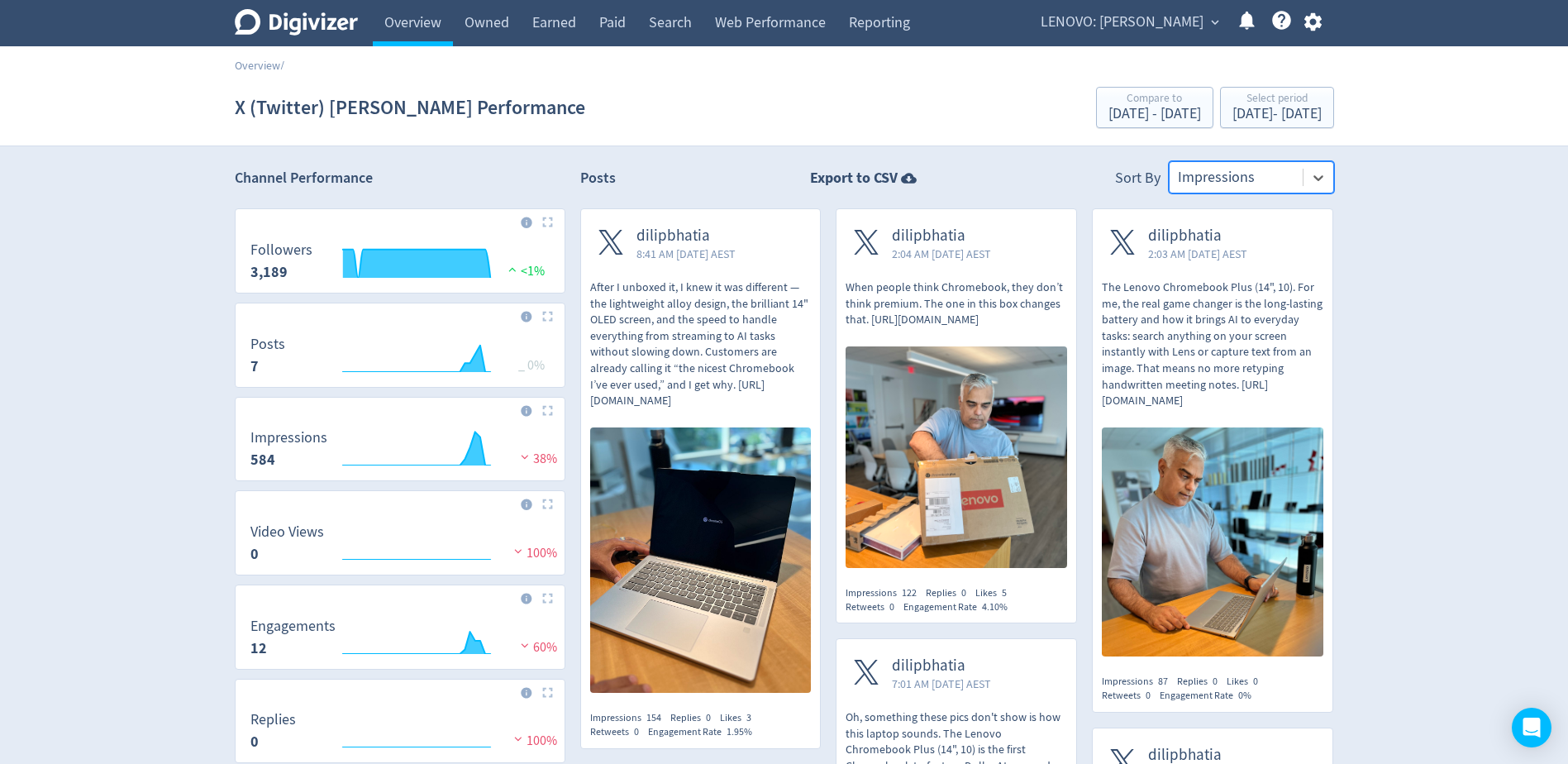
click at [662, 309] on p "After I unboxed it, I knew it was different — the lightweight alloy design, the…" at bounding box center [701, 344] width 222 height 130
click at [988, 356] on img at bounding box center [957, 457] width 222 height 222
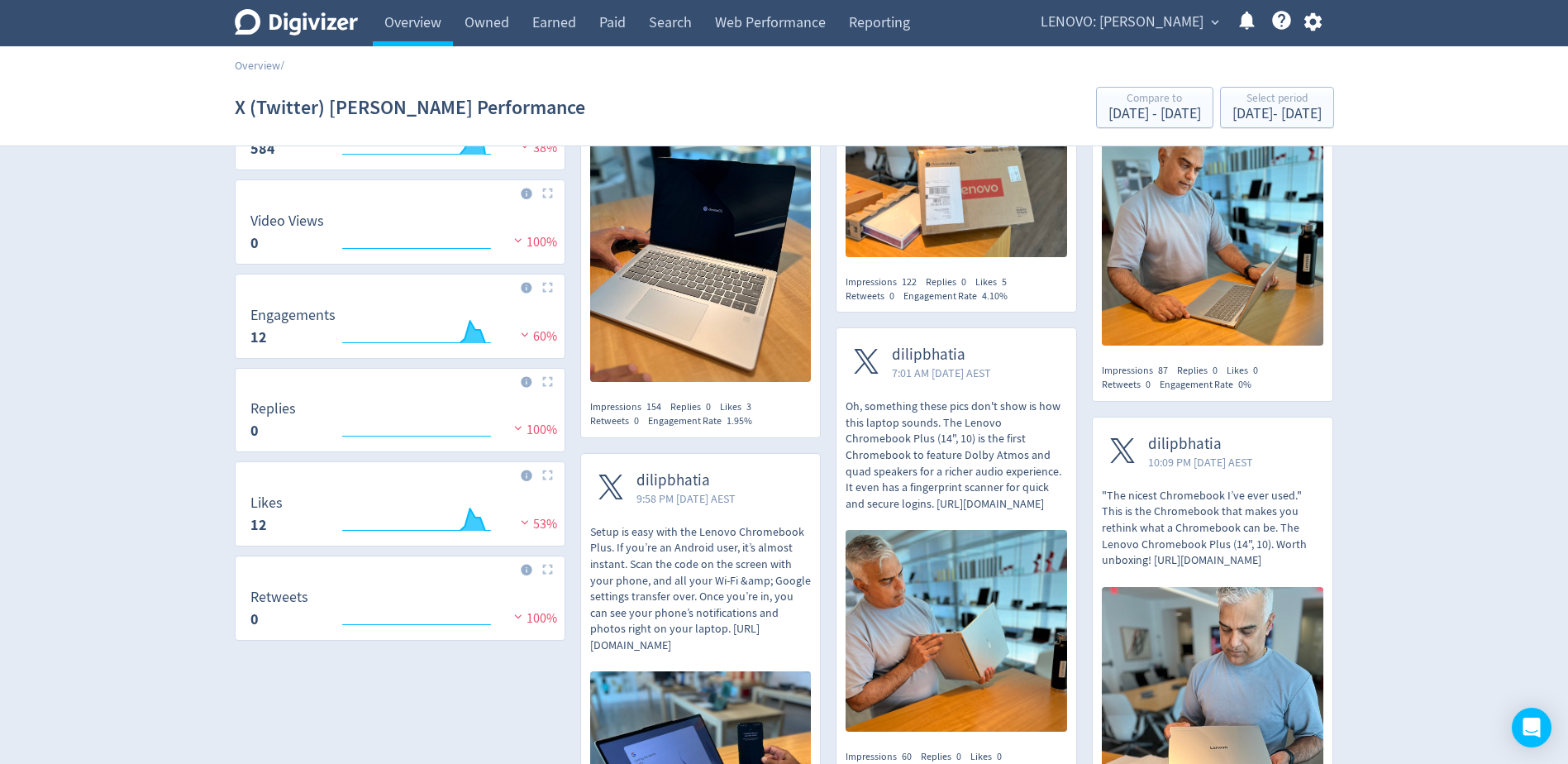
scroll to position [165, 0]
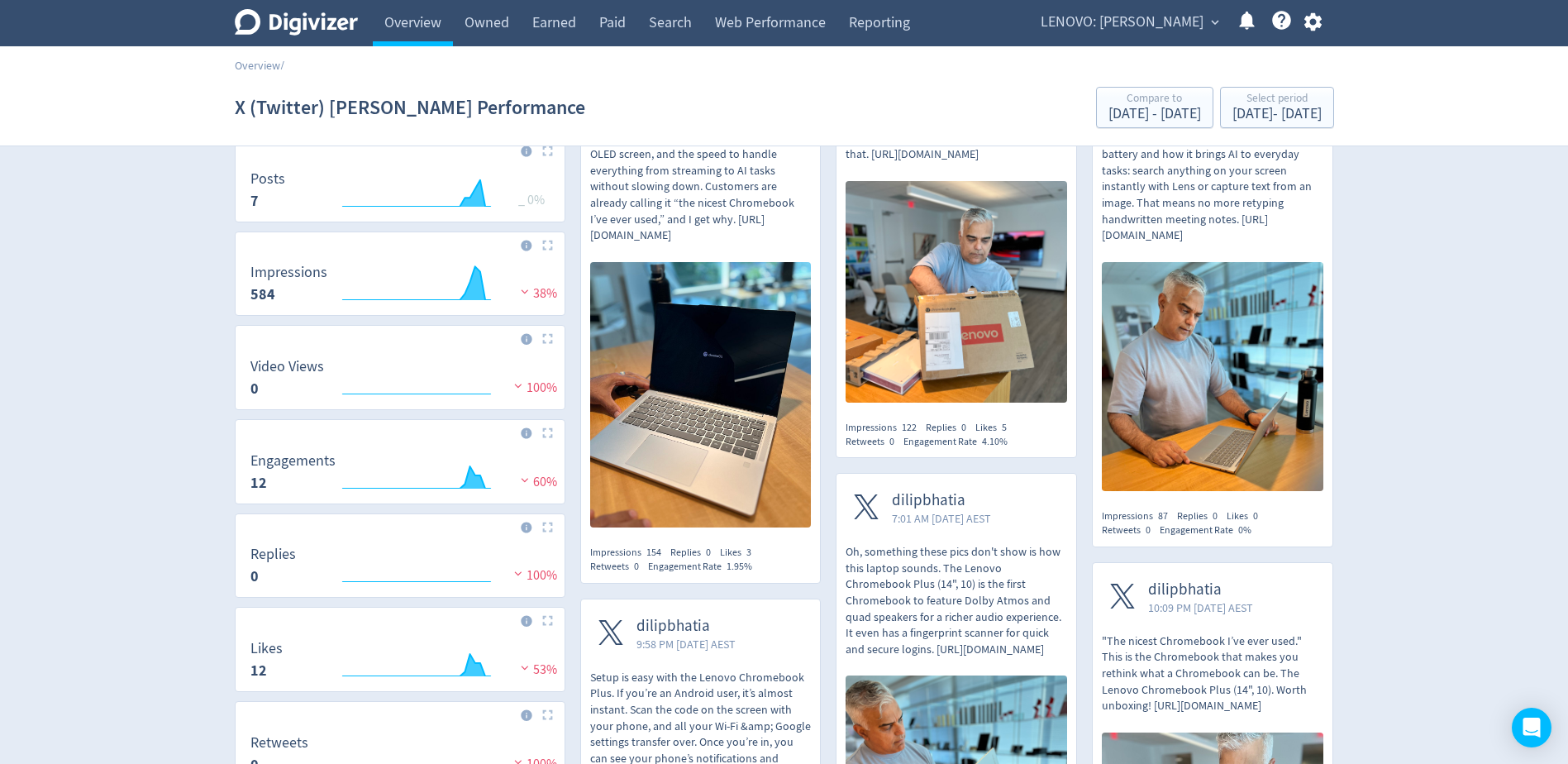
click at [1195, 181] on p "The Lenovo Chromebook Plus (14", 10). For me, the real game changer is the long…" at bounding box center [1213, 179] width 222 height 130
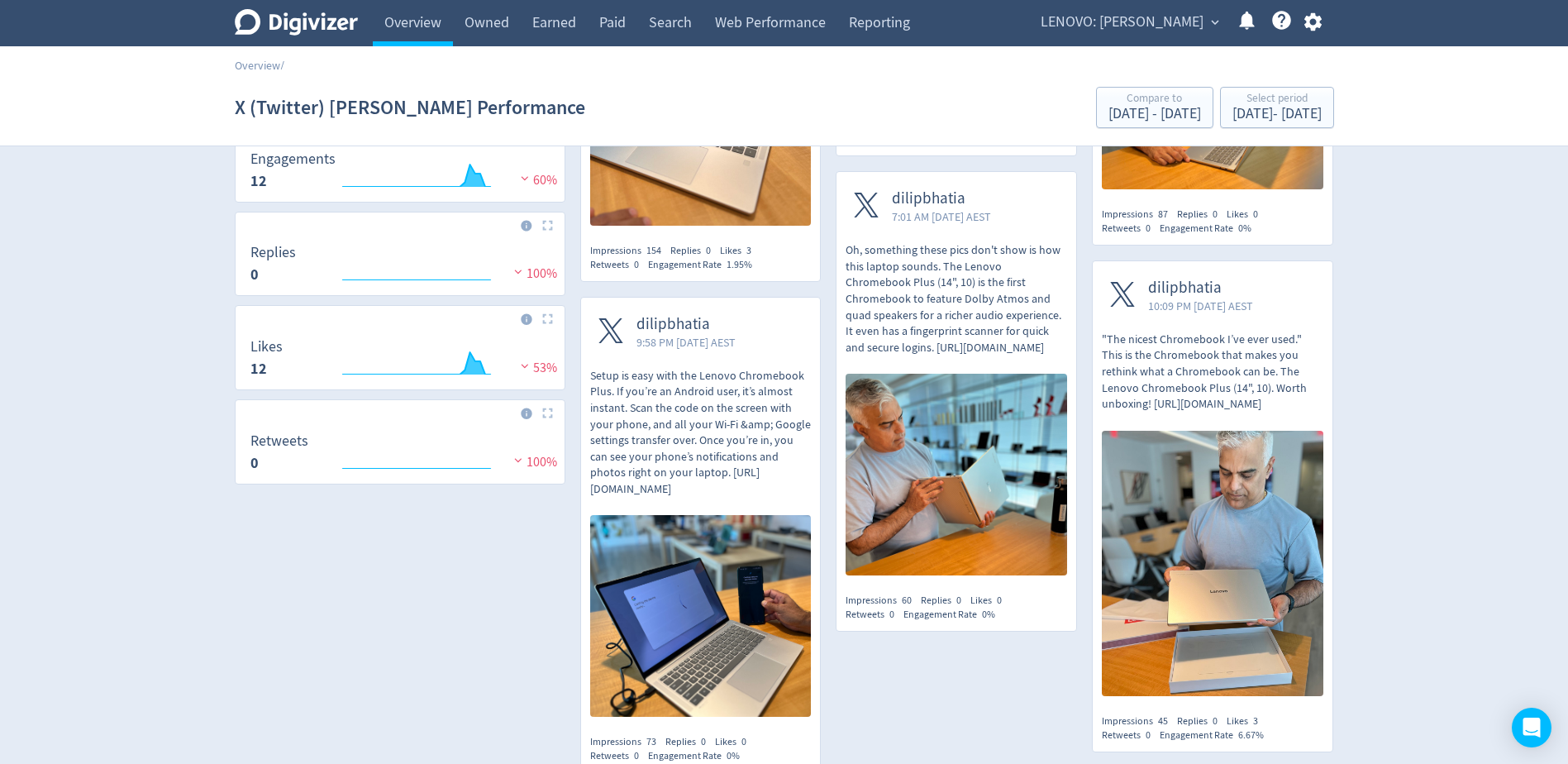
scroll to position [496, 0]
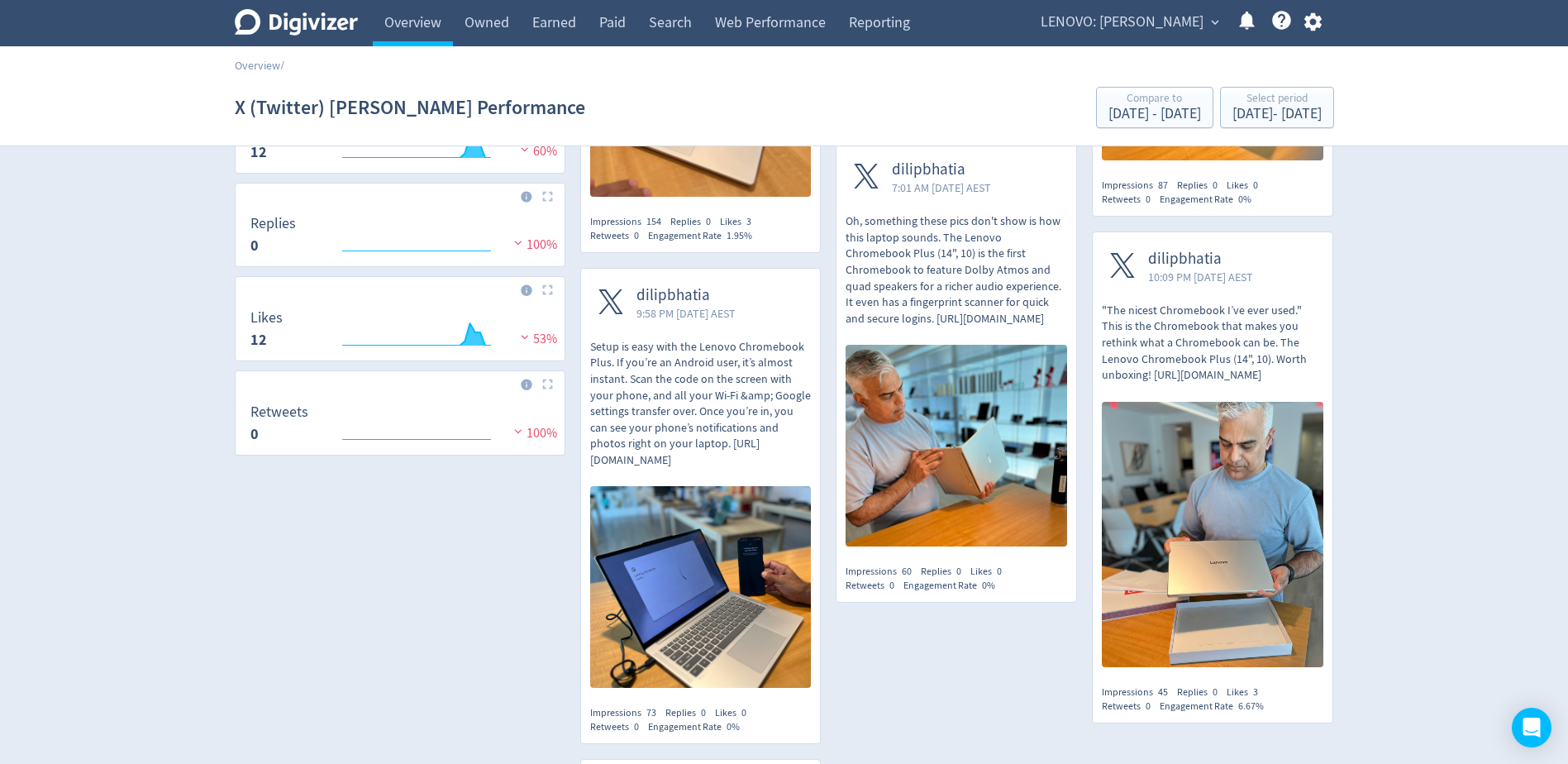
click at [699, 363] on p "Setup is easy with the Lenovo Chromebook Plus. If you’re an Android user, it’s …" at bounding box center [701, 404] width 222 height 130
click at [972, 337] on div at bounding box center [956, 446] width 240 height 220
